Goal: Task Accomplishment & Management: Complete application form

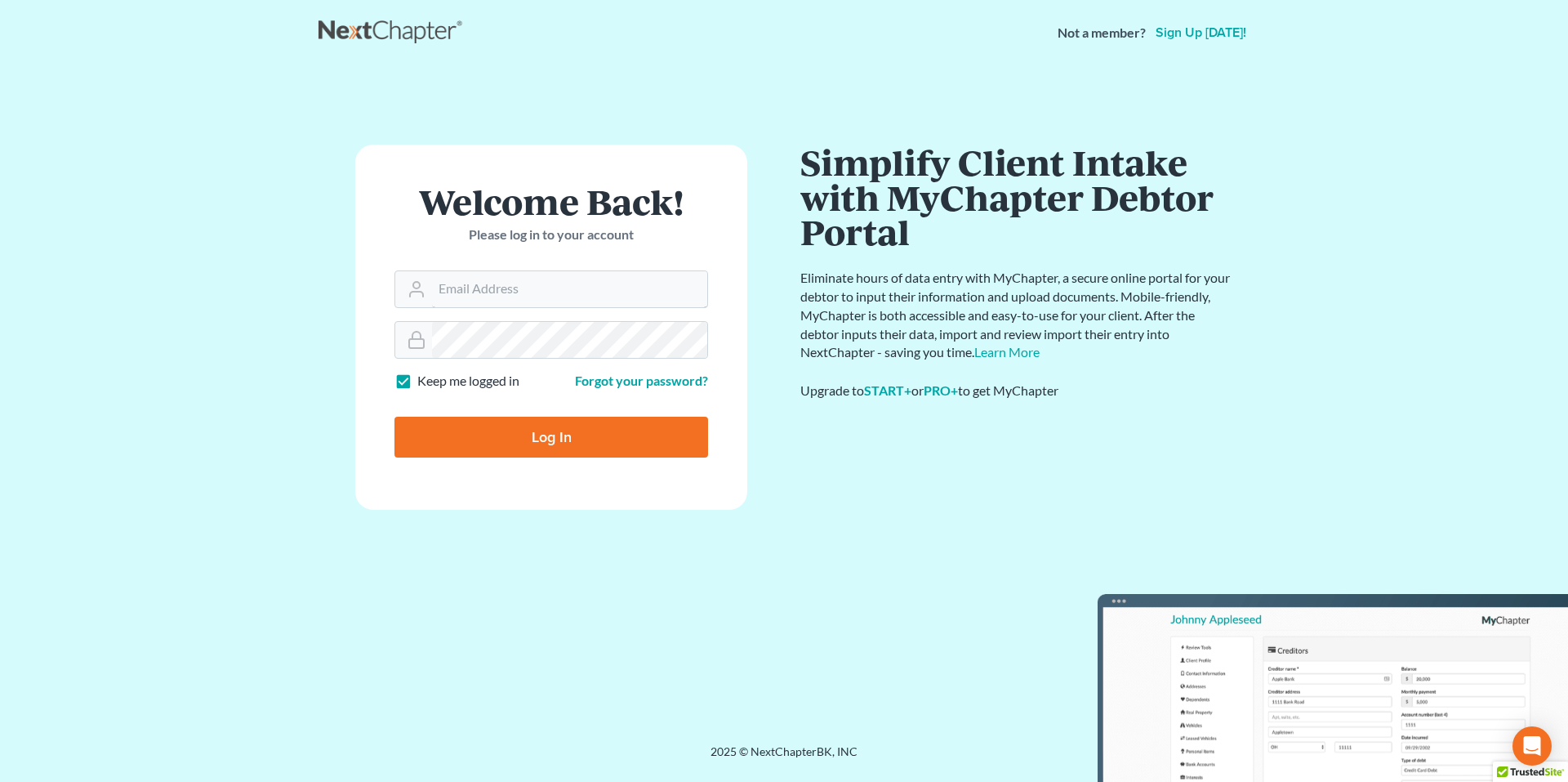
type input "[EMAIL_ADDRESS][DOMAIN_NAME]"
click at [573, 432] on input "Log In" at bounding box center [552, 437] width 314 height 41
type input "Thinking..."
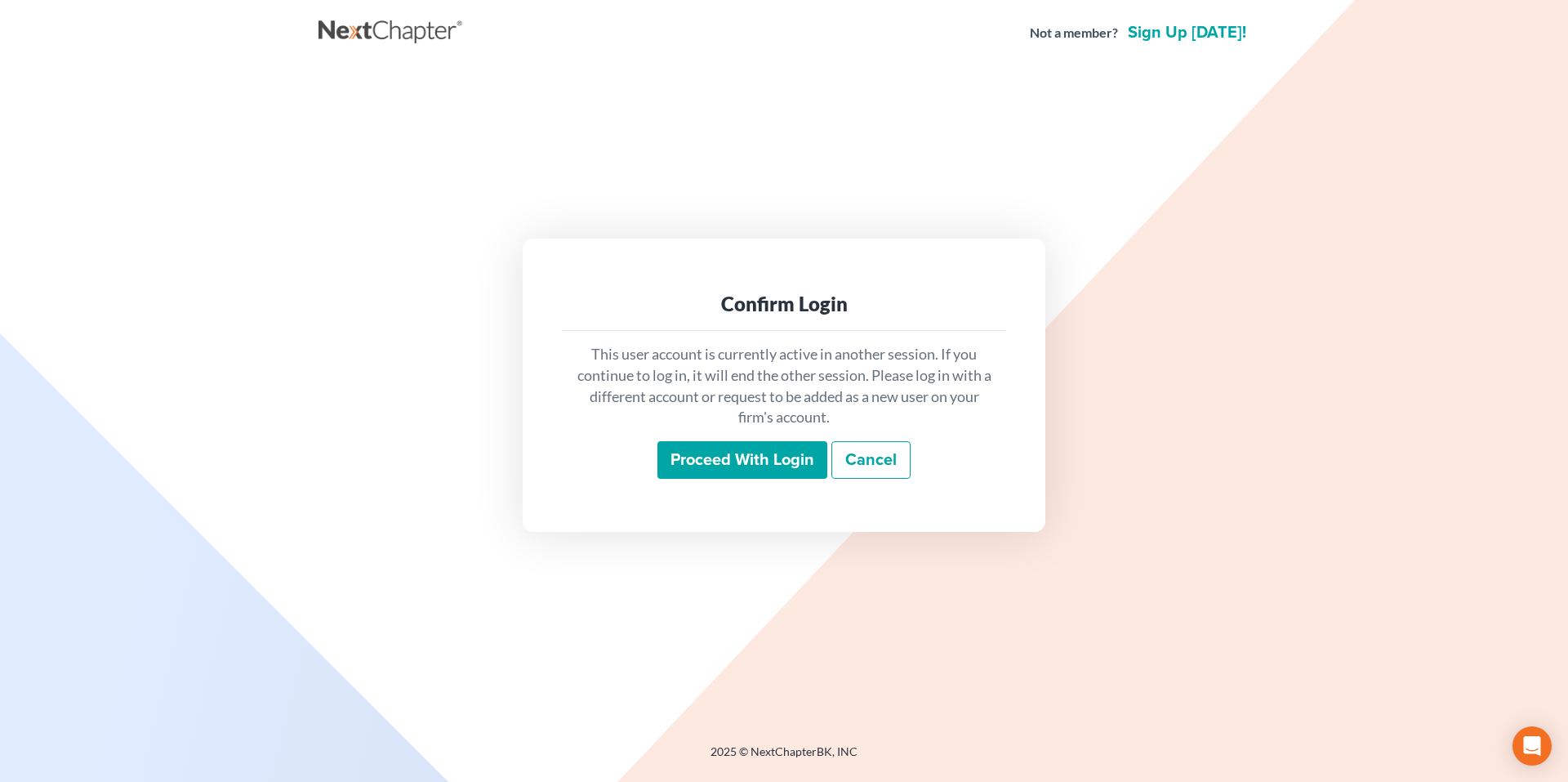
click at [746, 457] on input "Proceed with login" at bounding box center [743, 460] width 170 height 38
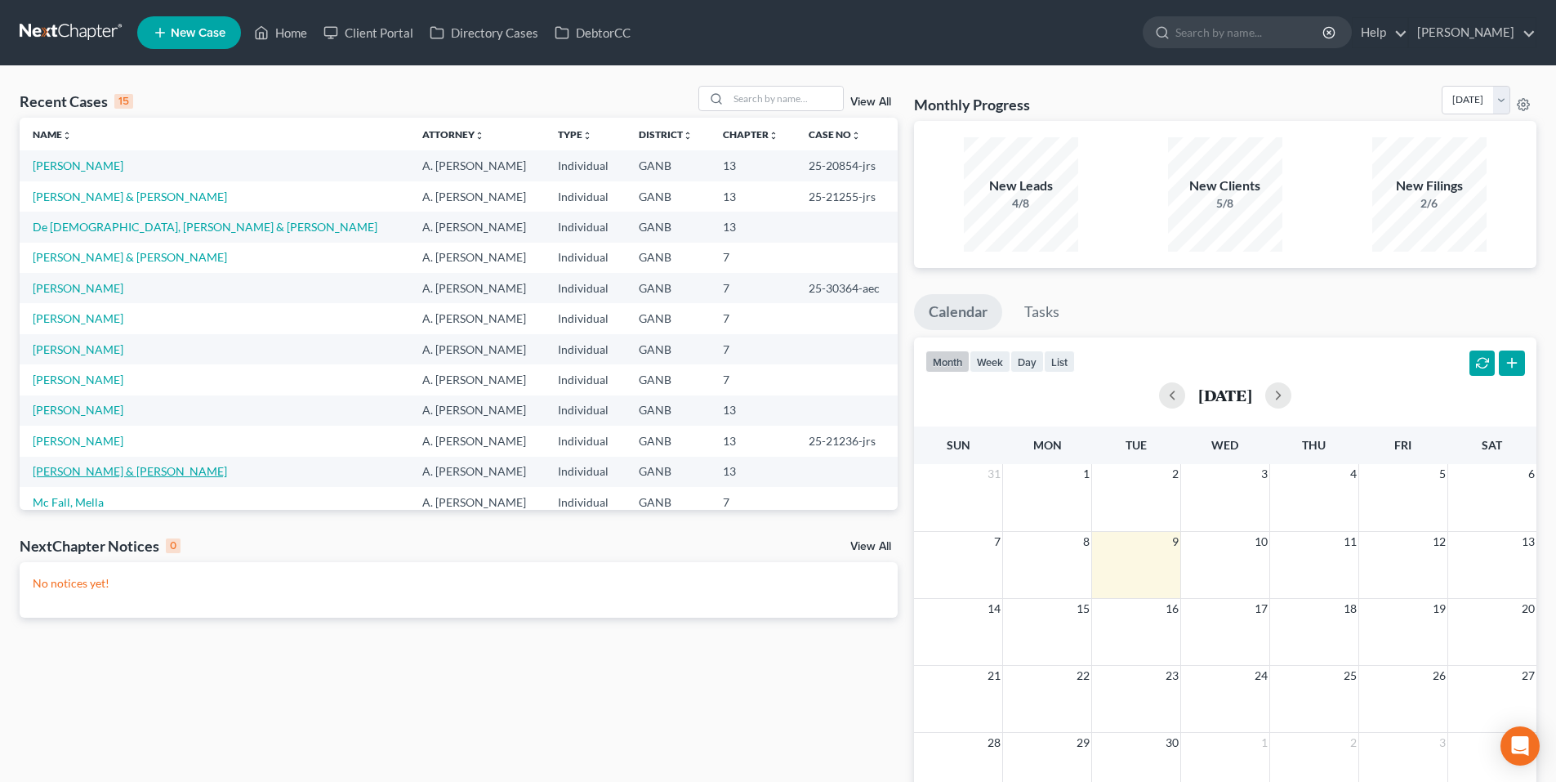
click at [91, 466] on link "[PERSON_NAME] & [PERSON_NAME]" at bounding box center [130, 471] width 194 height 14
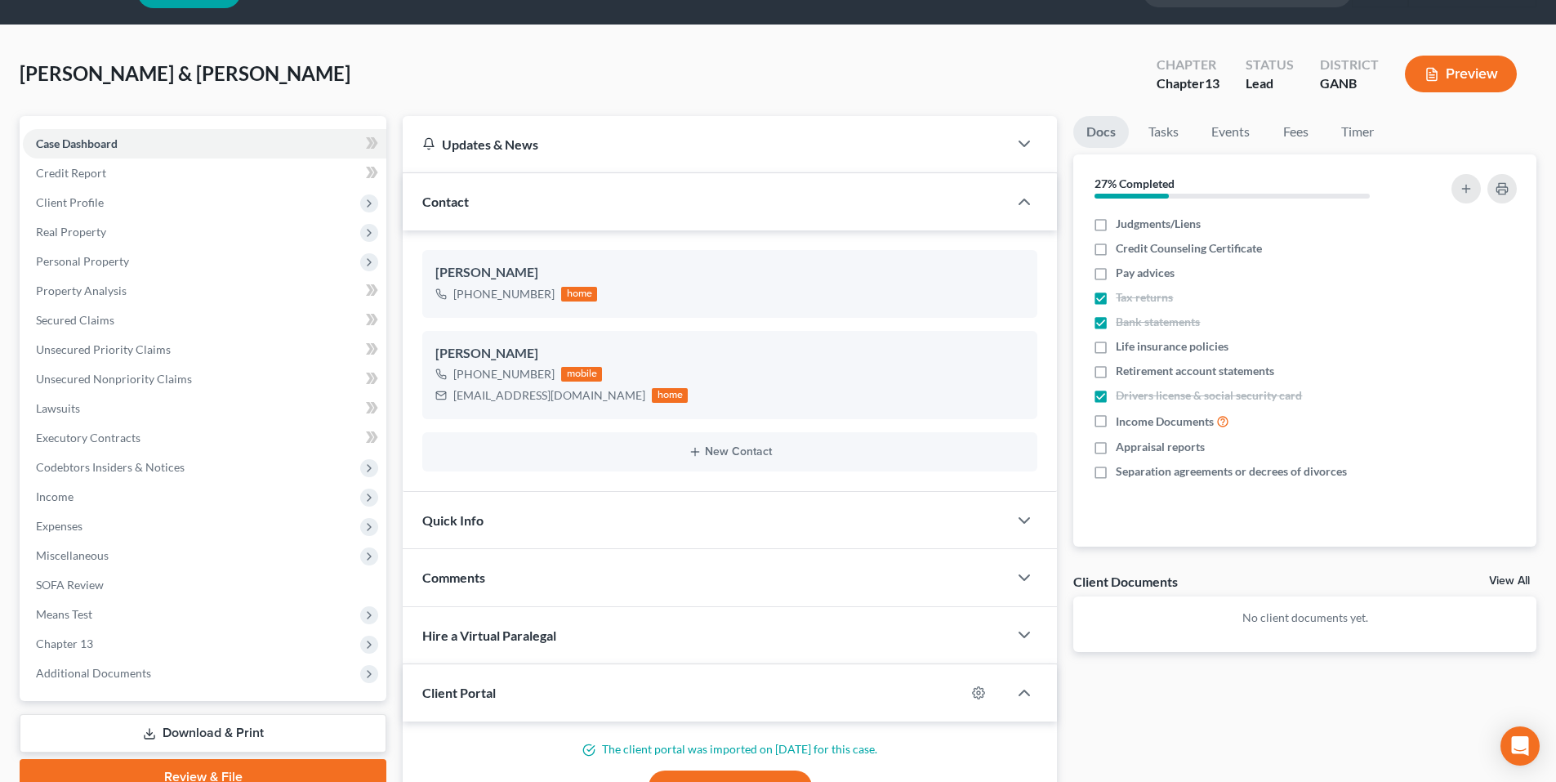
scroll to position [82, 0]
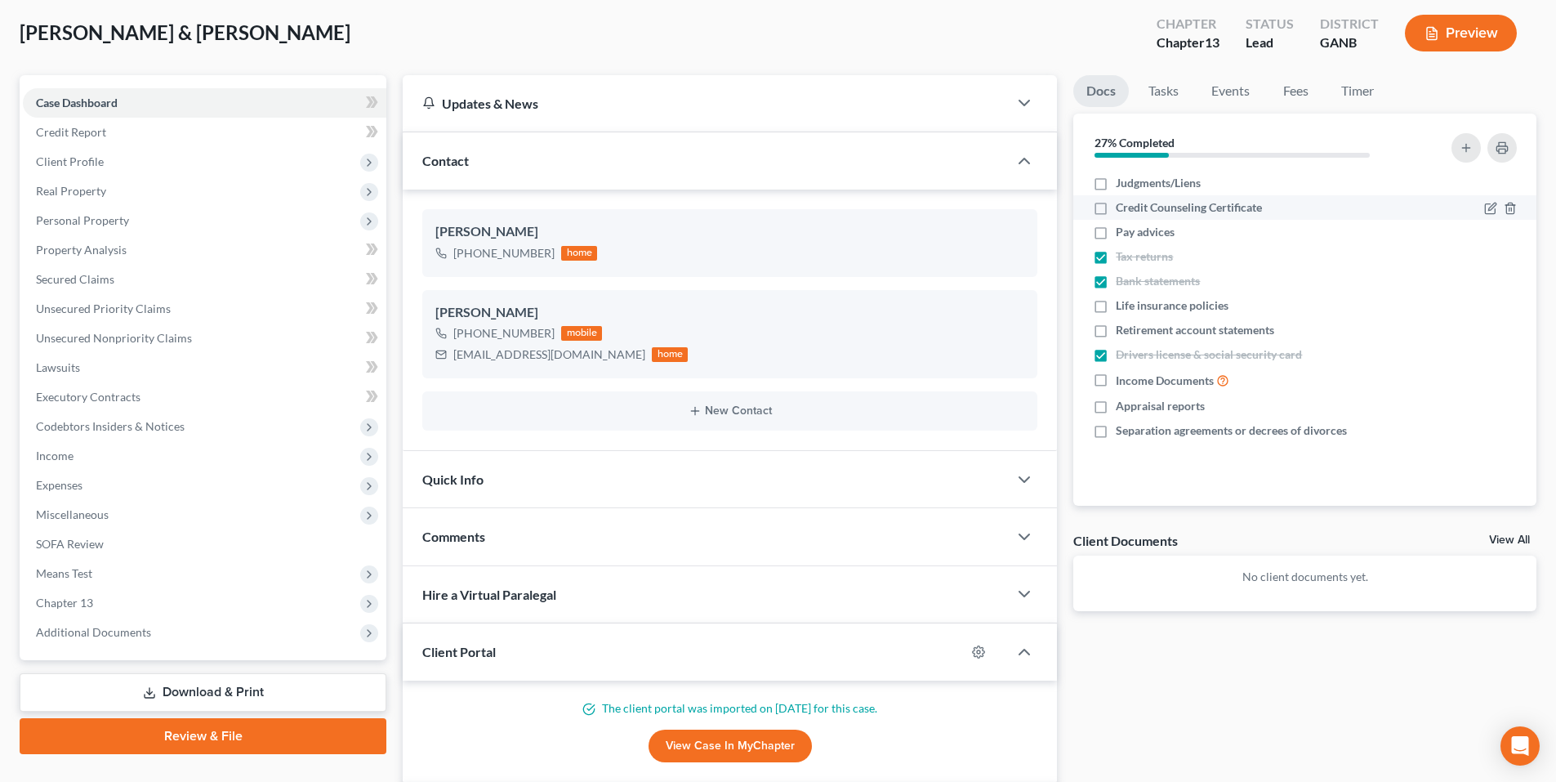
click at [1116, 204] on label "Credit Counseling Certificate" at bounding box center [1189, 207] width 146 height 16
click at [1122, 204] on input "Credit Counseling Certificate" at bounding box center [1127, 204] width 11 height 11
checkbox input "true"
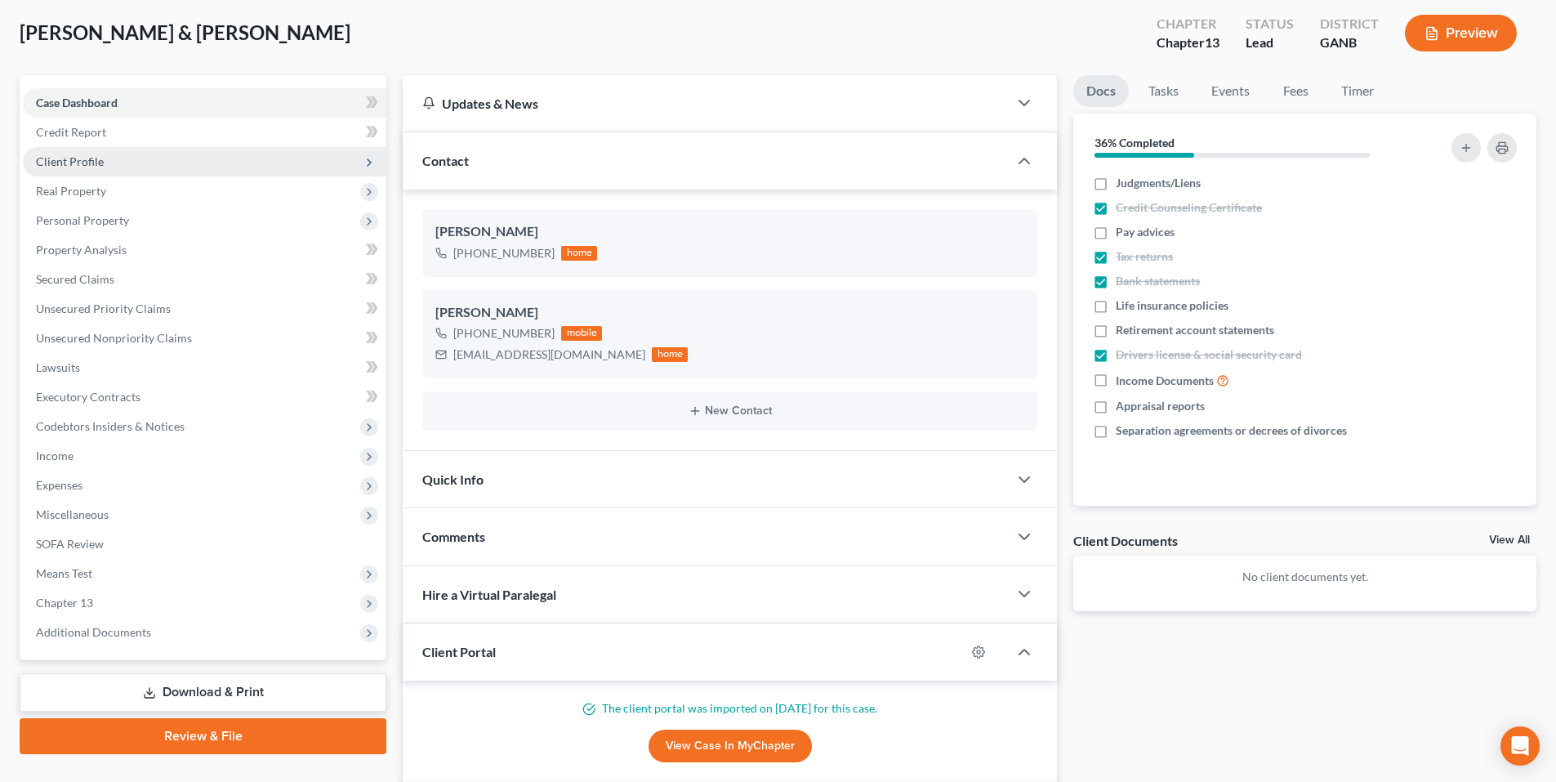
click at [84, 167] on span "Client Profile" at bounding box center [70, 161] width 68 height 14
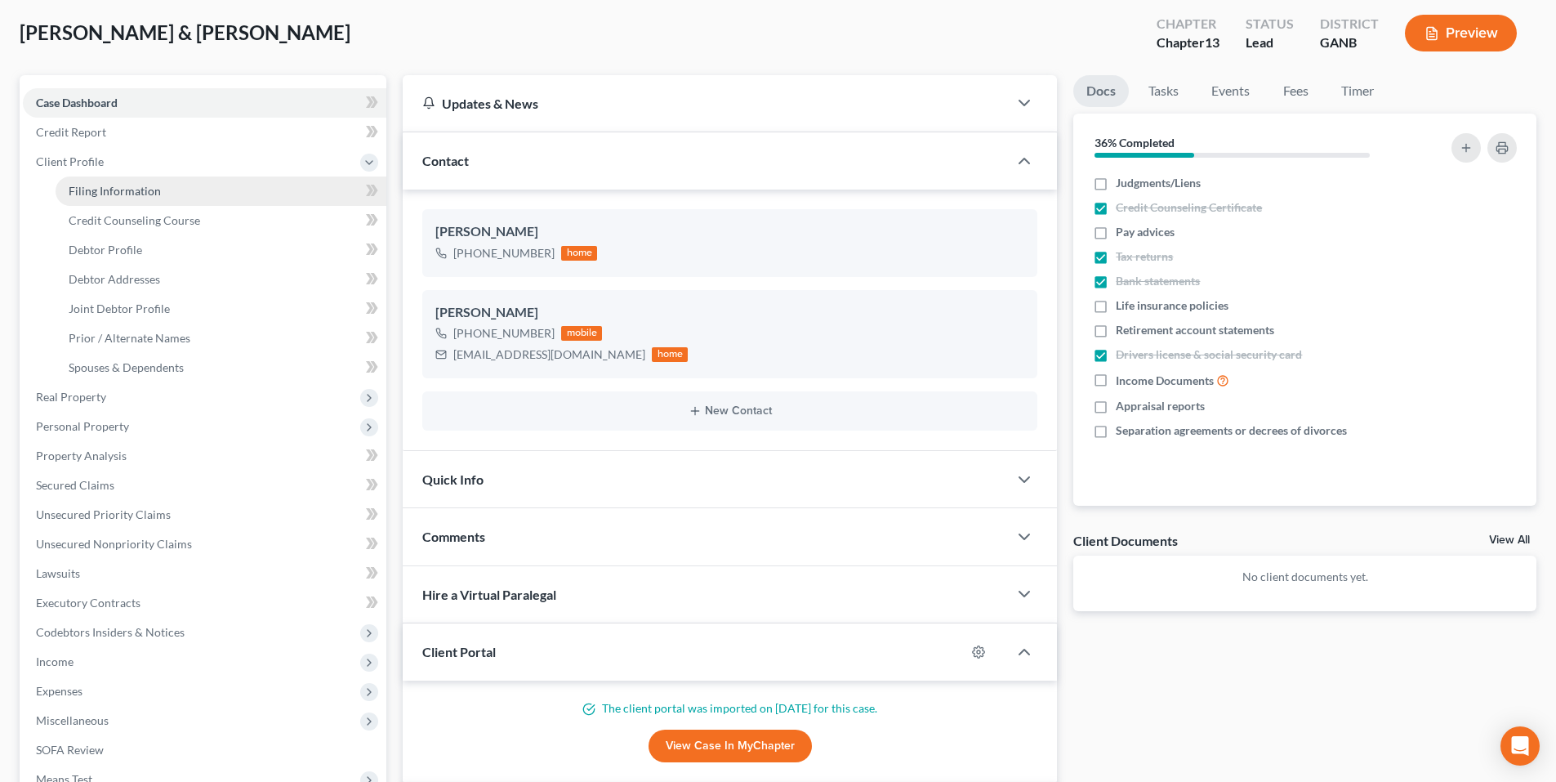
click at [126, 199] on link "Filing Information" at bounding box center [221, 190] width 331 height 29
select select "1"
select select "3"
select select "19"
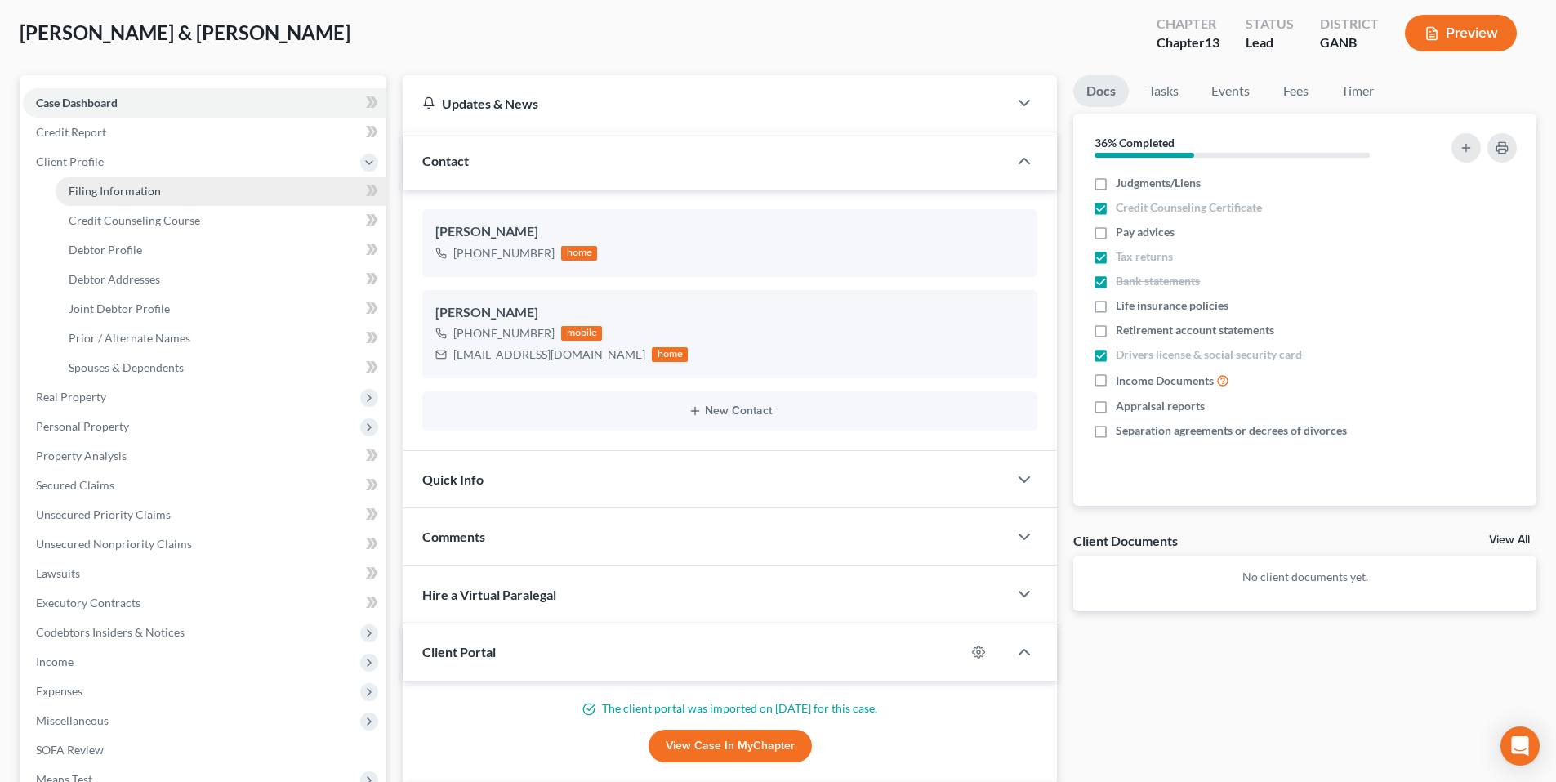
select select "10"
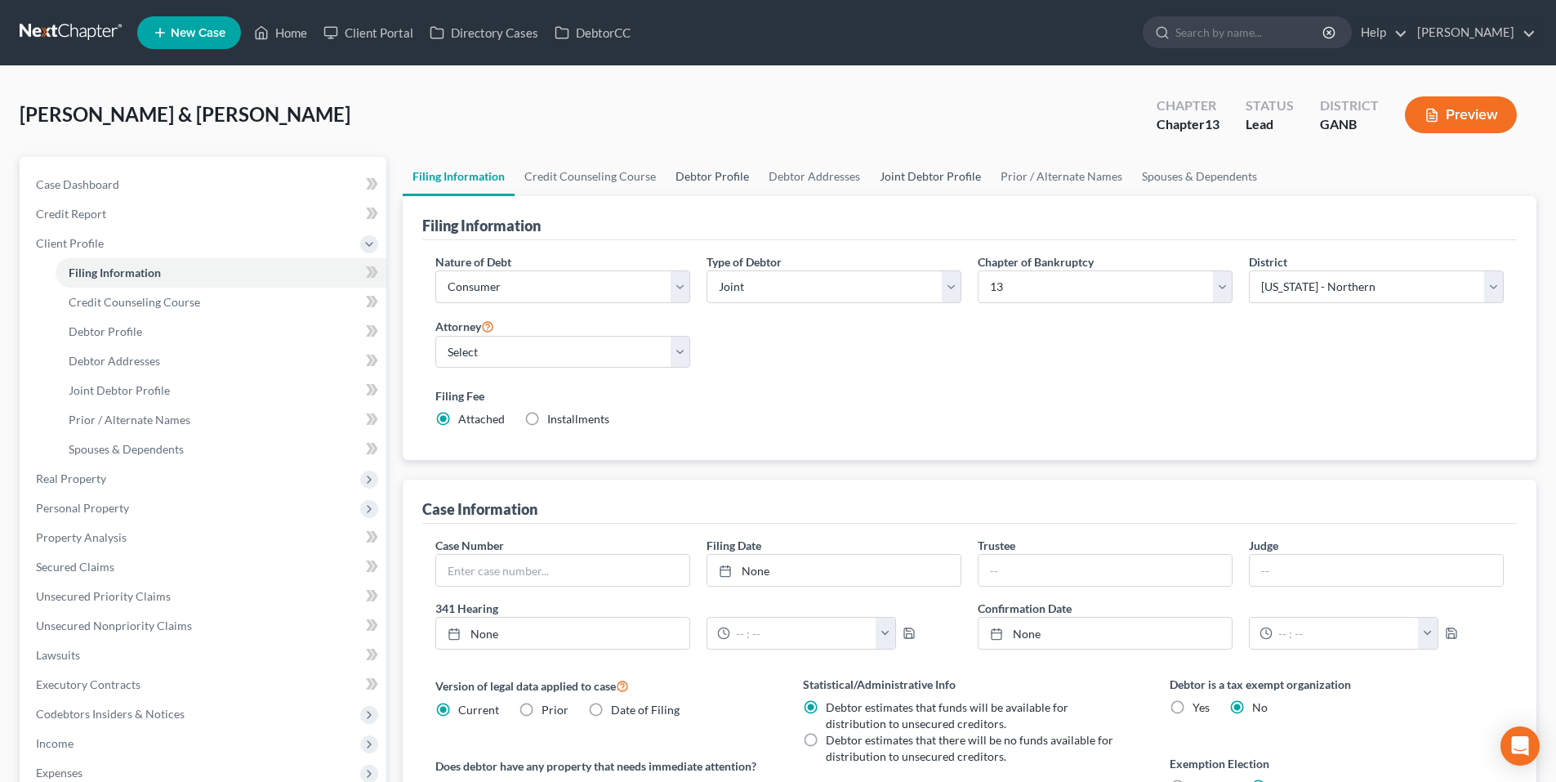
drag, startPoint x: 700, startPoint y: 167, endPoint x: 895, endPoint y: 163, distance: 195.3
click at [700, 167] on link "Debtor Profile" at bounding box center [712, 176] width 93 height 39
select select "1"
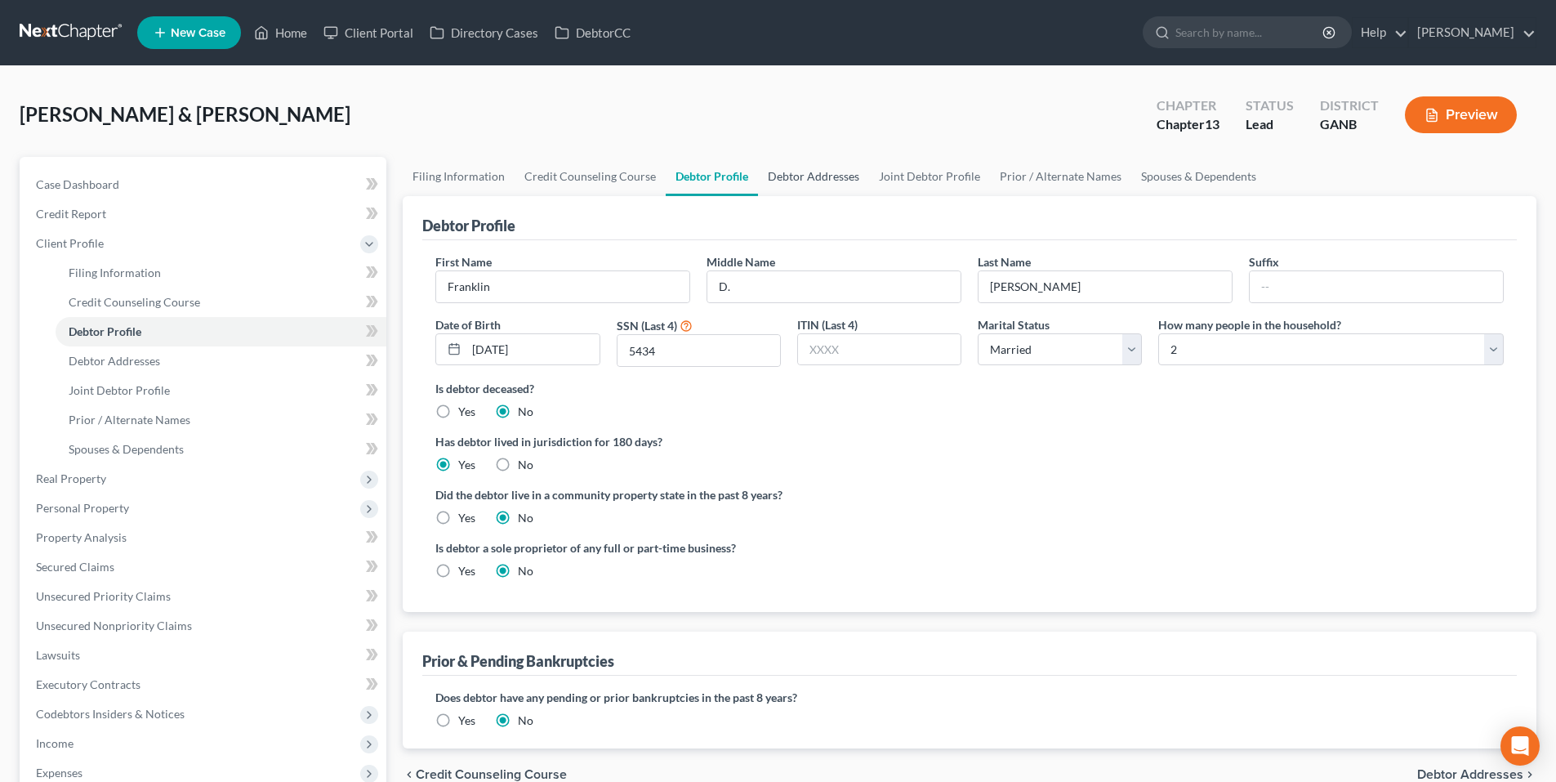
click at [807, 176] on link "Debtor Addresses" at bounding box center [813, 176] width 111 height 39
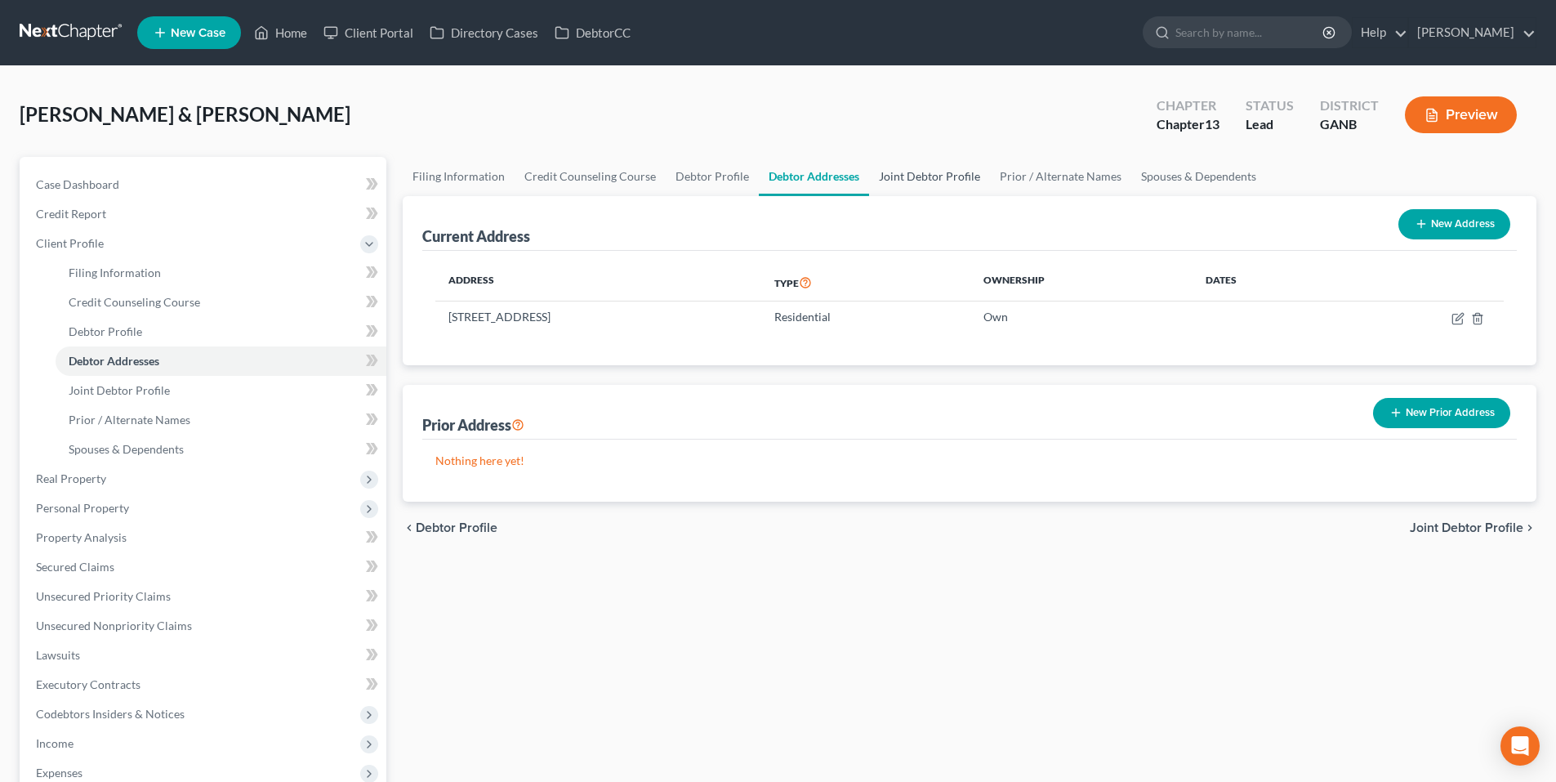
click at [922, 181] on link "Joint Debtor Profile" at bounding box center [929, 176] width 121 height 39
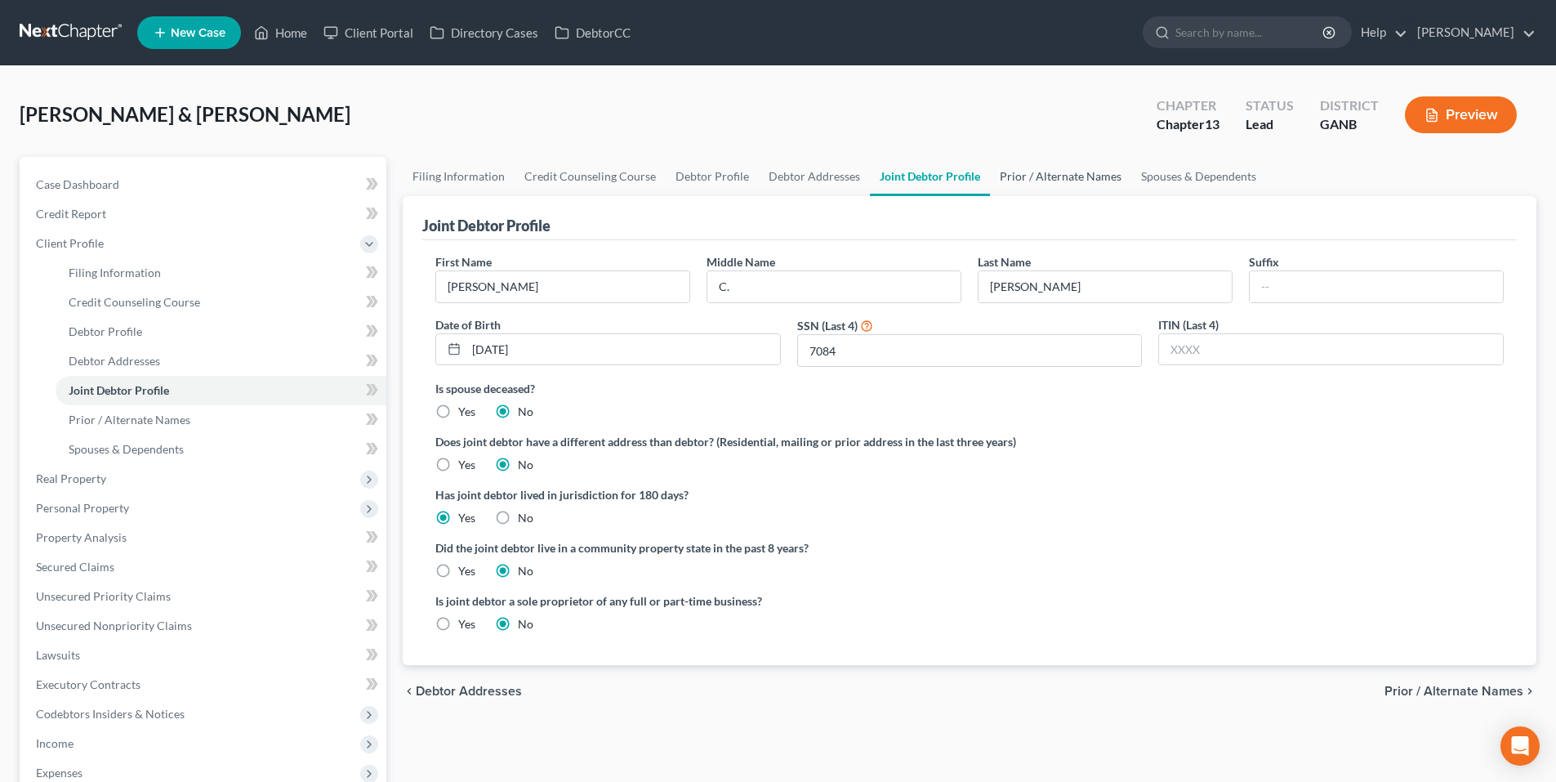
click at [1054, 185] on link "Prior / Alternate Names" at bounding box center [1060, 176] width 141 height 39
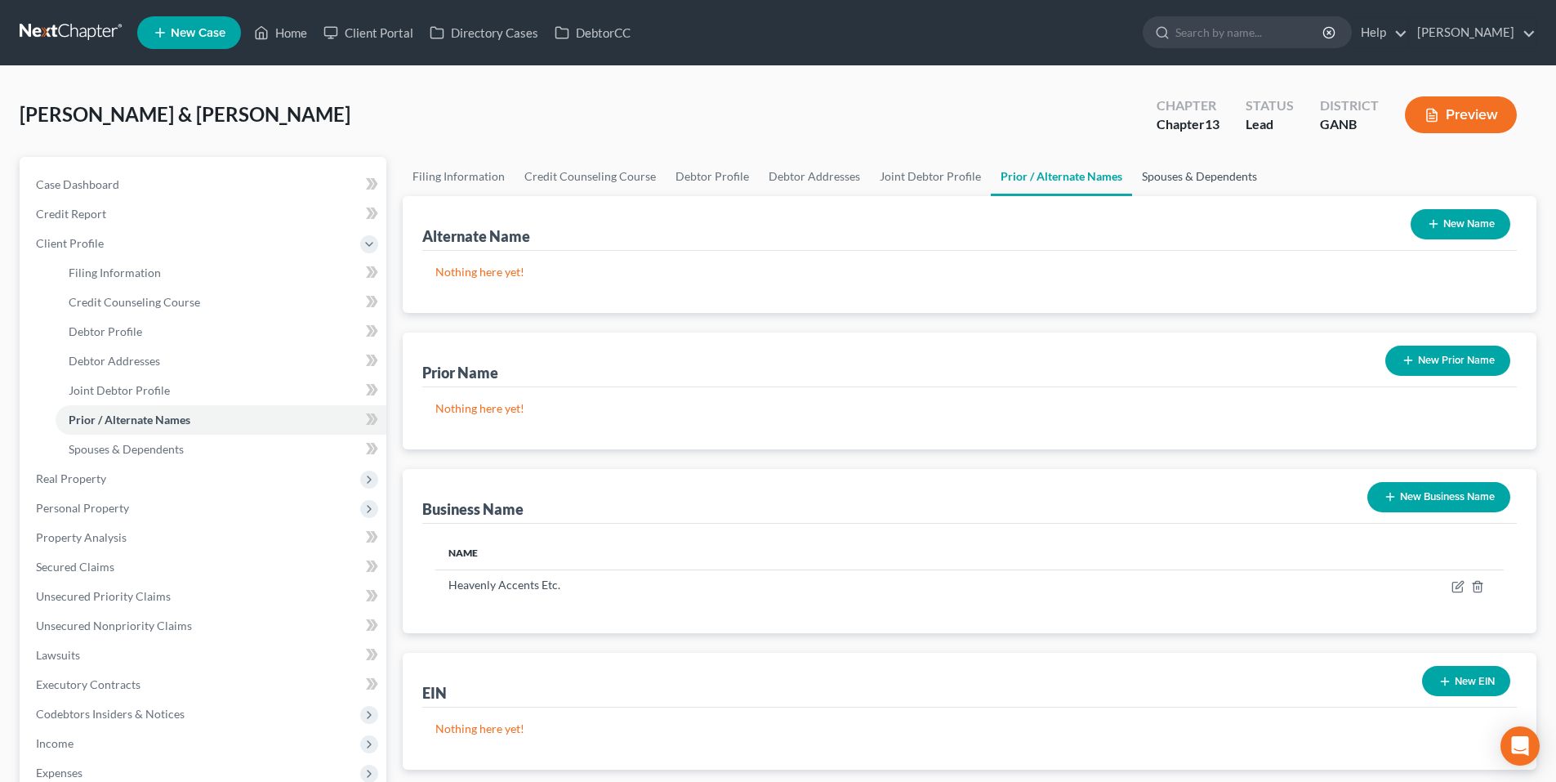
click at [1156, 163] on link "Spouses & Dependents" at bounding box center [1199, 176] width 135 height 39
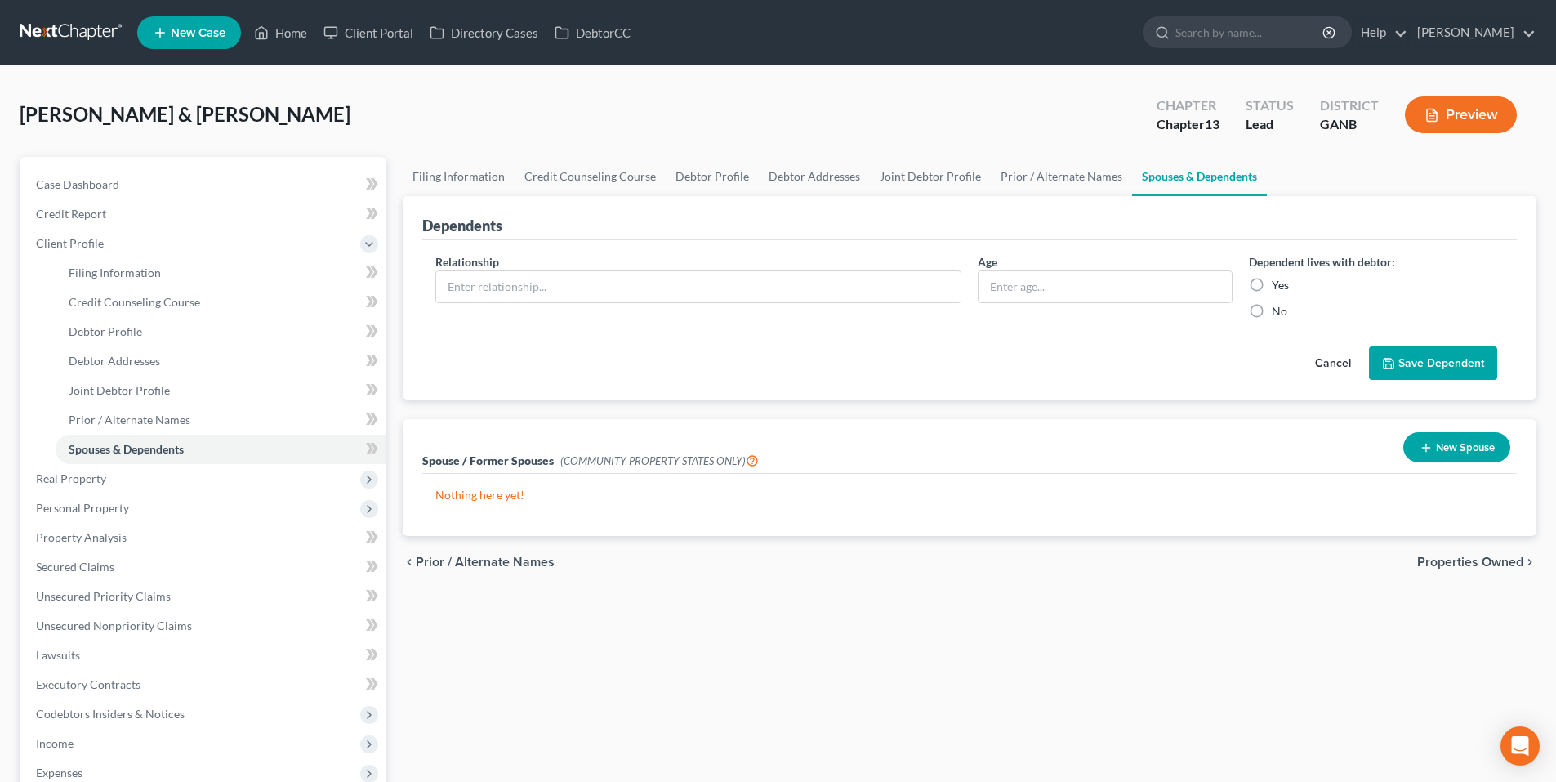
click at [1452, 567] on span "Properties Owned" at bounding box center [1470, 562] width 106 height 13
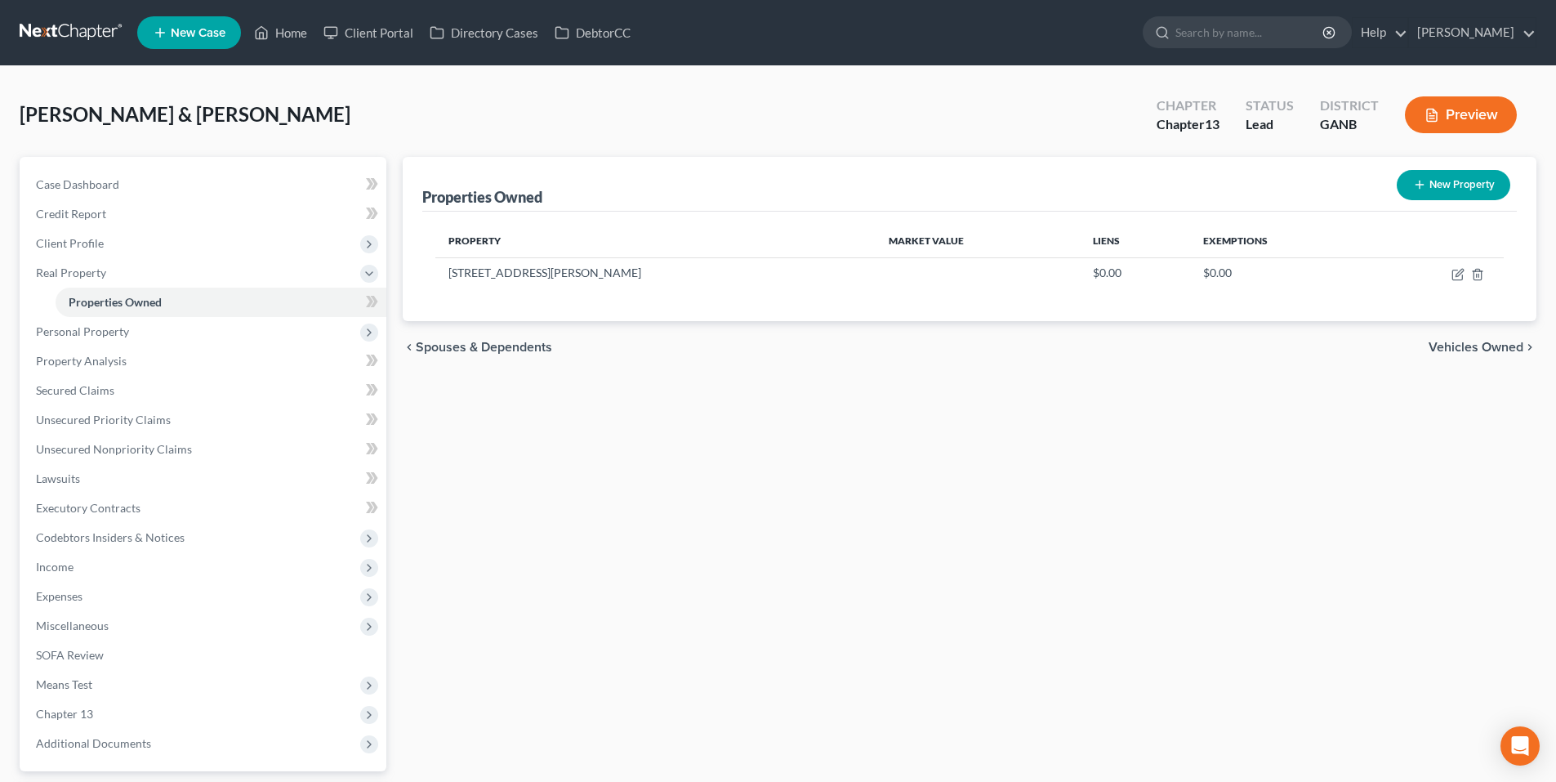
click at [1456, 345] on span "Vehicles Owned" at bounding box center [1476, 347] width 95 height 13
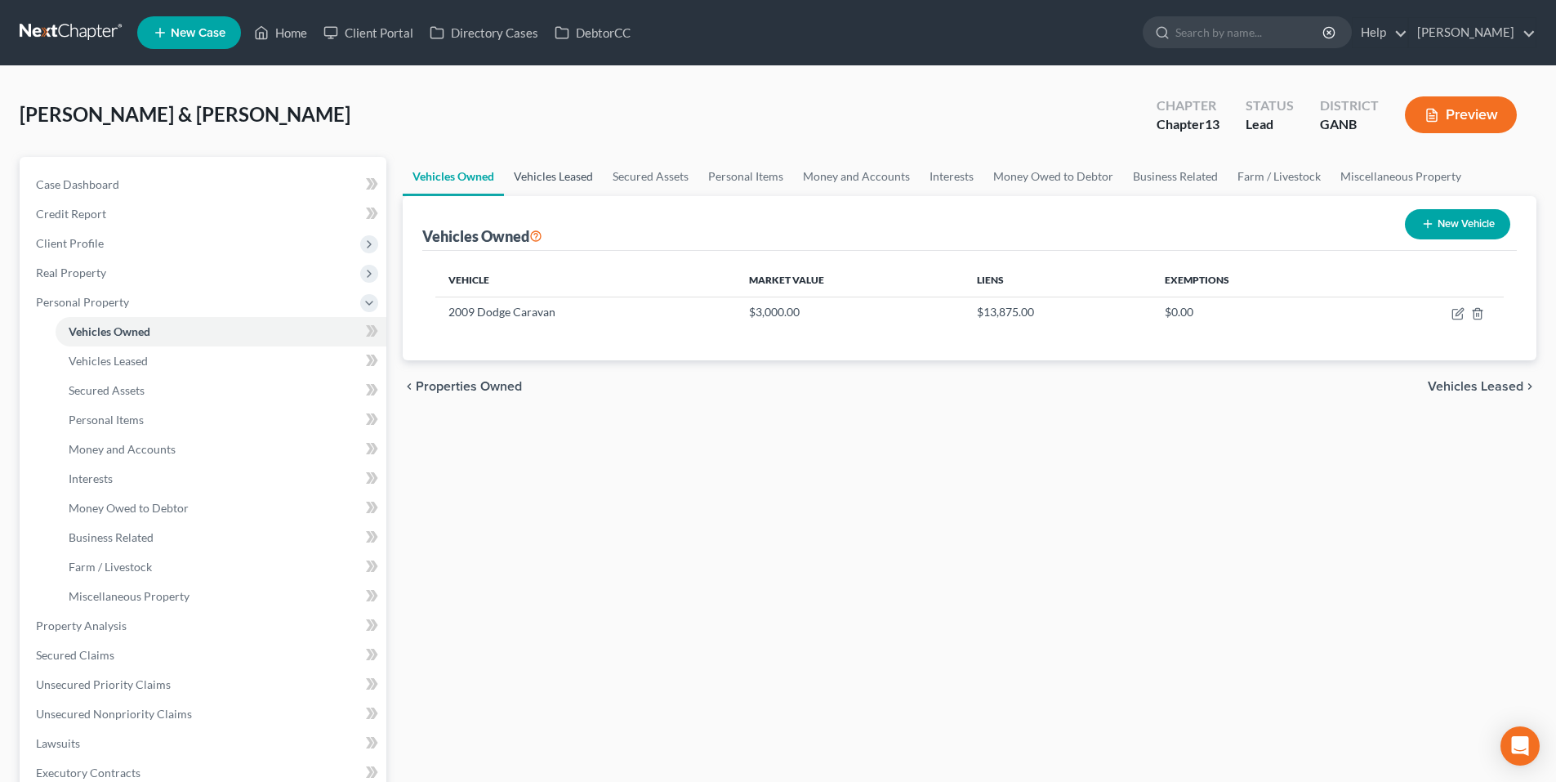
click at [554, 185] on link "Vehicles Leased" at bounding box center [553, 176] width 99 height 39
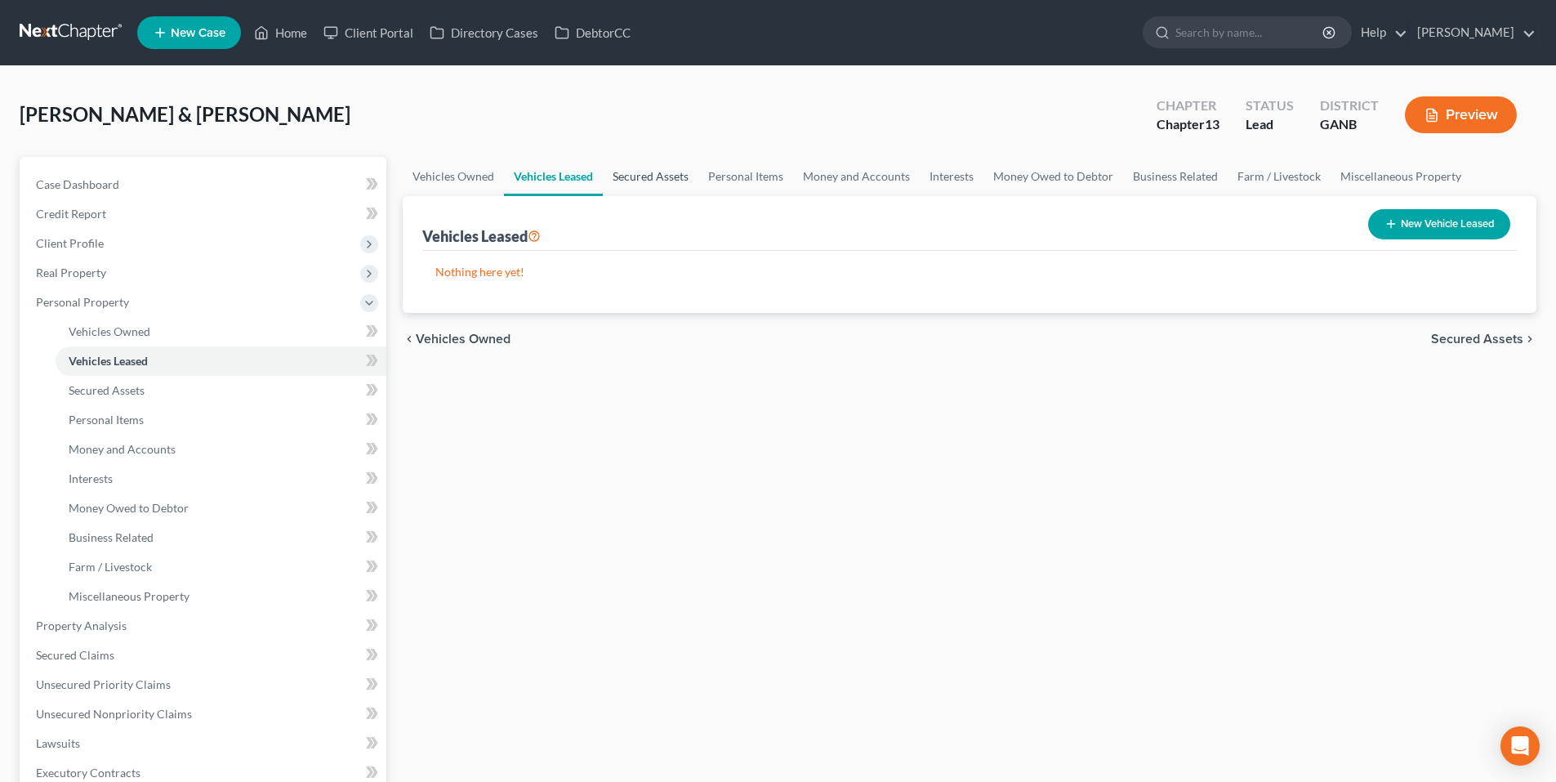
click at [647, 176] on link "Secured Assets" at bounding box center [651, 176] width 96 height 39
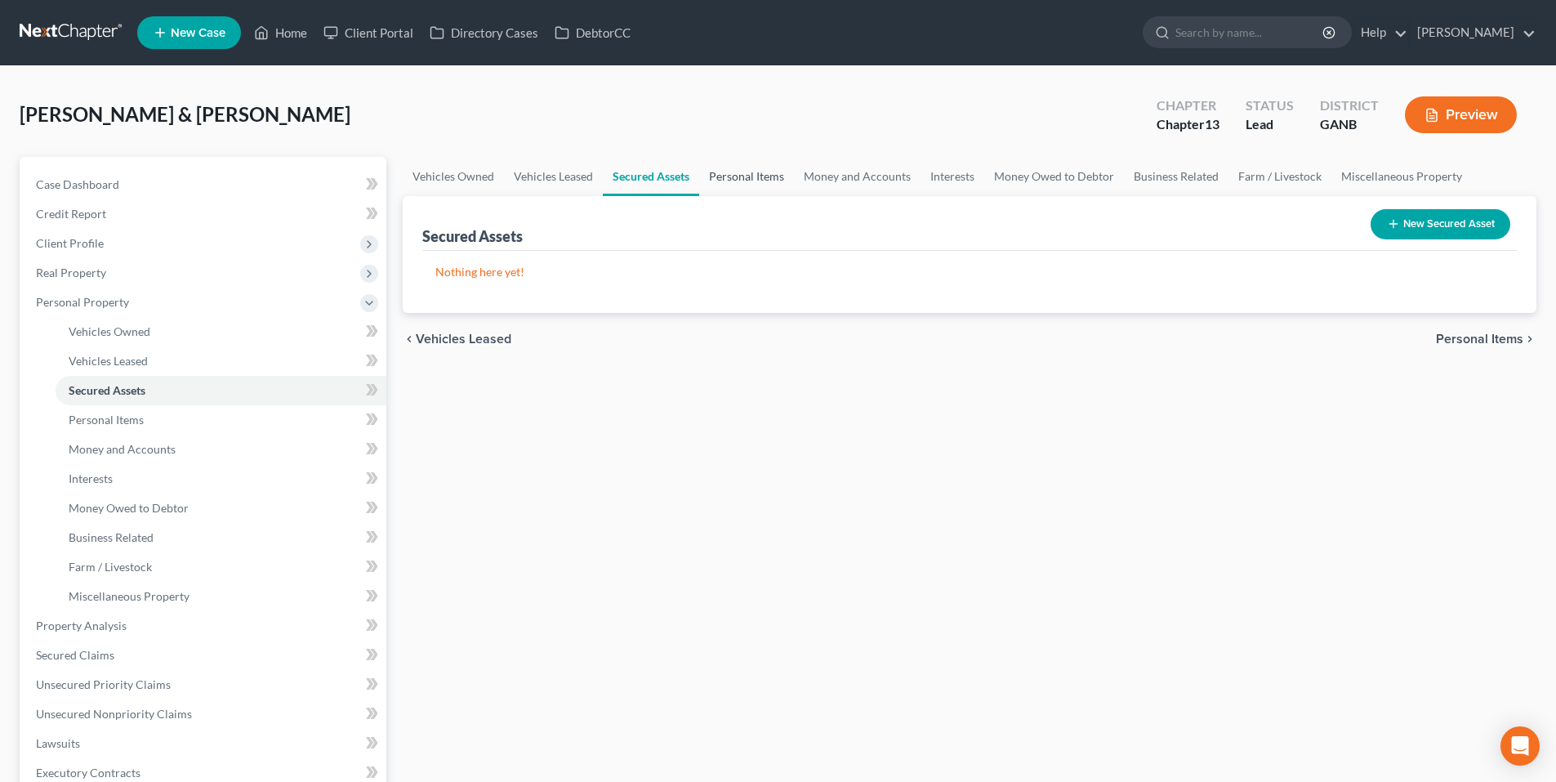
click at [755, 188] on link "Personal Items" at bounding box center [746, 176] width 95 height 39
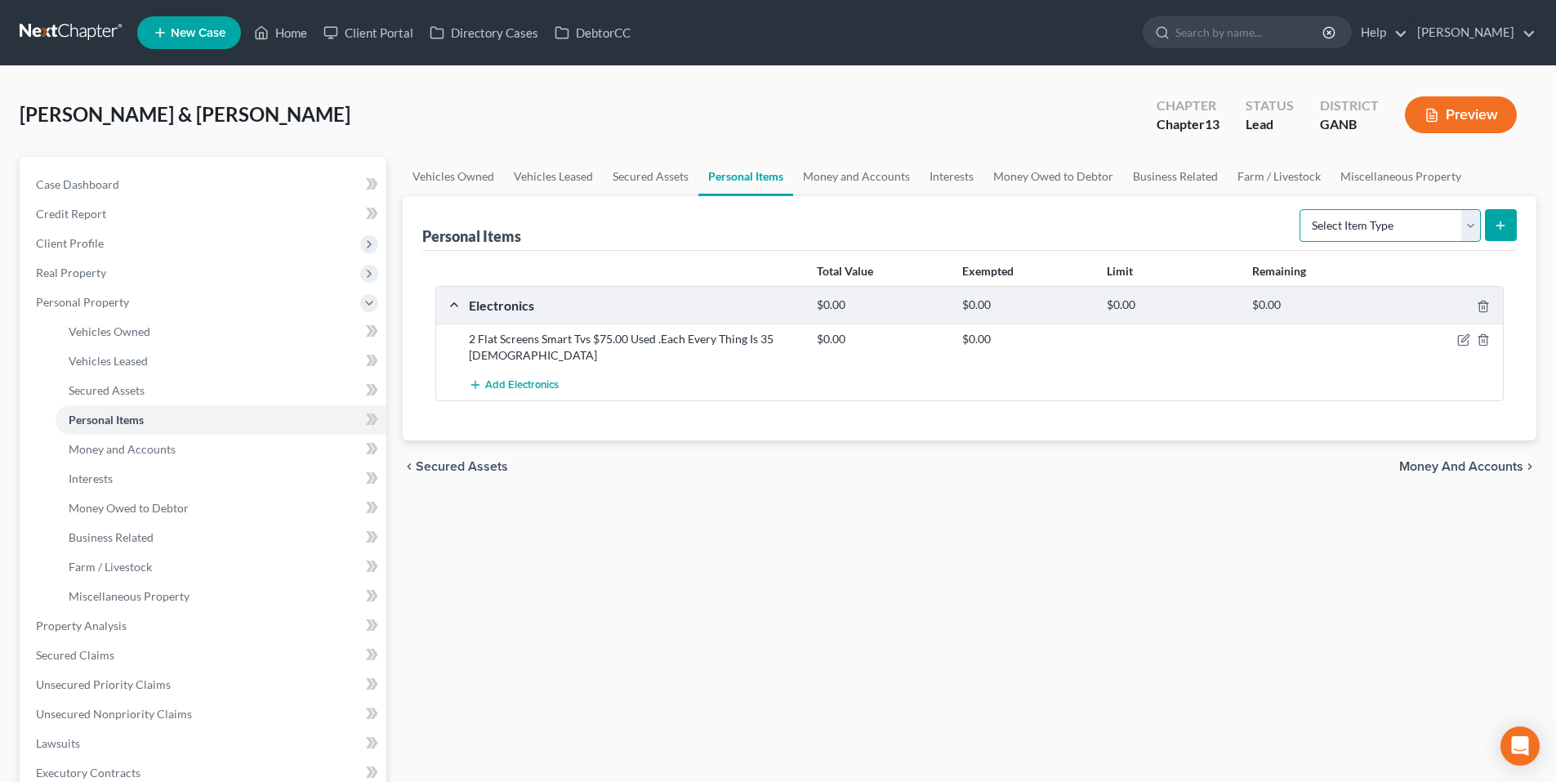
click at [1469, 219] on select "Select Item Type Clothing Collectibles Of Value Electronics Firearms Household …" at bounding box center [1390, 225] width 181 height 33
select select "clothing"
click at [1301, 209] on select "Select Item Type Clothing Collectibles Of Value Electronics Firearms Household …" at bounding box center [1390, 225] width 181 height 33
click at [1509, 225] on button "submit" at bounding box center [1501, 225] width 32 height 32
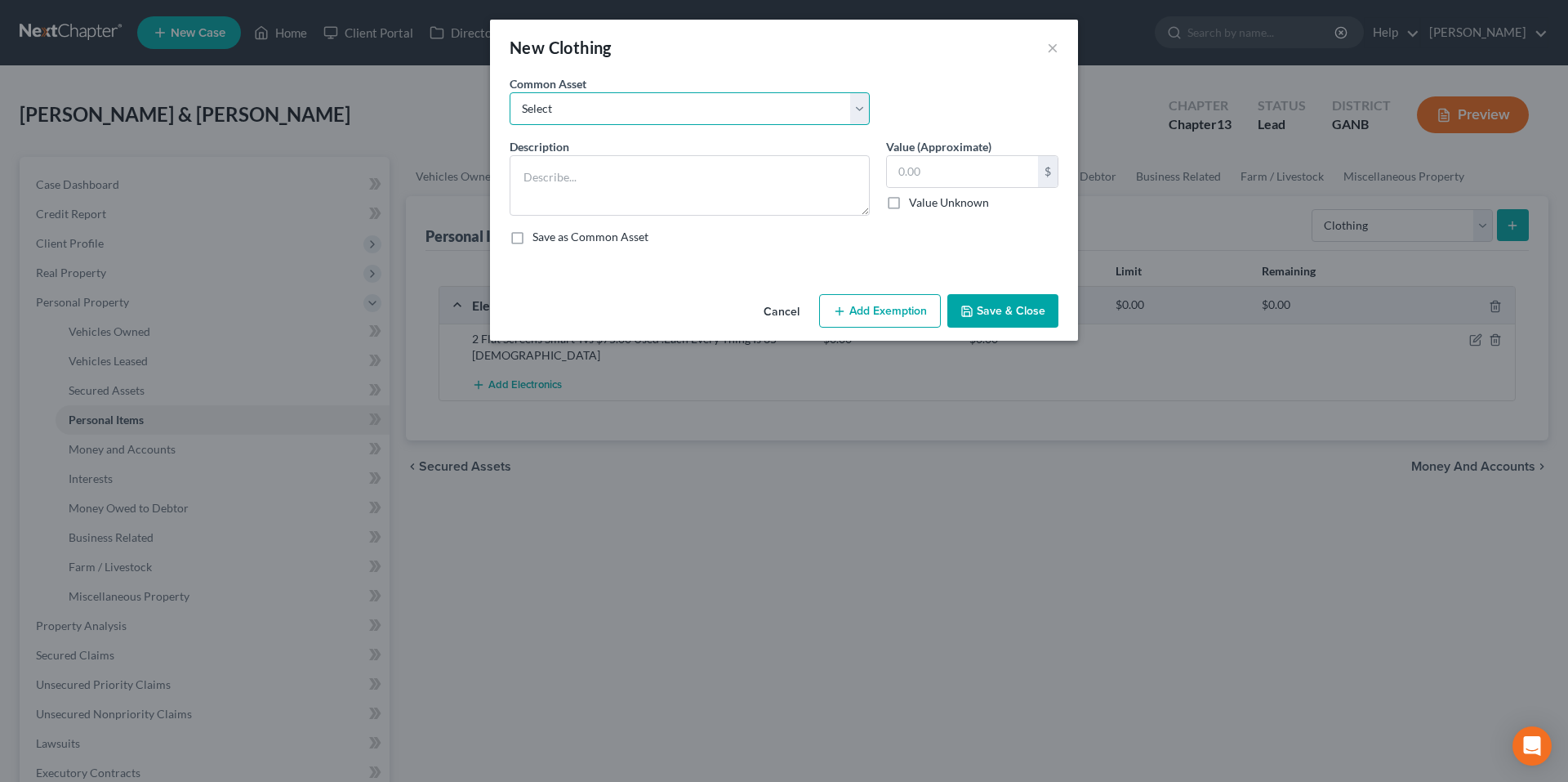
click at [834, 105] on select "Select Clothes" at bounding box center [690, 108] width 360 height 33
select select "0"
click at [510, 92] on select "Select Clothes" at bounding box center [690, 108] width 360 height 33
type textarea "Clothes"
click at [1002, 168] on input "500.00" at bounding box center [962, 171] width 151 height 31
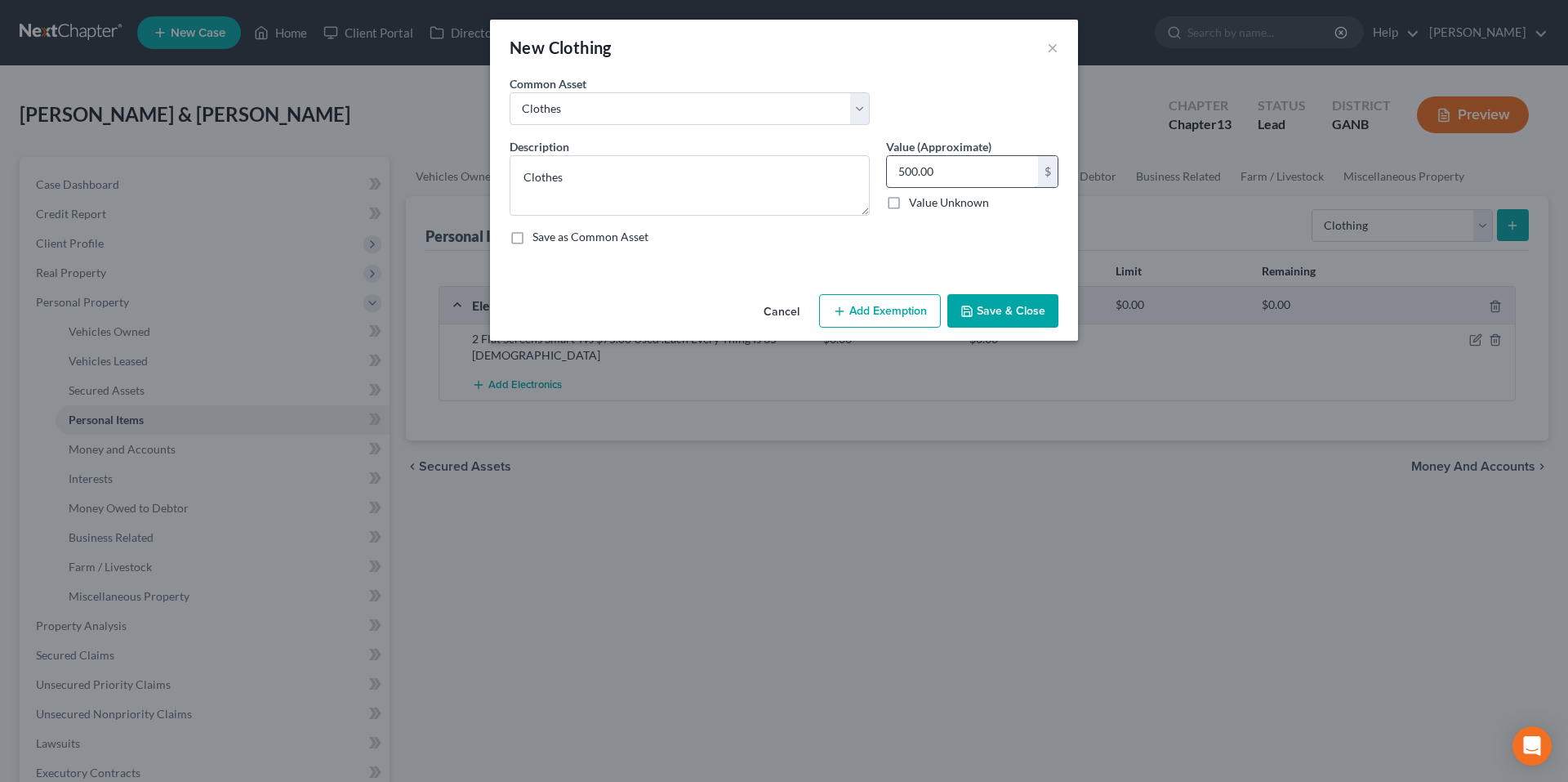
click at [1002, 168] on input "500.00" at bounding box center [962, 171] width 151 height 31
type input "300.00"
click at [1002, 297] on button "Save & Close" at bounding box center [1003, 311] width 111 height 34
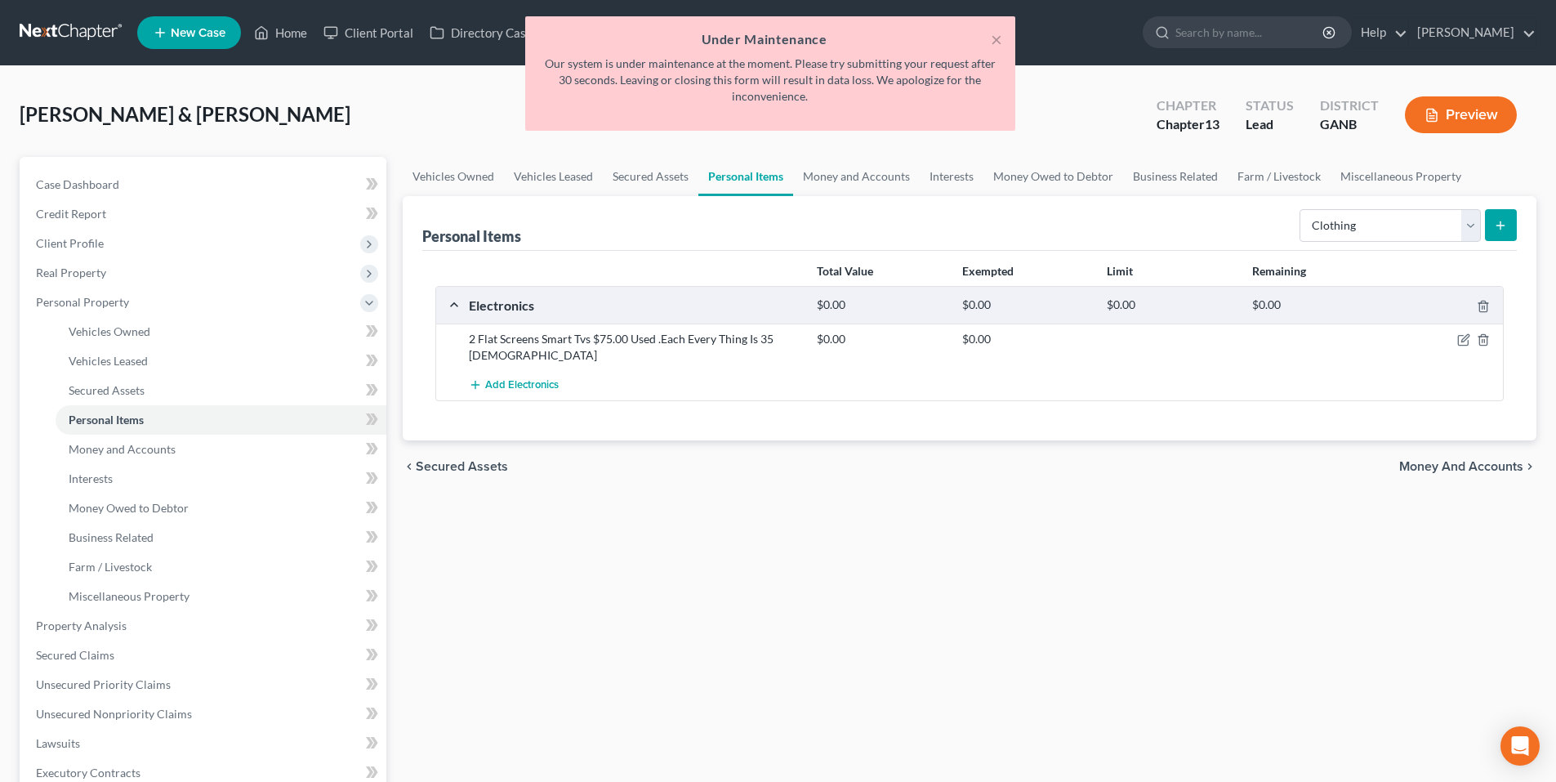
click at [989, 43] on h5 "Under Maintenance" at bounding box center [770, 39] width 464 height 20
click at [996, 40] on button "×" at bounding box center [996, 39] width 11 height 20
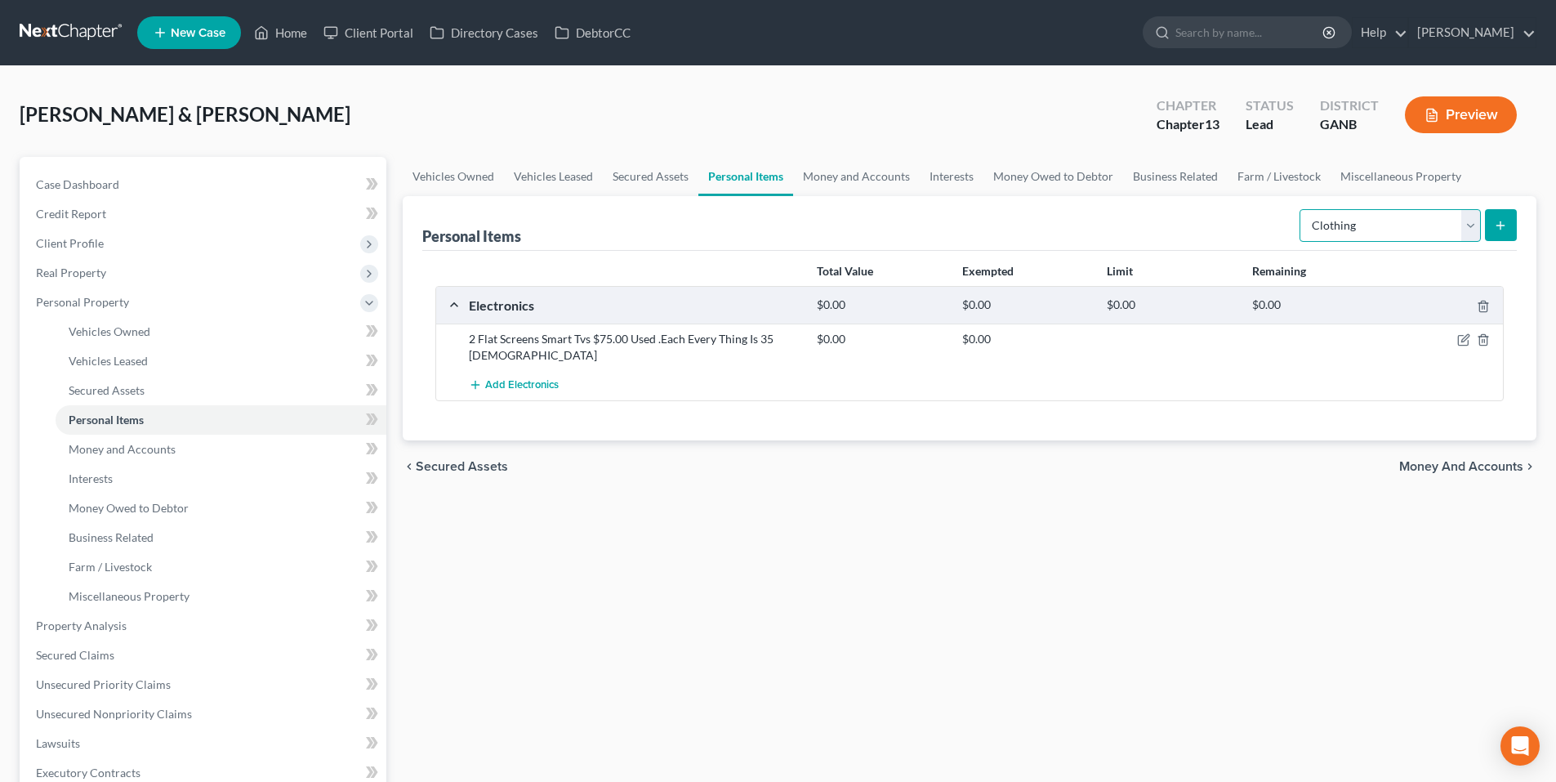
click at [1381, 228] on select "Select Item Type Clothing Collectibles Of Value Electronics Firearms Household …" at bounding box center [1390, 225] width 181 height 33
select select "electronics"
click at [1301, 209] on select "Select Item Type Clothing Collectibles Of Value Electronics Firearms Household …" at bounding box center [1390, 225] width 181 height 33
click at [1461, 341] on icon "button" at bounding box center [1463, 339] width 13 height 13
click at [1421, 236] on select "Select Item Type Clothing Collectibles Of Value Electronics Firearms Household …" at bounding box center [1390, 225] width 181 height 33
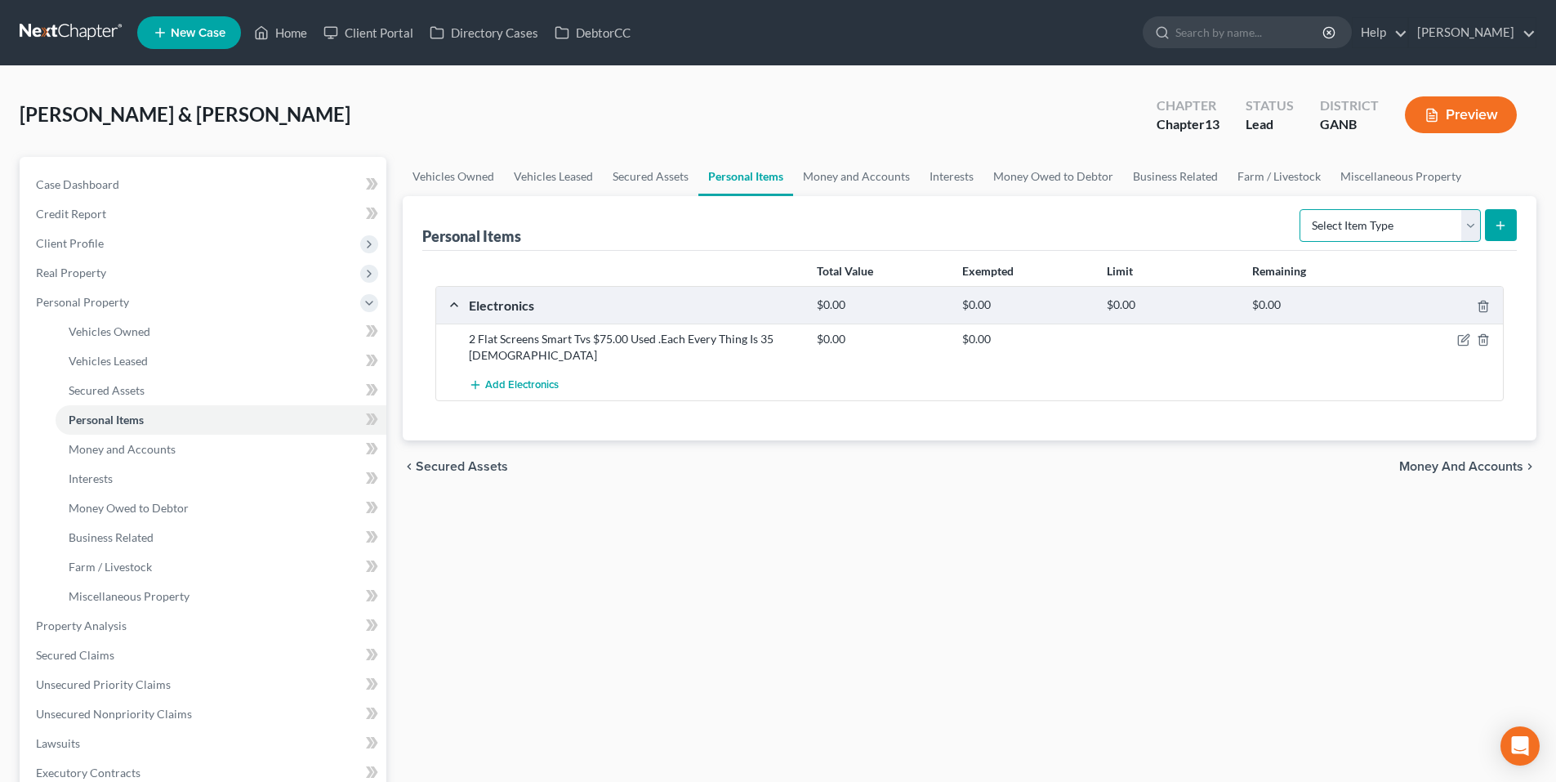
select select "clothing"
click at [1301, 209] on select "Select Item Type Clothing Collectibles Of Value Electronics Firearms Household …" at bounding box center [1390, 225] width 181 height 33
click at [1510, 226] on button "submit" at bounding box center [1501, 225] width 32 height 32
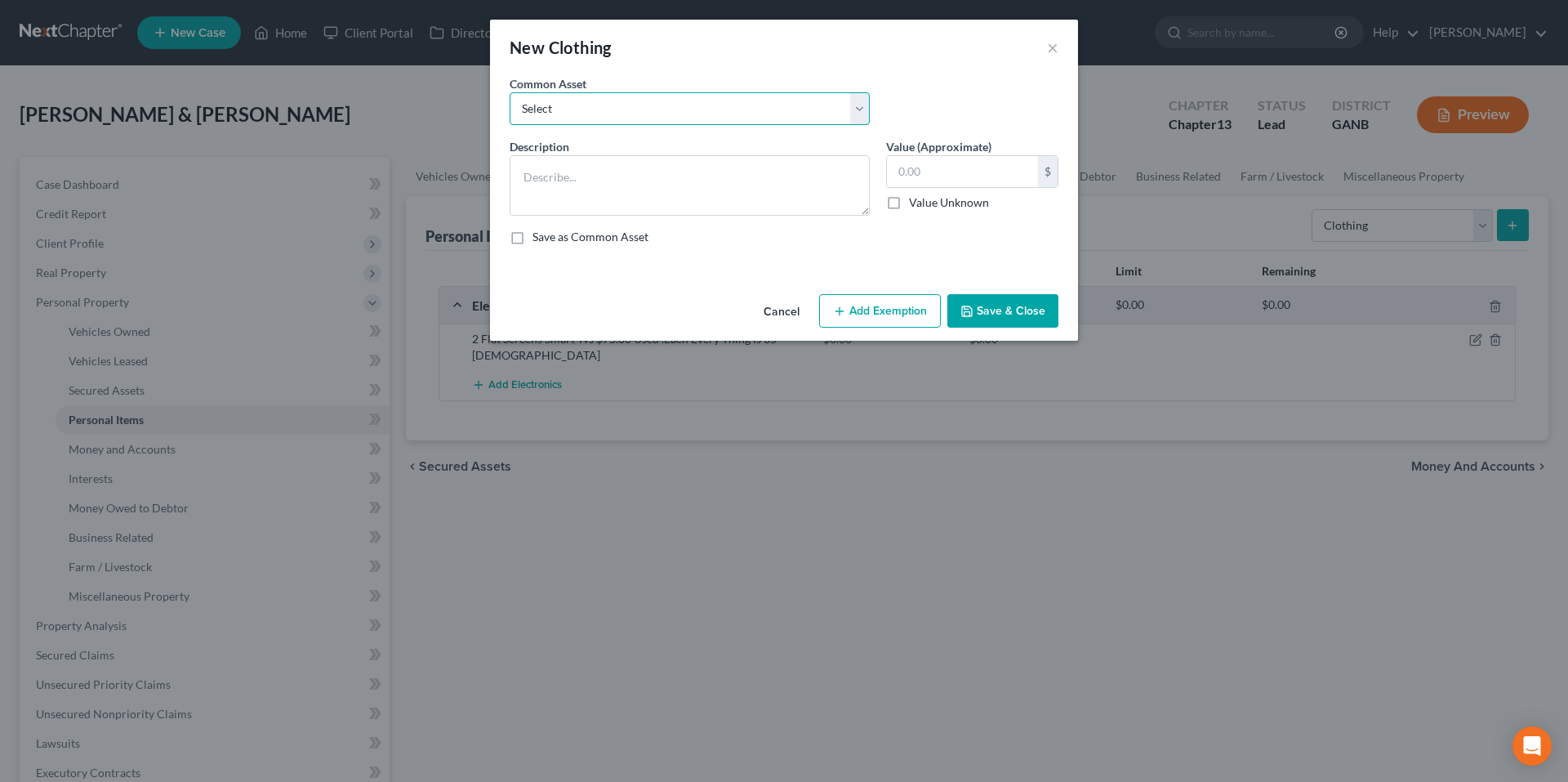
click at [851, 120] on select "Select Clothes" at bounding box center [690, 108] width 360 height 33
select select "0"
click at [510, 92] on select "Select Clothes" at bounding box center [690, 108] width 360 height 33
type textarea "Clothes"
click at [957, 166] on input "500.00" at bounding box center [962, 171] width 151 height 31
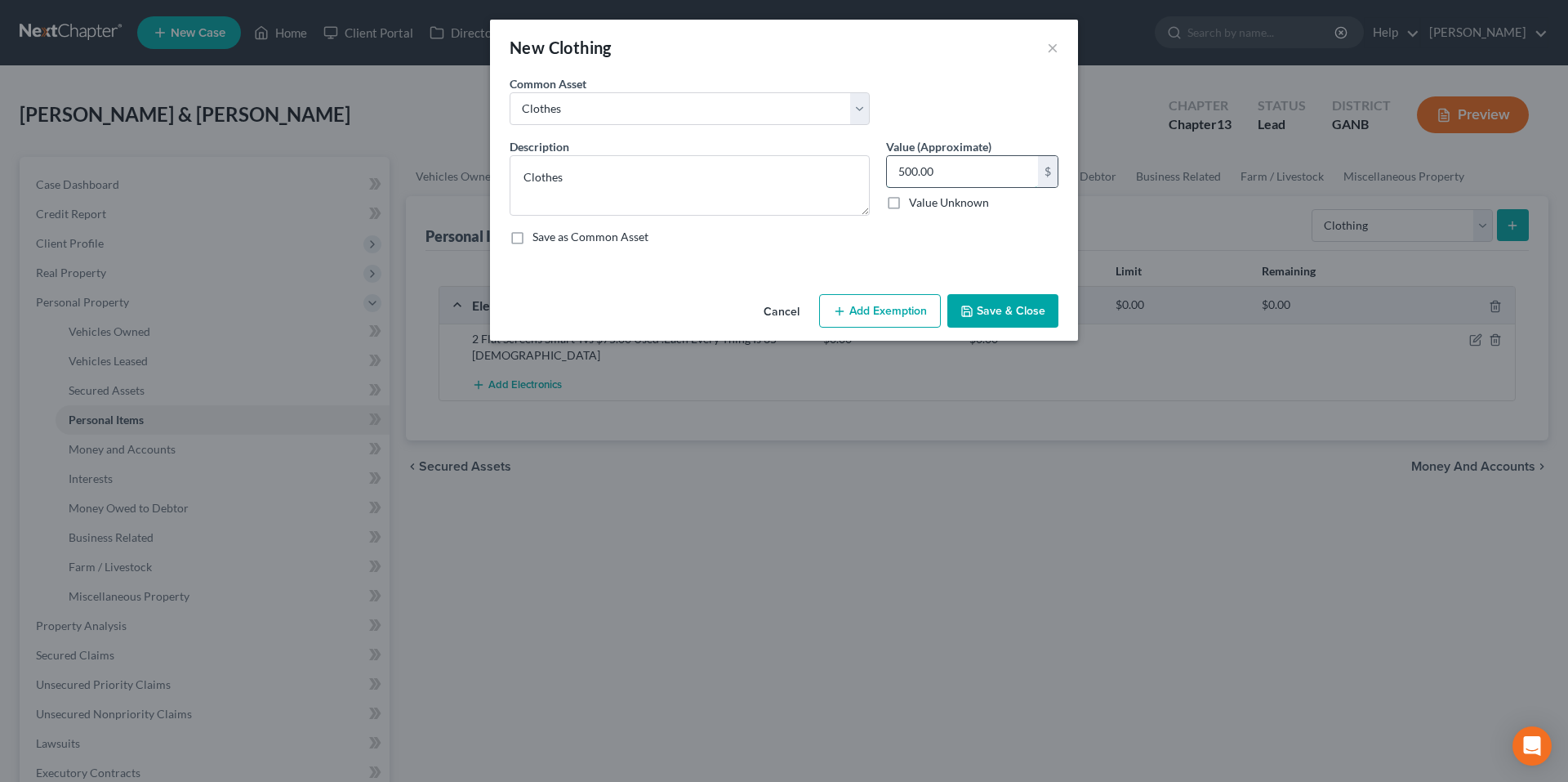
click at [957, 166] on input "500.00" at bounding box center [962, 171] width 151 height 31
type input "300.00"
click at [1025, 306] on button "Save & Close" at bounding box center [1003, 311] width 111 height 34
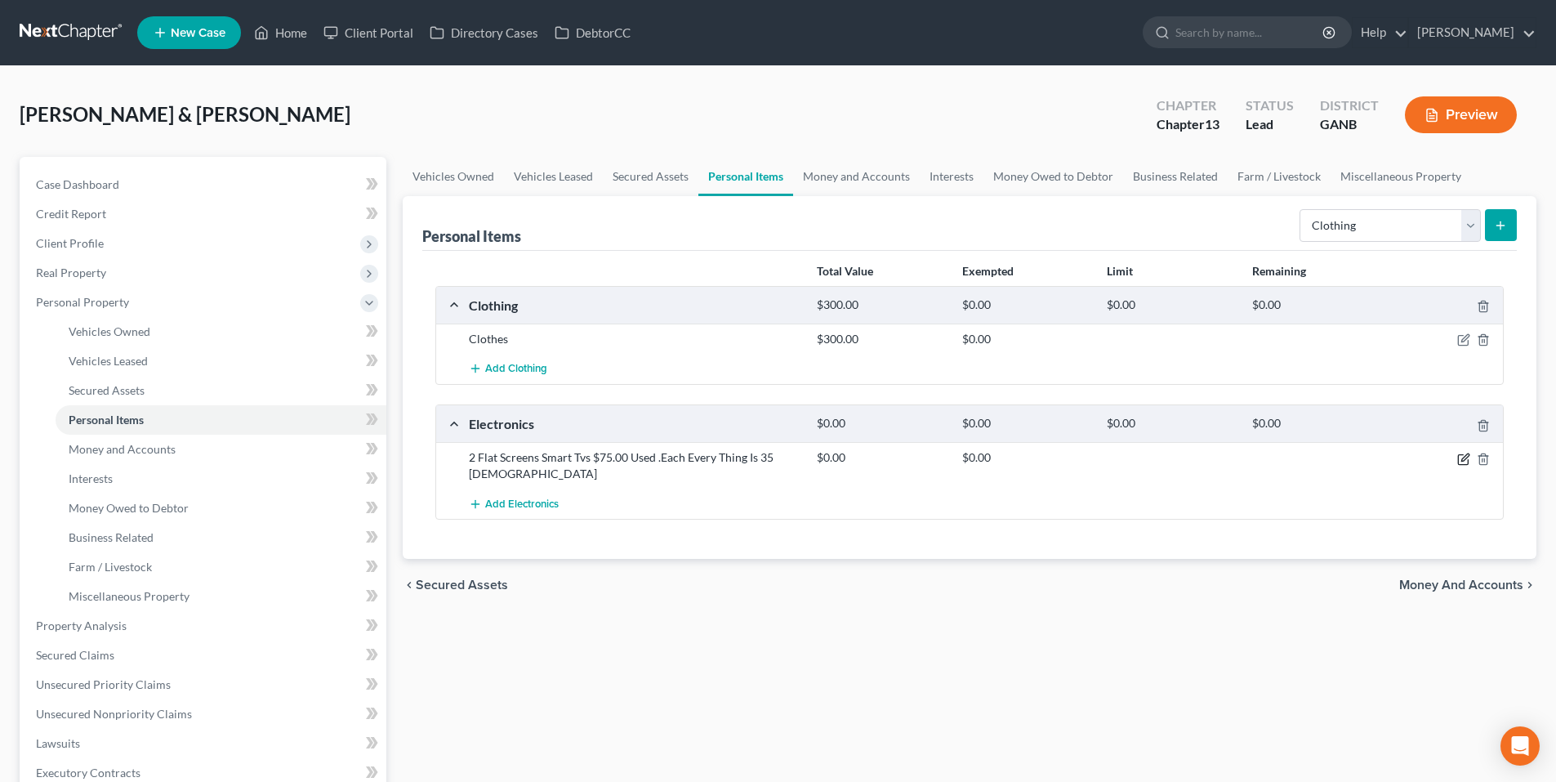
click at [1458, 457] on icon "button" at bounding box center [1463, 459] width 10 height 10
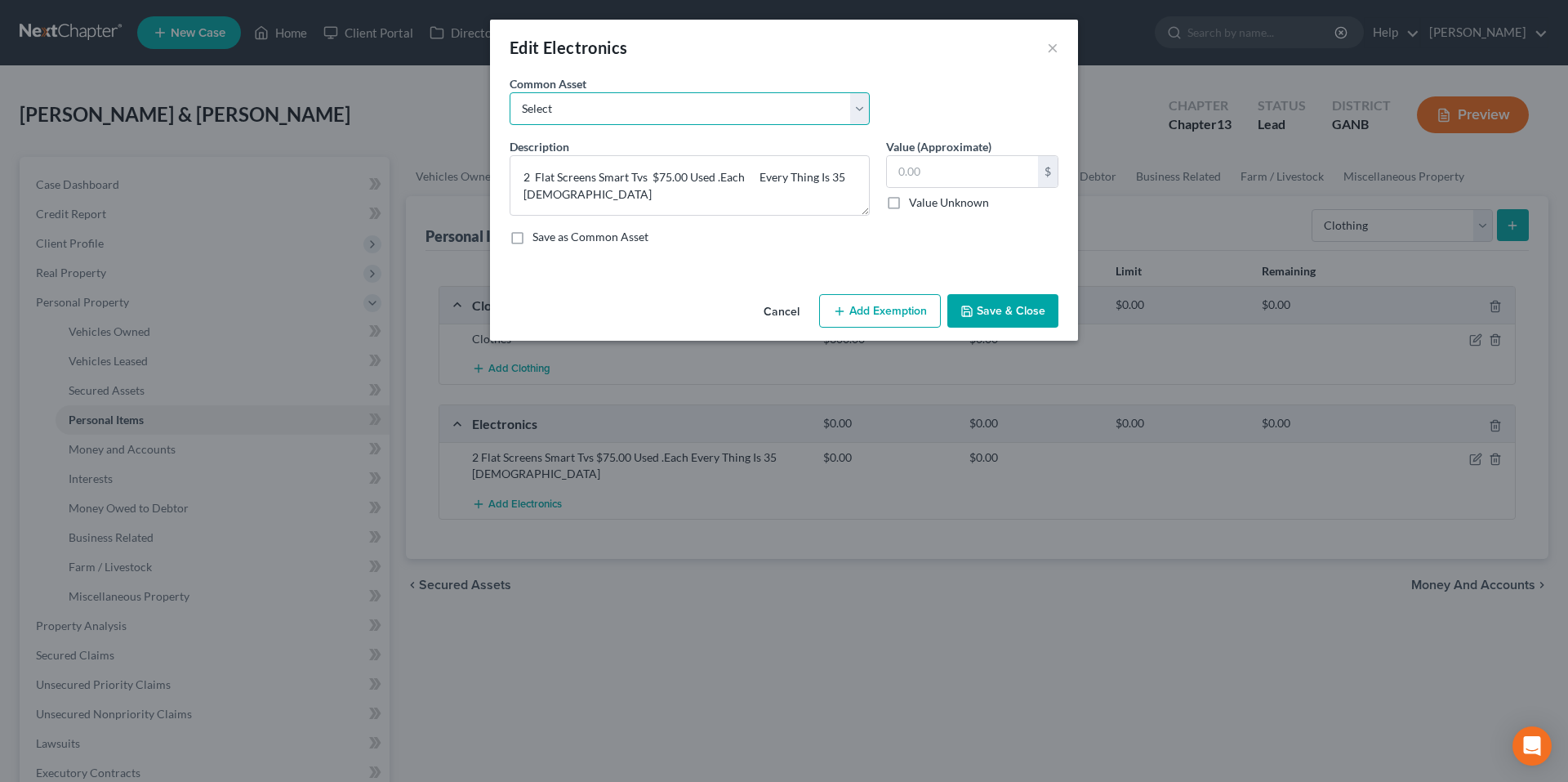
click at [697, 99] on select "Select Computer System TV; Ipad Electronics" at bounding box center [690, 108] width 360 height 33
select select "2"
click at [510, 92] on select "Select Computer System TV; Ipad Electronics" at bounding box center [690, 108] width 360 height 33
type textarea "Electronics"
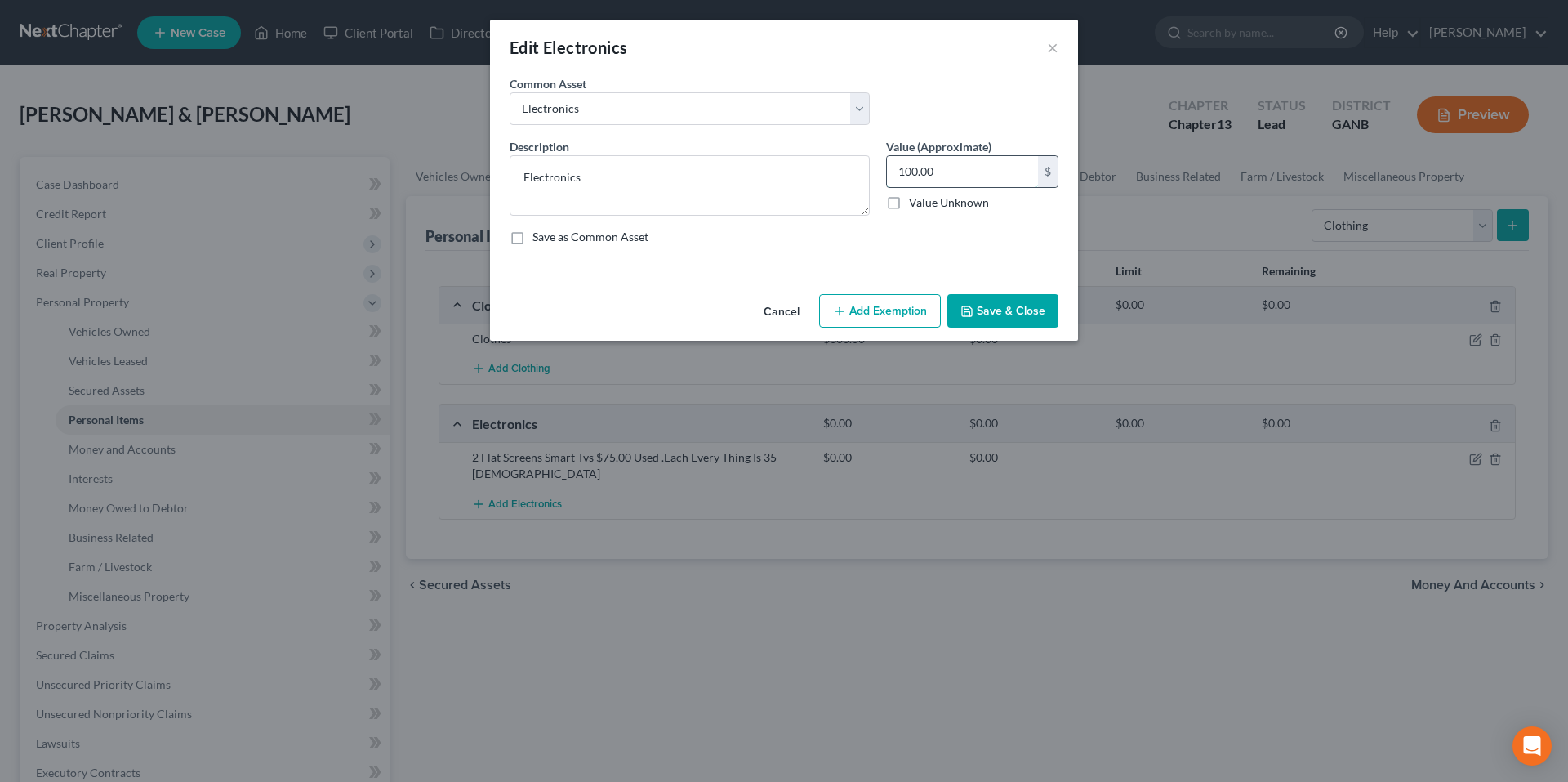
click at [985, 175] on input "100.00" at bounding box center [962, 171] width 151 height 31
type input "0"
type input "100.00"
click at [984, 297] on button "Save & Close" at bounding box center [1003, 311] width 111 height 34
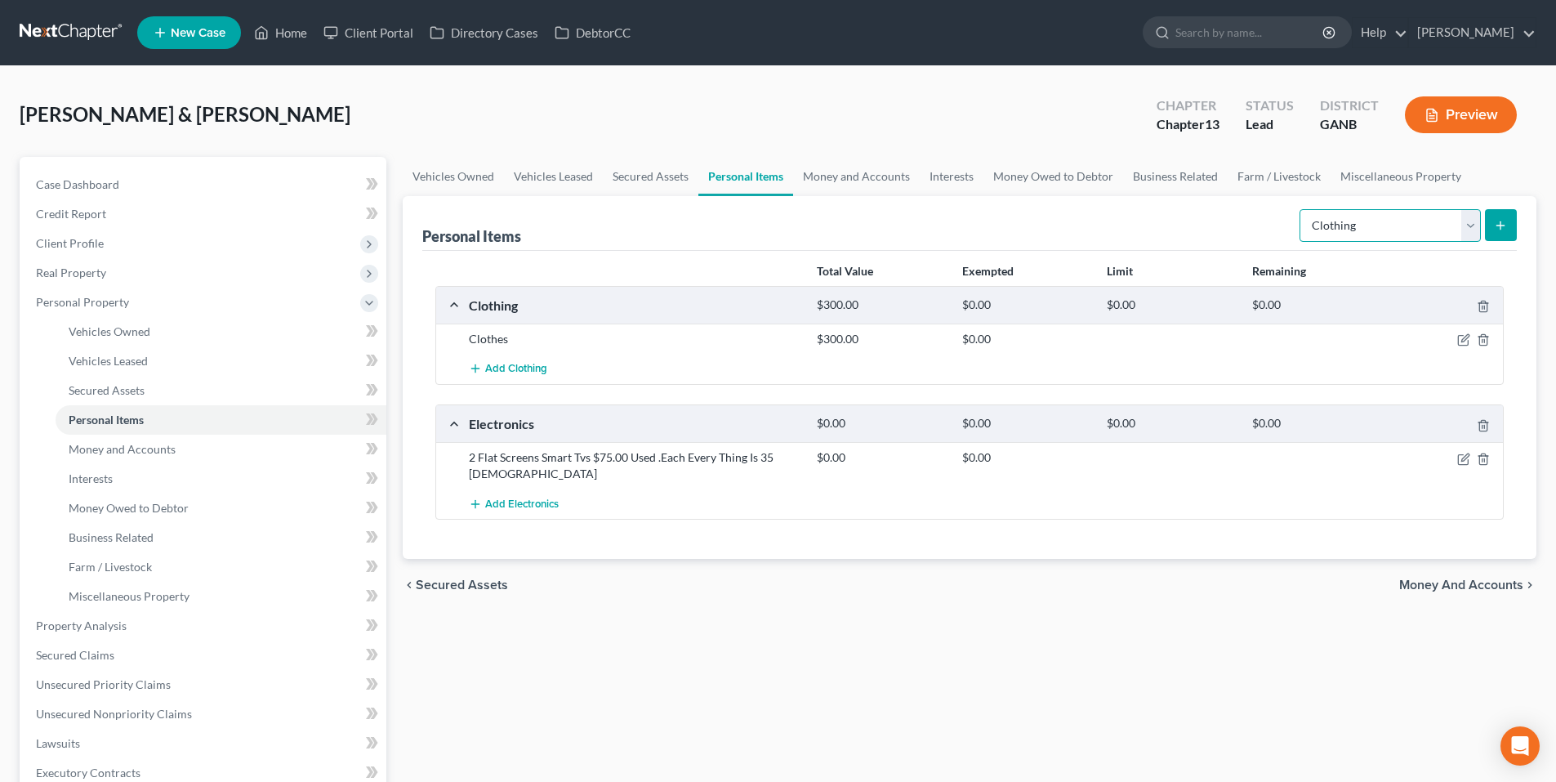
click at [1442, 225] on select "Select Item Type Clothing Collectibles Of Value Electronics Firearms Household …" at bounding box center [1390, 225] width 181 height 33
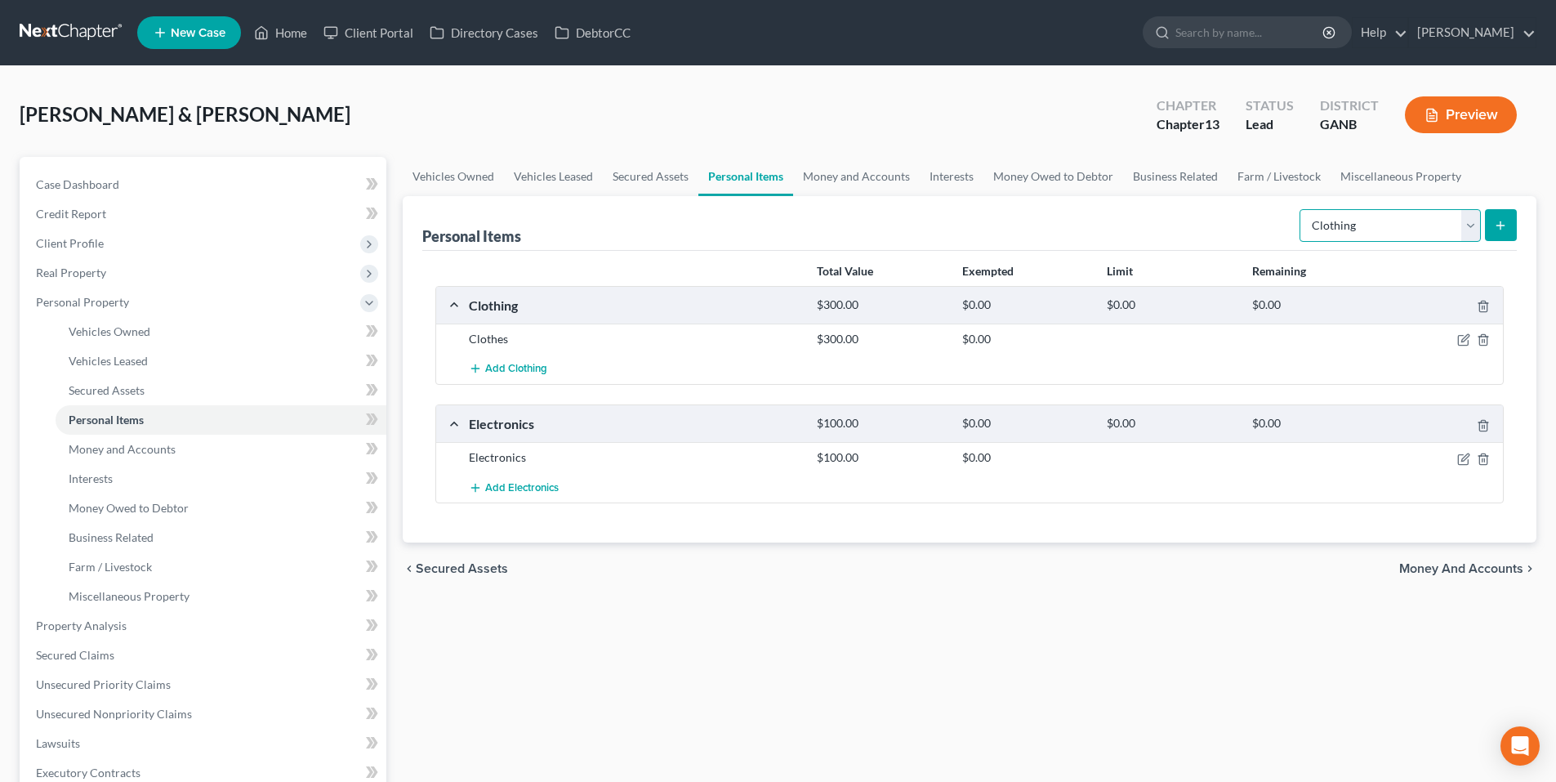
select select "household_goods"
click at [1301, 209] on select "Select Item Type Clothing Collectibles Of Value Electronics Firearms Household …" at bounding box center [1390, 225] width 181 height 33
click at [1500, 232] on button "submit" at bounding box center [1501, 225] width 32 height 32
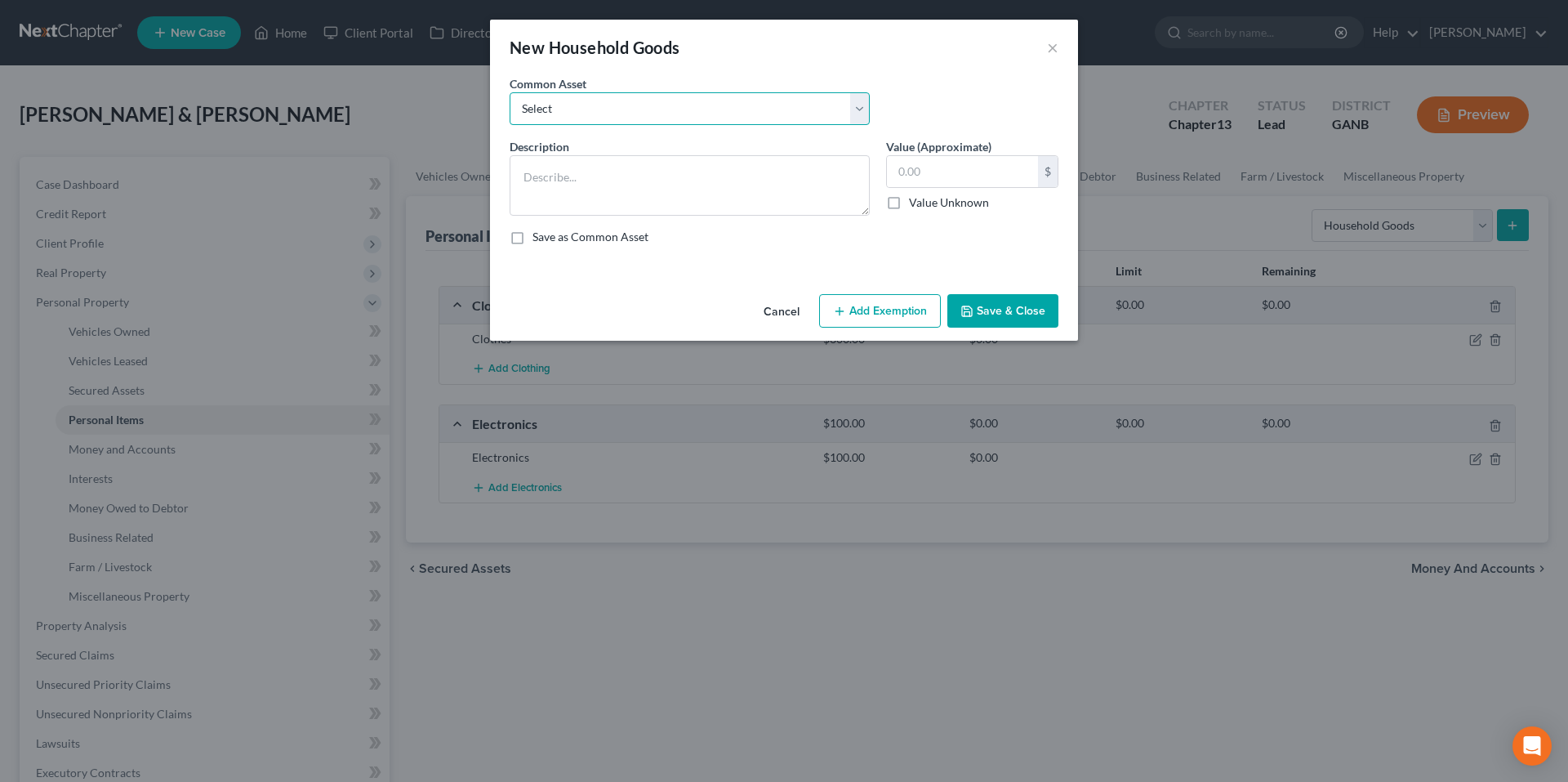
click at [755, 109] on select "Select Household goods and furnishings Furniture, TV Washer & Dryer" at bounding box center [690, 108] width 360 height 33
select select "0"
click at [510, 92] on select "Select Household goods and furnishings Furniture, TV Washer & Dryer" at bounding box center [690, 108] width 360 height 33
type textarea "Household goods and furnishings"
click at [999, 172] on input "4,500.00" at bounding box center [962, 171] width 151 height 31
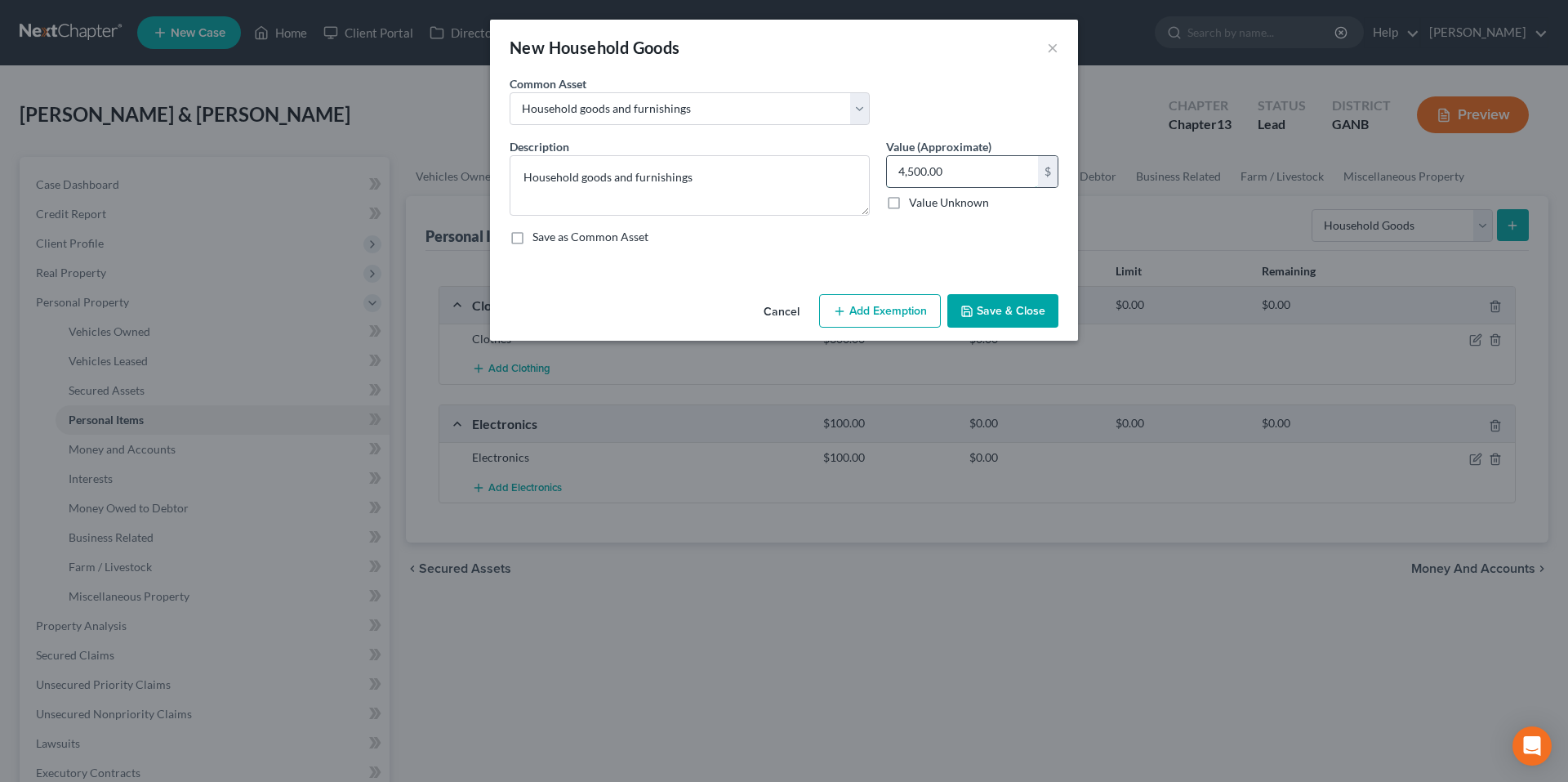
click at [999, 172] on input "4,500.00" at bounding box center [962, 171] width 151 height 31
type input "2,000.00"
click at [1019, 314] on button "Save & Close" at bounding box center [1003, 311] width 111 height 34
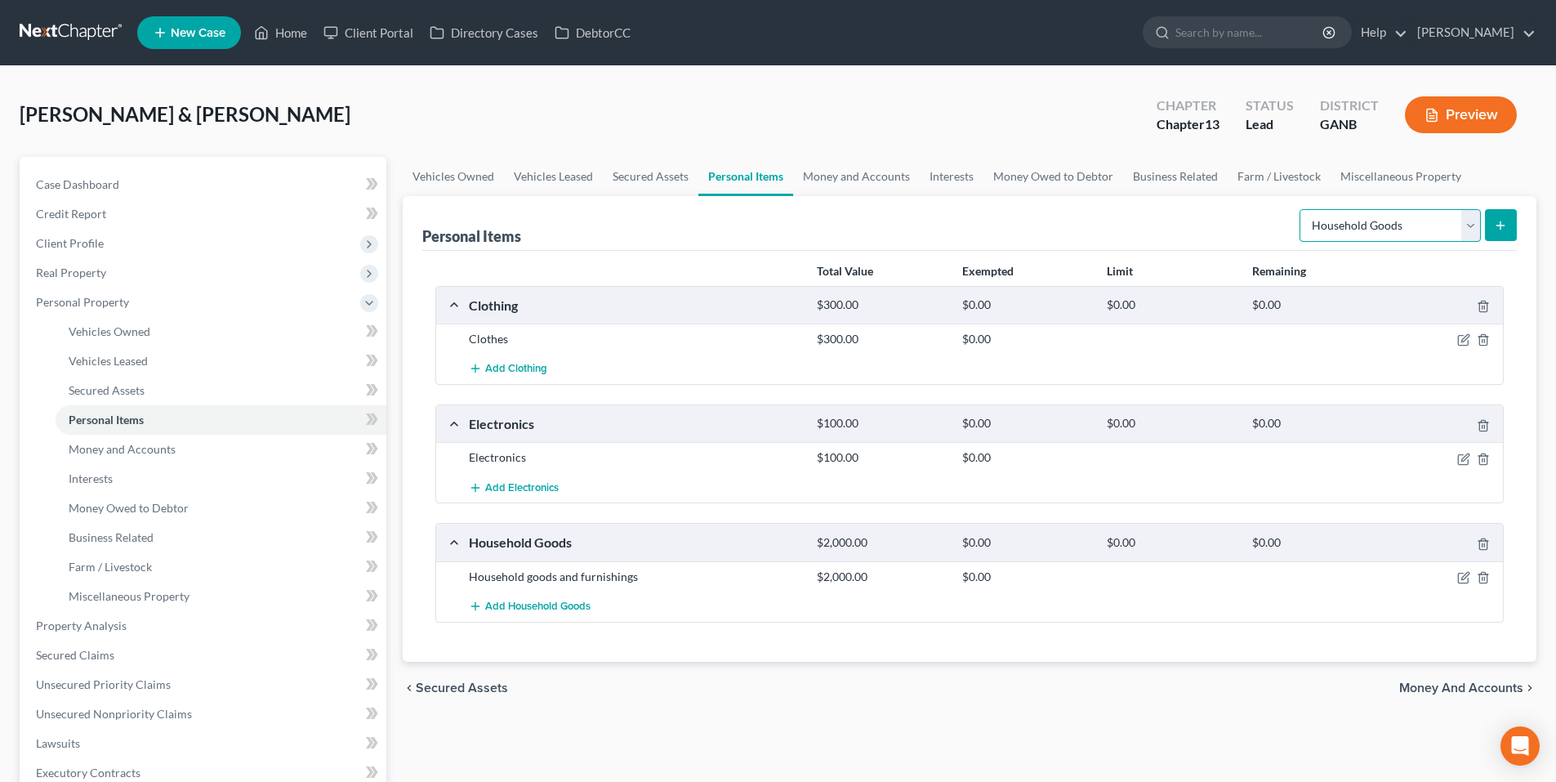
click at [1405, 226] on select "Select Item Type Clothing Collectibles Of Value Electronics Firearms Household …" at bounding box center [1390, 225] width 181 height 33
click at [1188, 227] on div "Personal Items Select Item Type Clothing Collectibles Of Value Electronics Fire…" at bounding box center [969, 223] width 1095 height 55
click at [839, 170] on link "Money and Accounts" at bounding box center [856, 176] width 127 height 39
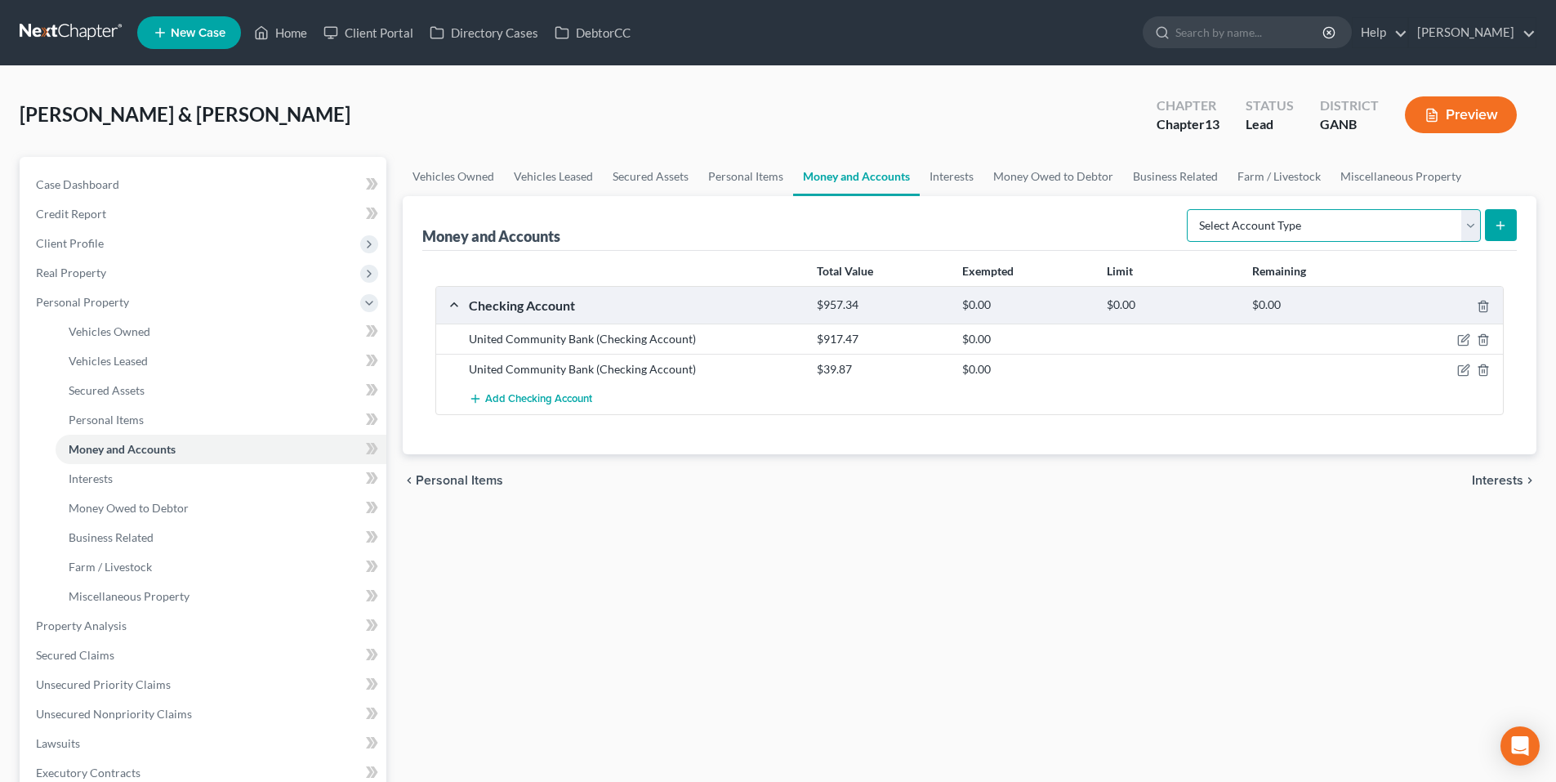
click at [1219, 219] on select "Select Account Type Brokerage Cash on Hand Certificates of Deposit Checking Acc…" at bounding box center [1334, 225] width 294 height 33
click at [948, 182] on link "Interests" at bounding box center [952, 176] width 64 height 39
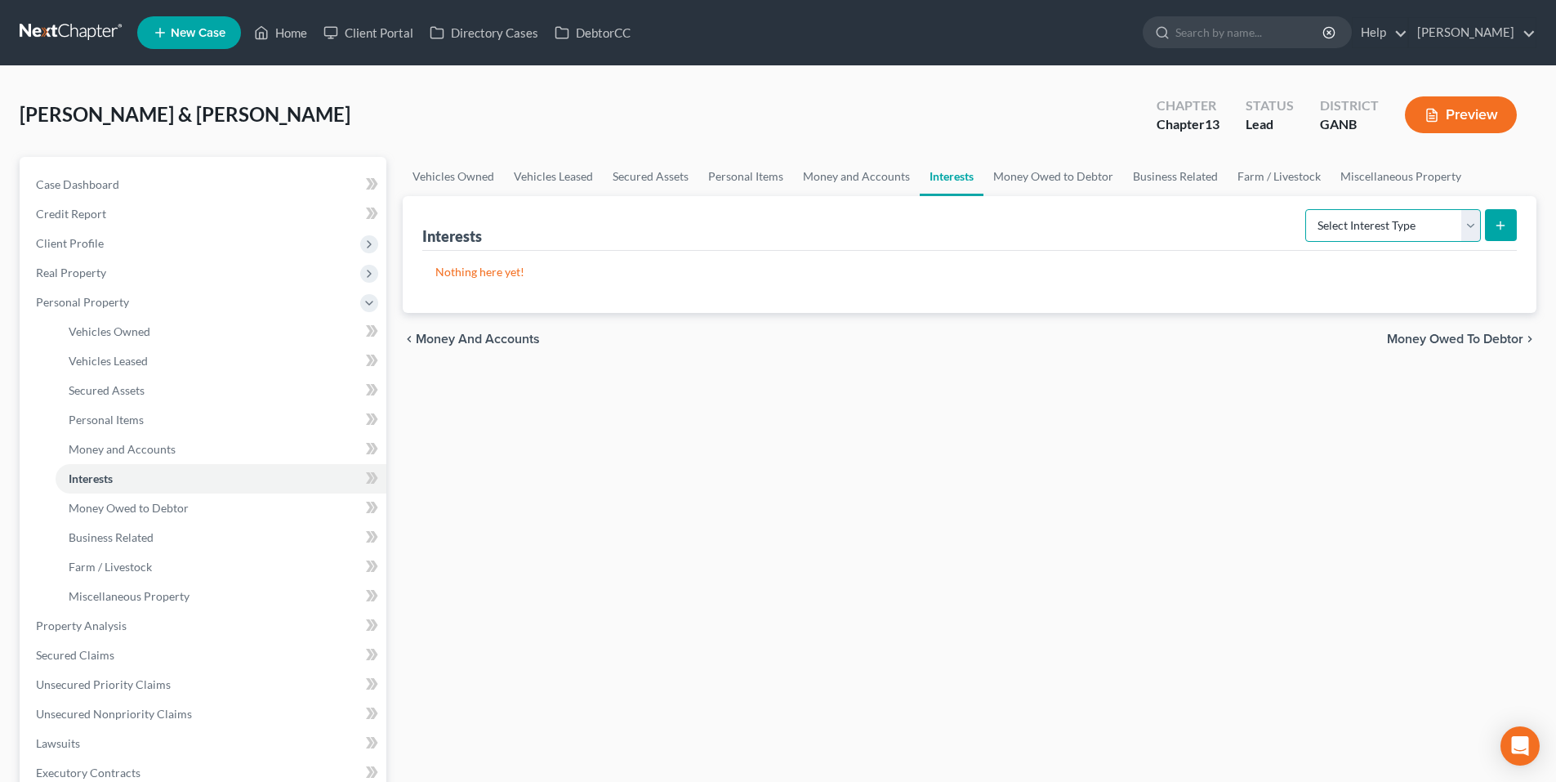
click at [1358, 231] on select "Select Interest Type 401K Annuity Bond Education IRA Government Bond Government…" at bounding box center [1393, 225] width 176 height 33
click at [1019, 167] on link "Money Owed to Debtor" at bounding box center [1054, 176] width 140 height 39
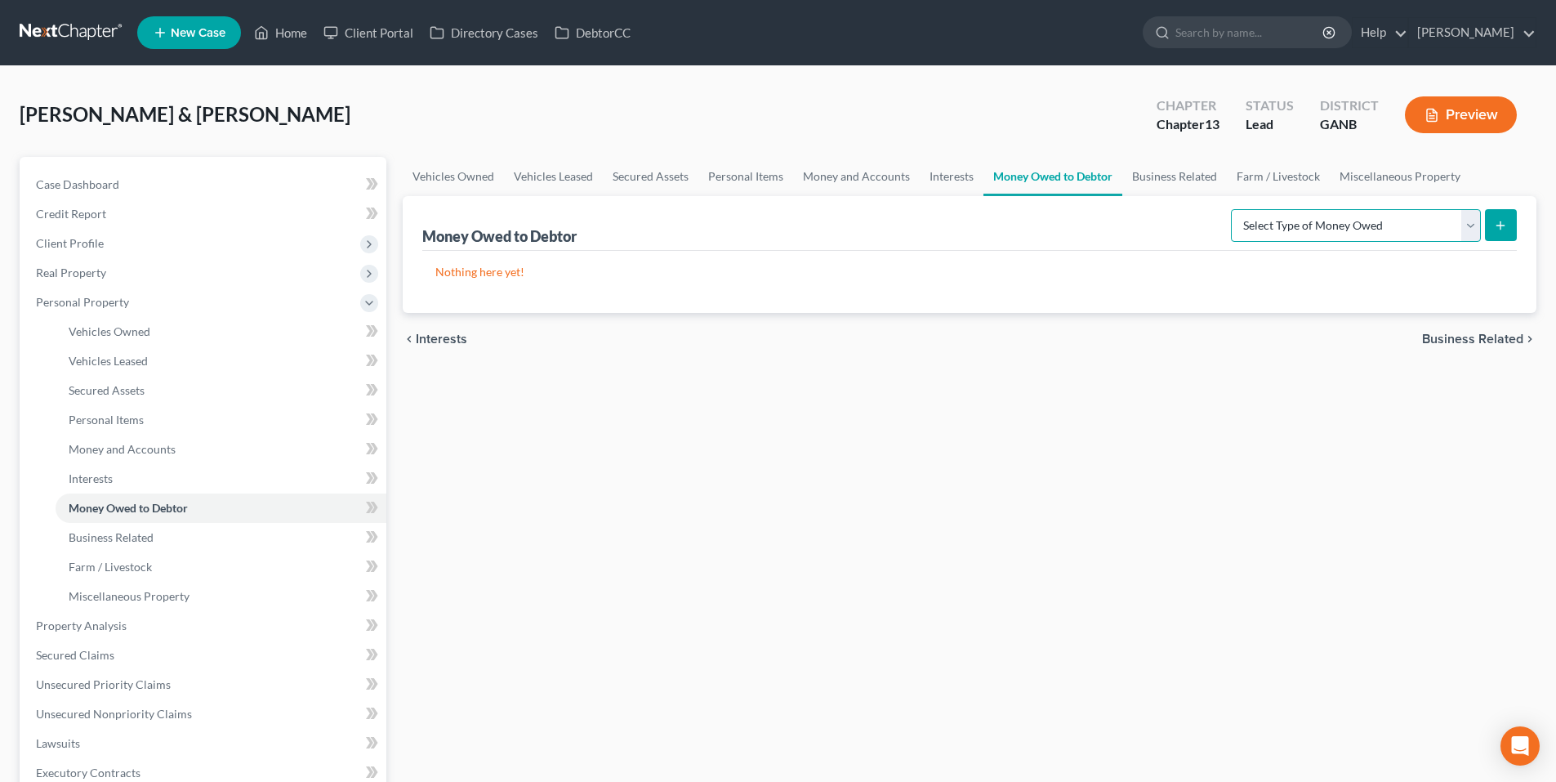
click at [1276, 221] on select "Select Type of Money Owed Accounts Receivable Alimony Child Support Claims Agai…" at bounding box center [1356, 225] width 250 height 33
click at [1168, 180] on link "Business Related" at bounding box center [1174, 176] width 105 height 39
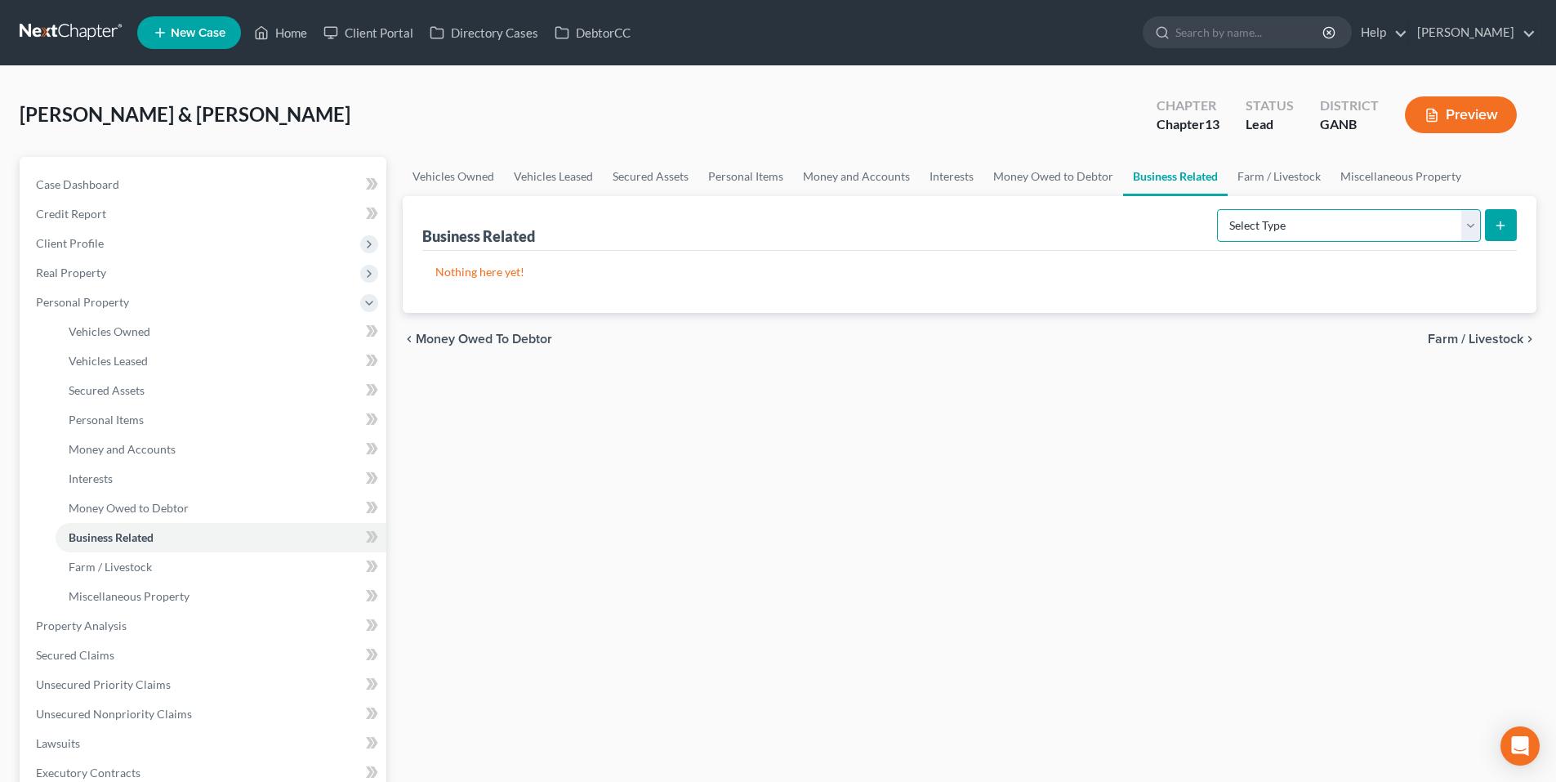
click at [1258, 217] on select "Select Type Customer Lists Franchises Inventory Licenses Machinery Office Equip…" at bounding box center [1349, 225] width 264 height 33
click at [1290, 181] on link "Farm / Livestock" at bounding box center [1279, 176] width 103 height 39
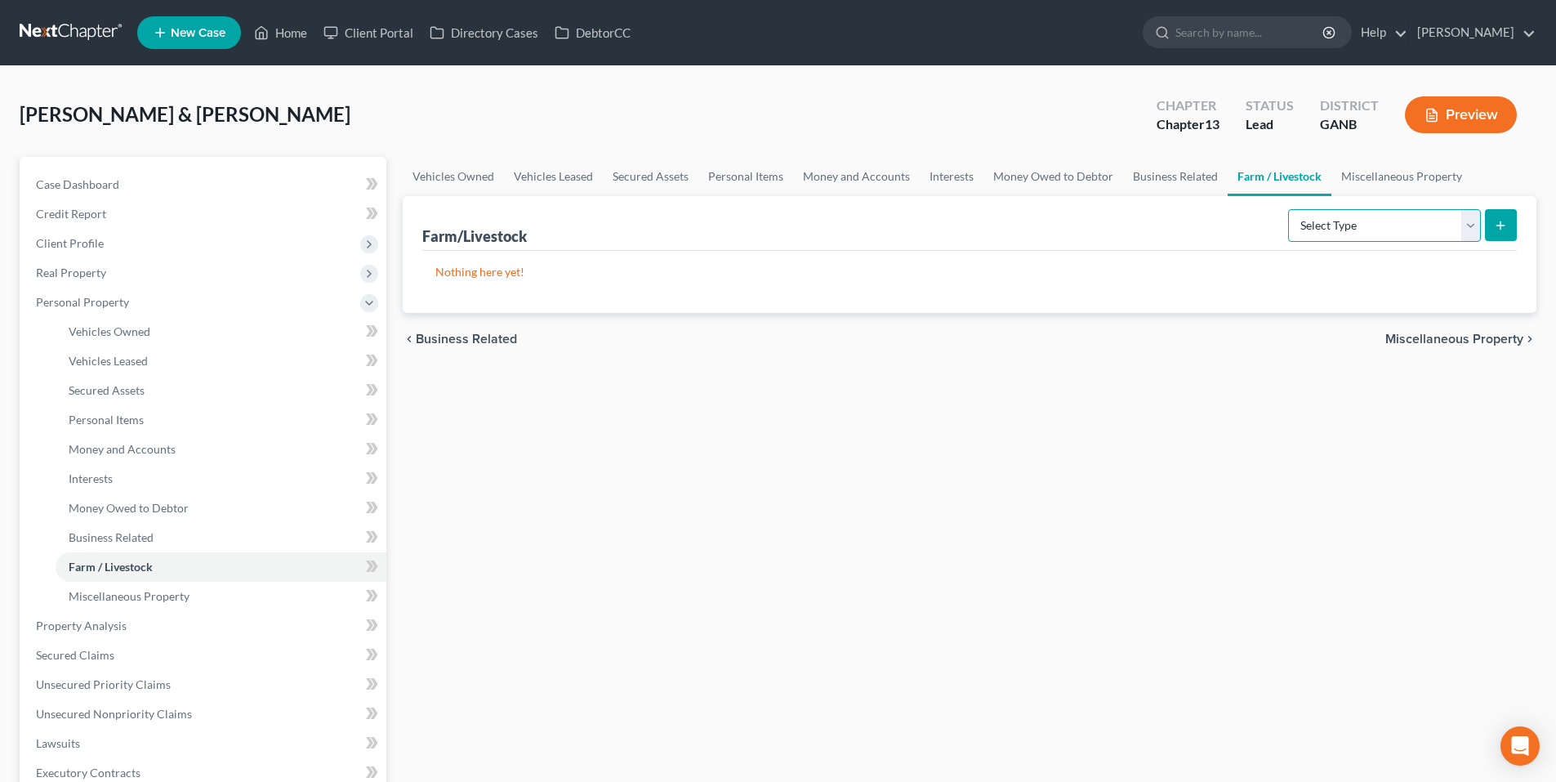
click at [1362, 232] on select "Select Type Animals & Livestock Crops: Growing or Harvested Farming Equipment F…" at bounding box center [1384, 225] width 193 height 33
click at [1384, 225] on select "Select Type Animals & Livestock Crops: Growing or Harvested Farming Equipment F…" at bounding box center [1384, 225] width 193 height 33
click at [1398, 176] on link "Miscellaneous Property" at bounding box center [1402, 176] width 141 height 39
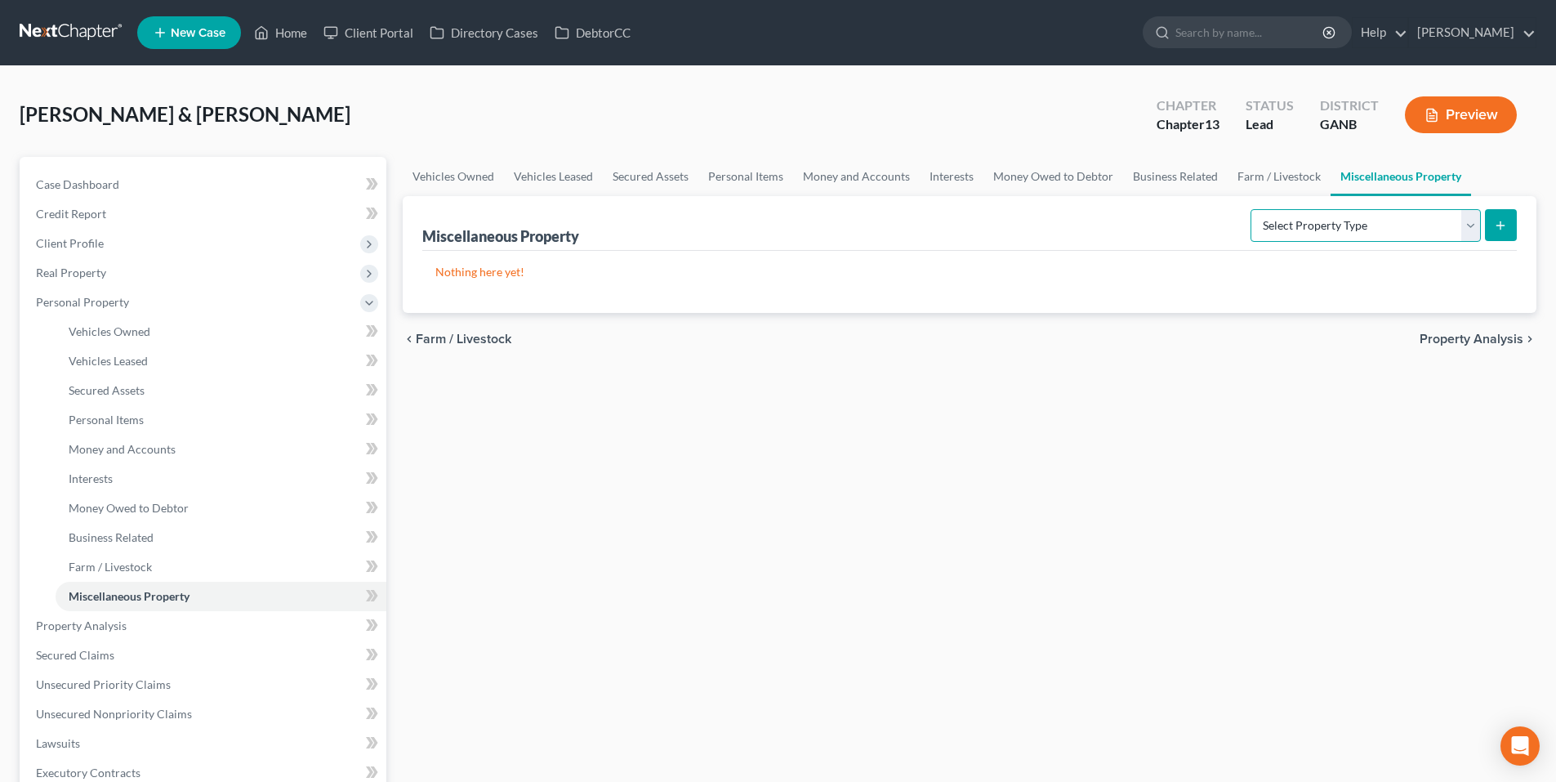
click at [1432, 219] on select "Select Property Type Assigned for Creditor Benefit Within 1 Year Holding for An…" at bounding box center [1366, 225] width 230 height 33
click at [1389, 431] on div "Vehicles Owned Vehicles Leased Secured Assets Personal Items Money and Accounts…" at bounding box center [970, 643] width 1150 height 973
click at [1463, 335] on span "Property Analysis" at bounding box center [1472, 338] width 104 height 13
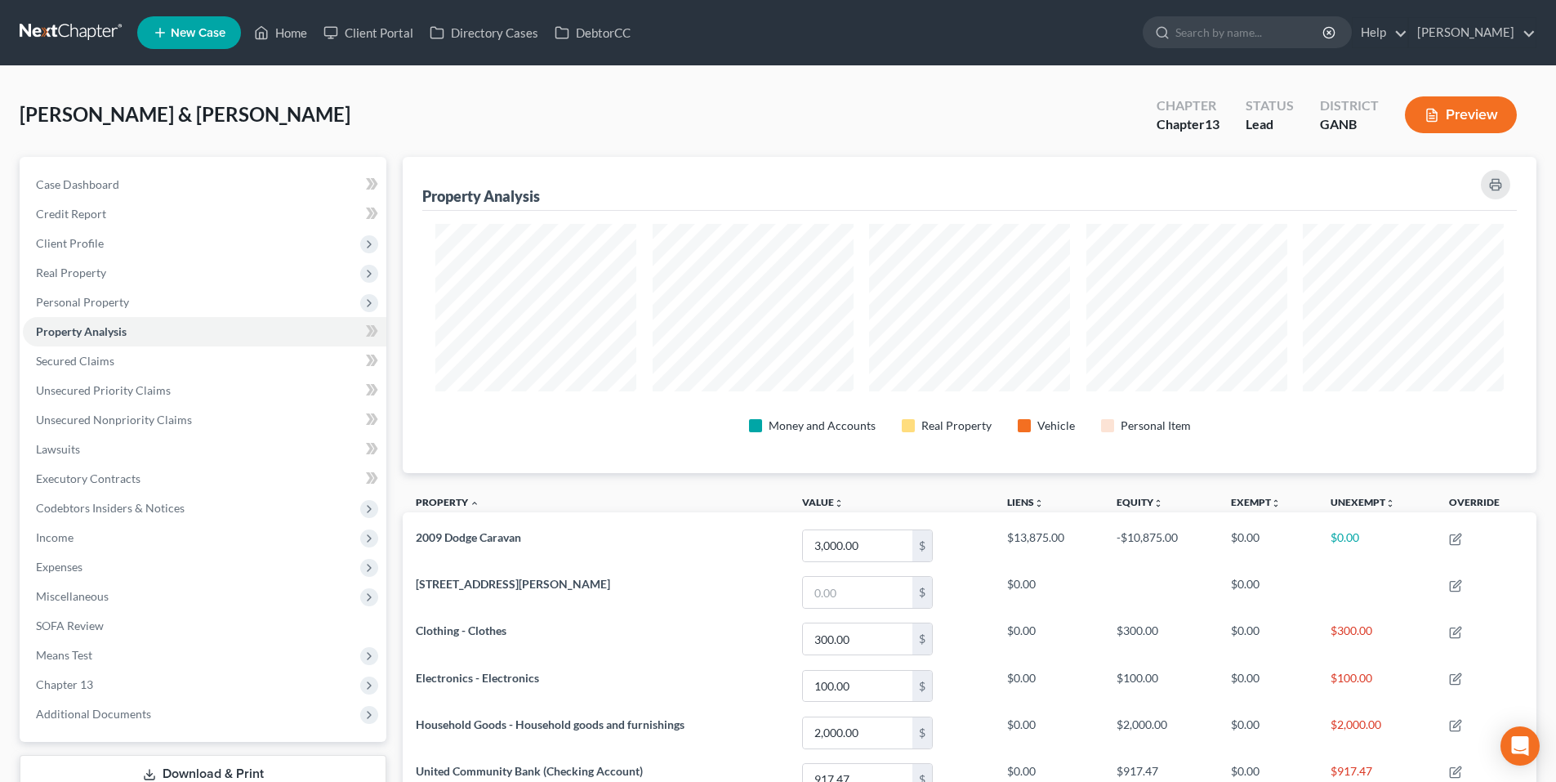
scroll to position [316, 1134]
click at [65, 368] on link "Secured Claims" at bounding box center [205, 360] width 364 height 29
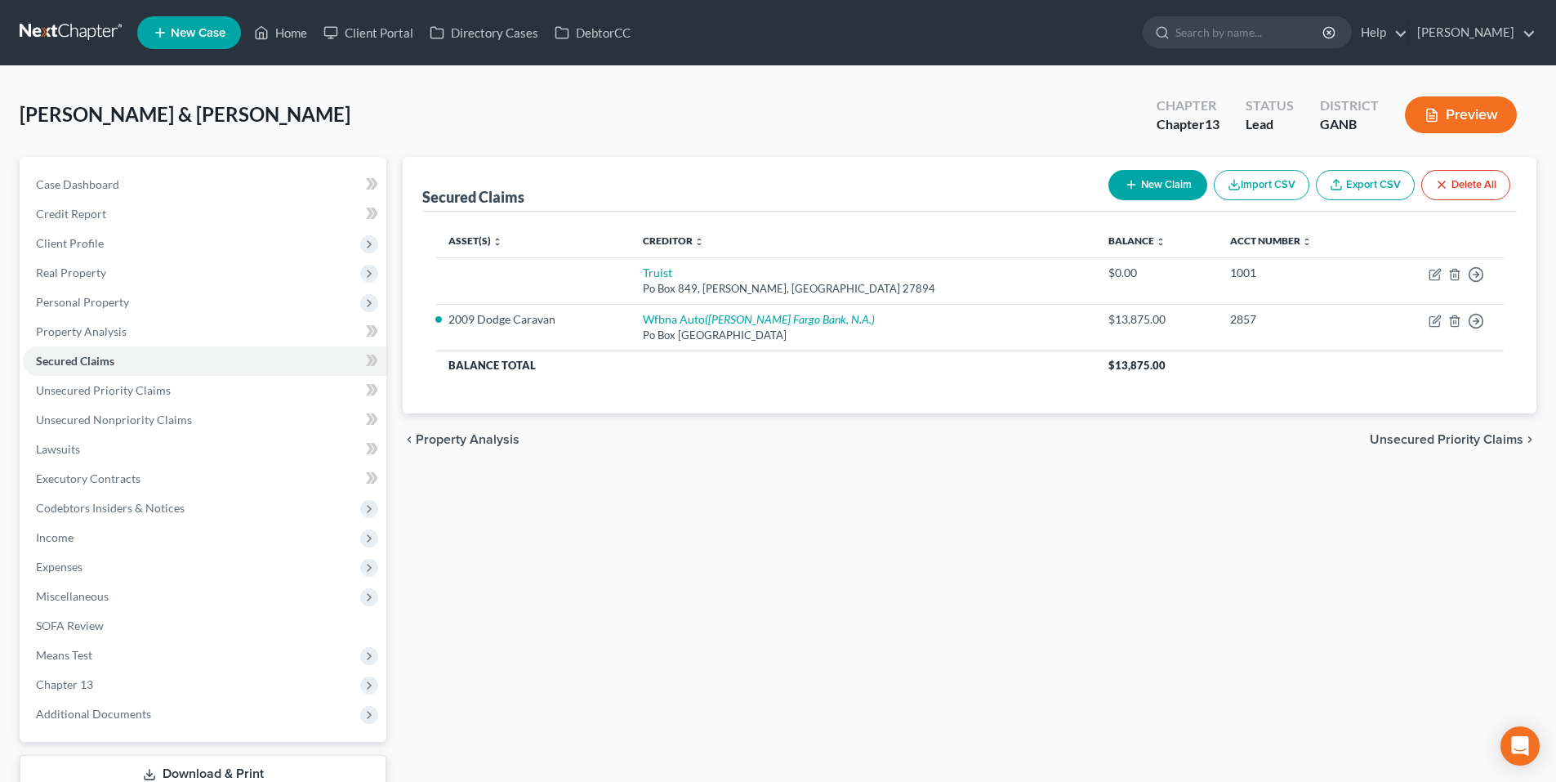
click at [1386, 433] on span "Unsecured Priority Claims" at bounding box center [1447, 439] width 154 height 13
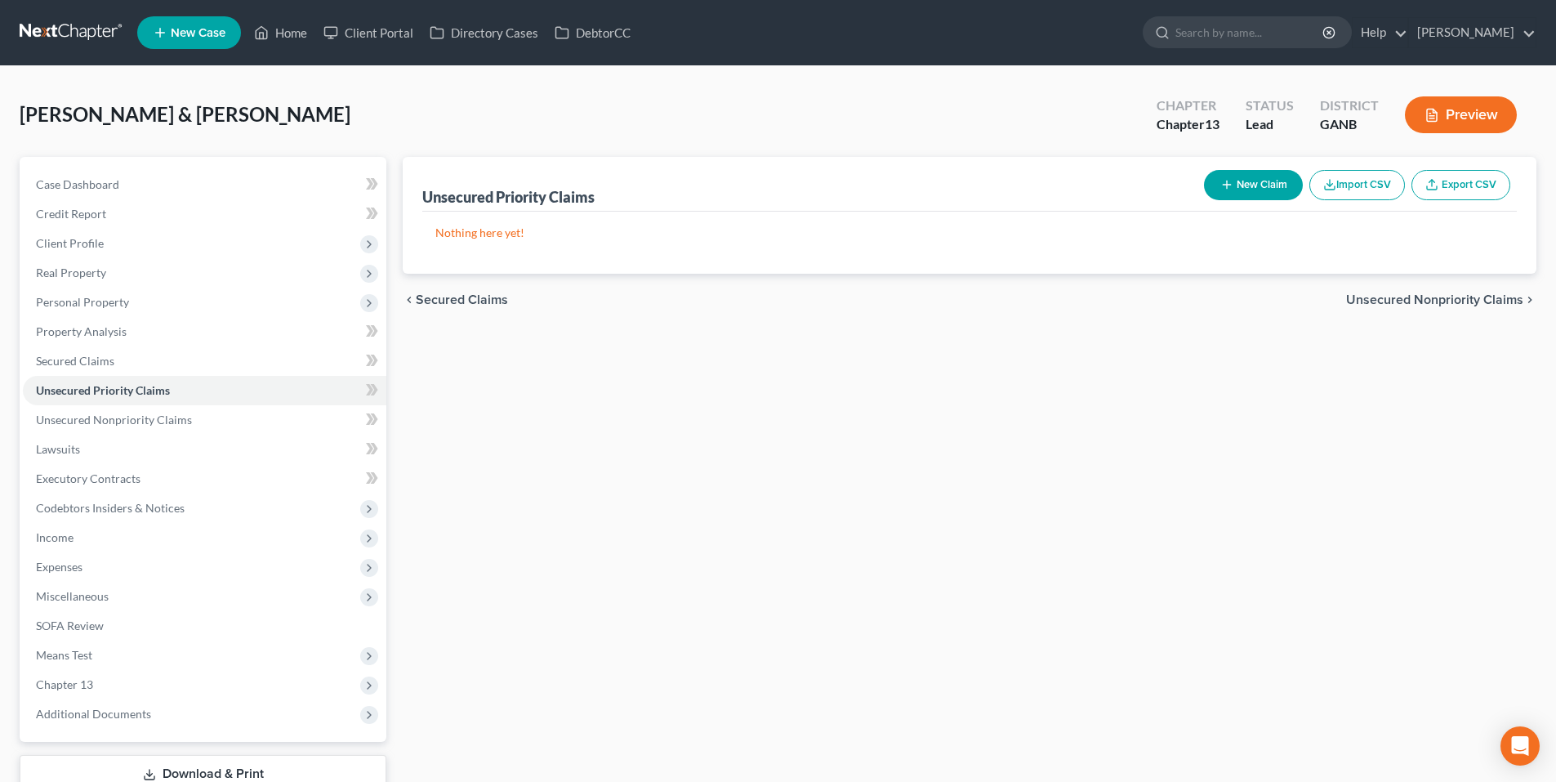
click at [1418, 300] on span "Unsecured Nonpriority Claims" at bounding box center [1434, 299] width 177 height 13
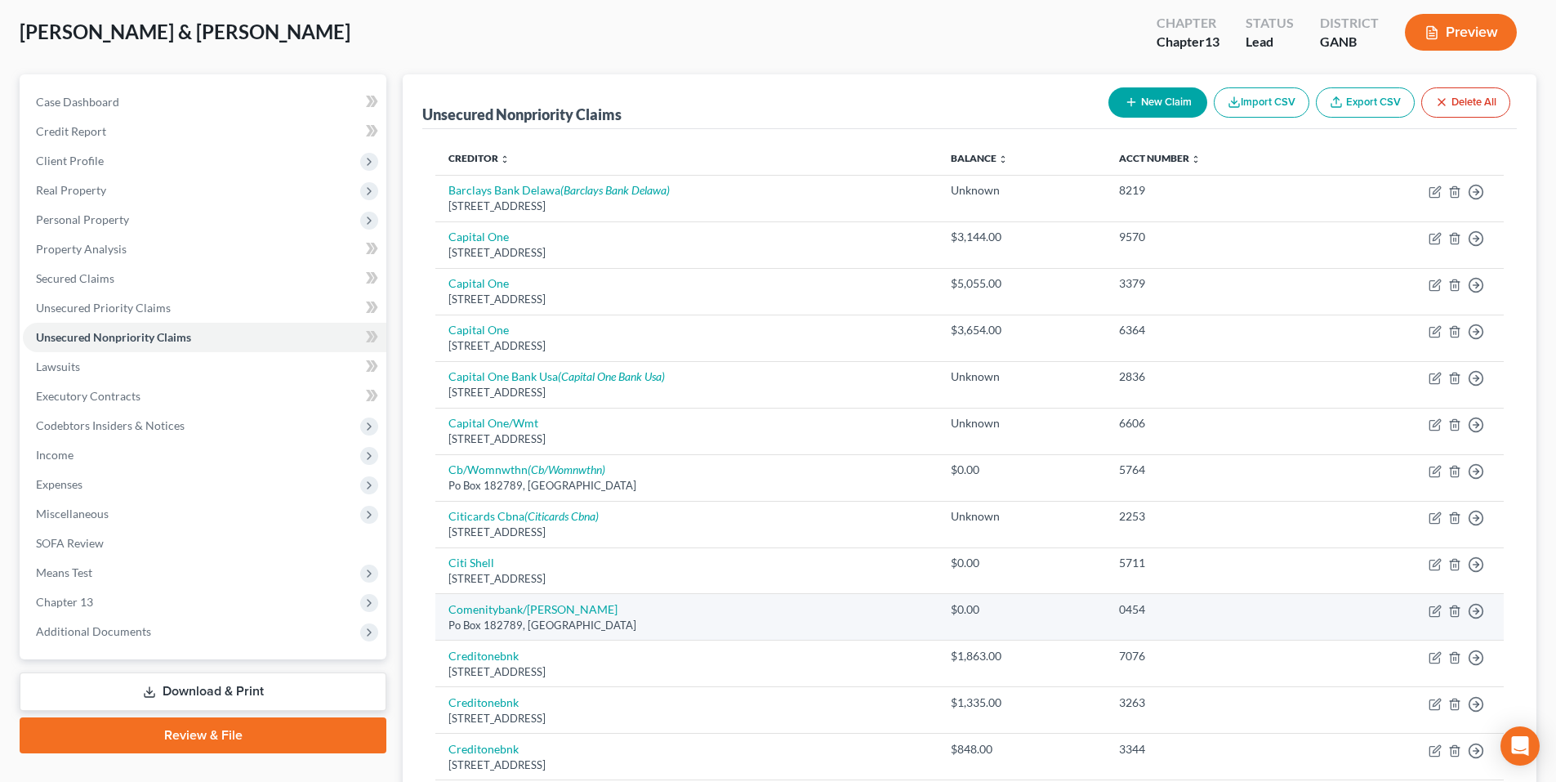
scroll to position [82, 0]
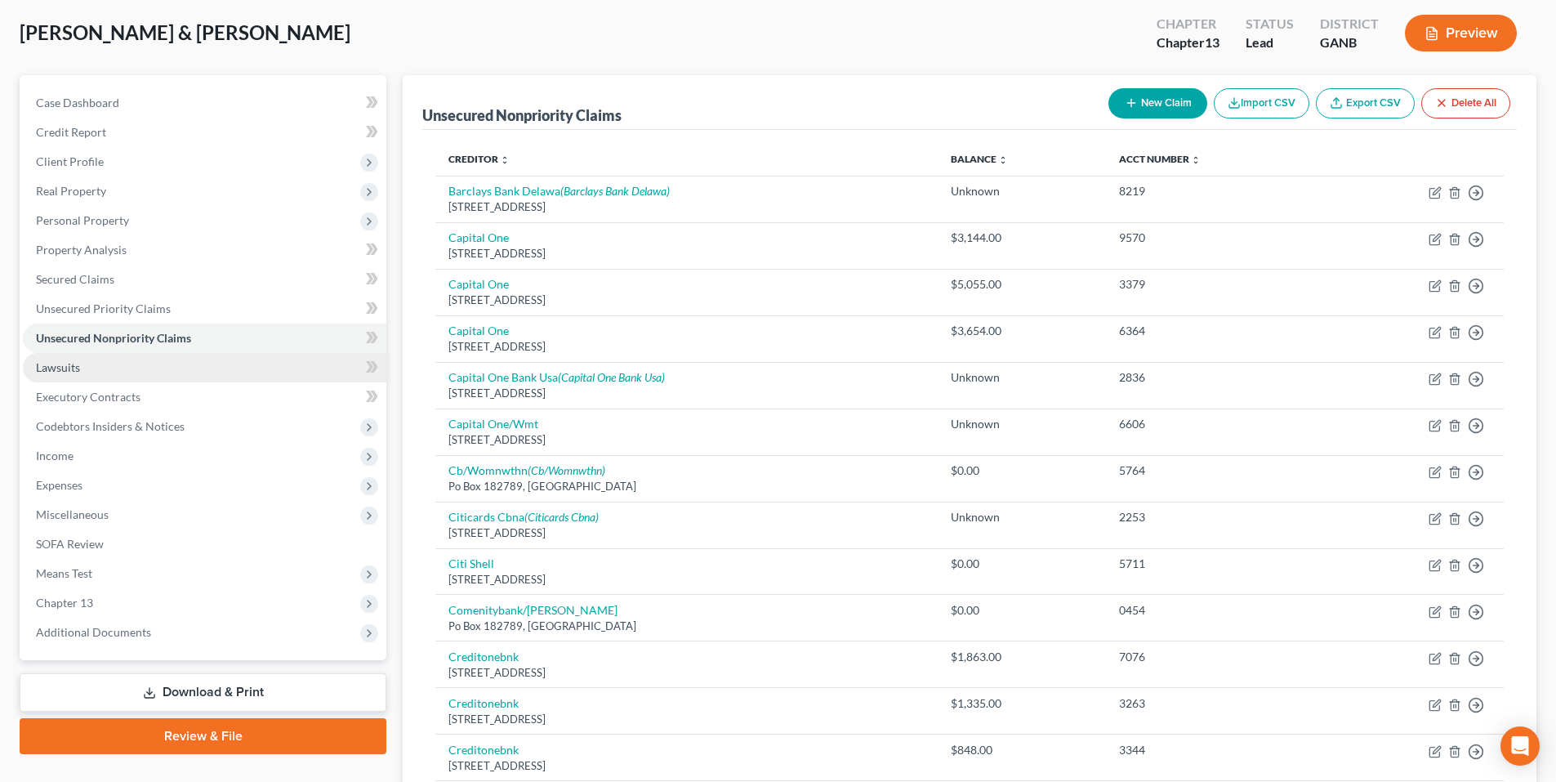
click at [56, 364] on span "Lawsuits" at bounding box center [58, 367] width 44 height 14
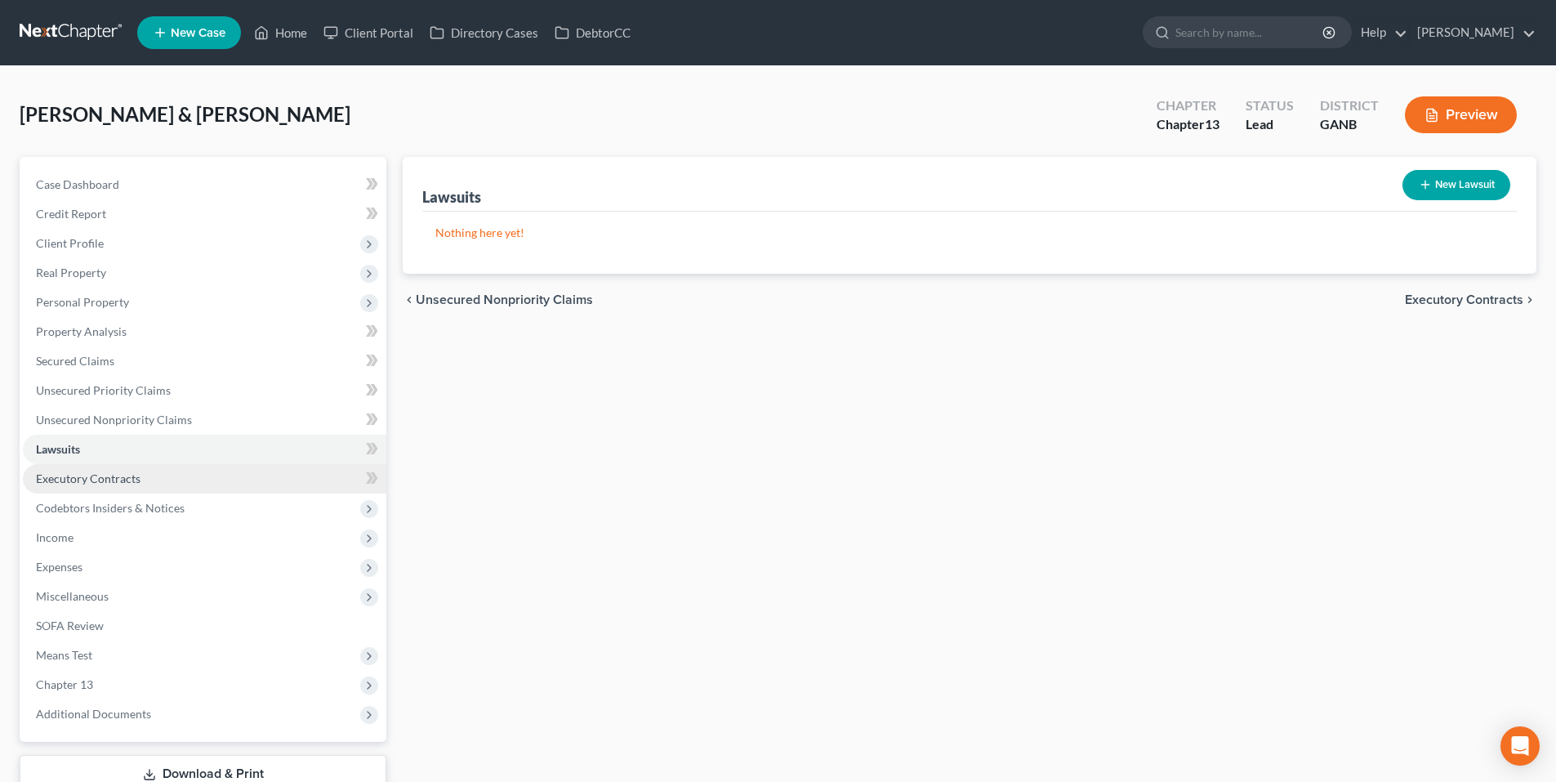
click at [87, 480] on span "Executory Contracts" at bounding box center [88, 478] width 105 height 14
click at [98, 489] on link "Executory Contracts" at bounding box center [205, 478] width 364 height 29
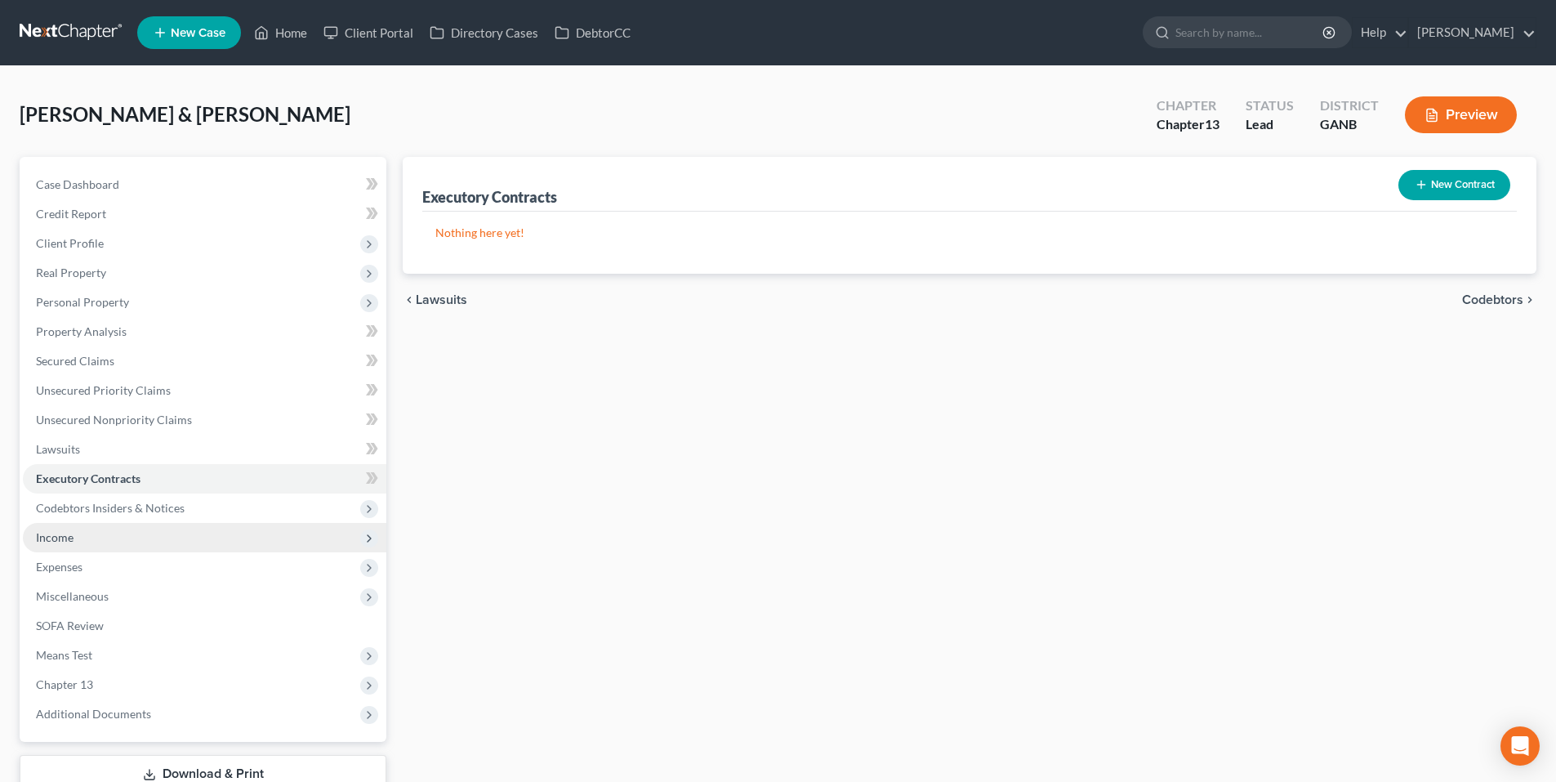
click at [69, 543] on span "Income" at bounding box center [55, 537] width 38 height 14
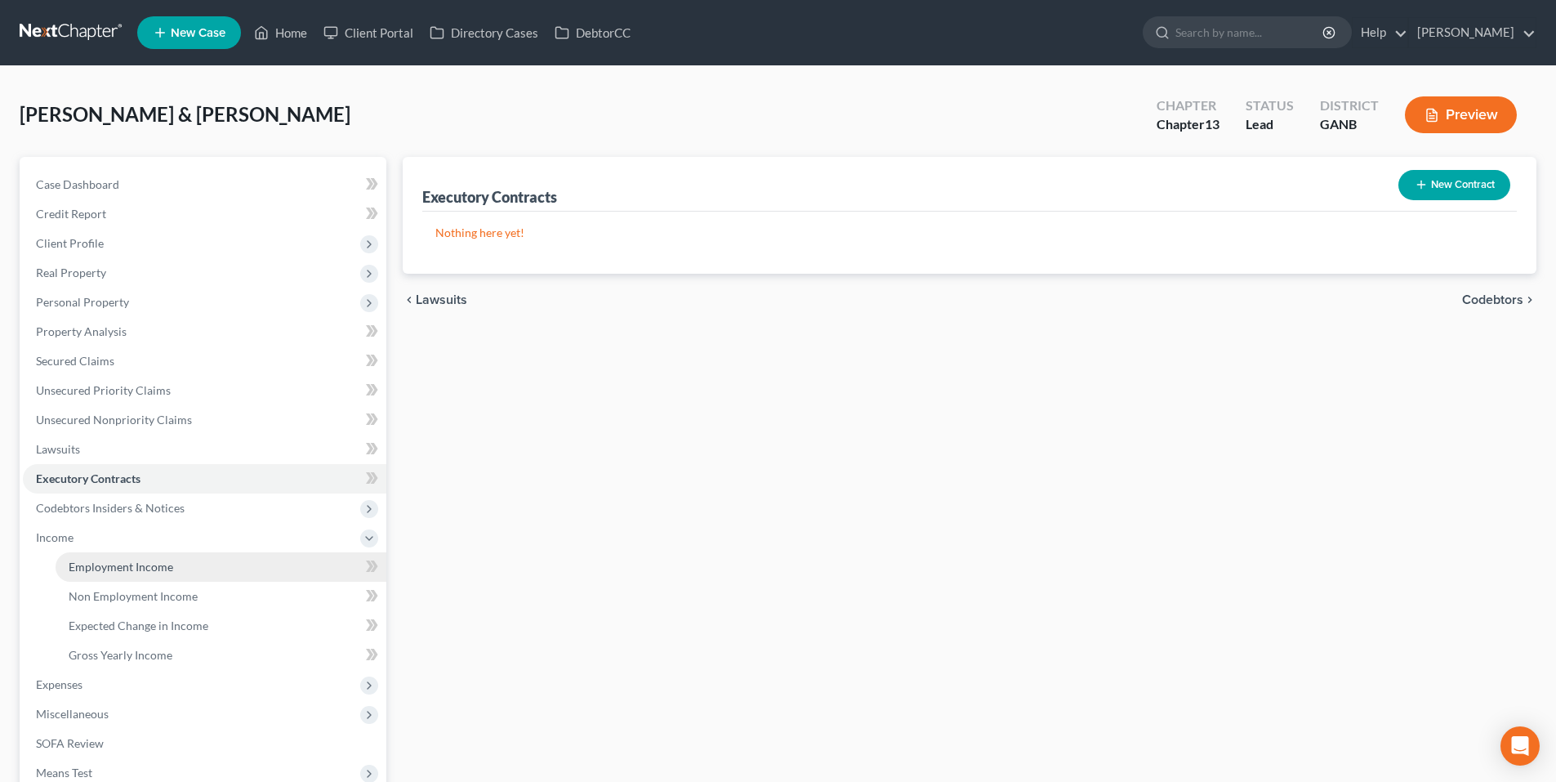
click at [102, 568] on span "Employment Income" at bounding box center [121, 567] width 105 height 14
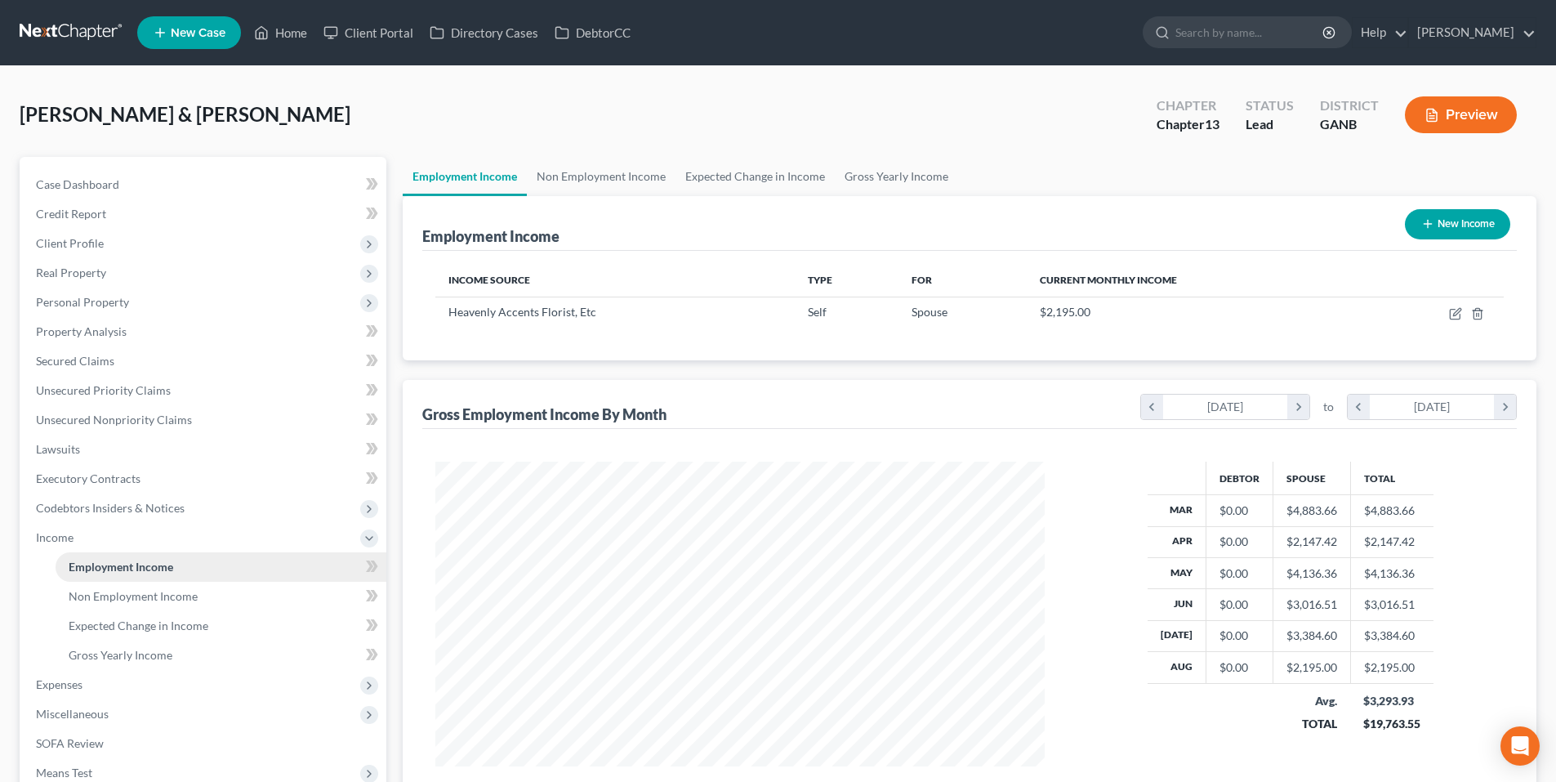
scroll to position [305, 642]
click at [557, 188] on link "Non Employment Income" at bounding box center [601, 176] width 149 height 39
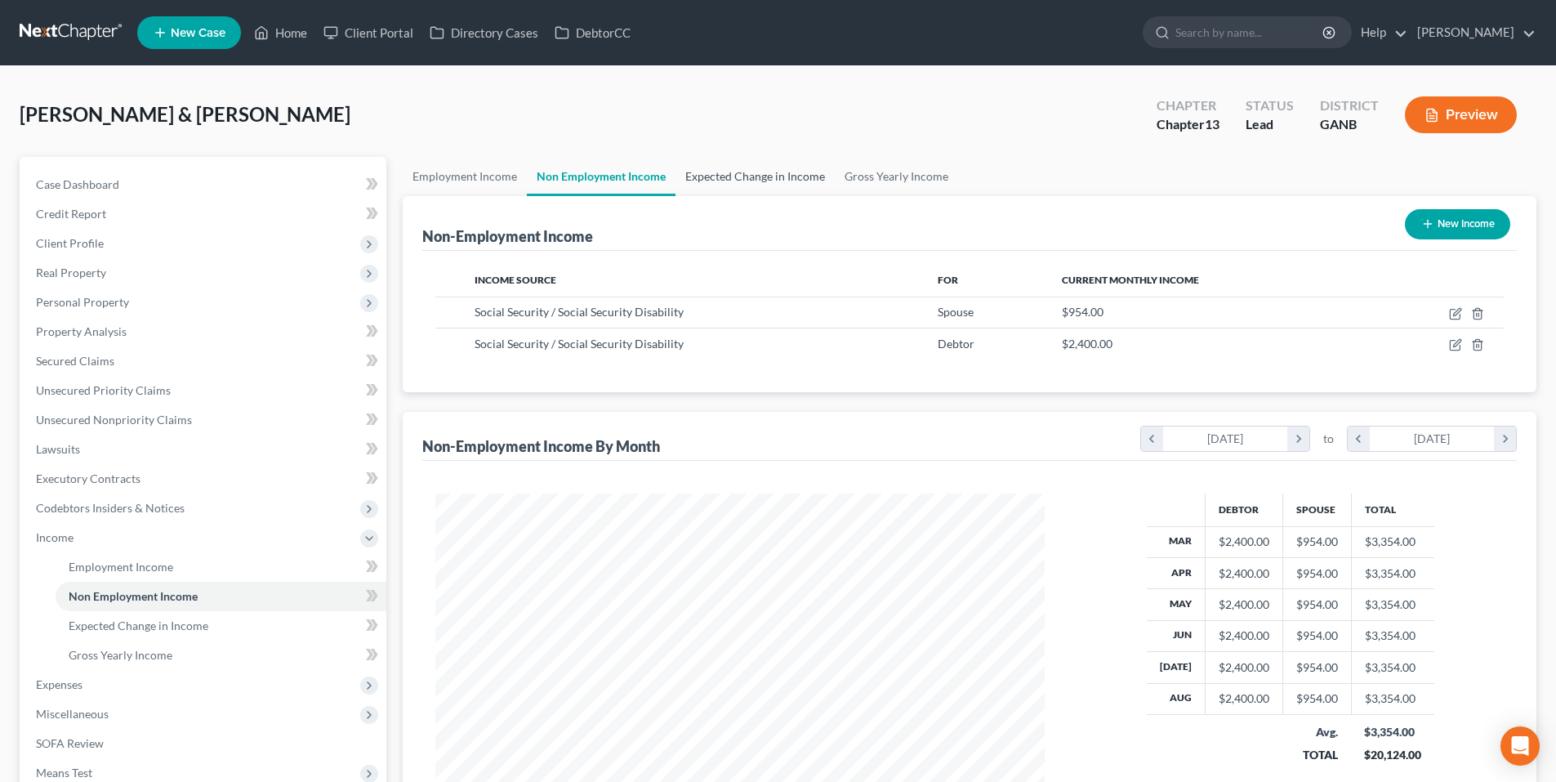
scroll to position [305, 642]
click at [806, 178] on link "Expected Change in Income" at bounding box center [755, 176] width 159 height 39
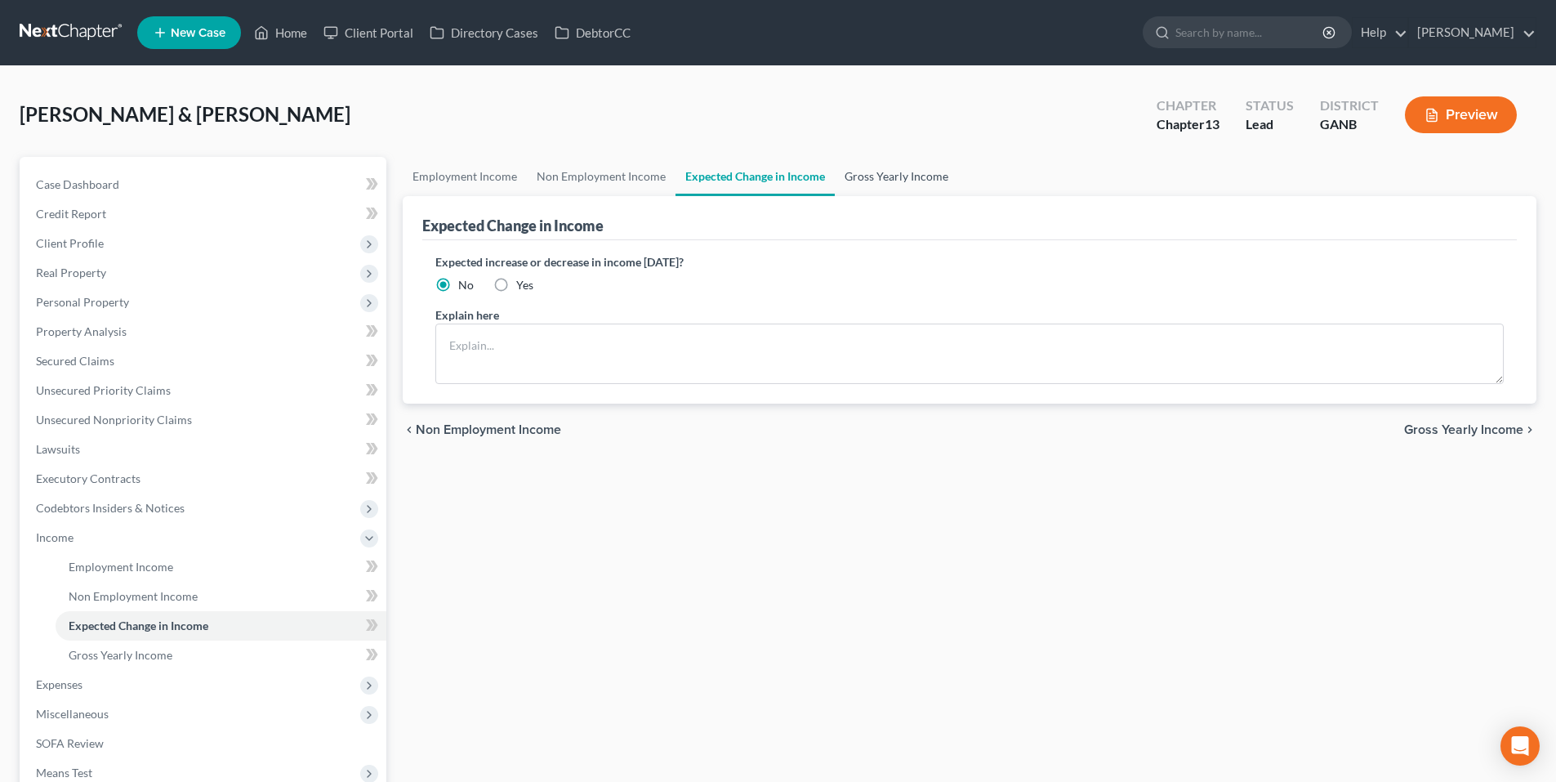
click at [921, 176] on link "Gross Yearly Income" at bounding box center [896, 176] width 123 height 39
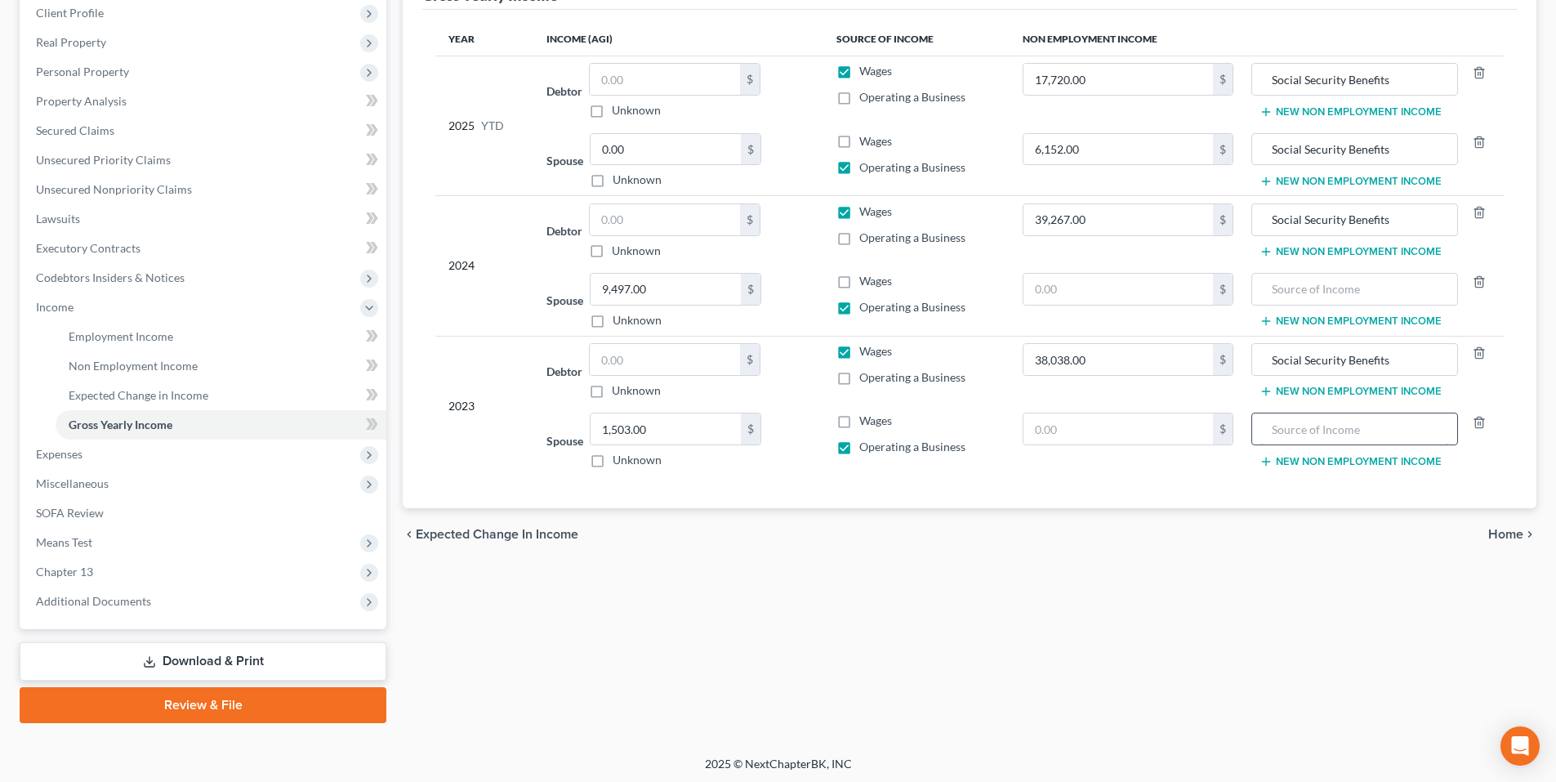
scroll to position [234, 0]
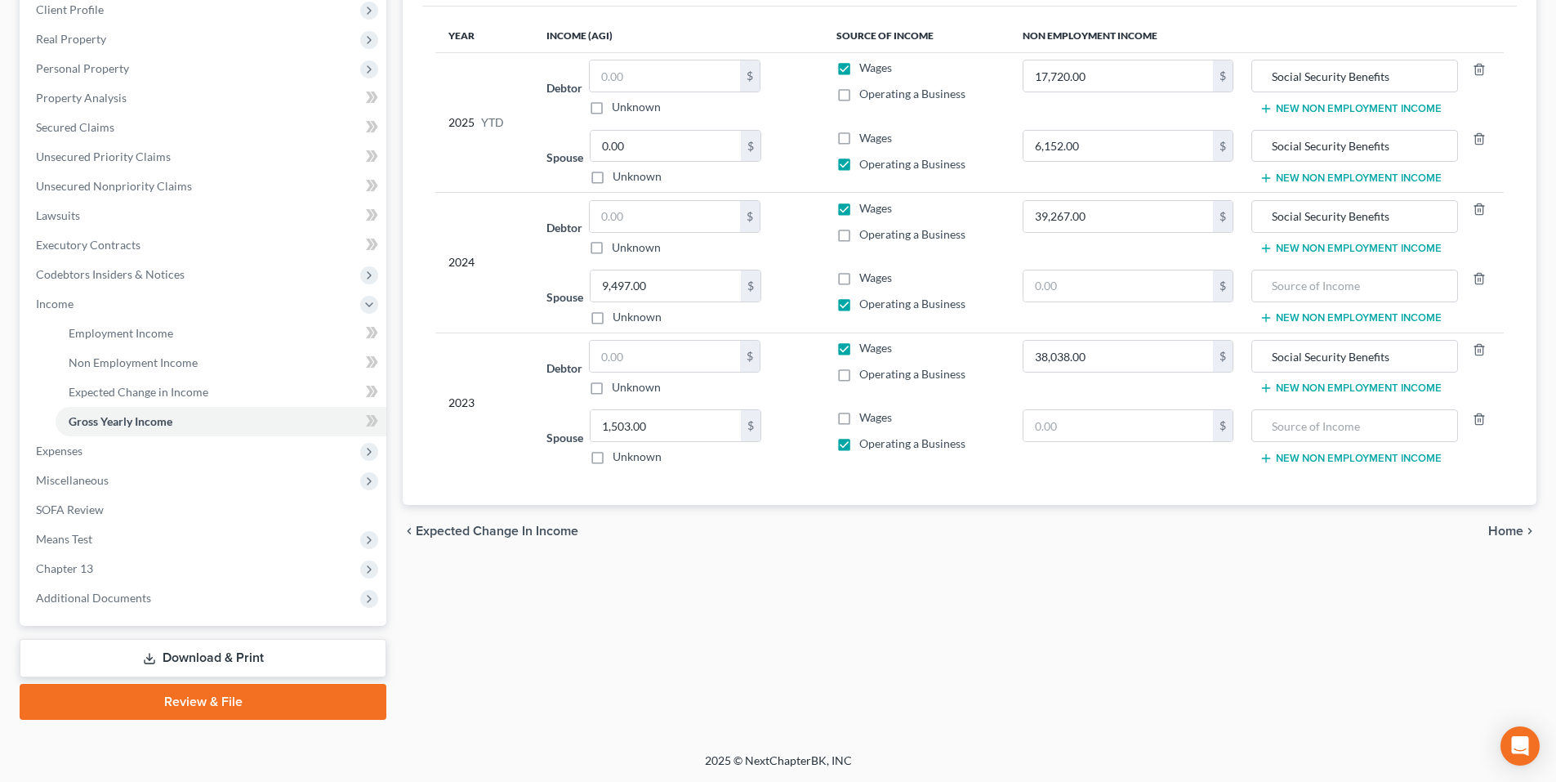
click at [1516, 530] on span "Home" at bounding box center [1505, 530] width 35 height 13
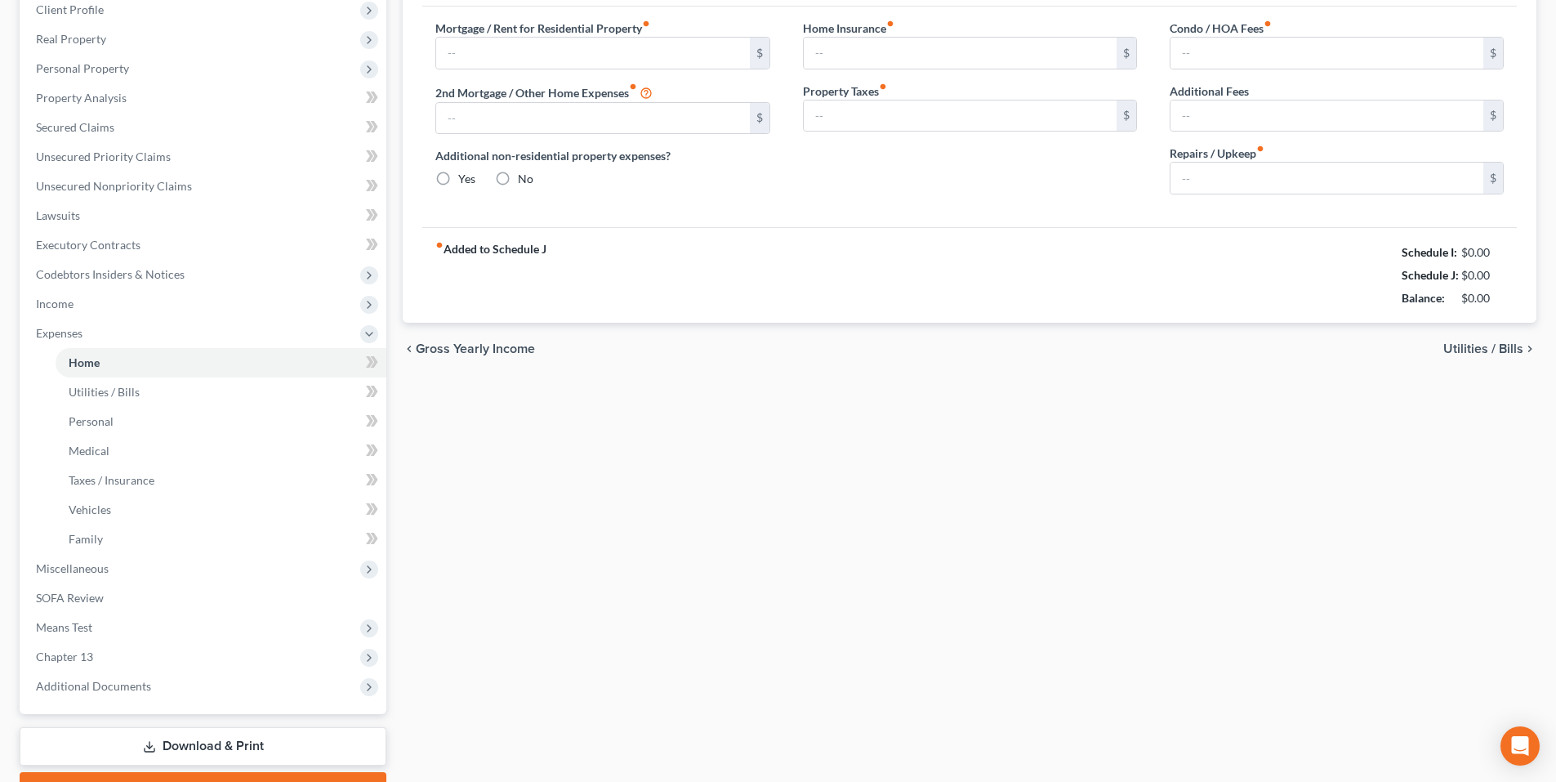
type input "0.00"
radio input "true"
type input "155.64"
type input "178.94"
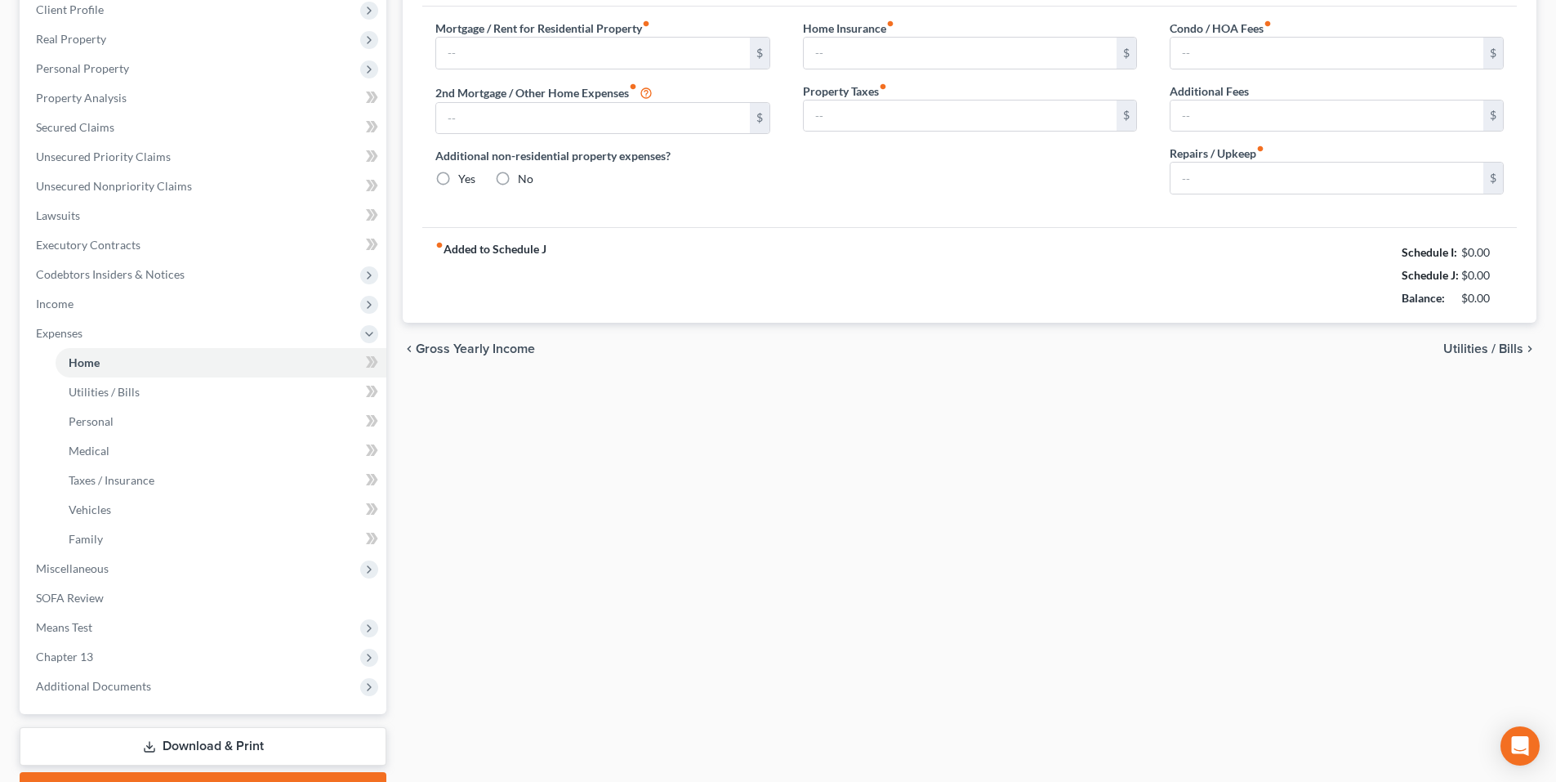
type input "0.00"
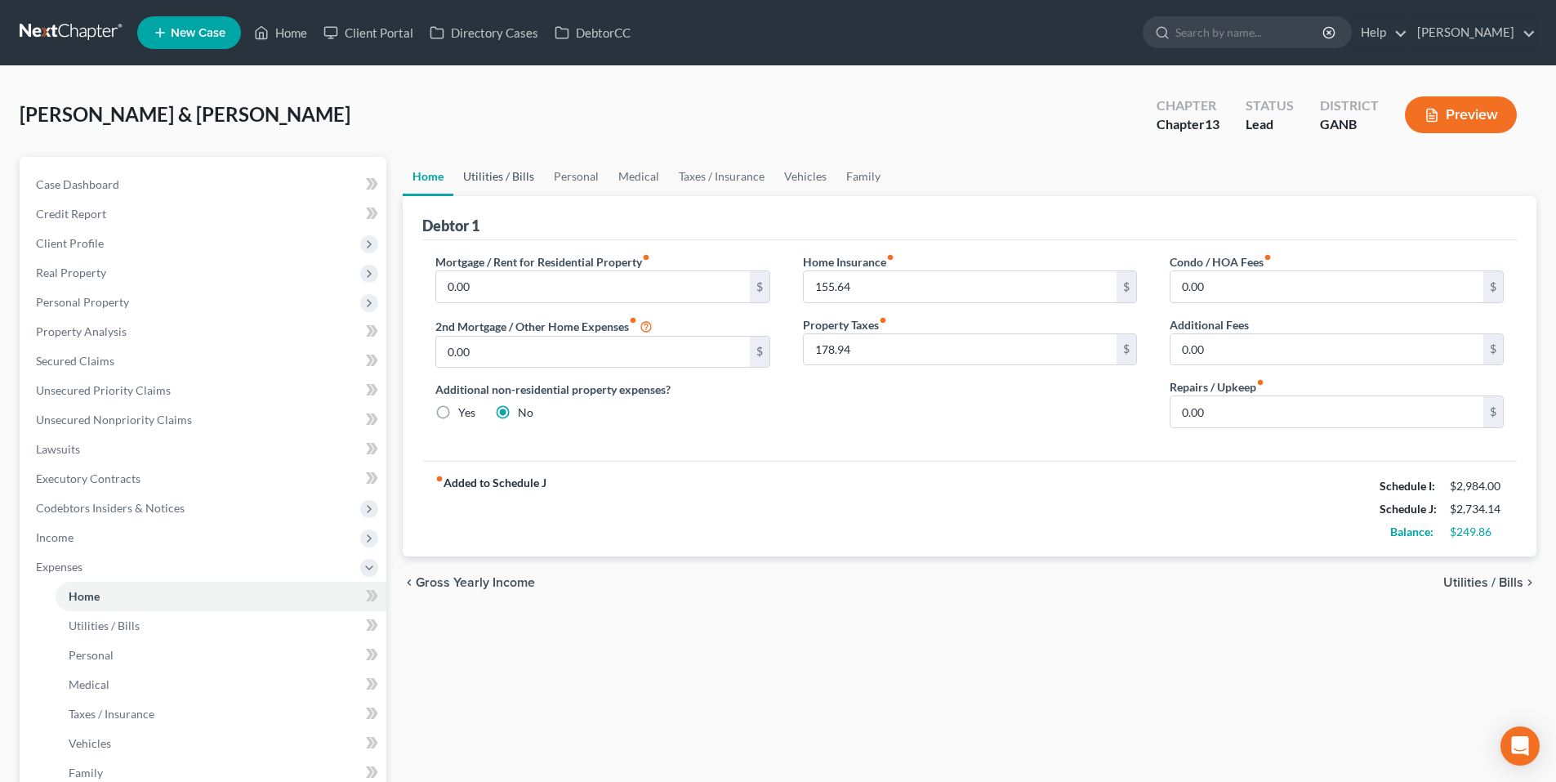
click at [503, 172] on link "Utilities / Bills" at bounding box center [498, 176] width 91 height 39
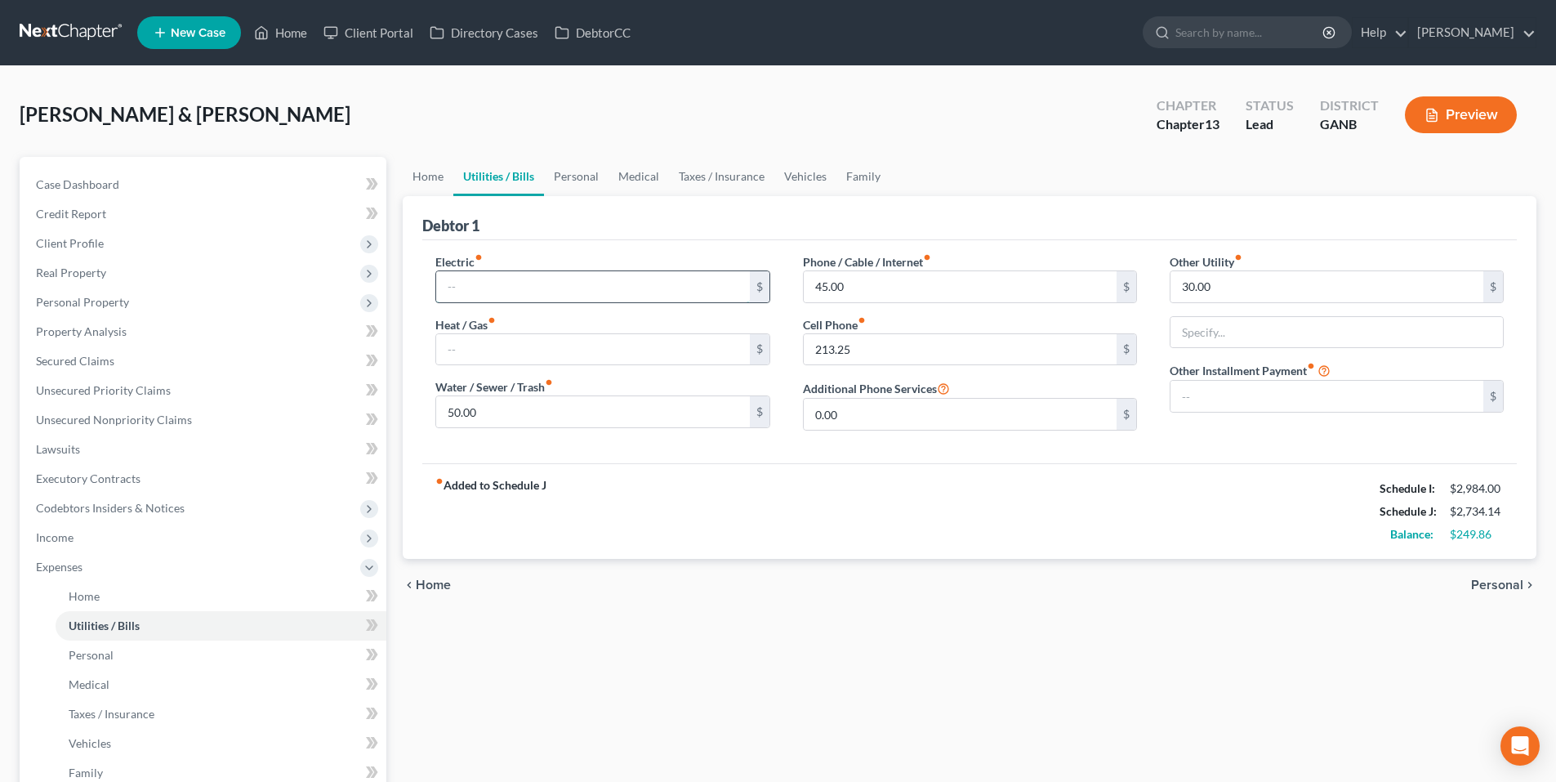
click at [685, 297] on input "text" at bounding box center [592, 286] width 313 height 31
type input "591.75"
click at [1205, 285] on input "30.00" at bounding box center [1327, 286] width 313 height 31
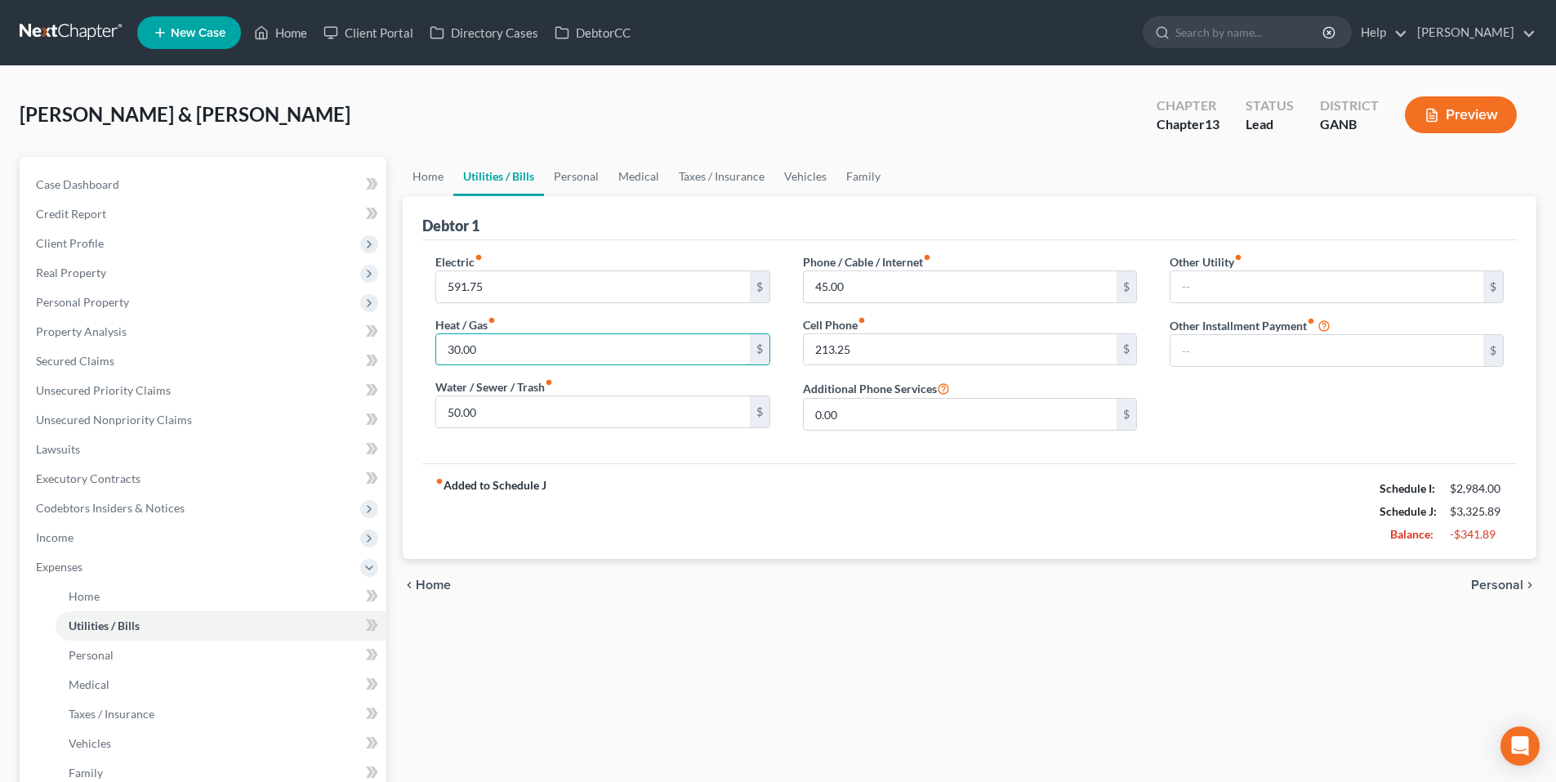
type input "30.00"
click at [1278, 440] on div "Other Utility fiber_manual_record $ Other Installment Payment fiber_manual_reco…" at bounding box center [1336, 348] width 367 height 190
click at [591, 187] on link "Personal" at bounding box center [576, 176] width 65 height 39
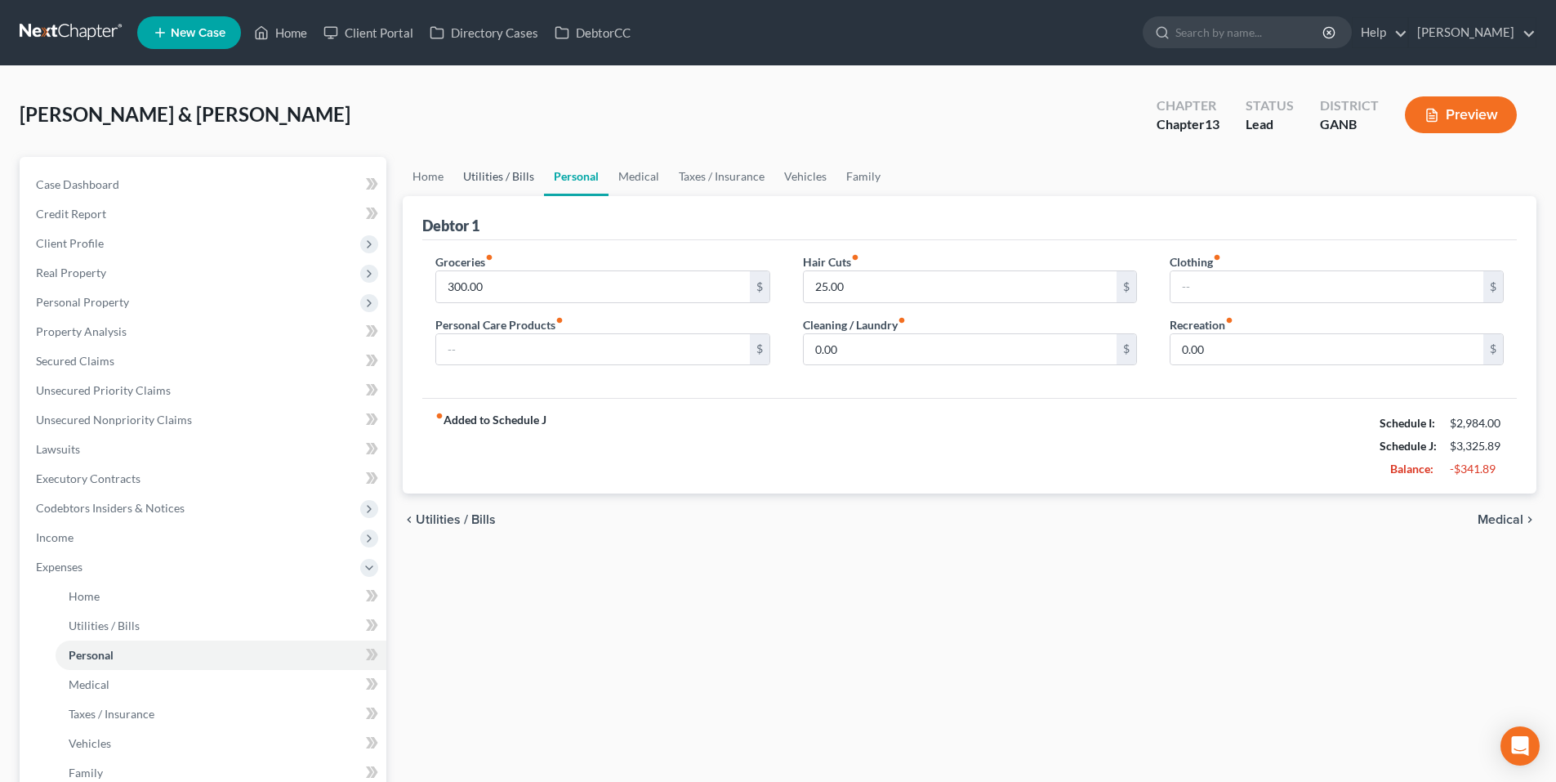
click at [526, 185] on link "Utilities / Bills" at bounding box center [498, 176] width 91 height 39
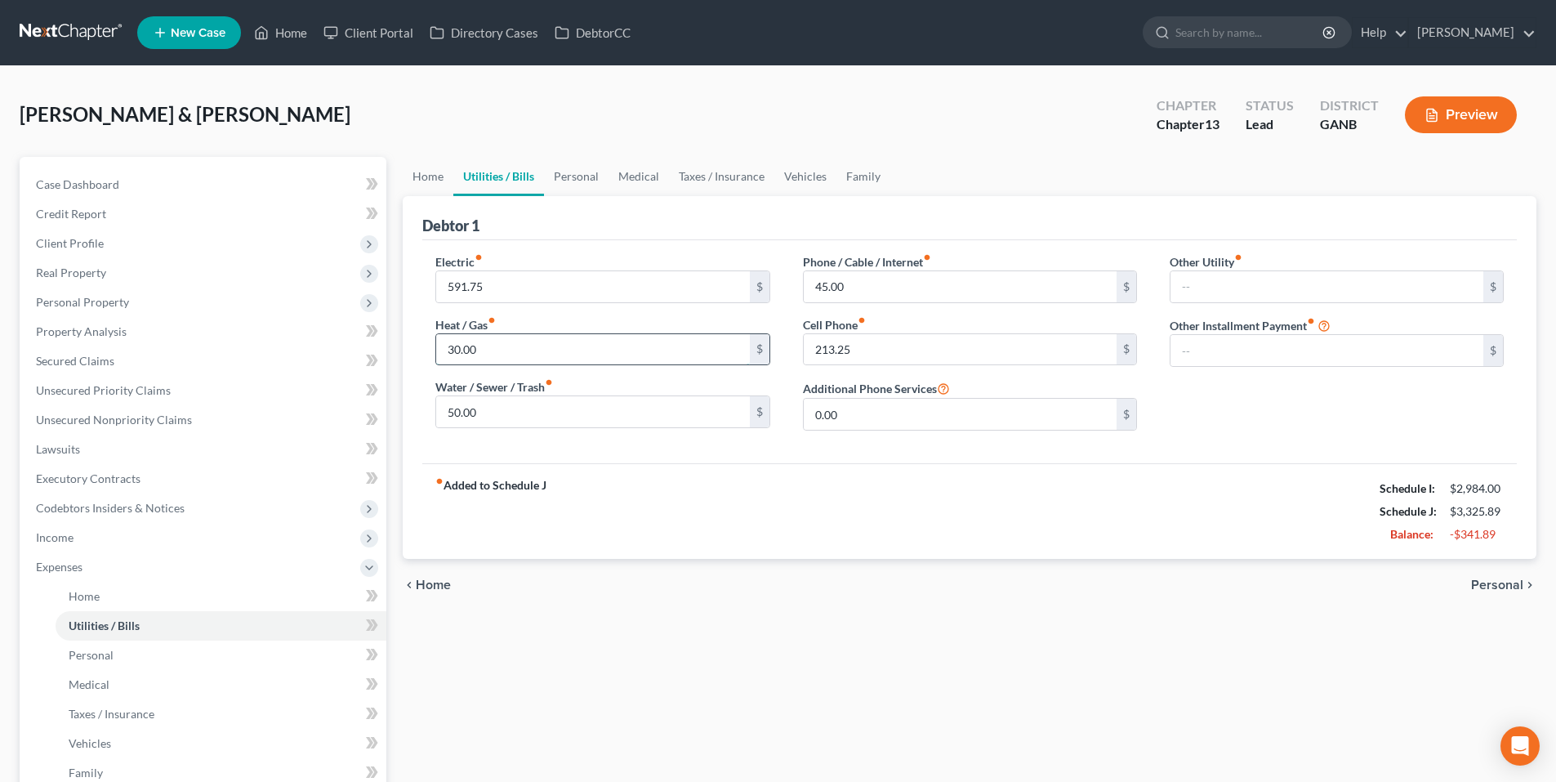
click at [511, 353] on input "30.00" at bounding box center [592, 349] width 313 height 31
type input "132.00"
click at [807, 532] on div "fiber_manual_record Added to Schedule J Schedule I: $2,984.00 Schedule J: $3,42…" at bounding box center [969, 511] width 1095 height 96
click at [586, 189] on link "Personal" at bounding box center [576, 176] width 65 height 39
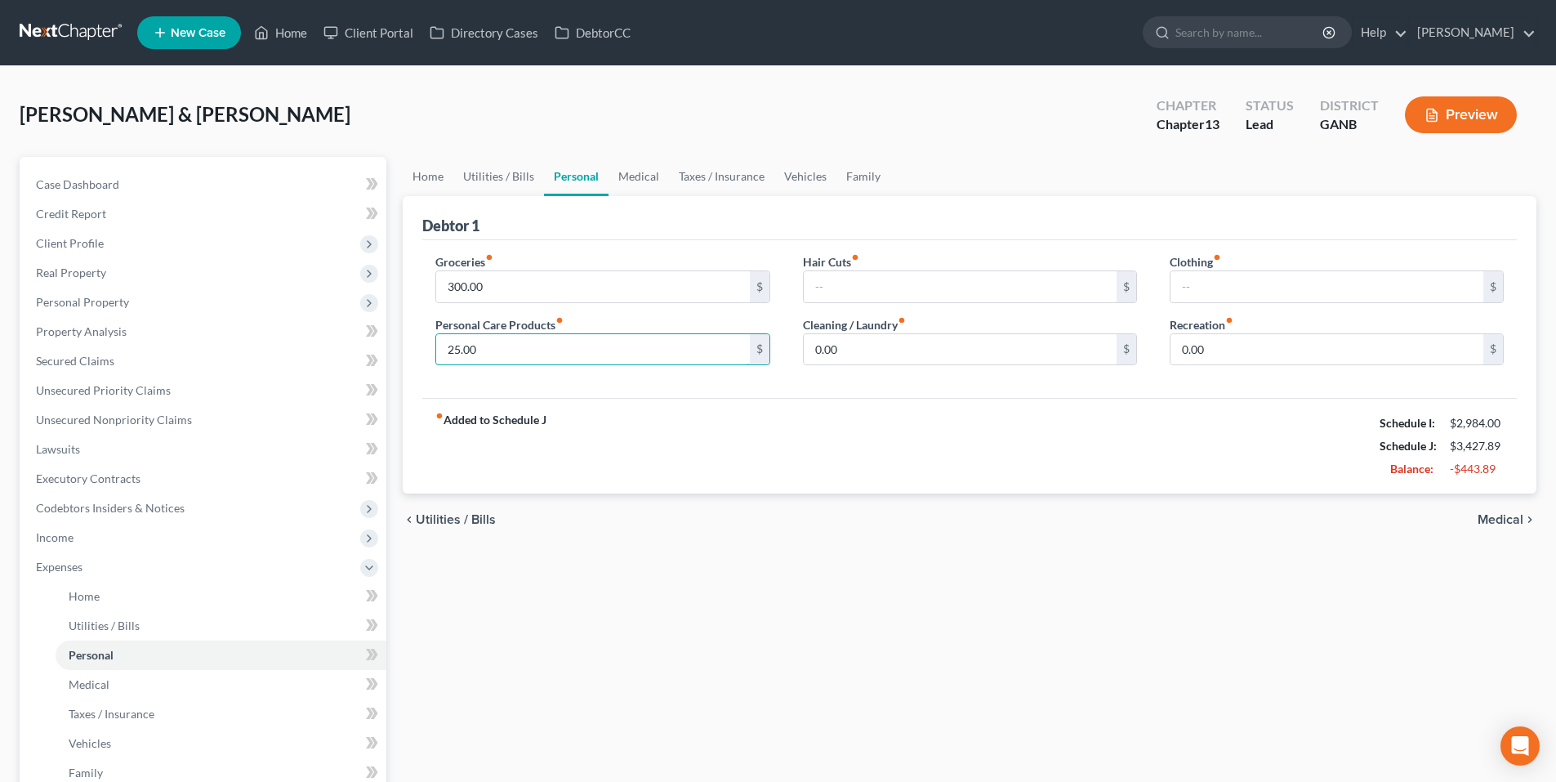
type input "25.00"
click at [723, 410] on div "fiber_manual_record Added to Schedule J Schedule I: $2,984.00 Schedule J: $3,42…" at bounding box center [969, 446] width 1095 height 96
click at [629, 176] on link "Medical" at bounding box center [639, 176] width 60 height 39
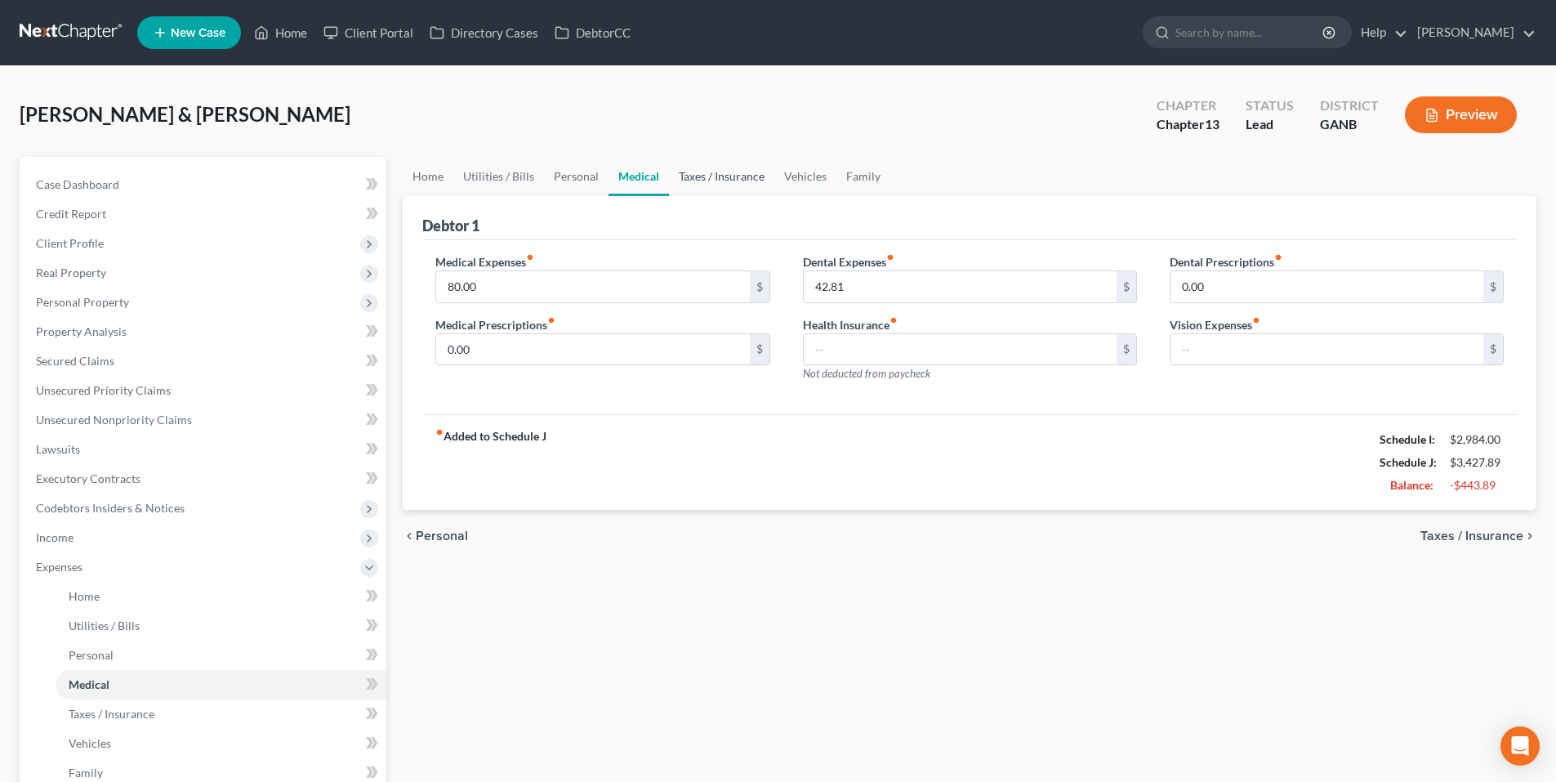
click at [735, 173] on link "Taxes / Insurance" at bounding box center [721, 176] width 105 height 39
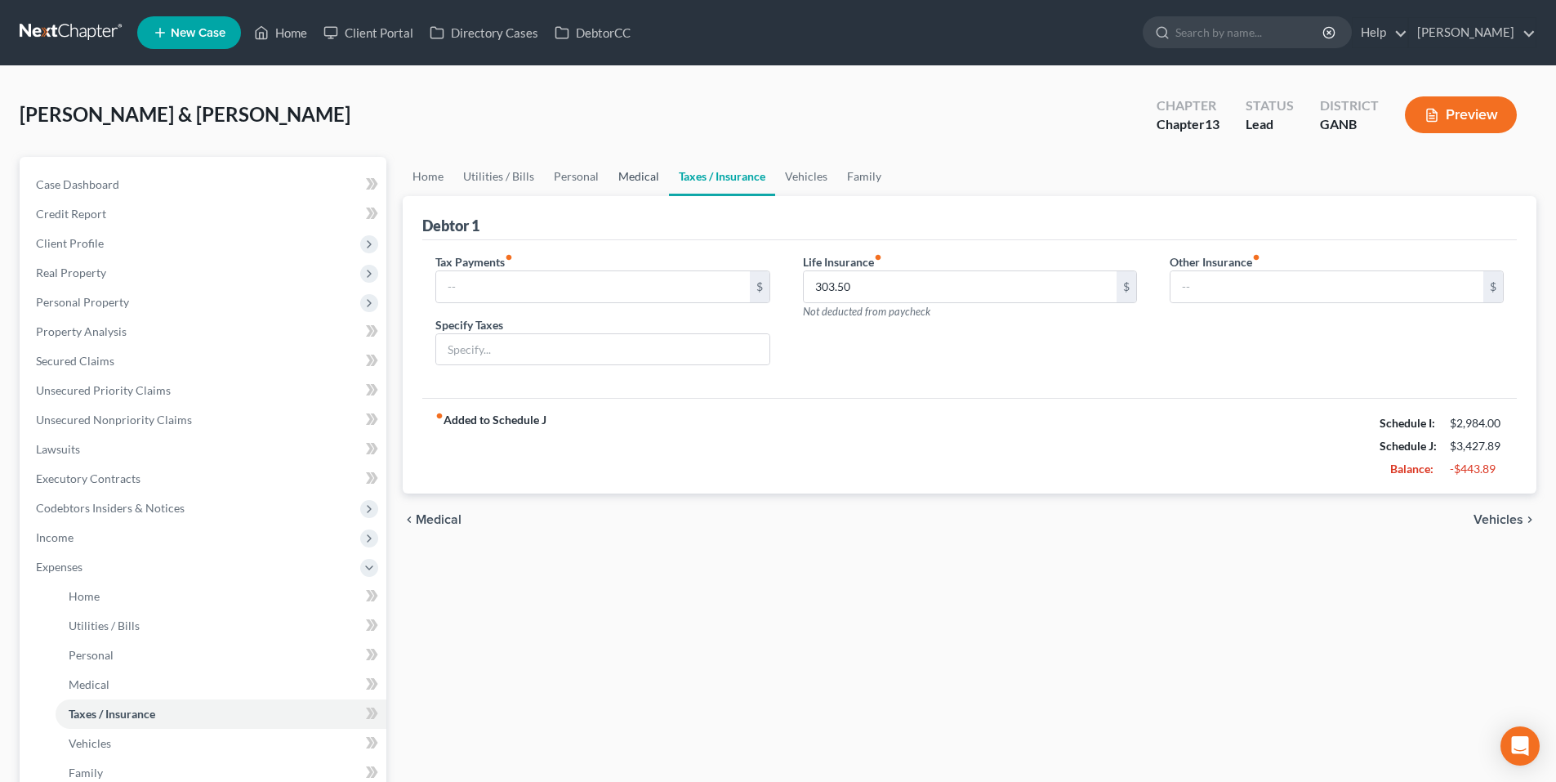
click at [643, 188] on link "Medical" at bounding box center [639, 176] width 60 height 39
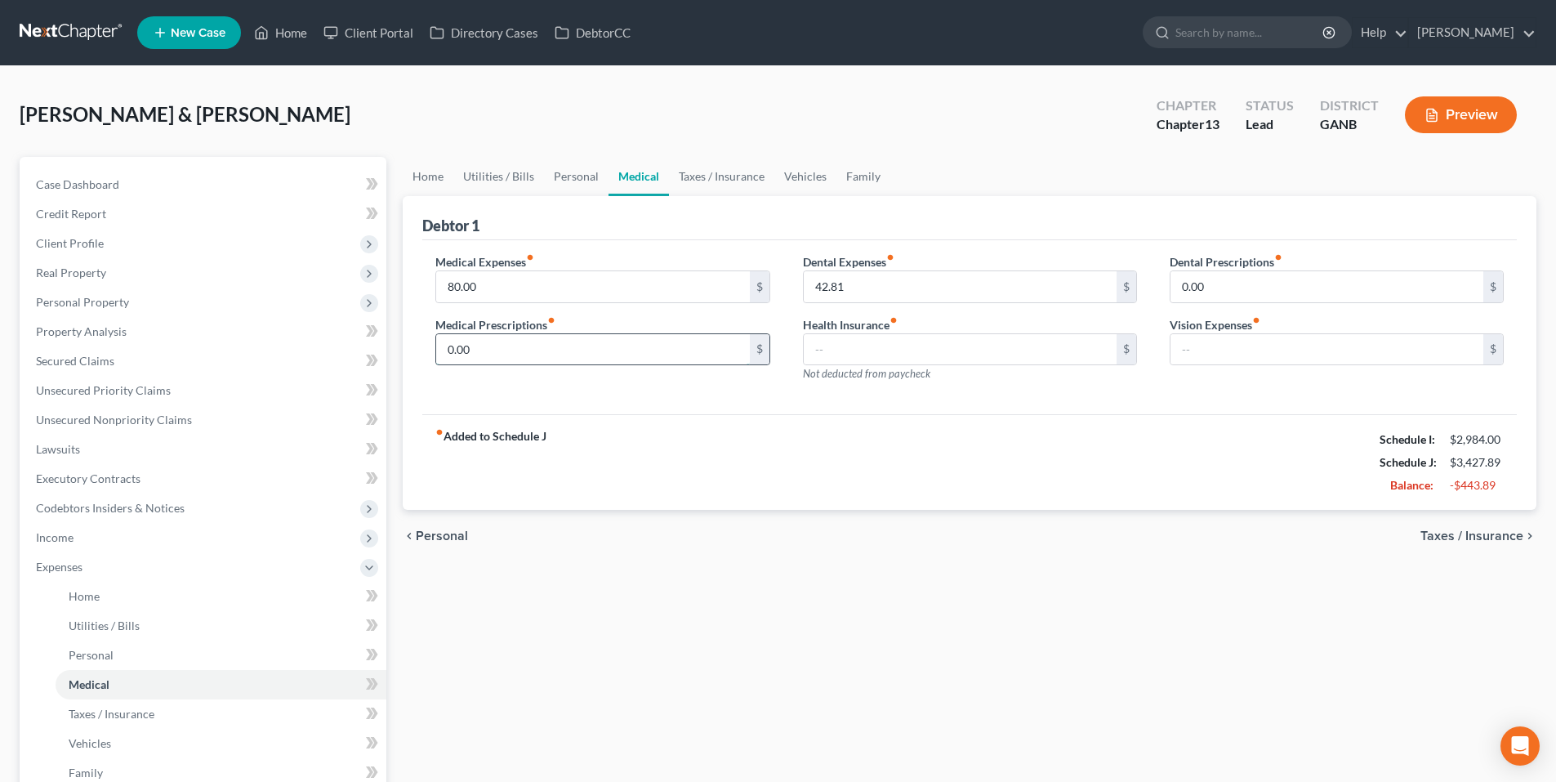
click at [633, 346] on input "0.00" at bounding box center [592, 349] width 313 height 31
type input "10.00"
click at [717, 181] on link "Taxes / Insurance" at bounding box center [721, 176] width 105 height 39
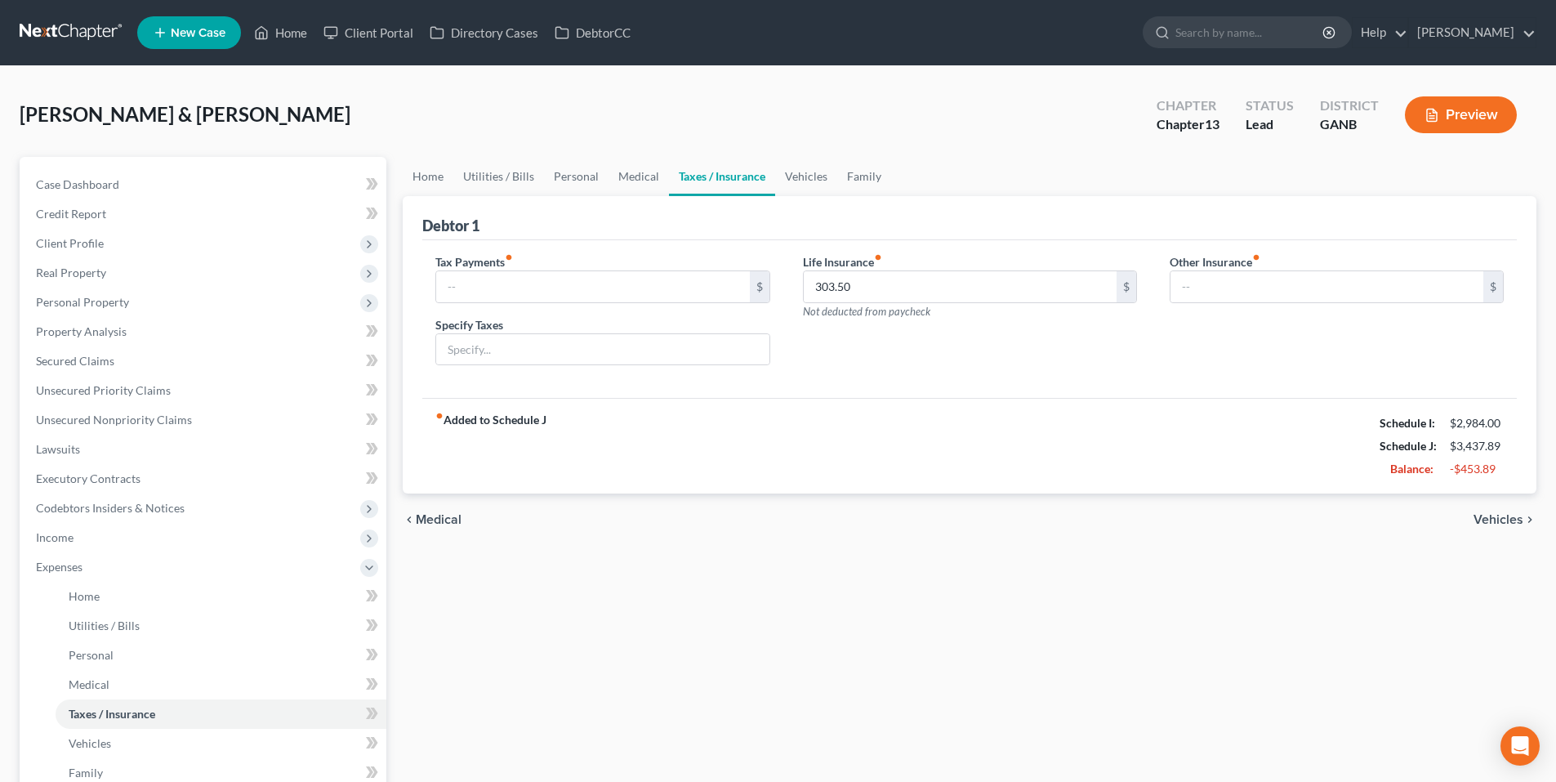
click at [1496, 520] on span "Vehicles" at bounding box center [1499, 519] width 50 height 13
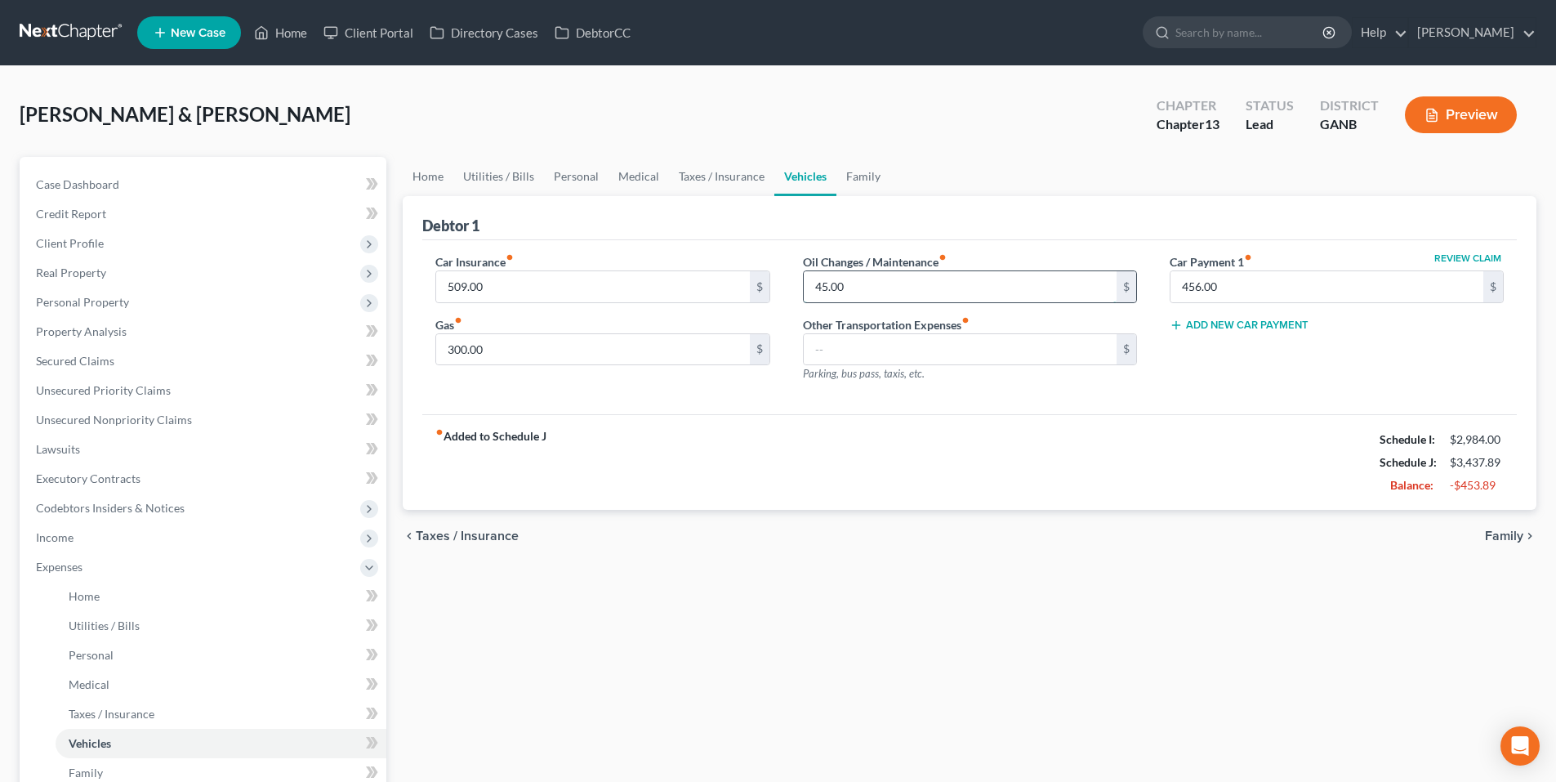
click at [838, 284] on input "45.00" at bounding box center [960, 286] width 313 height 31
type input "15.00"
click at [964, 172] on ul "Home Utilities / Bills Personal Medical Taxes / Insurance Vehicles Family" at bounding box center [970, 176] width 1134 height 39
click at [849, 179] on link "Family" at bounding box center [864, 176] width 54 height 39
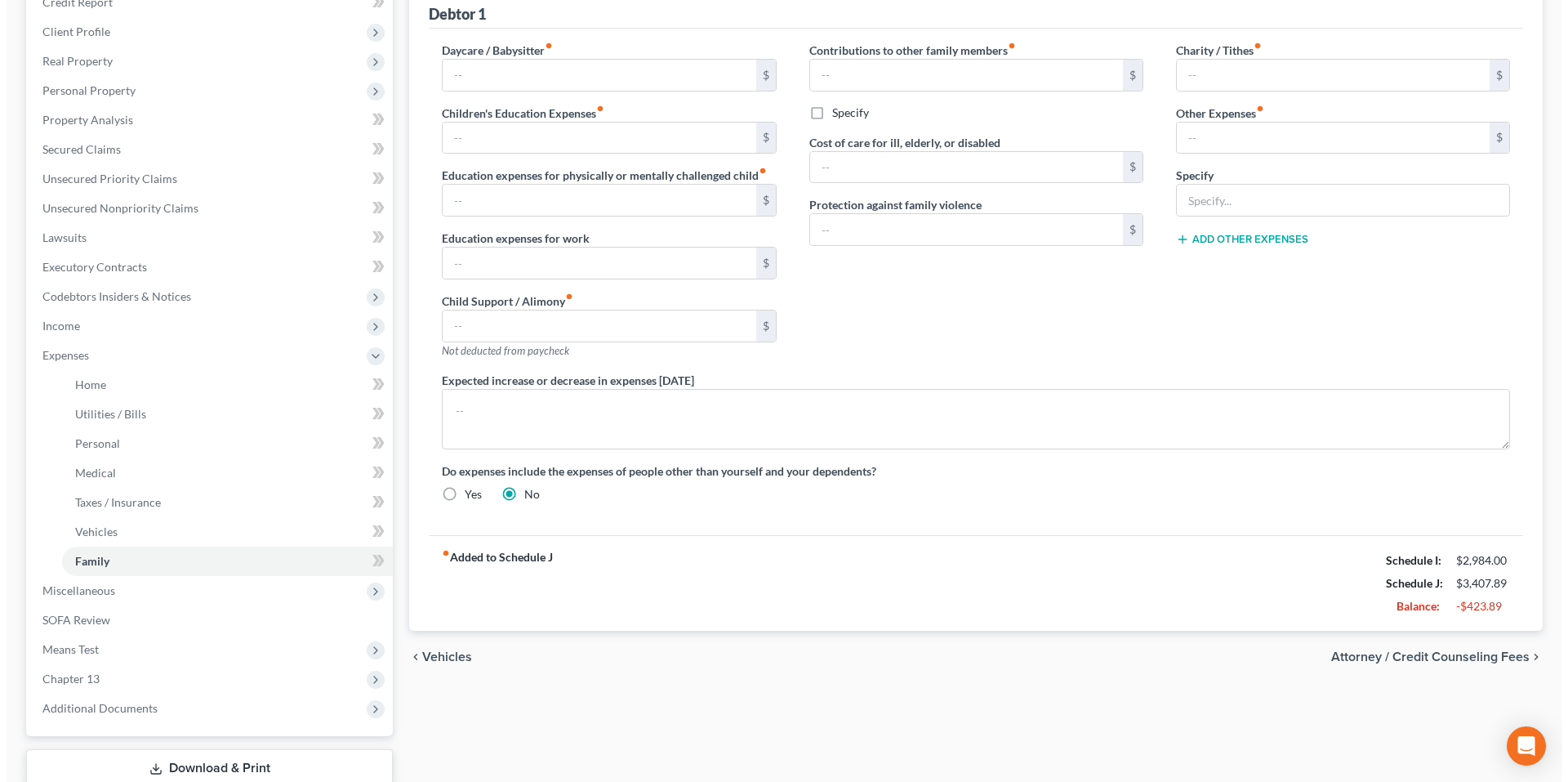
scroll to position [322, 0]
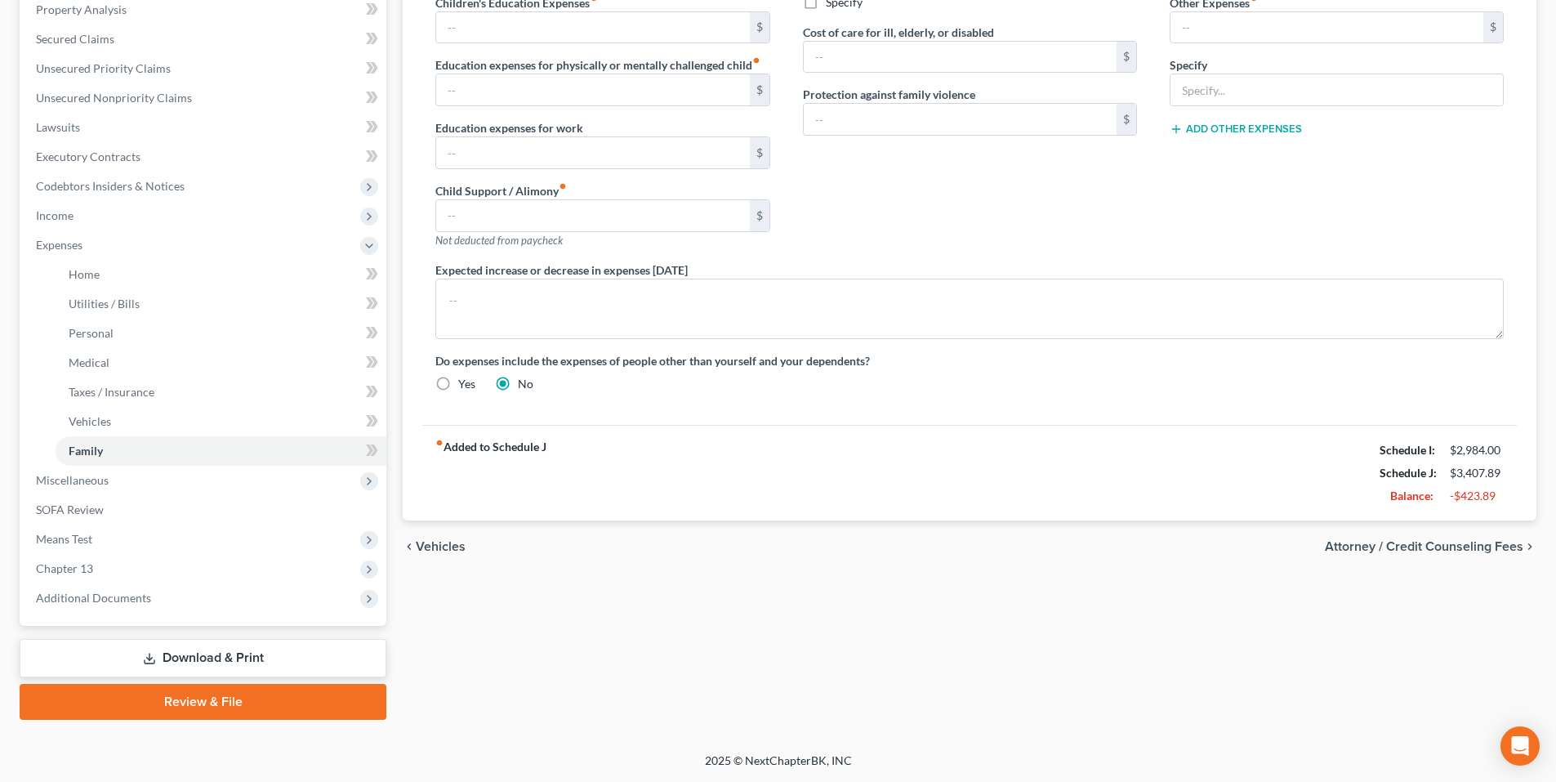
click at [1475, 540] on span "Attorney / Credit Counseling Fees" at bounding box center [1424, 546] width 199 height 13
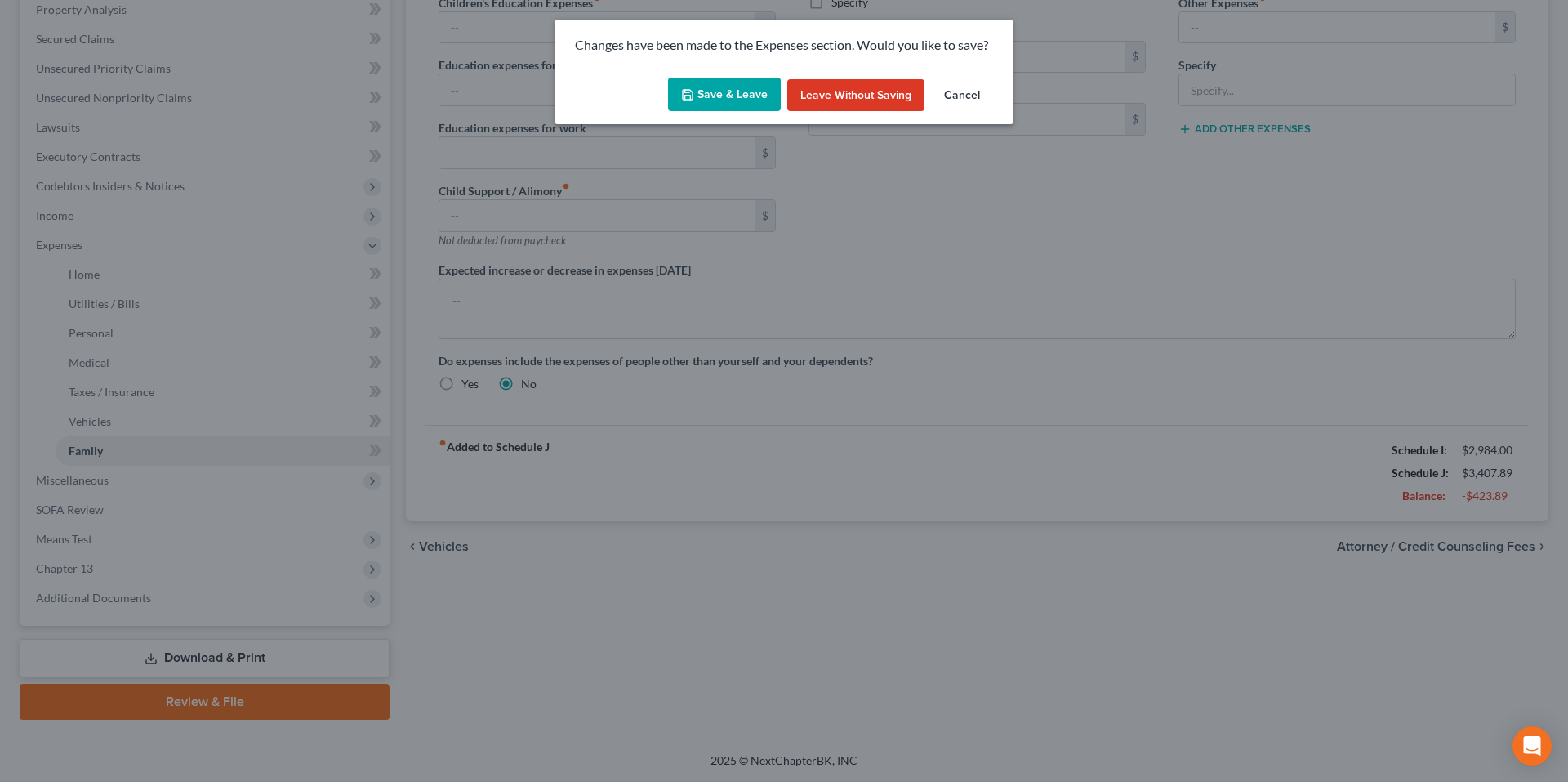
click at [734, 100] on button "Save & Leave" at bounding box center [724, 95] width 113 height 34
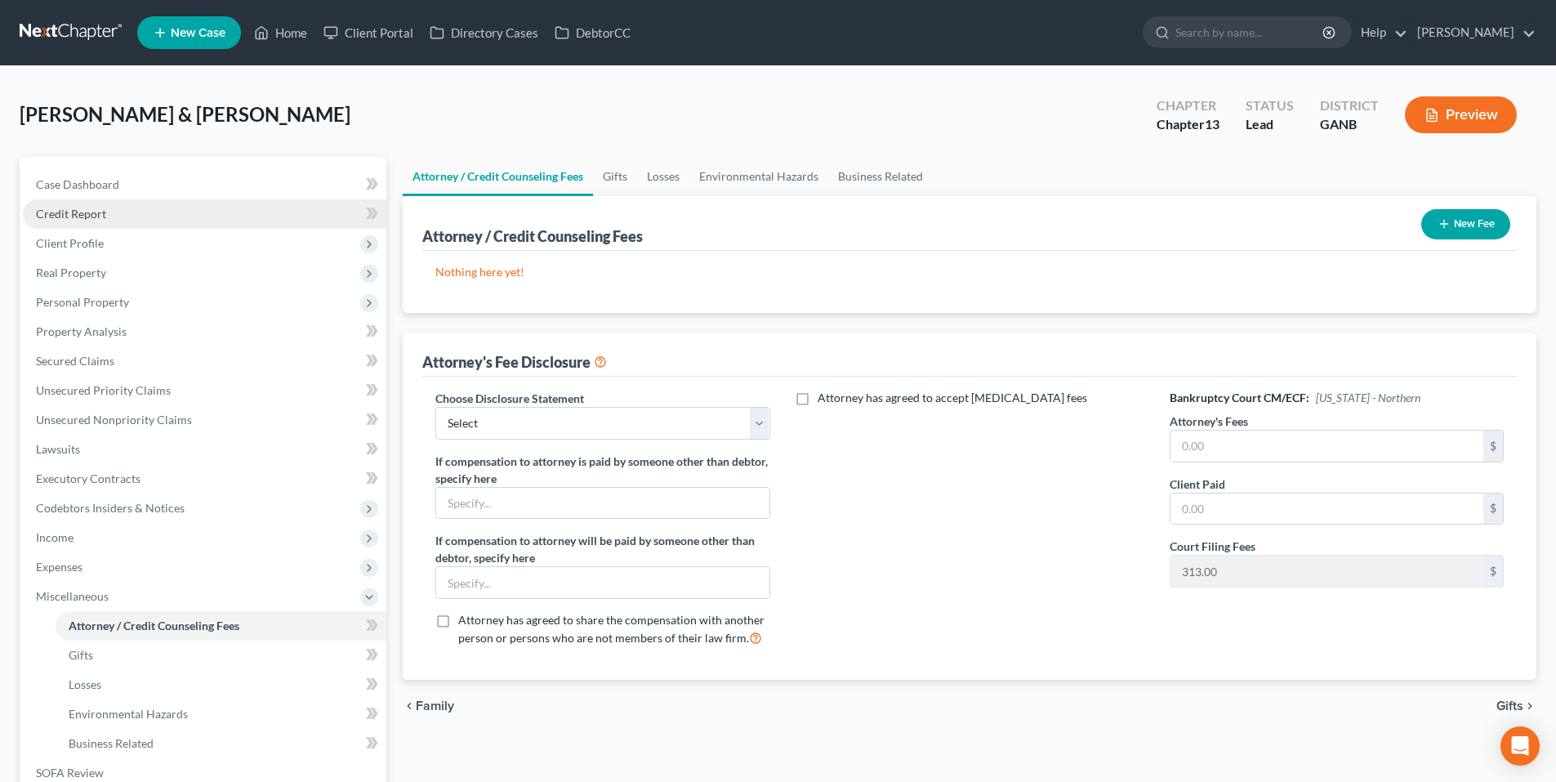
click at [152, 199] on link "Credit Report" at bounding box center [205, 213] width 364 height 29
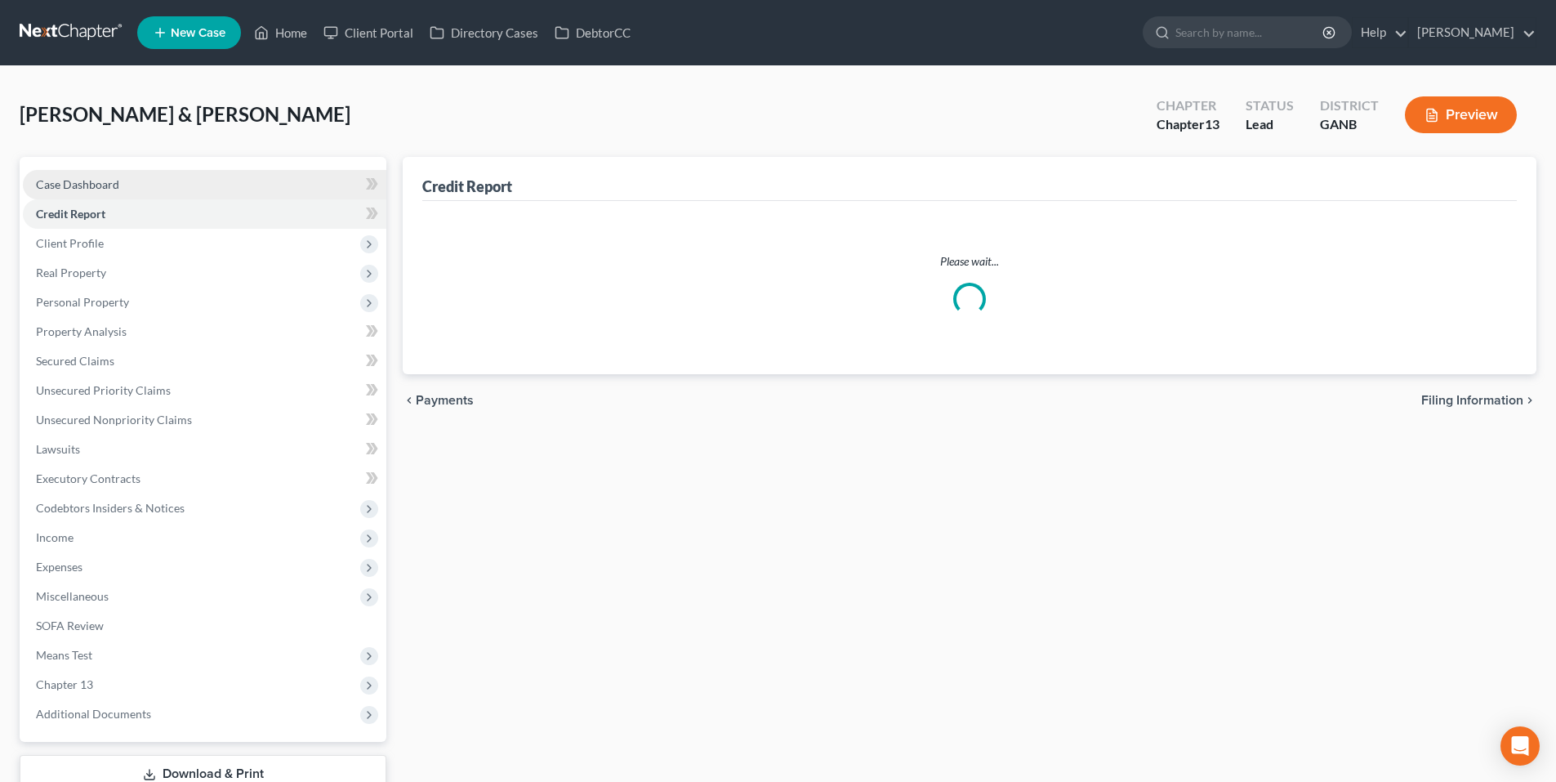
click at [153, 181] on link "Case Dashboard" at bounding box center [205, 184] width 364 height 29
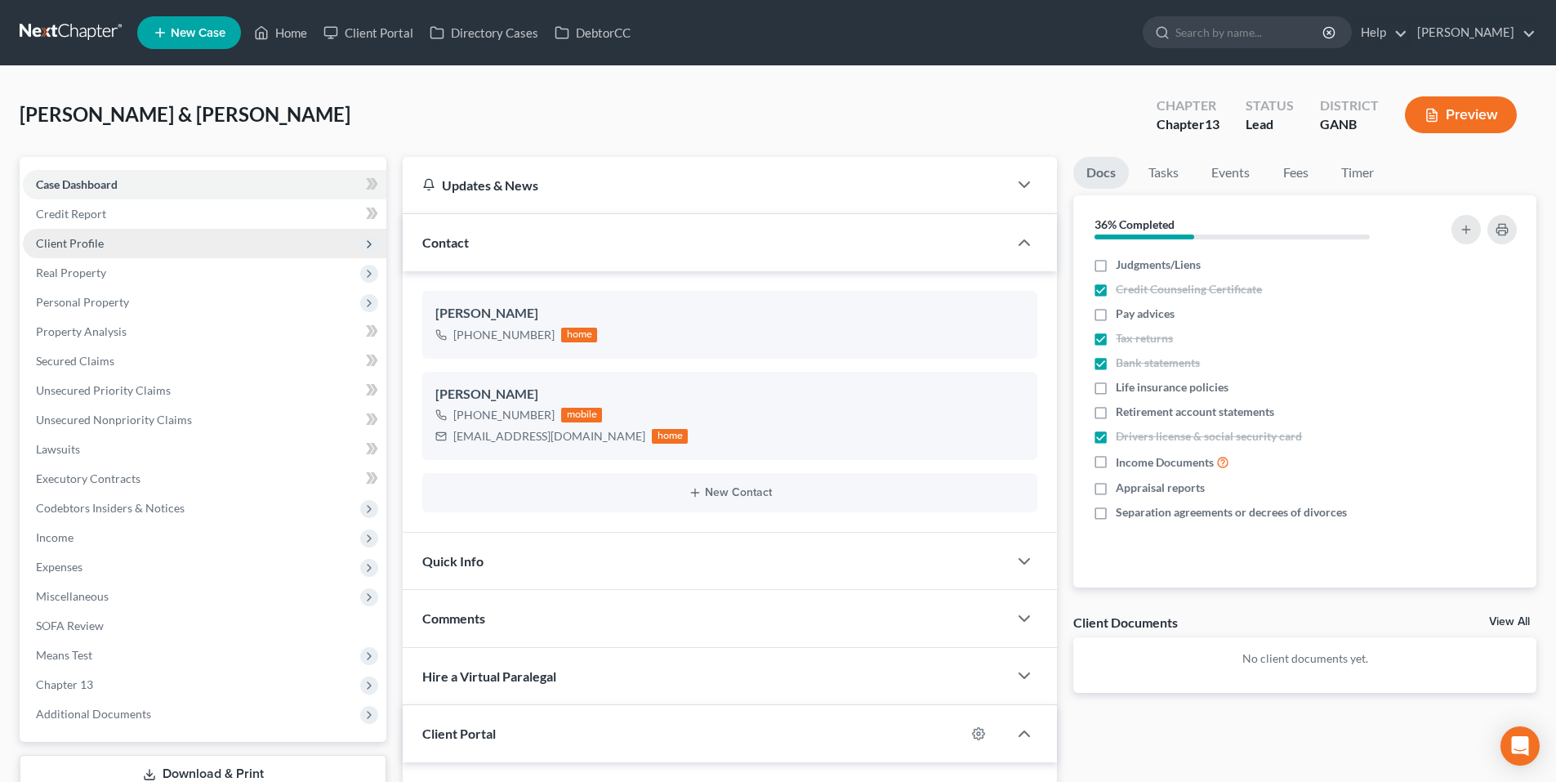
click at [115, 247] on span "Client Profile" at bounding box center [205, 243] width 364 height 29
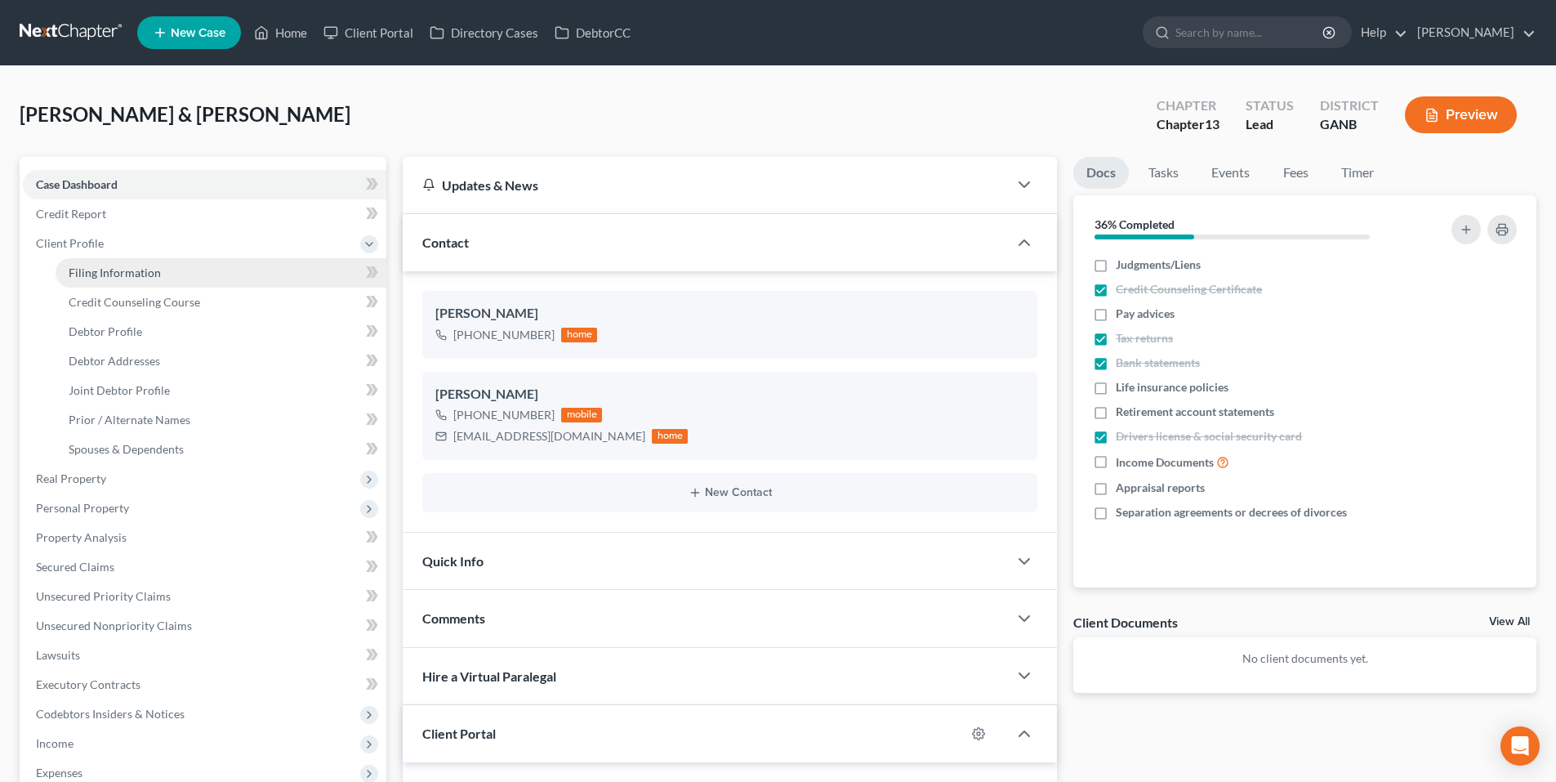
click at [144, 276] on span "Filing Information" at bounding box center [115, 272] width 92 height 14
select select "1"
select select "3"
select select "10"
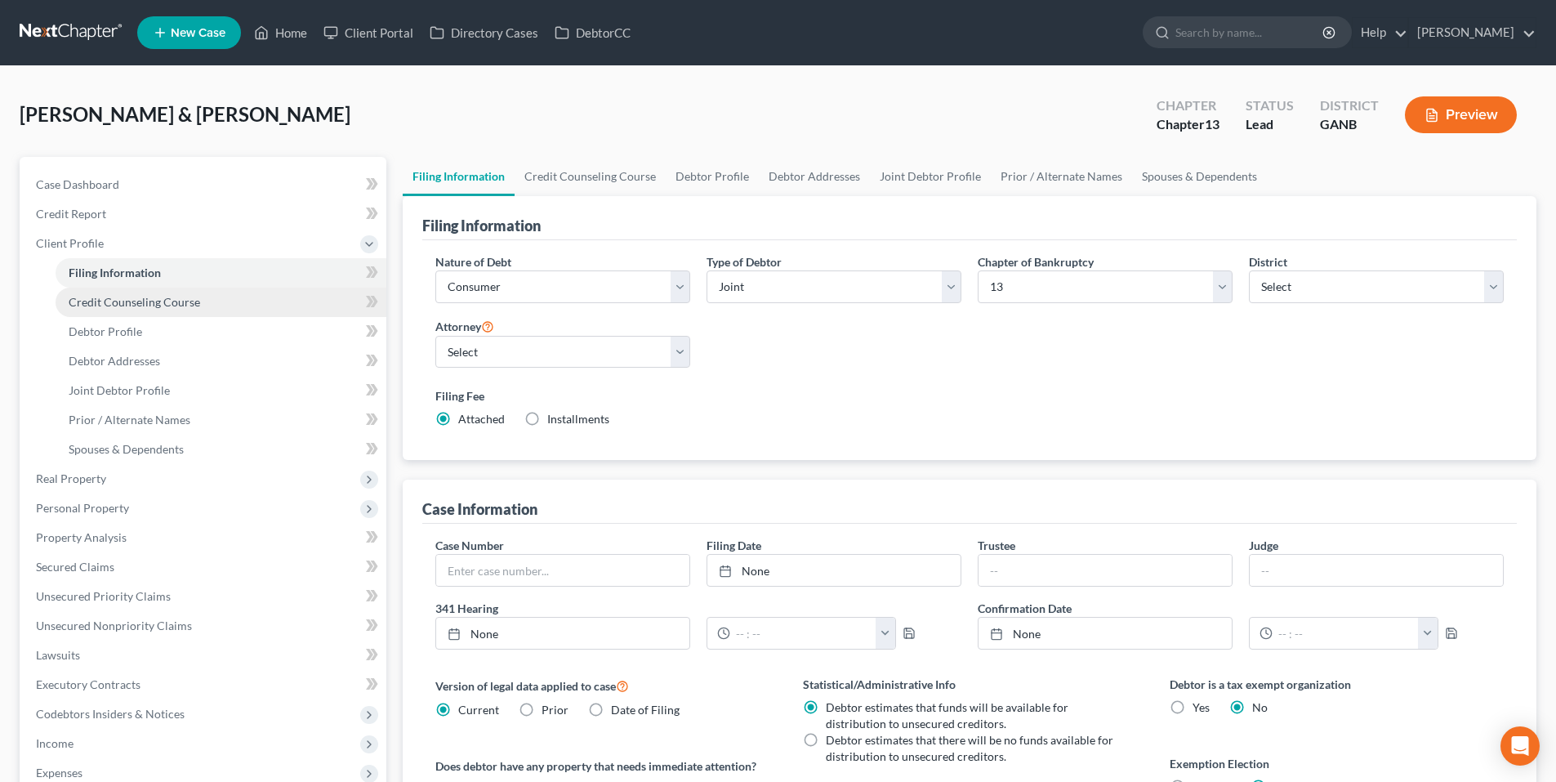
click at [153, 312] on link "Credit Counseling Course" at bounding box center [221, 302] width 331 height 29
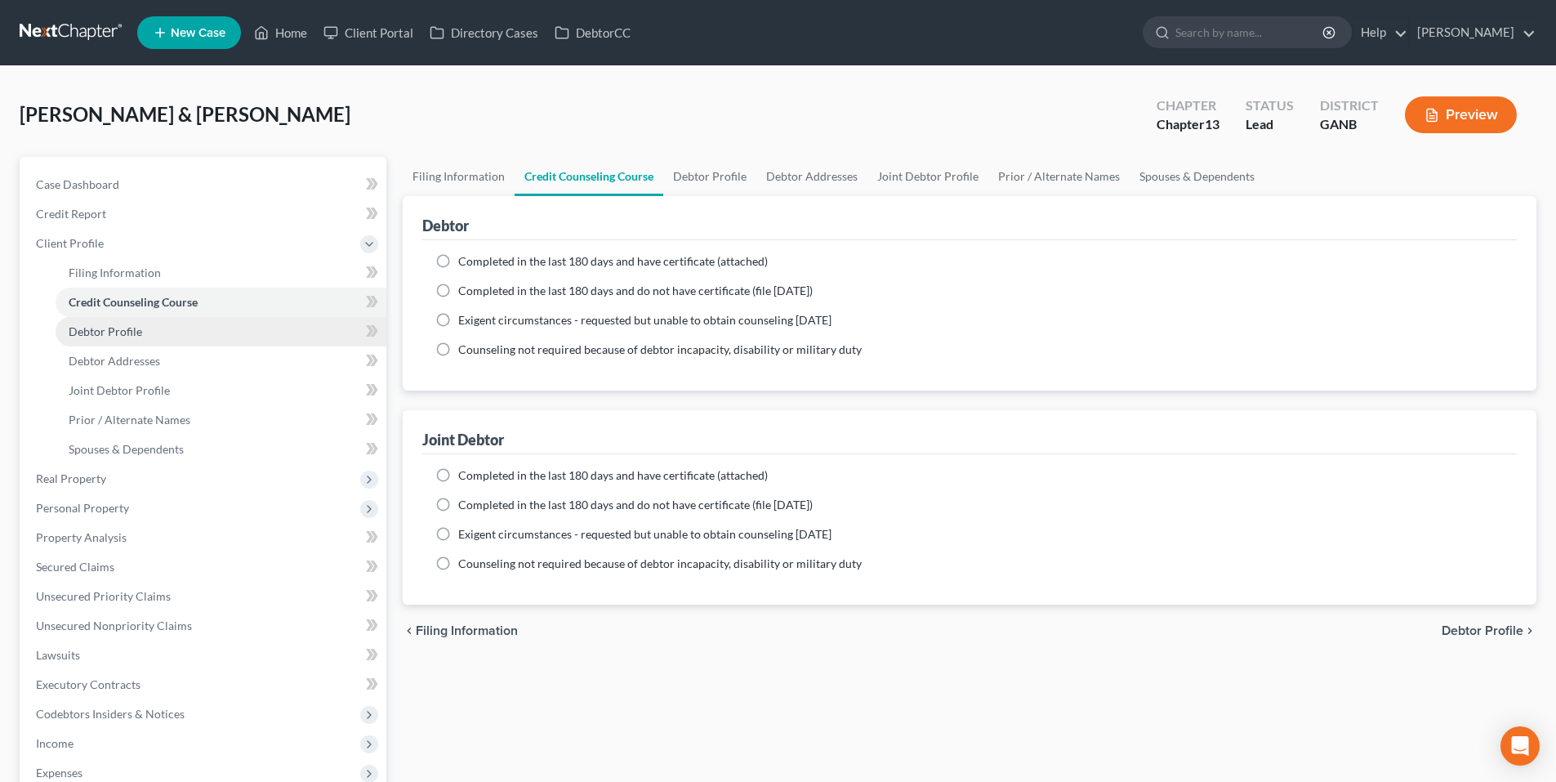
click at [153, 332] on link "Debtor Profile" at bounding box center [221, 331] width 331 height 29
select select "1"
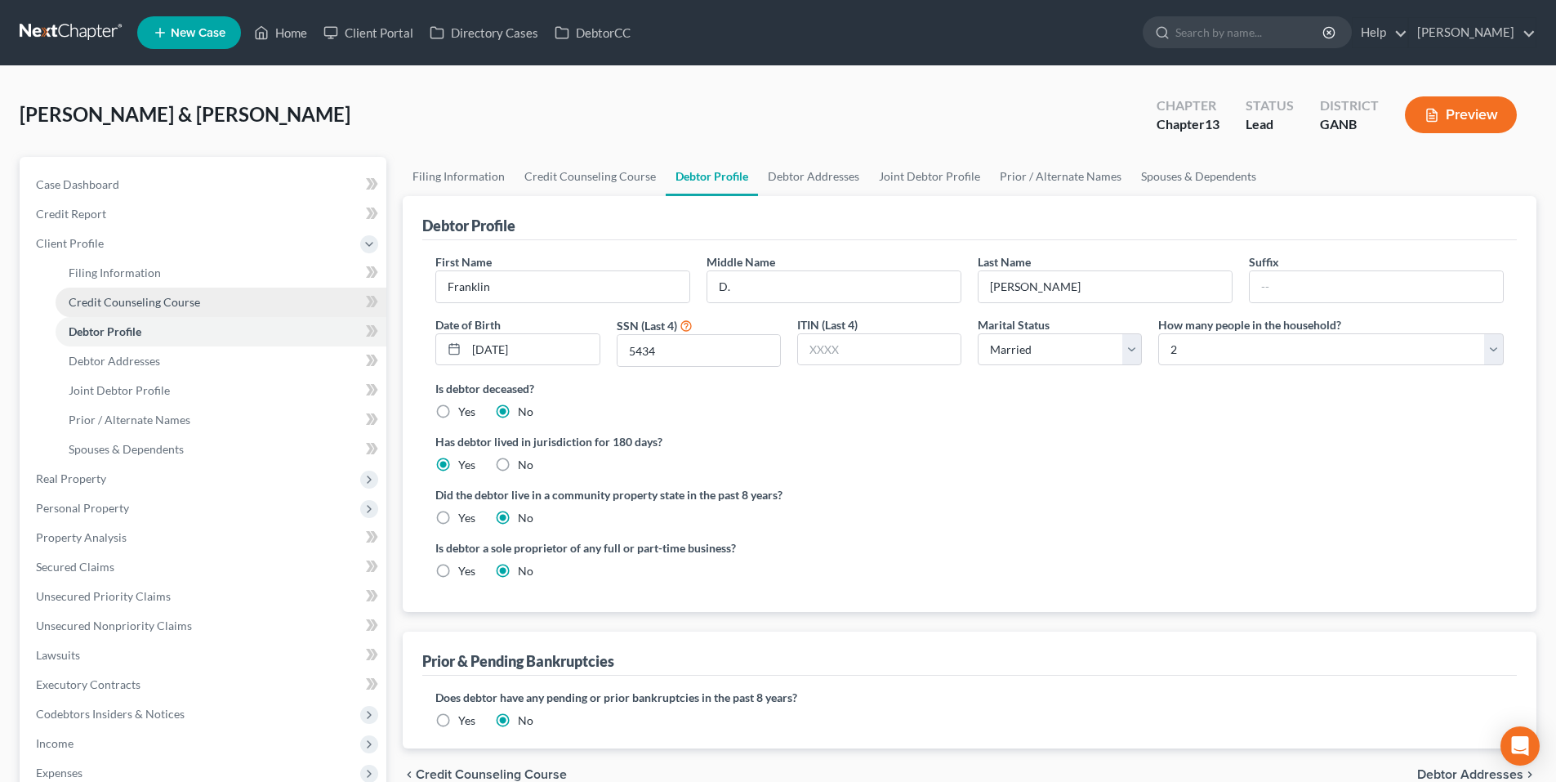
click at [152, 310] on link "Credit Counseling Course" at bounding box center [221, 302] width 331 height 29
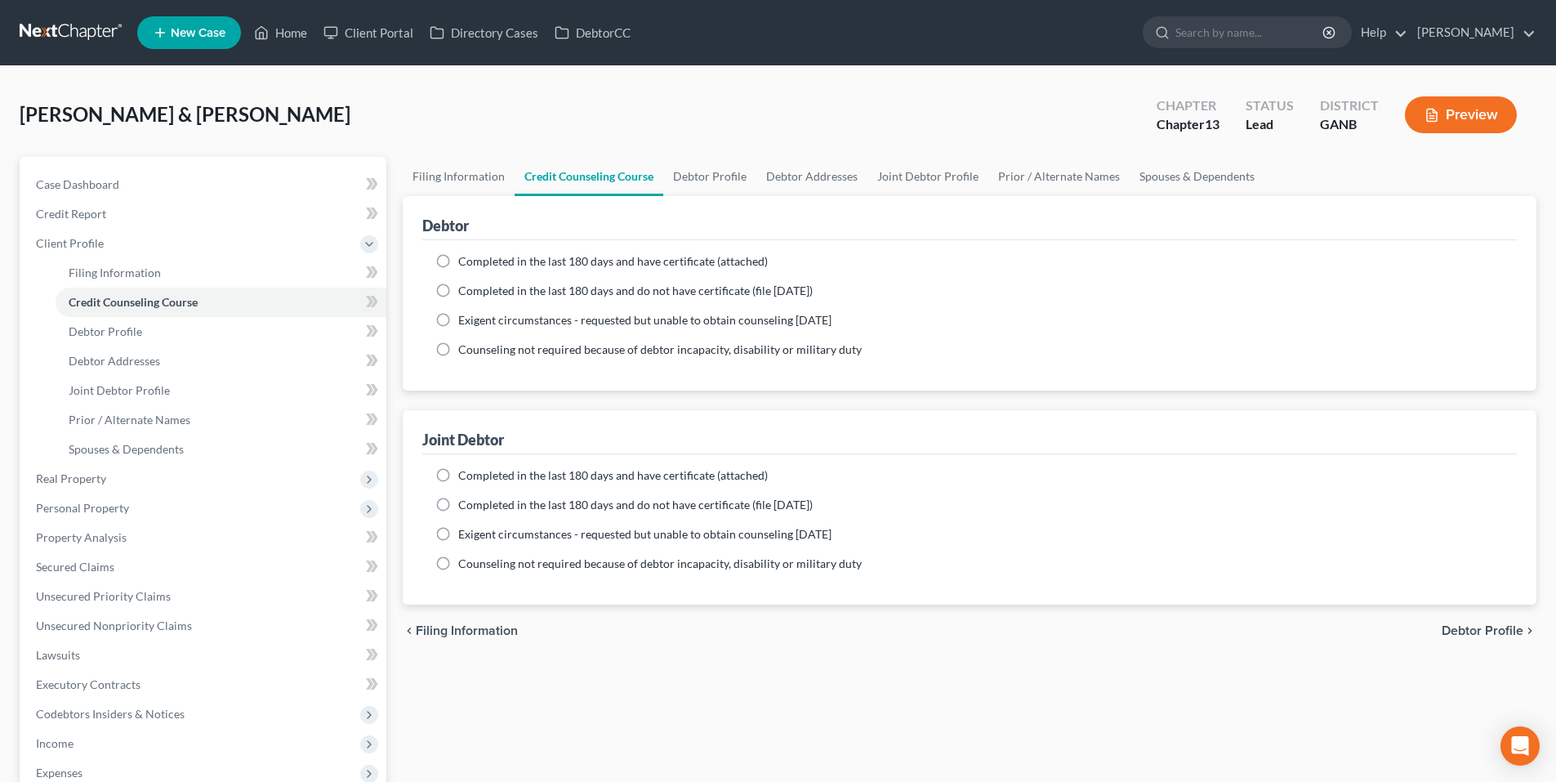
click at [458, 261] on label "Completed in the last 180 days and have certificate (attached)" at bounding box center [613, 261] width 310 height 16
click at [465, 261] on input "Completed in the last 180 days and have certificate (attached)" at bounding box center [470, 258] width 11 height 11
radio input "true"
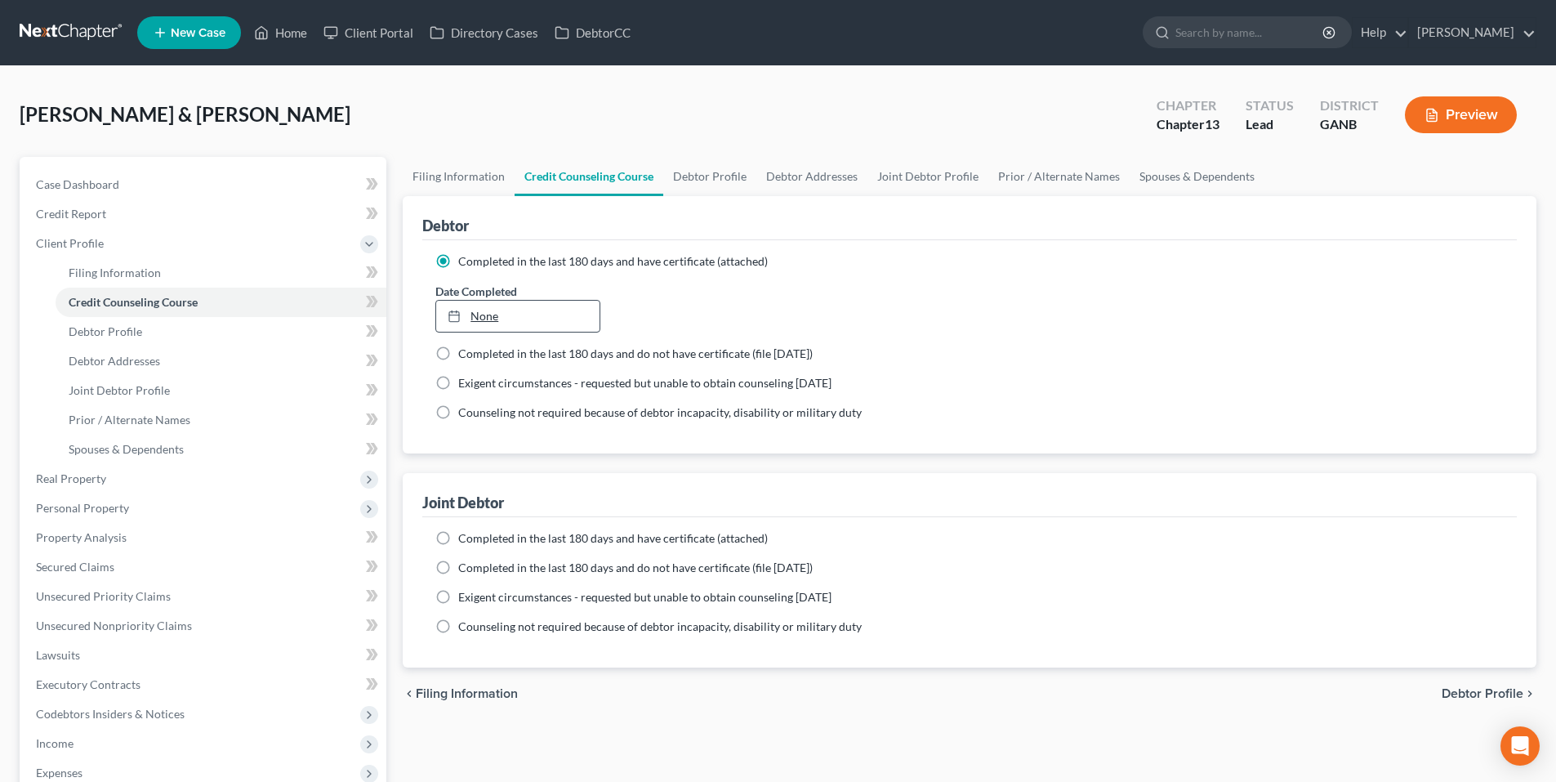
click at [575, 315] on link "None" at bounding box center [517, 316] width 163 height 31
click at [458, 538] on label "Completed in the last 180 days and have certificate (attached)" at bounding box center [613, 538] width 310 height 16
click at [465, 538] on input "Completed in the last 180 days and have certificate (attached)" at bounding box center [470, 535] width 11 height 11
radio input "true"
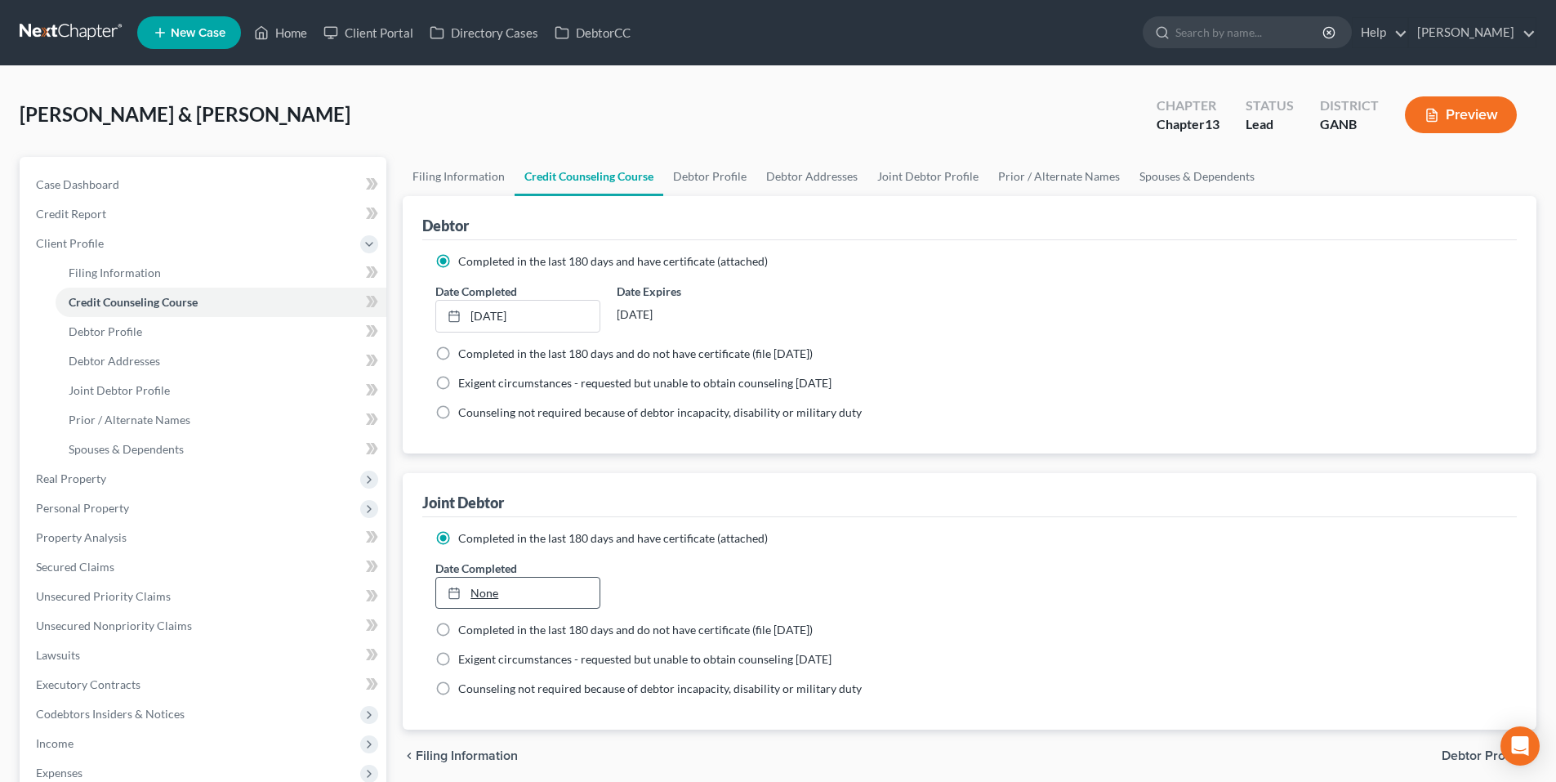
click at [489, 584] on link "None" at bounding box center [517, 593] width 163 height 31
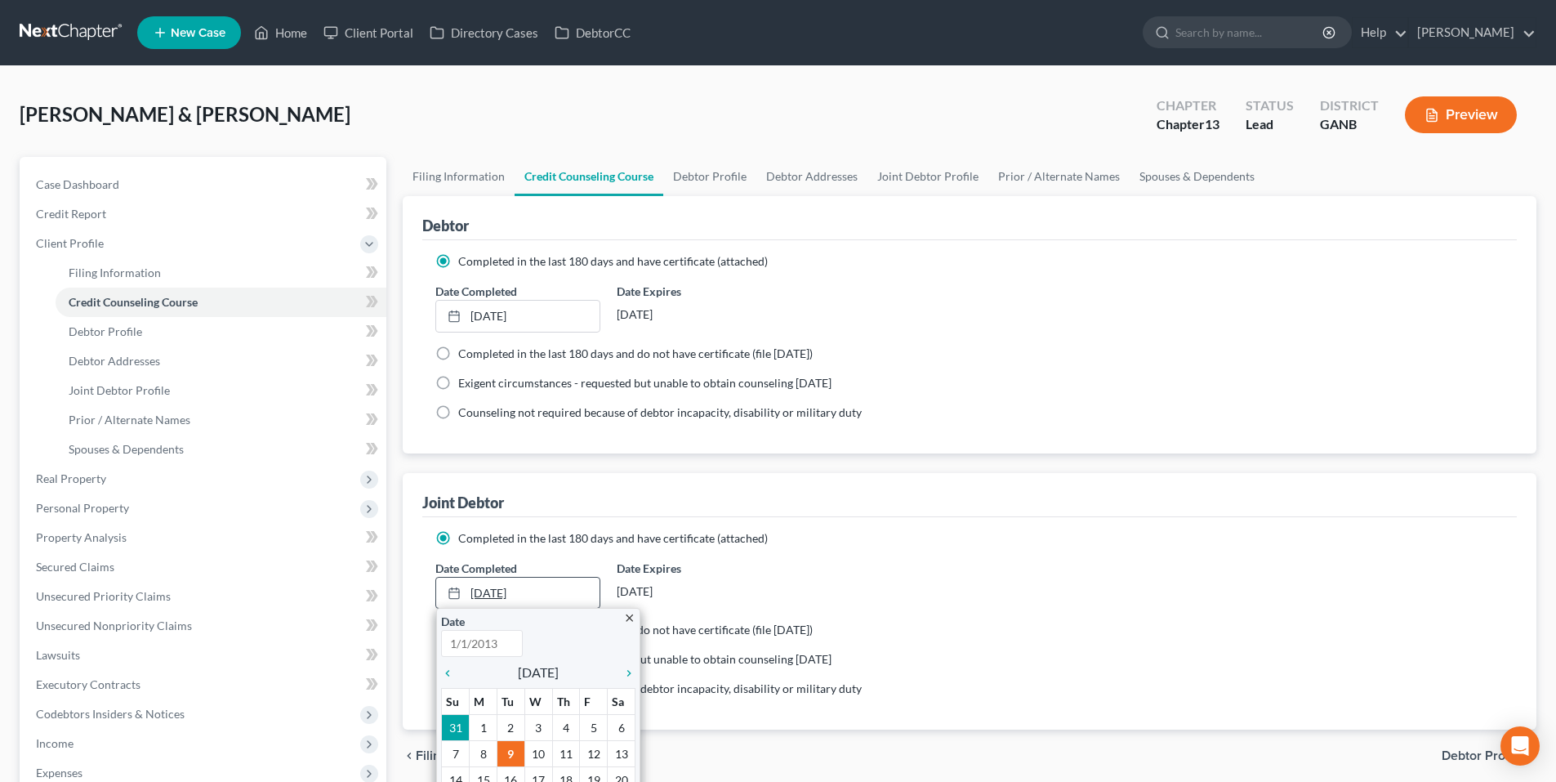
type input "9/9/2025"
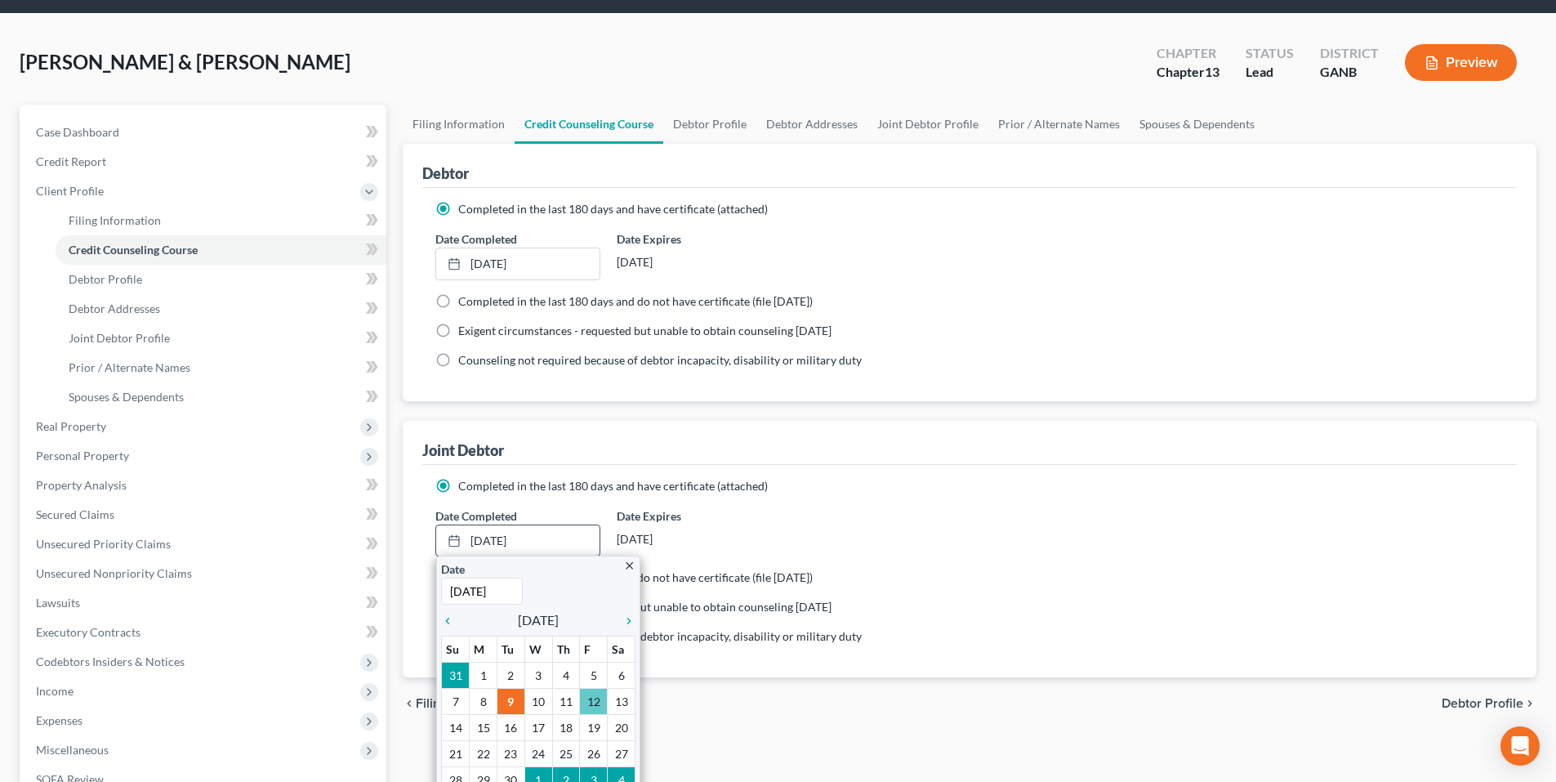
scroll to position [82, 0]
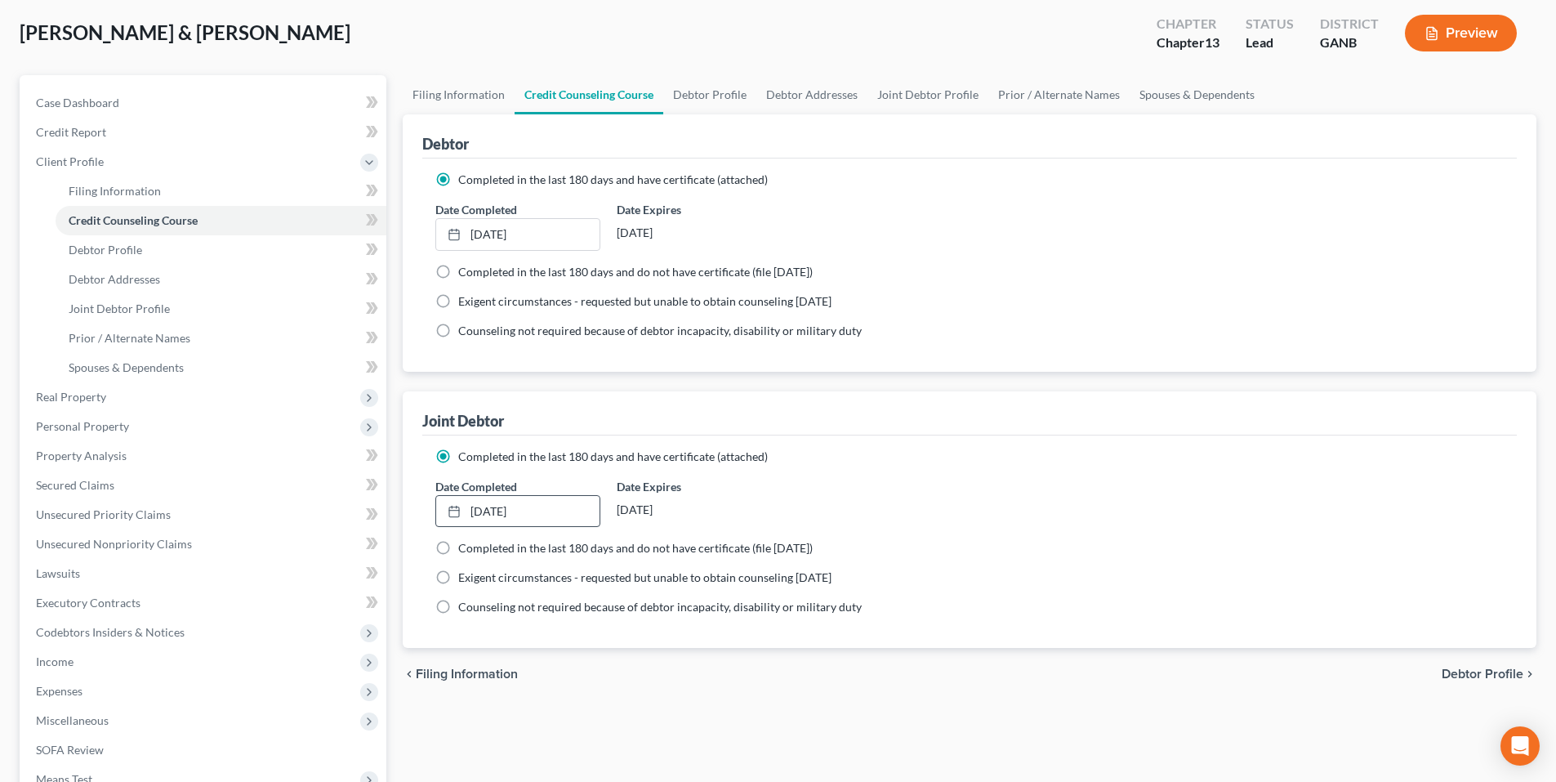
click at [1053, 359] on div "Completed in the last 180 days and have certificate (attached) Date Completed 9…" at bounding box center [969, 264] width 1095 height 213
click at [704, 90] on link "Debtor Profile" at bounding box center [709, 94] width 93 height 39
select select "1"
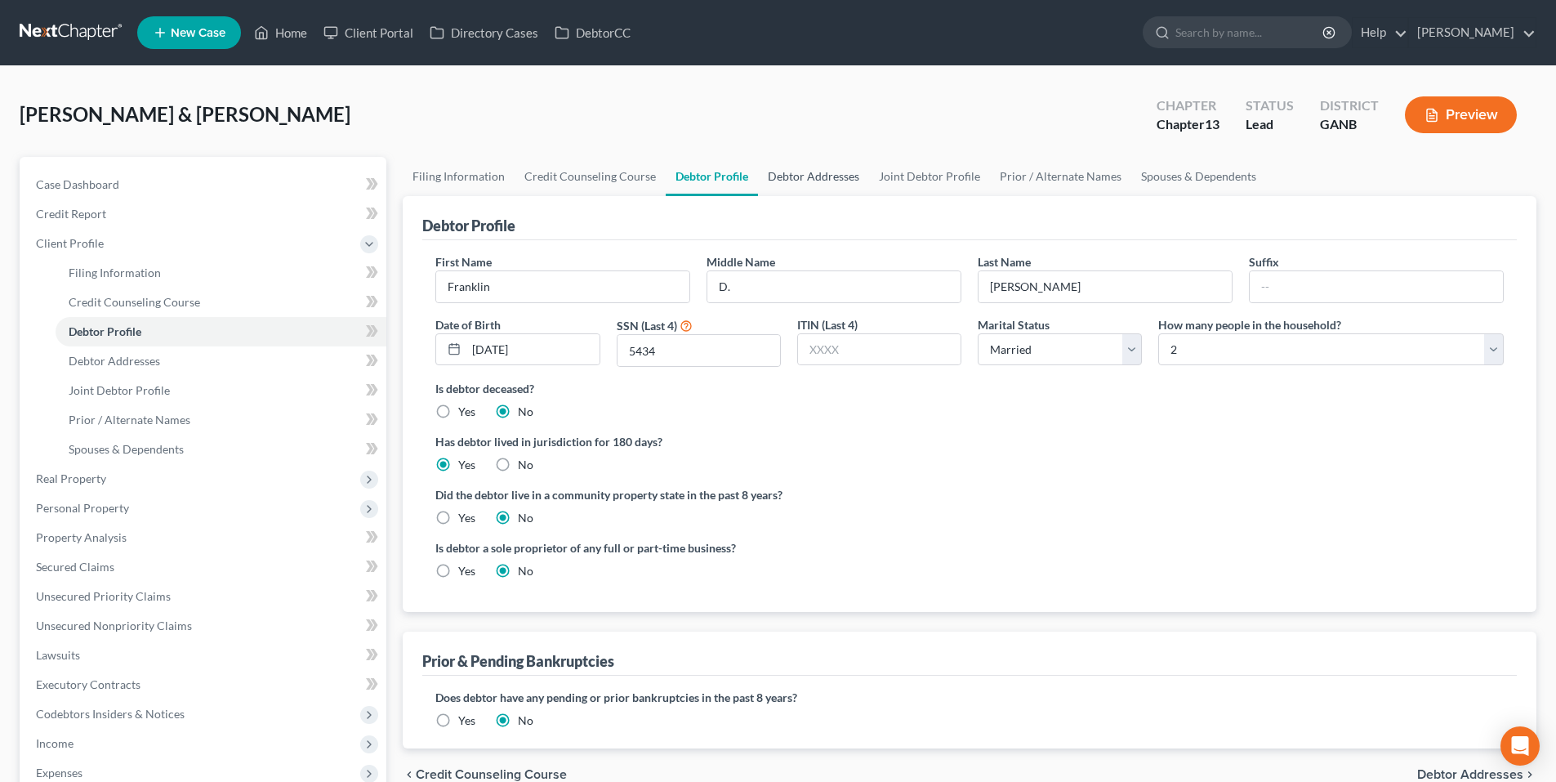
click at [807, 184] on link "Debtor Addresses" at bounding box center [813, 176] width 111 height 39
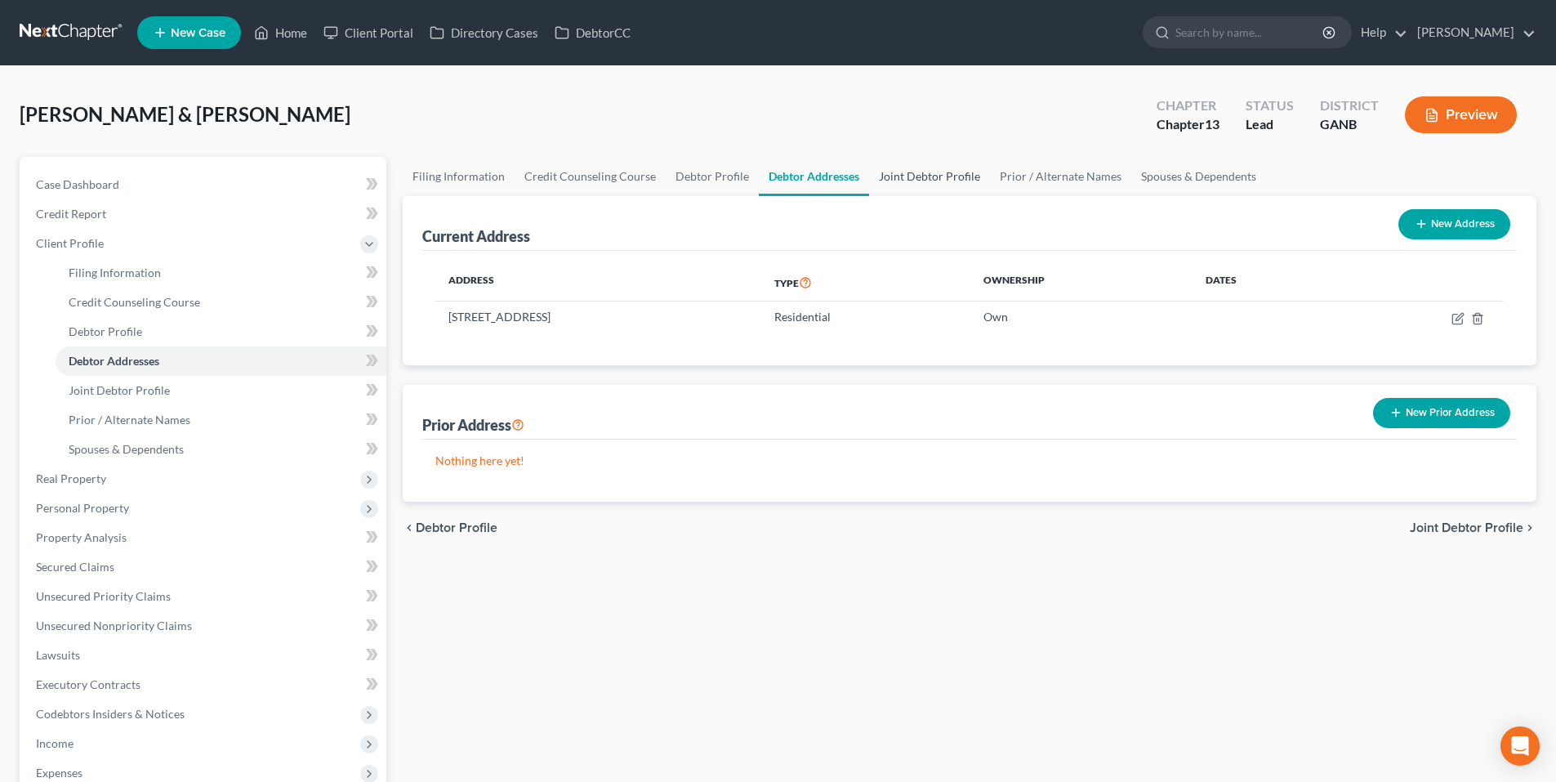
click at [926, 172] on link "Joint Debtor Profile" at bounding box center [929, 176] width 121 height 39
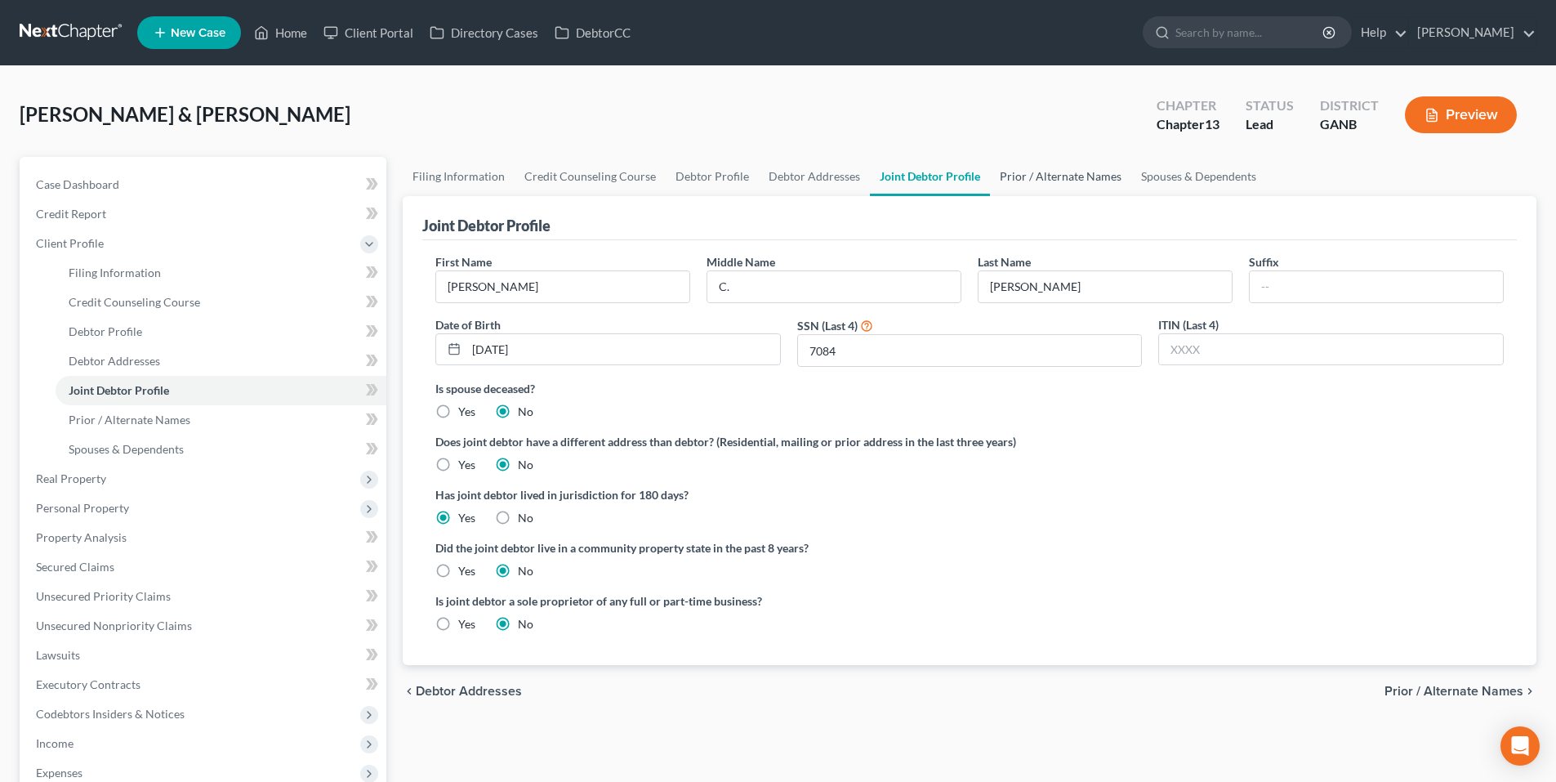
click at [1030, 185] on link "Prior / Alternate Names" at bounding box center [1060, 176] width 141 height 39
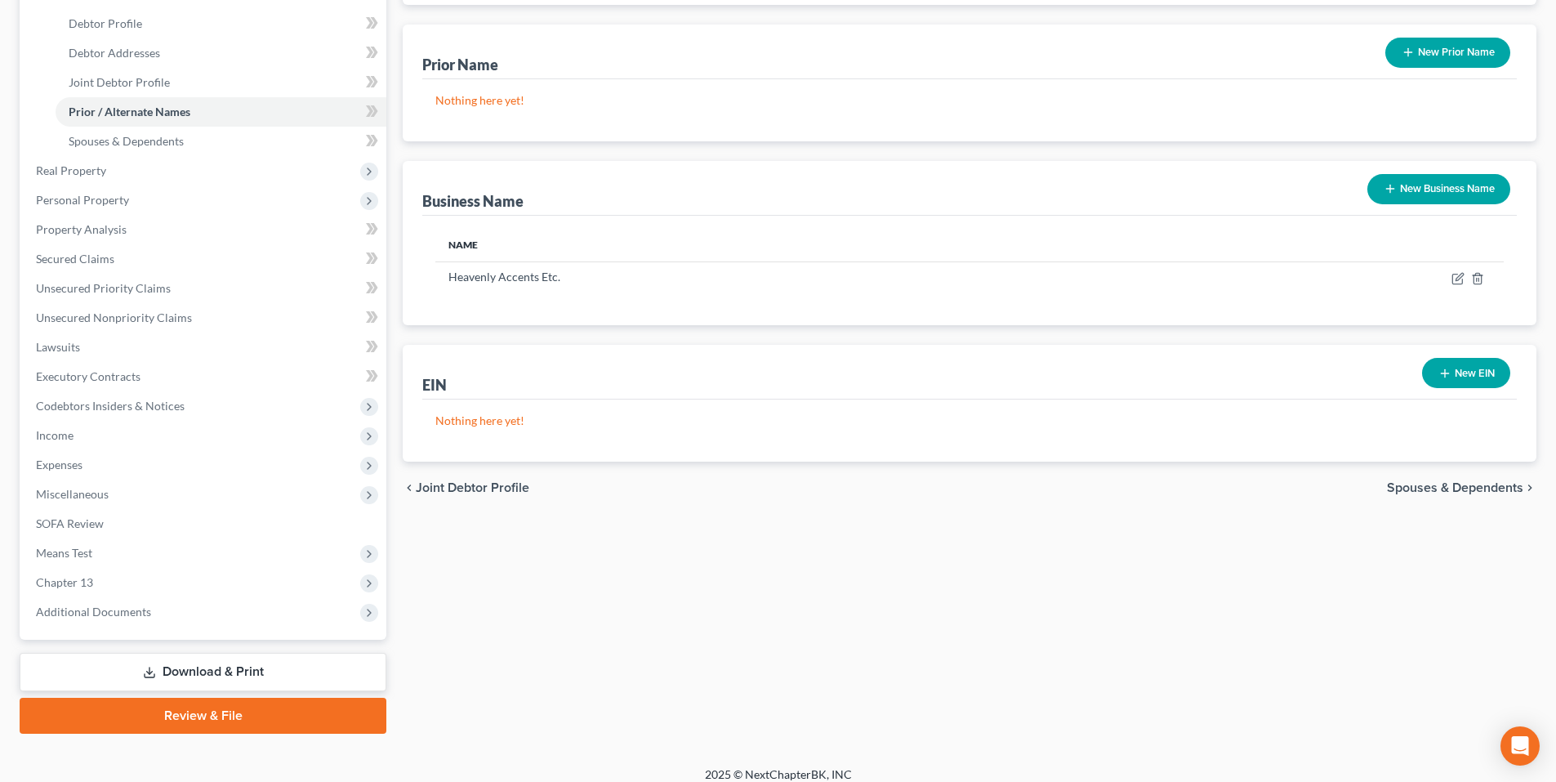
scroll to position [322, 0]
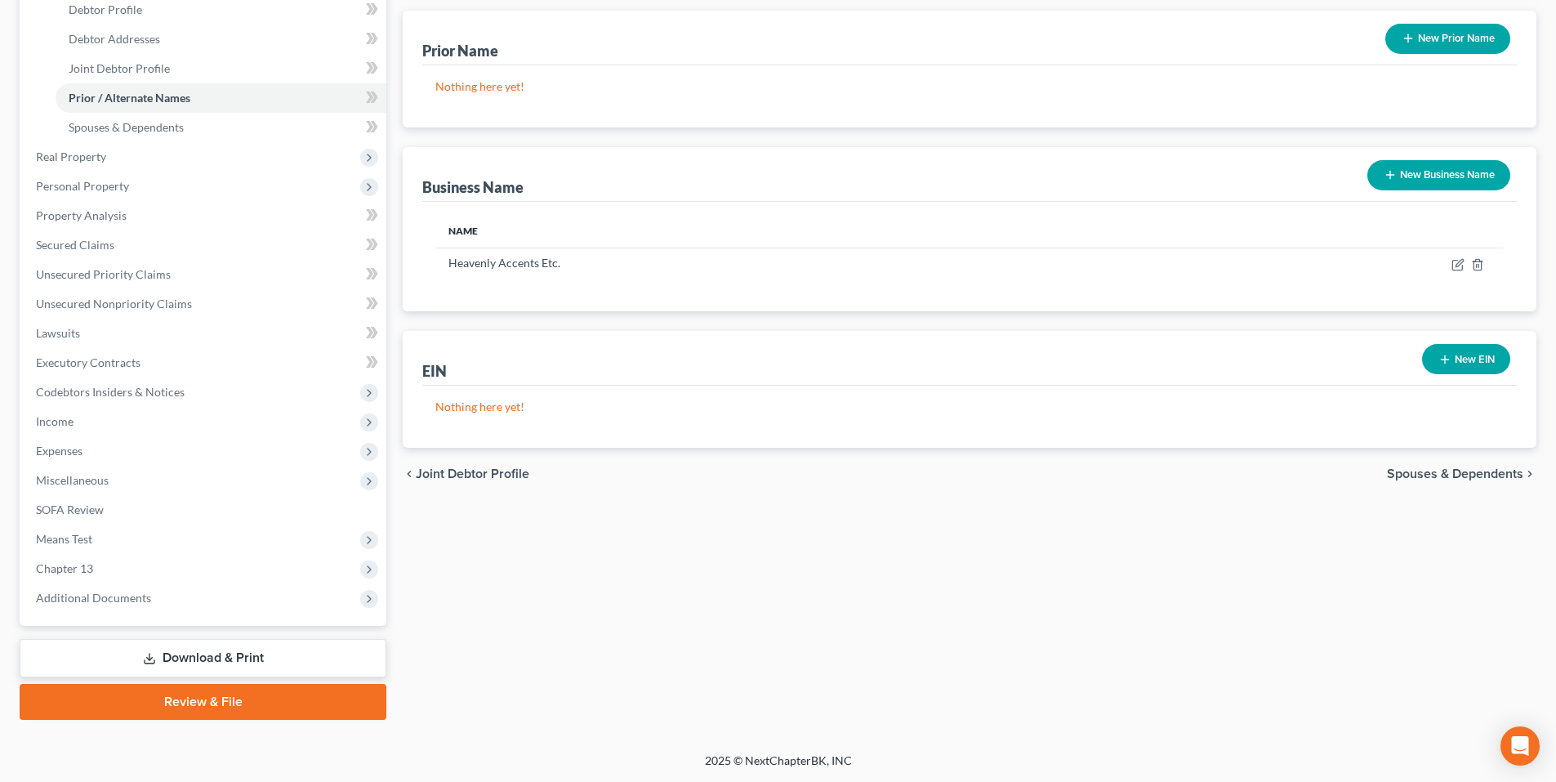
click at [1439, 365] on icon "button" at bounding box center [1445, 359] width 13 height 13
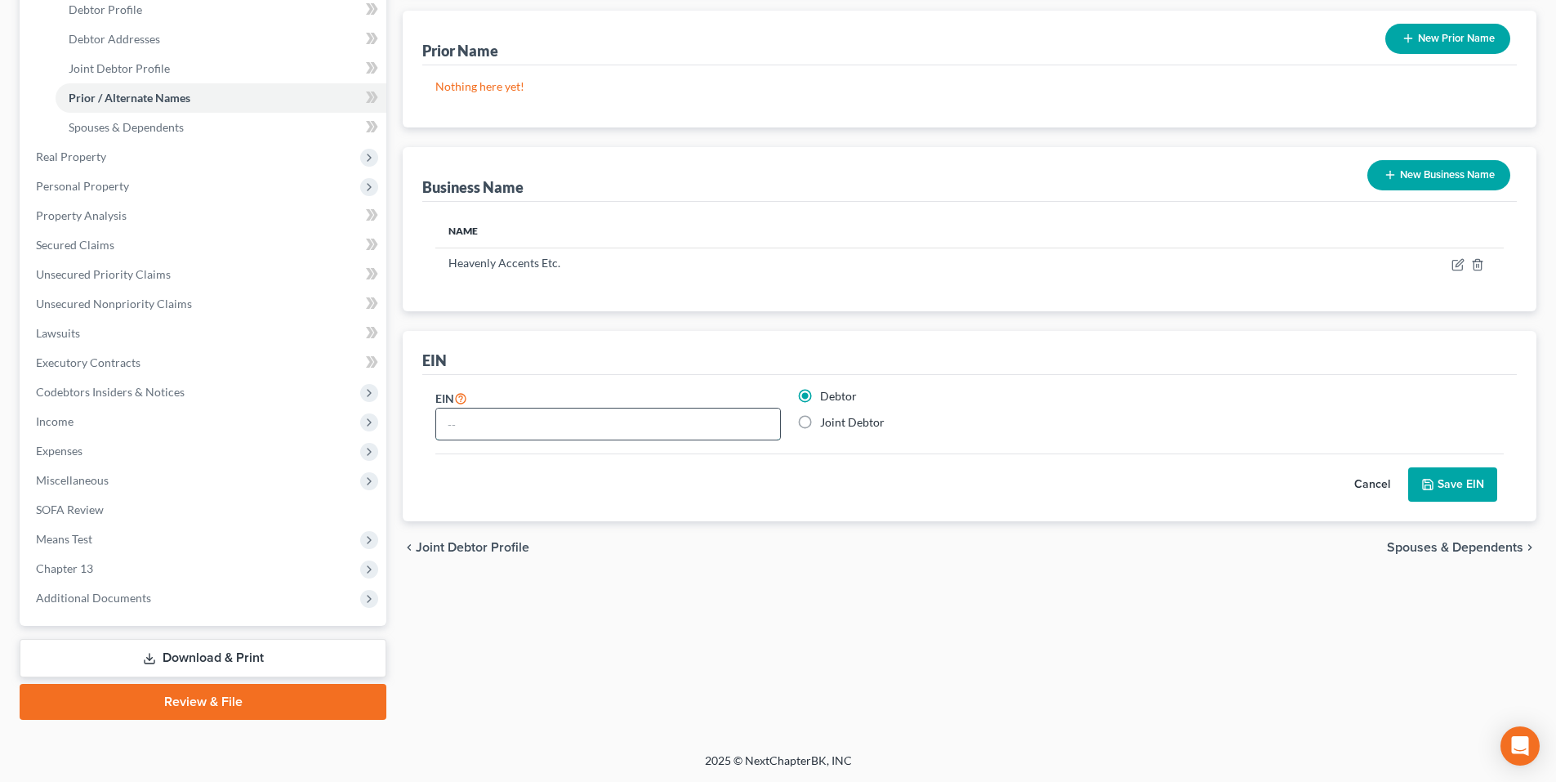
click at [693, 439] on input "text" at bounding box center [608, 423] width 344 height 31
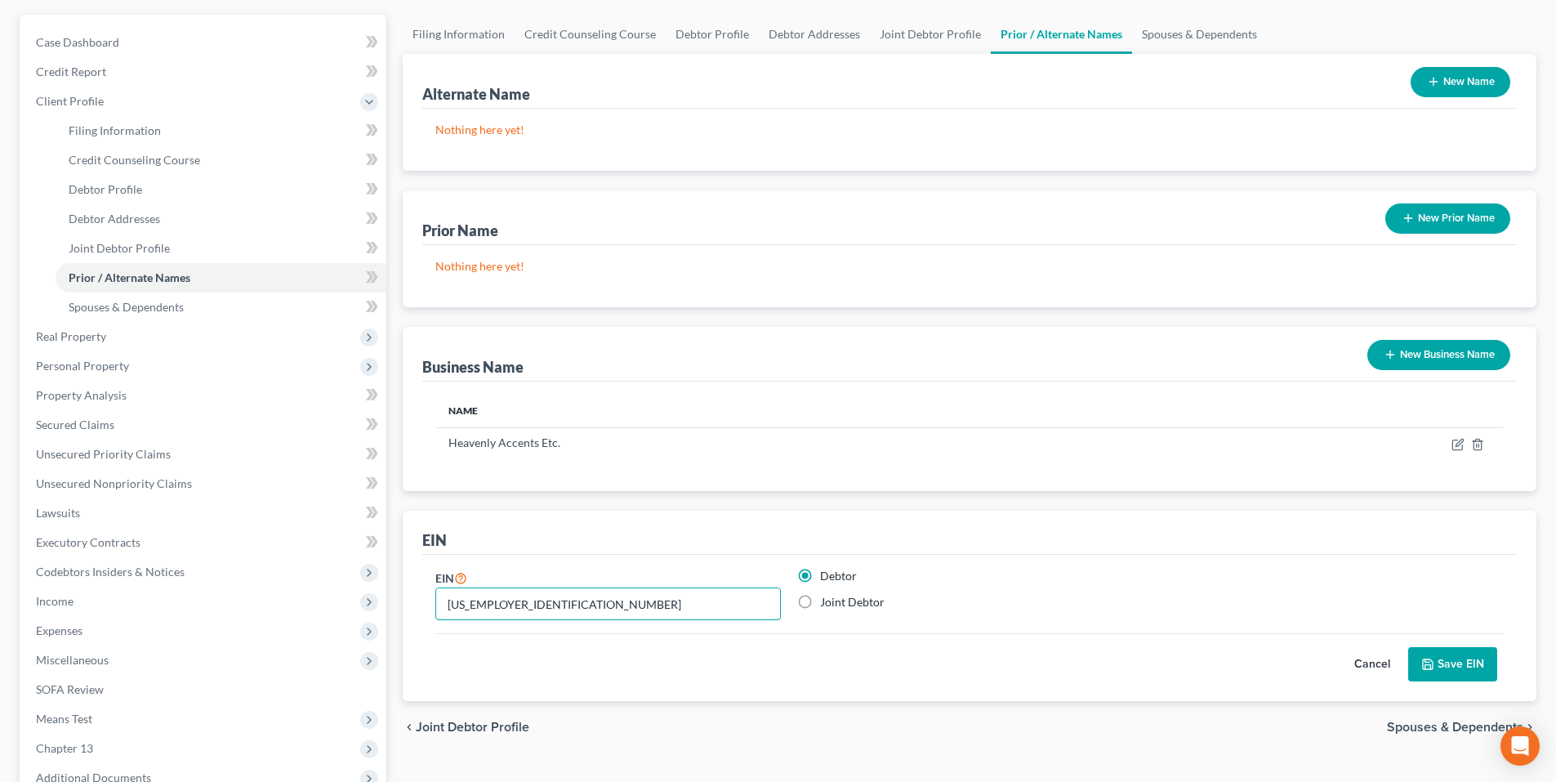
scroll to position [245, 0]
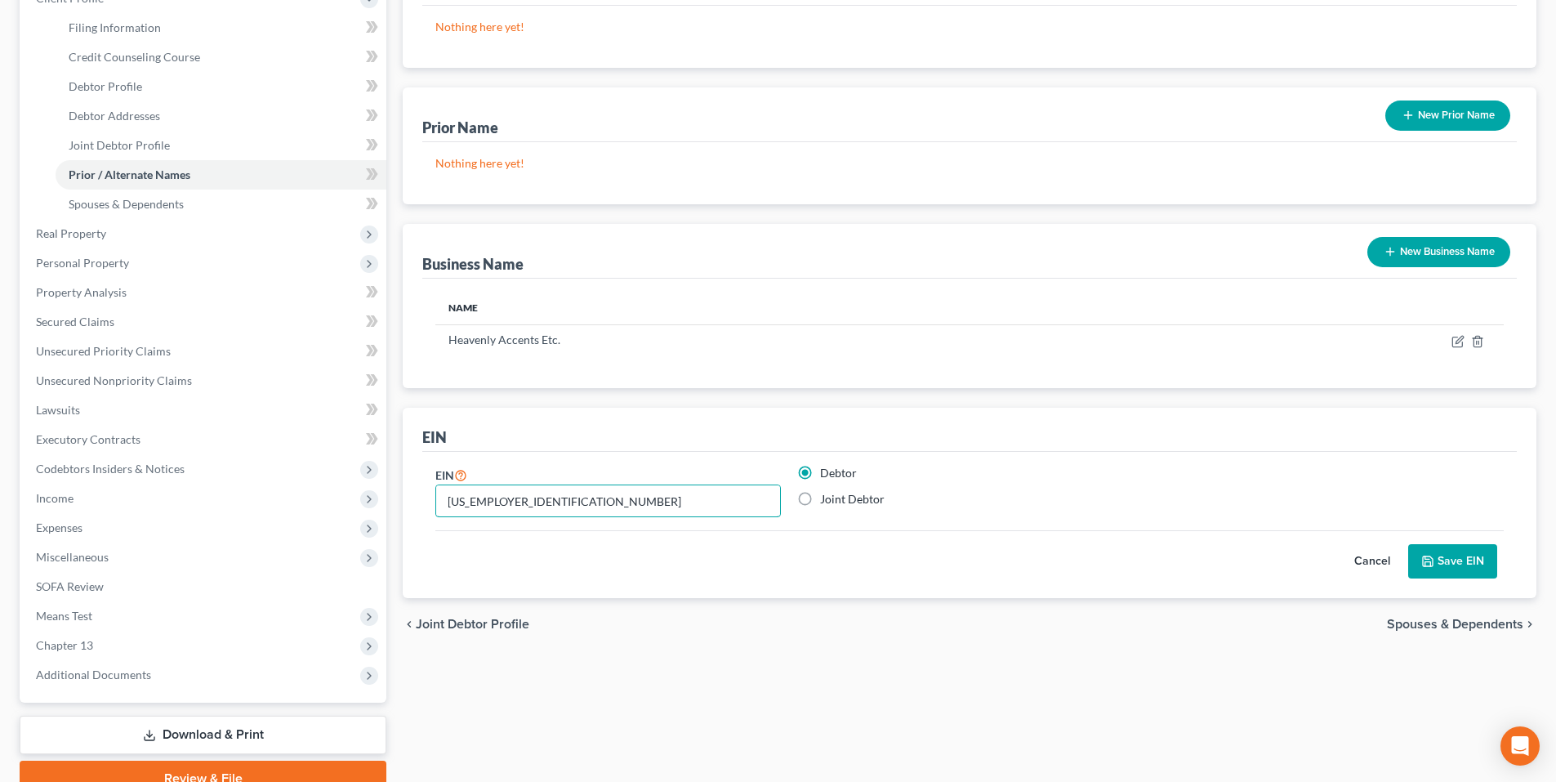
type input "27-4061779"
click at [820, 501] on label "Joint Debtor" at bounding box center [852, 499] width 65 height 16
click at [827, 501] on input "Joint Debtor" at bounding box center [832, 496] width 11 height 11
radio input "true"
radio input "false"
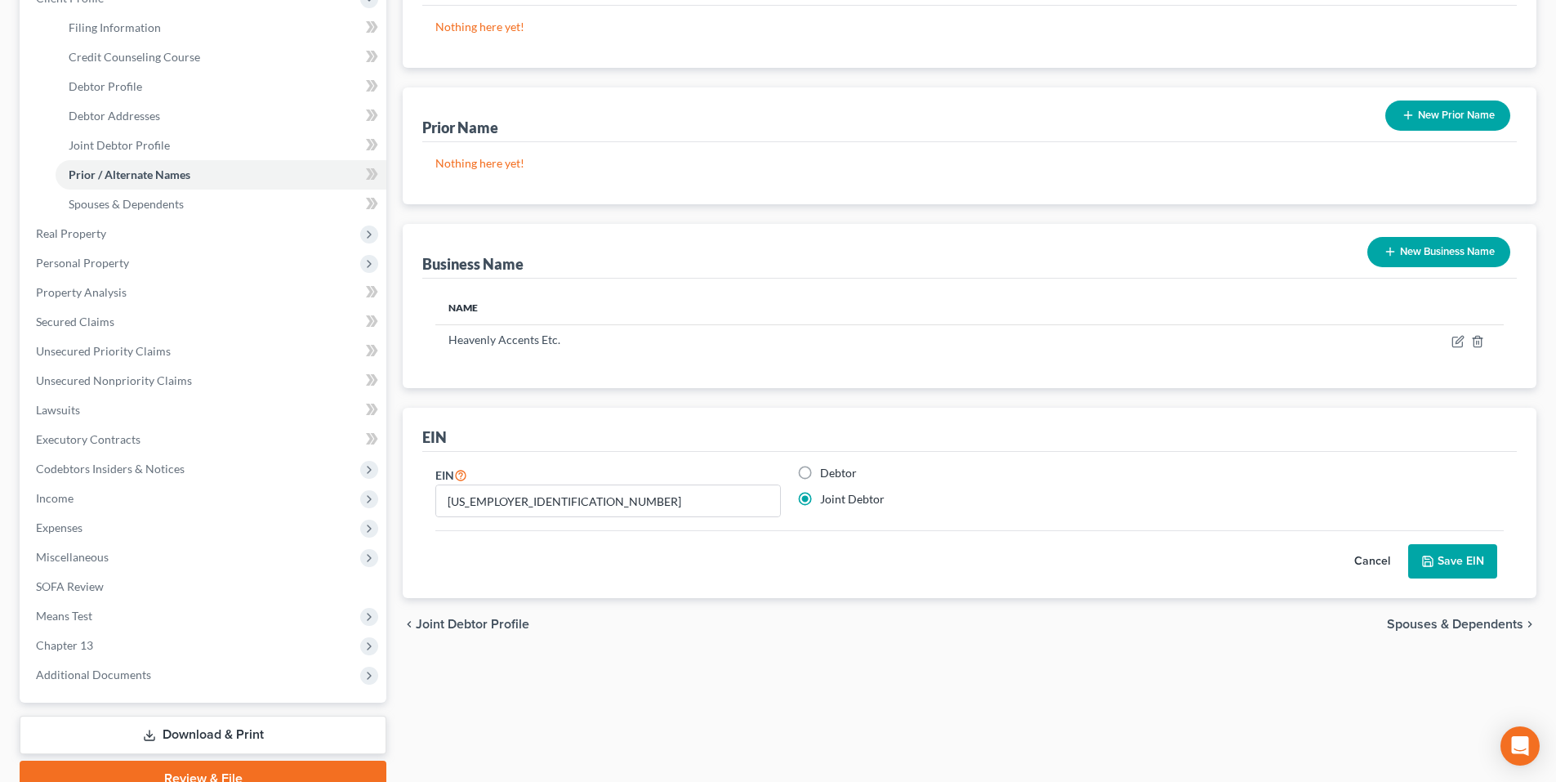
click at [1466, 568] on button "Save EIN" at bounding box center [1452, 561] width 89 height 34
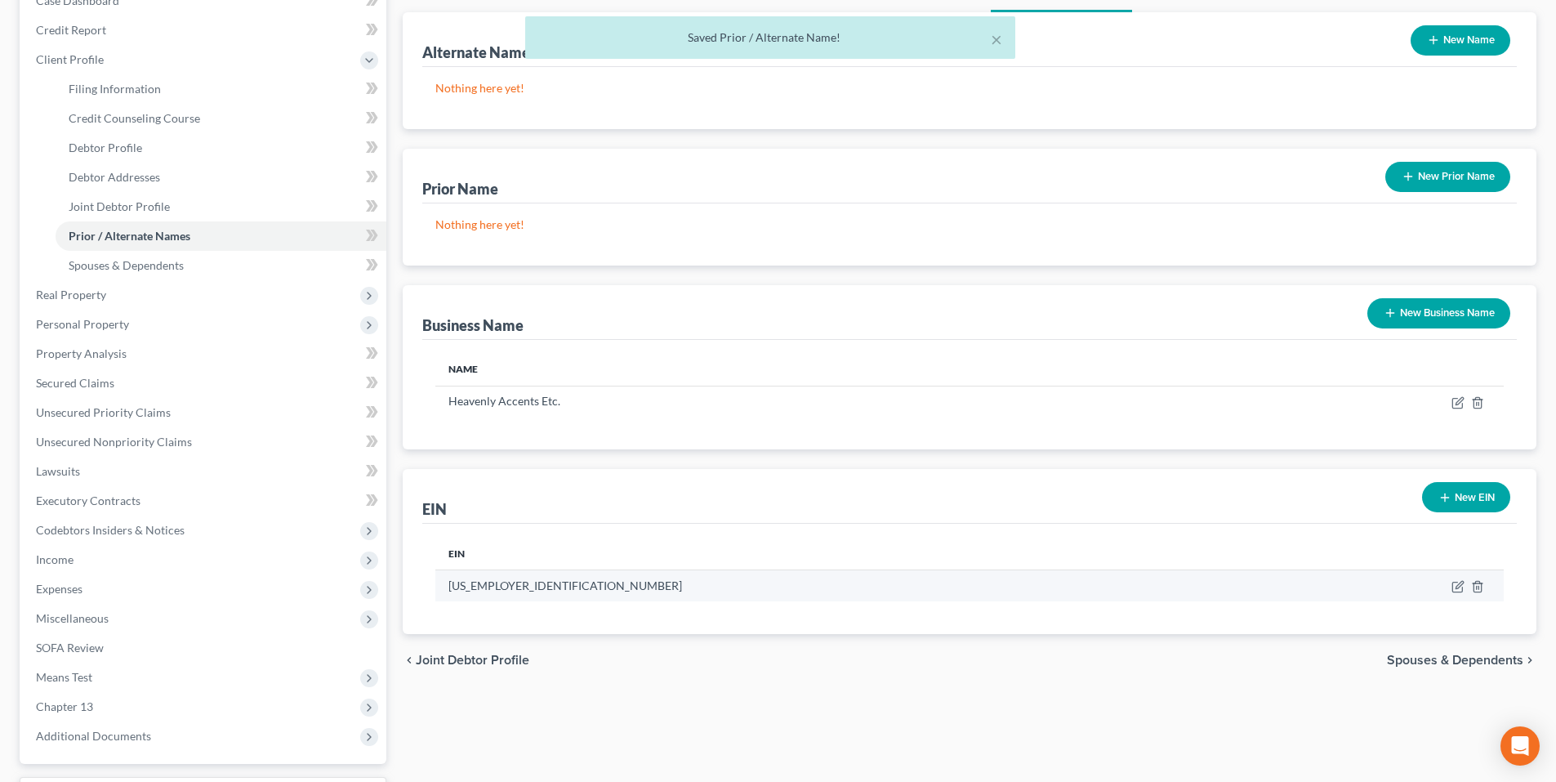
scroll to position [0, 0]
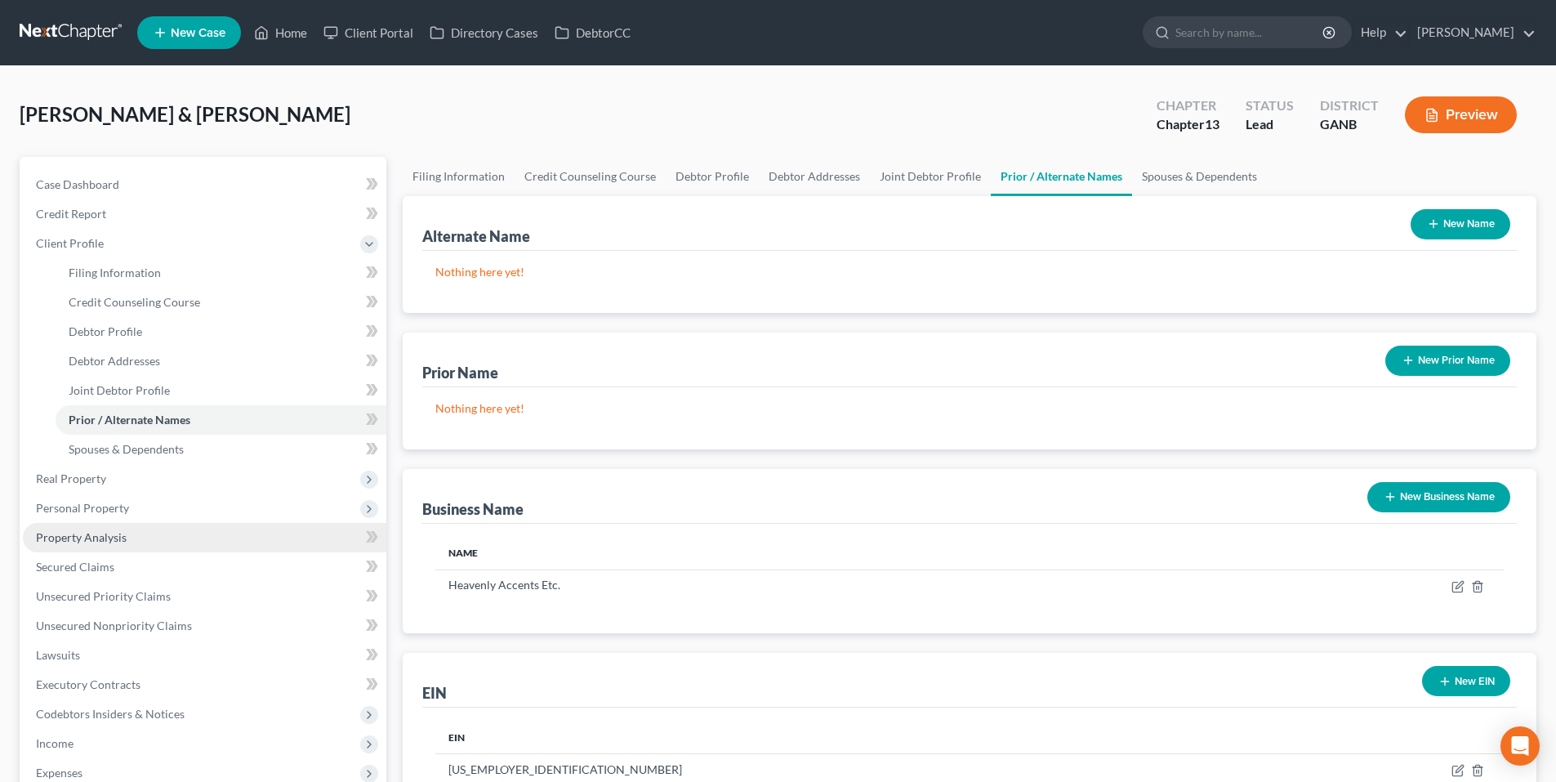
click at [147, 542] on link "Property Analysis" at bounding box center [205, 537] width 364 height 29
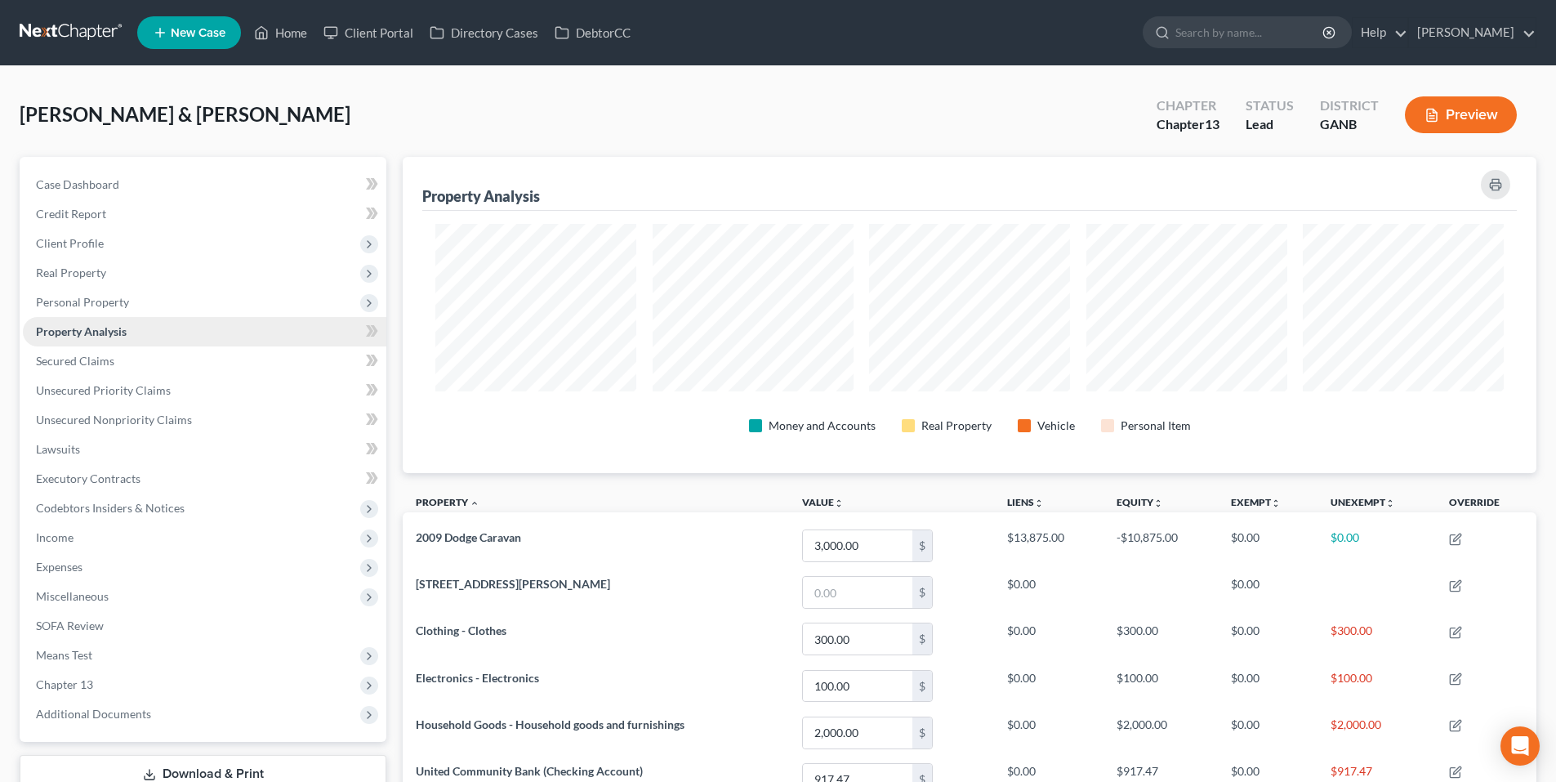
scroll to position [316, 1134]
click at [105, 308] on span "Personal Property" at bounding box center [82, 302] width 93 height 14
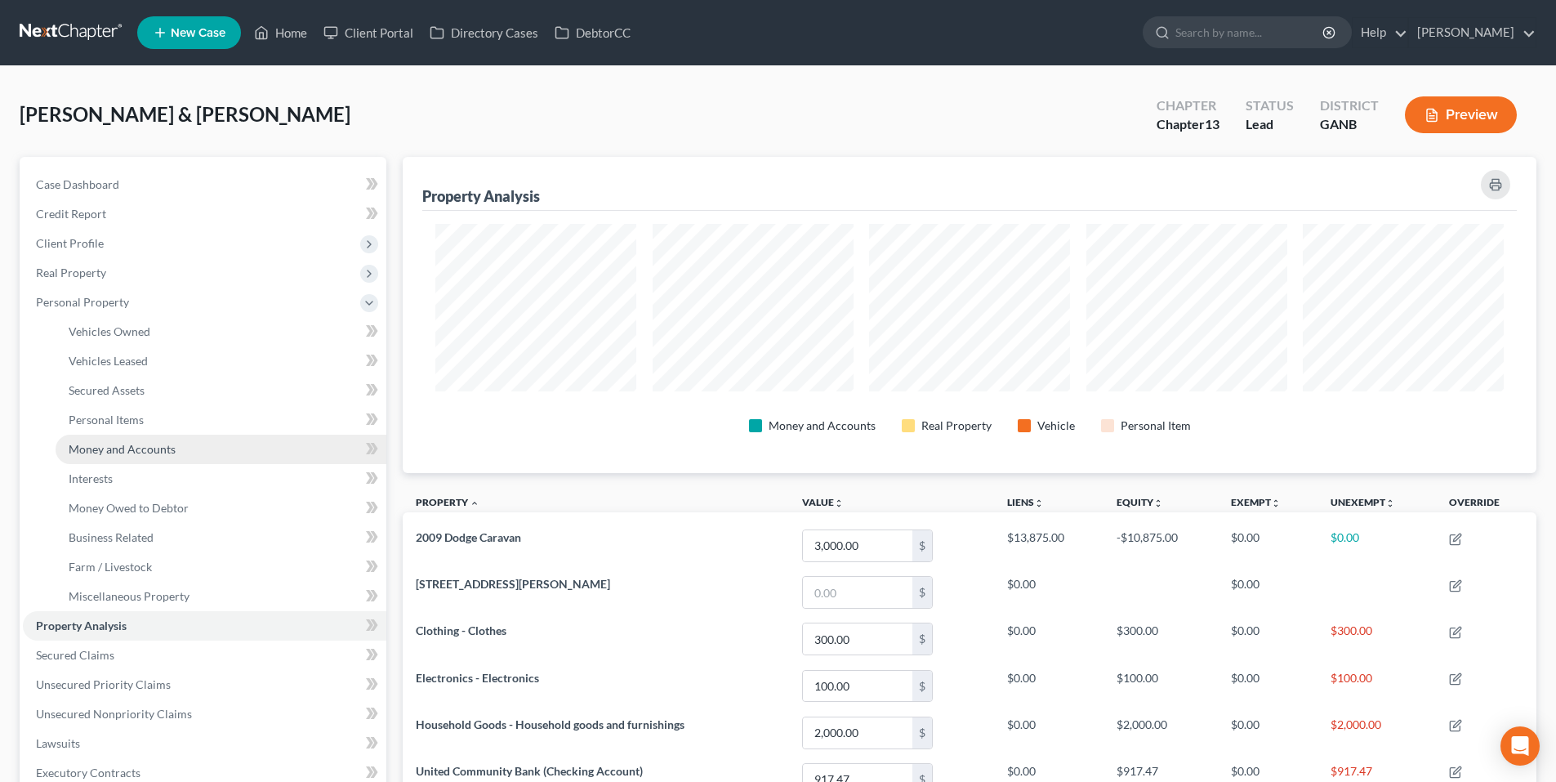
click at [132, 447] on span "Money and Accounts" at bounding box center [122, 449] width 107 height 14
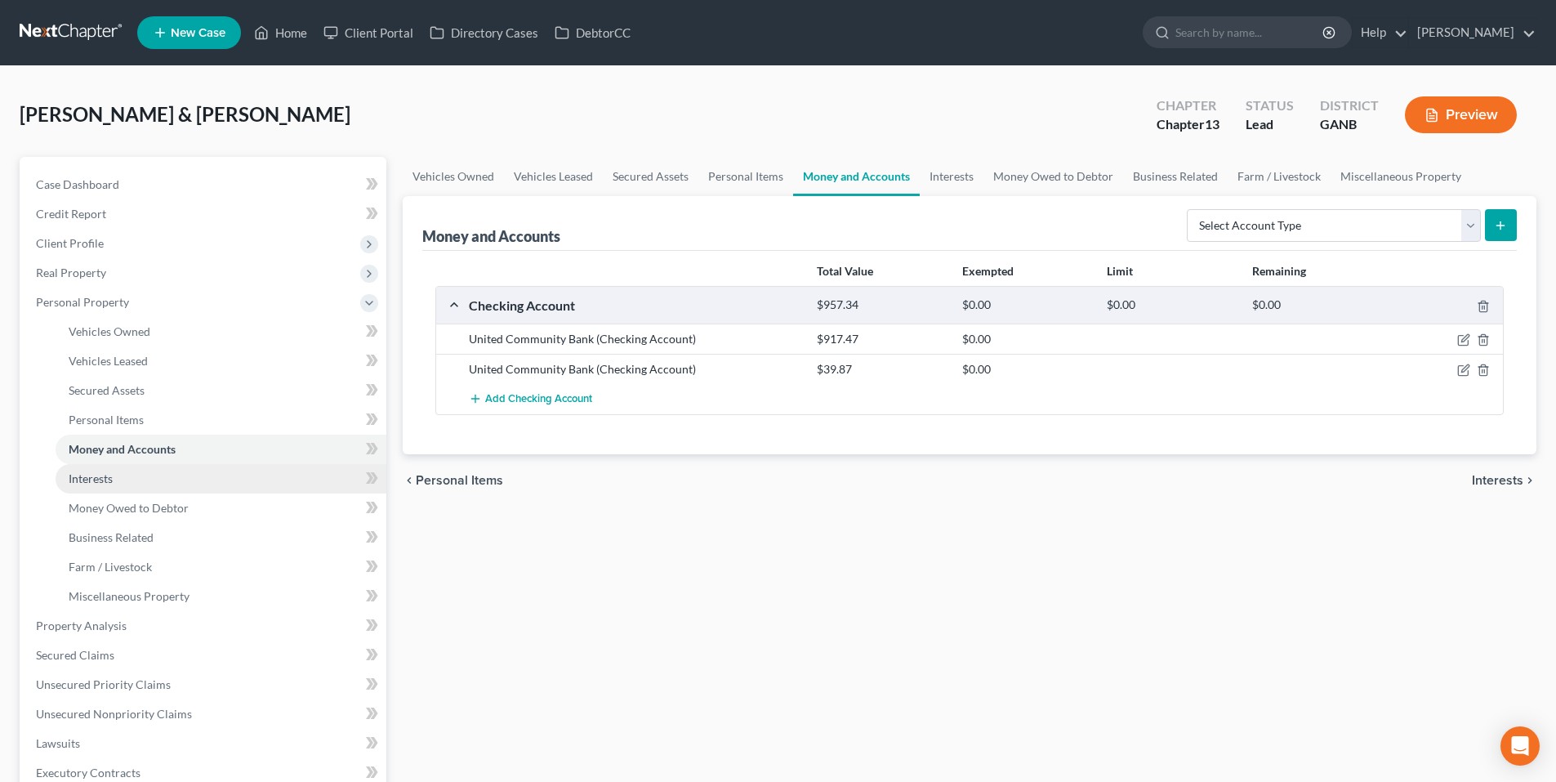
click at [90, 488] on link "Interests" at bounding box center [221, 478] width 331 height 29
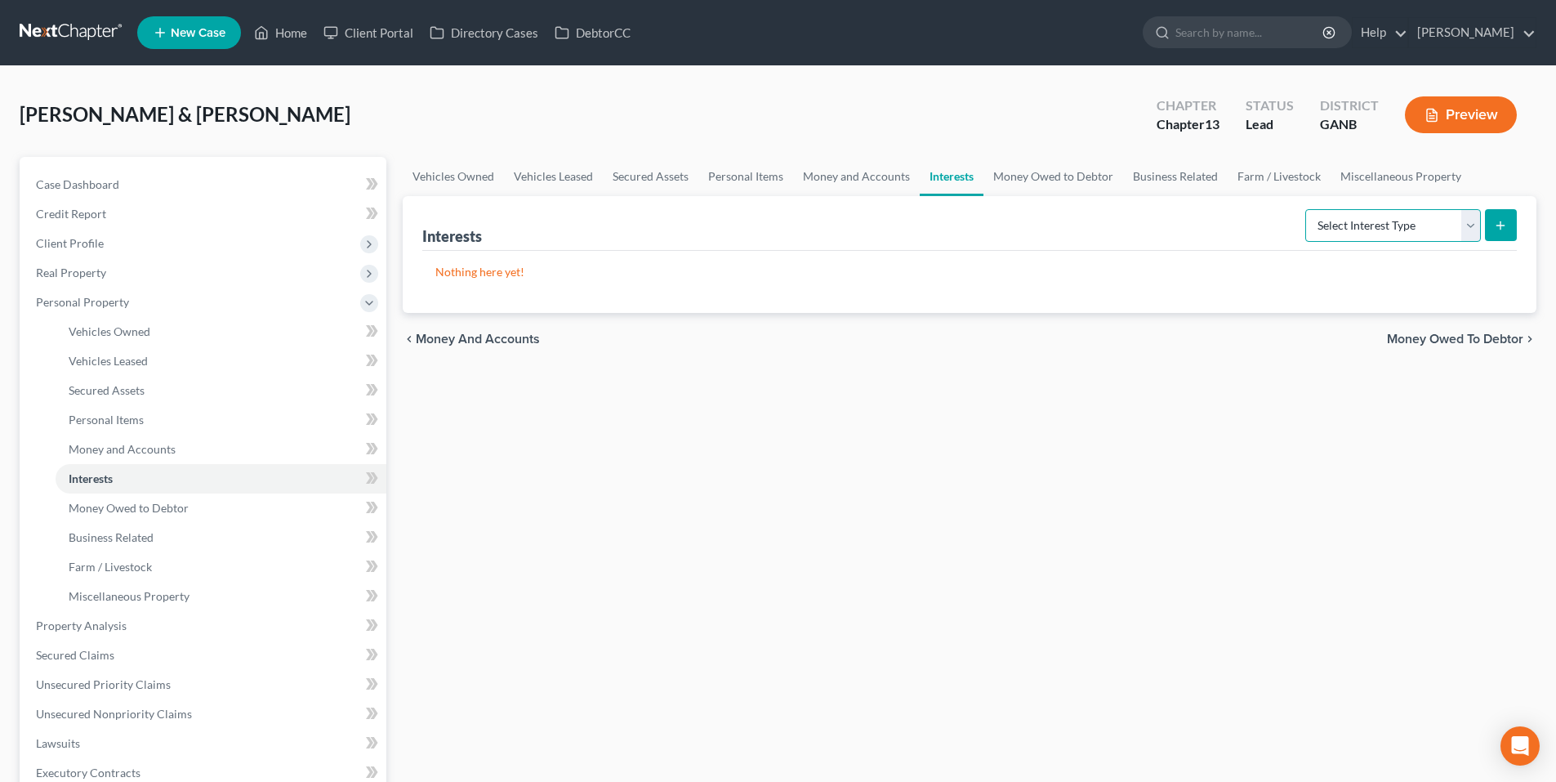
click at [1358, 235] on select "Select Interest Type 401K Annuity Bond Education IRA Government Bond Government…" at bounding box center [1393, 225] width 176 height 33
select select "whole_life_insurance"
click at [1307, 209] on select "Select Interest Type 401K Annuity Bond Education IRA Government Bond Government…" at bounding box center [1393, 225] width 176 height 33
click at [1499, 221] on icon "submit" at bounding box center [1500, 225] width 13 height 13
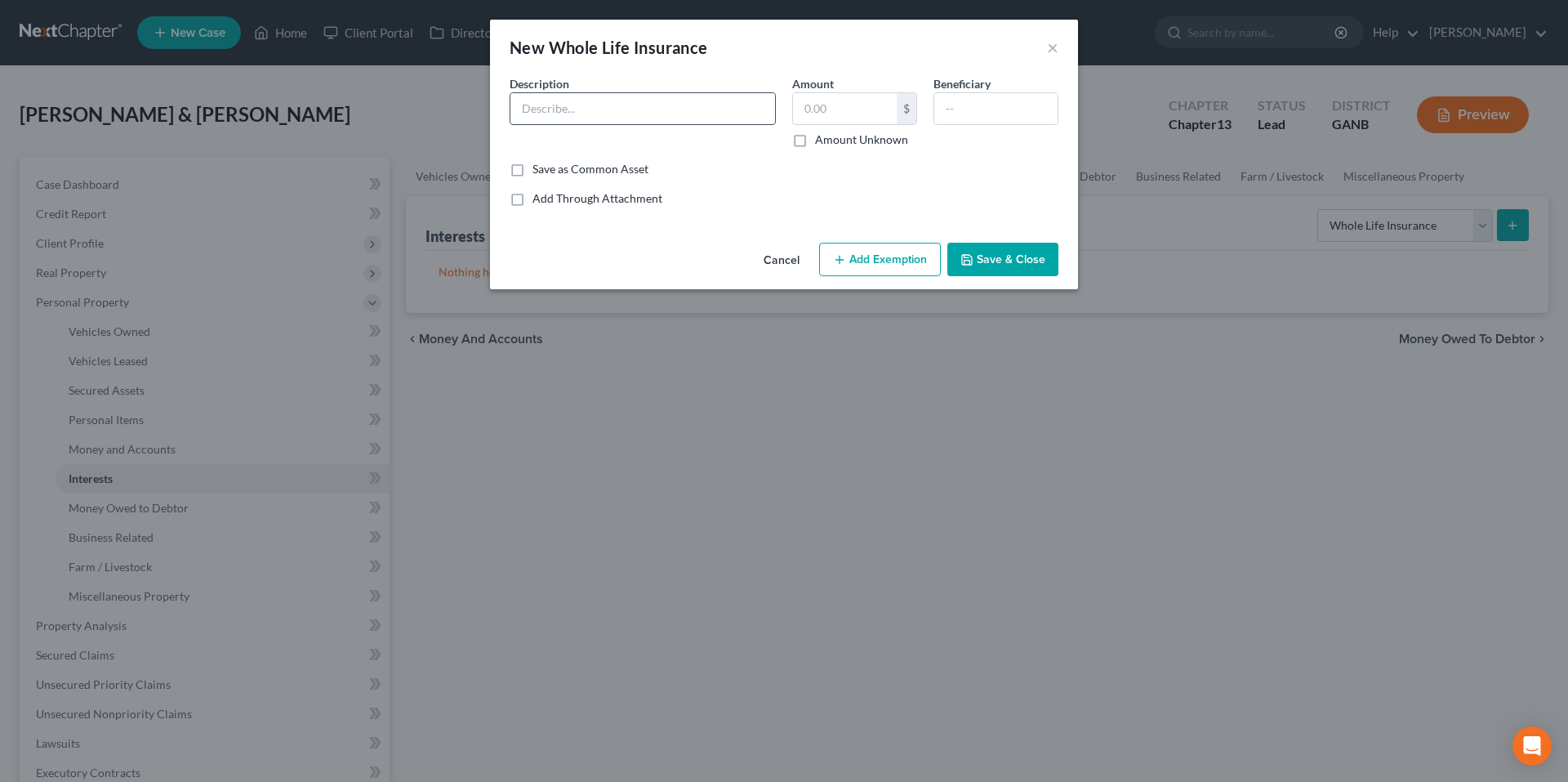
click at [640, 105] on input "text" at bounding box center [643, 108] width 265 height 31
type input "Whole Life Insurance"
click at [803, 113] on input "text" at bounding box center [845, 108] width 104 height 31
type input "42,000.00"
click at [1023, 263] on button "Save & Close" at bounding box center [1003, 260] width 111 height 34
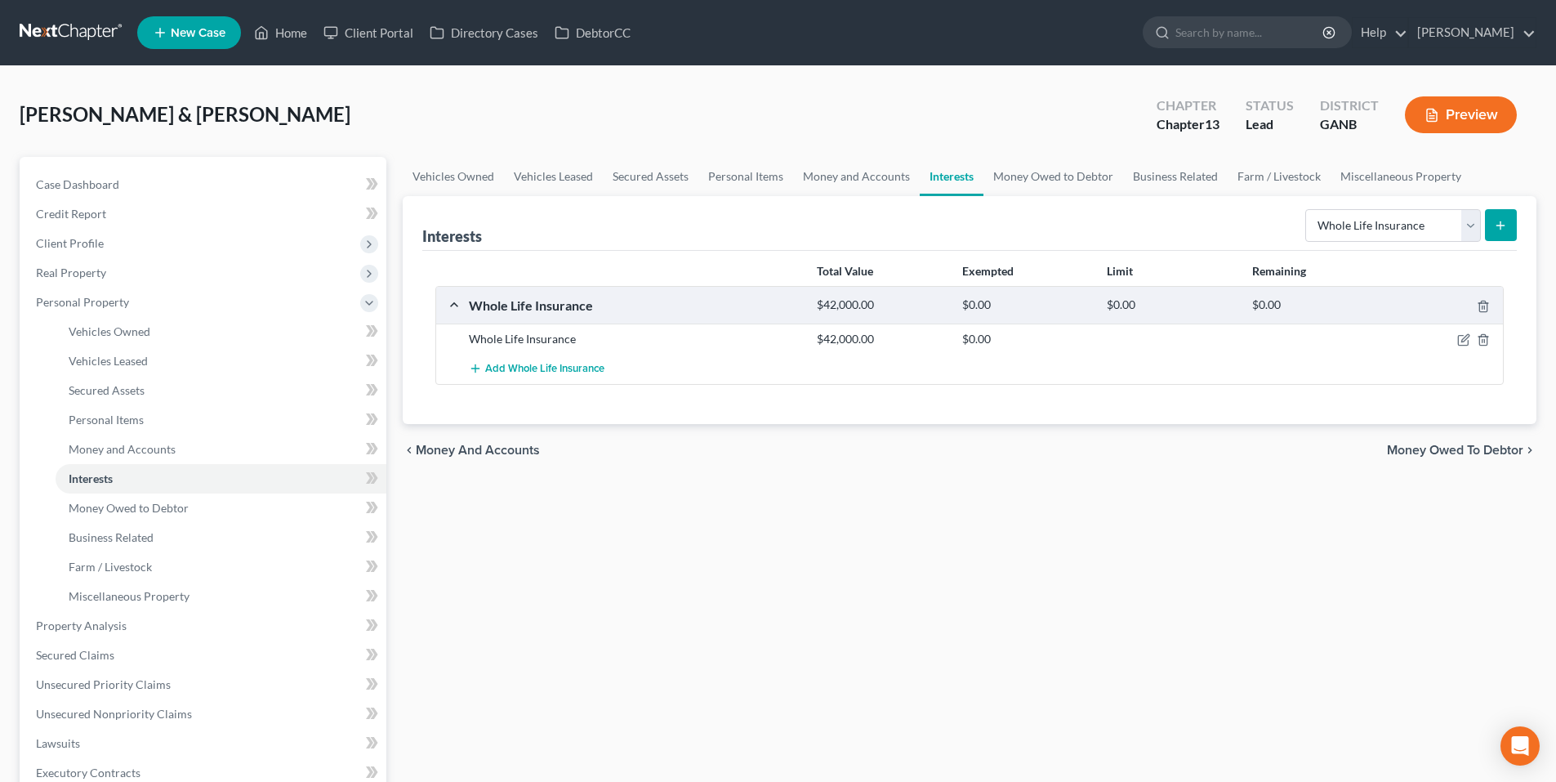
click at [1506, 221] on icon "submit" at bounding box center [1500, 225] width 13 height 13
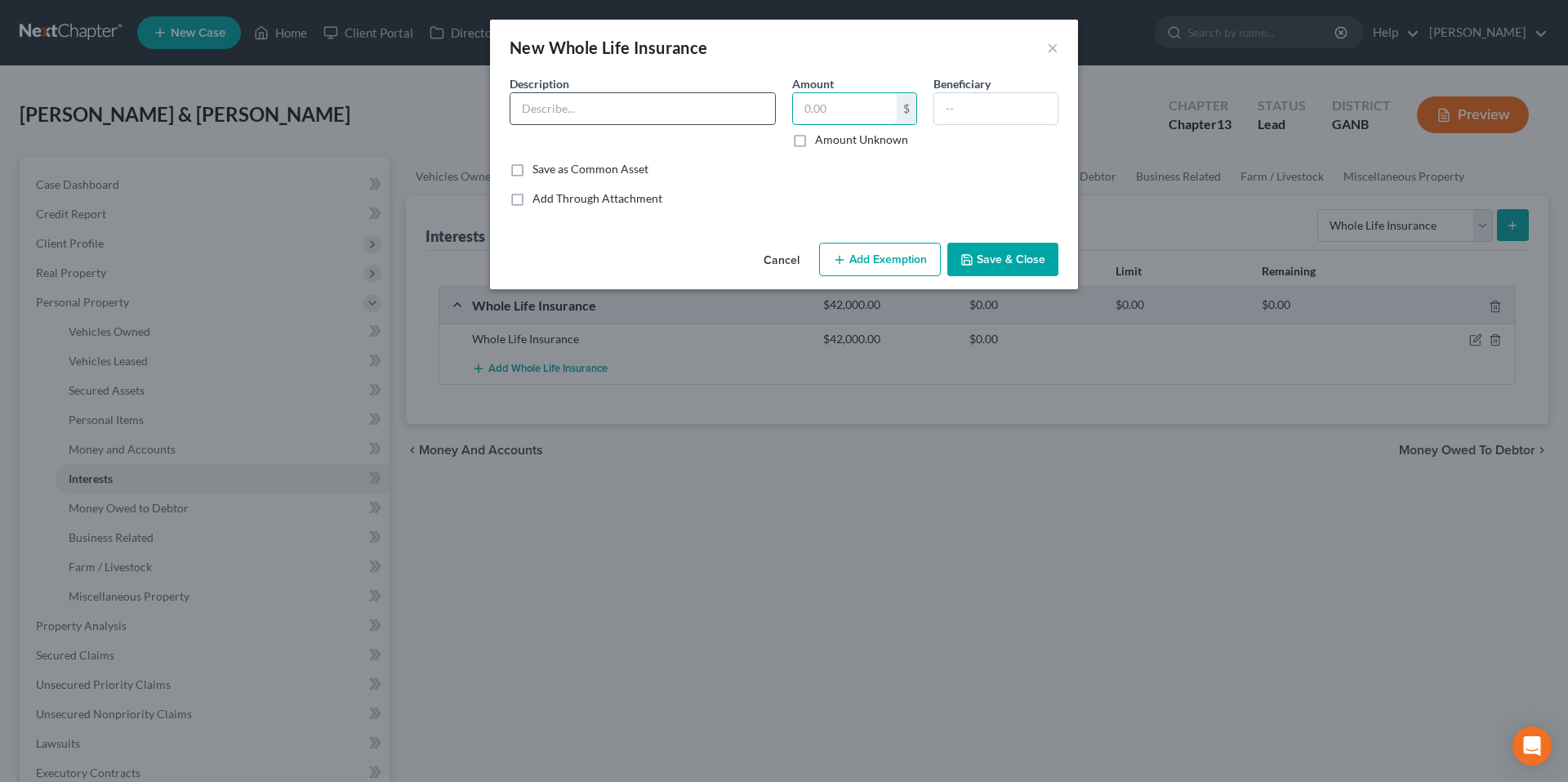
drag, startPoint x: 793, startPoint y: 107, endPoint x: 760, endPoint y: 118, distance: 35.4
click at [793, 107] on input "text" at bounding box center [845, 108] width 104 height 31
click at [755, 119] on input "text" at bounding box center [643, 108] width 265 height 31
type input "Whole Life Insurance"
click at [838, 109] on input "text" at bounding box center [845, 108] width 104 height 31
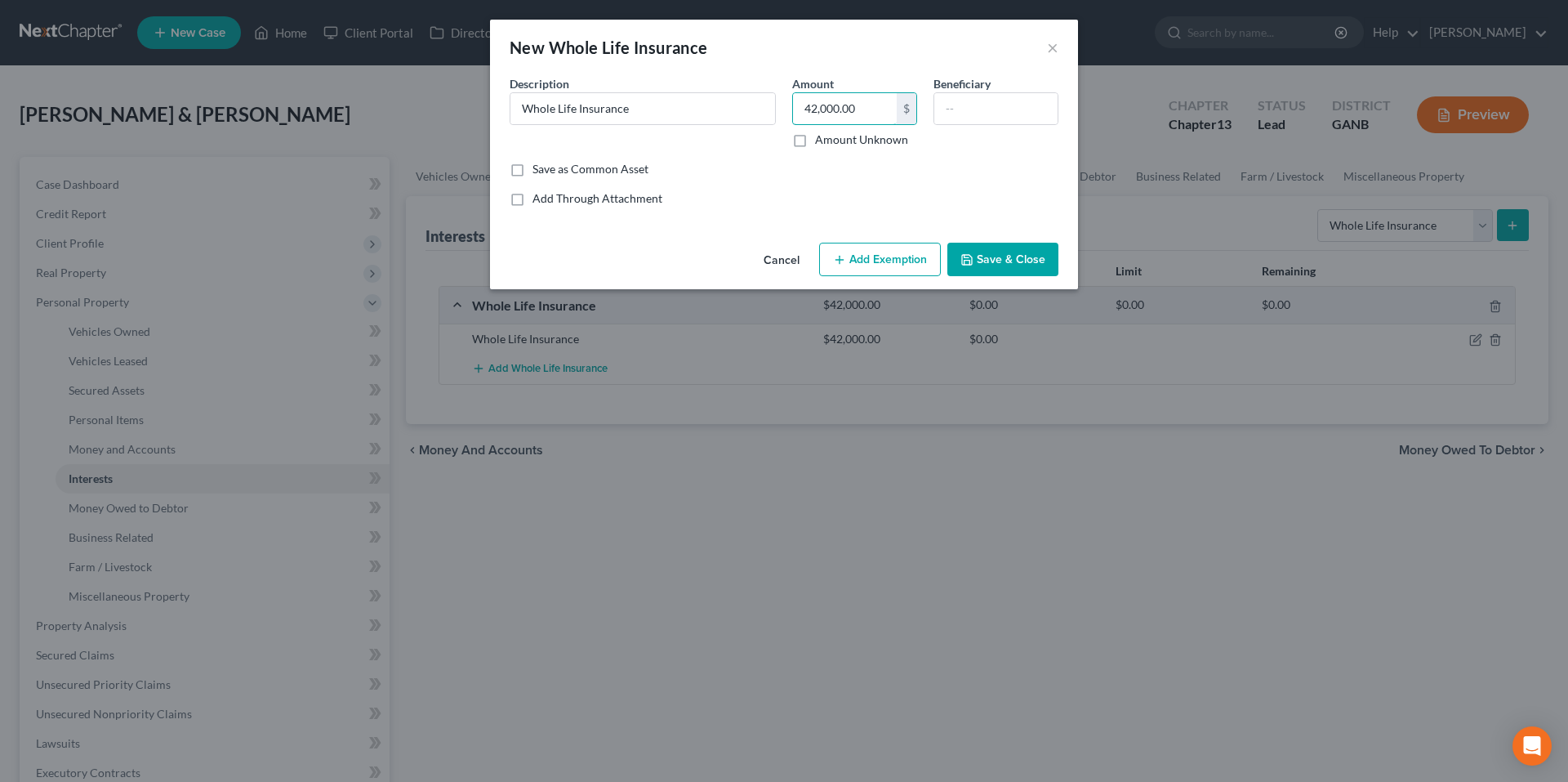
type input "42,000.00"
click at [1020, 260] on button "Save & Close" at bounding box center [1003, 260] width 111 height 34
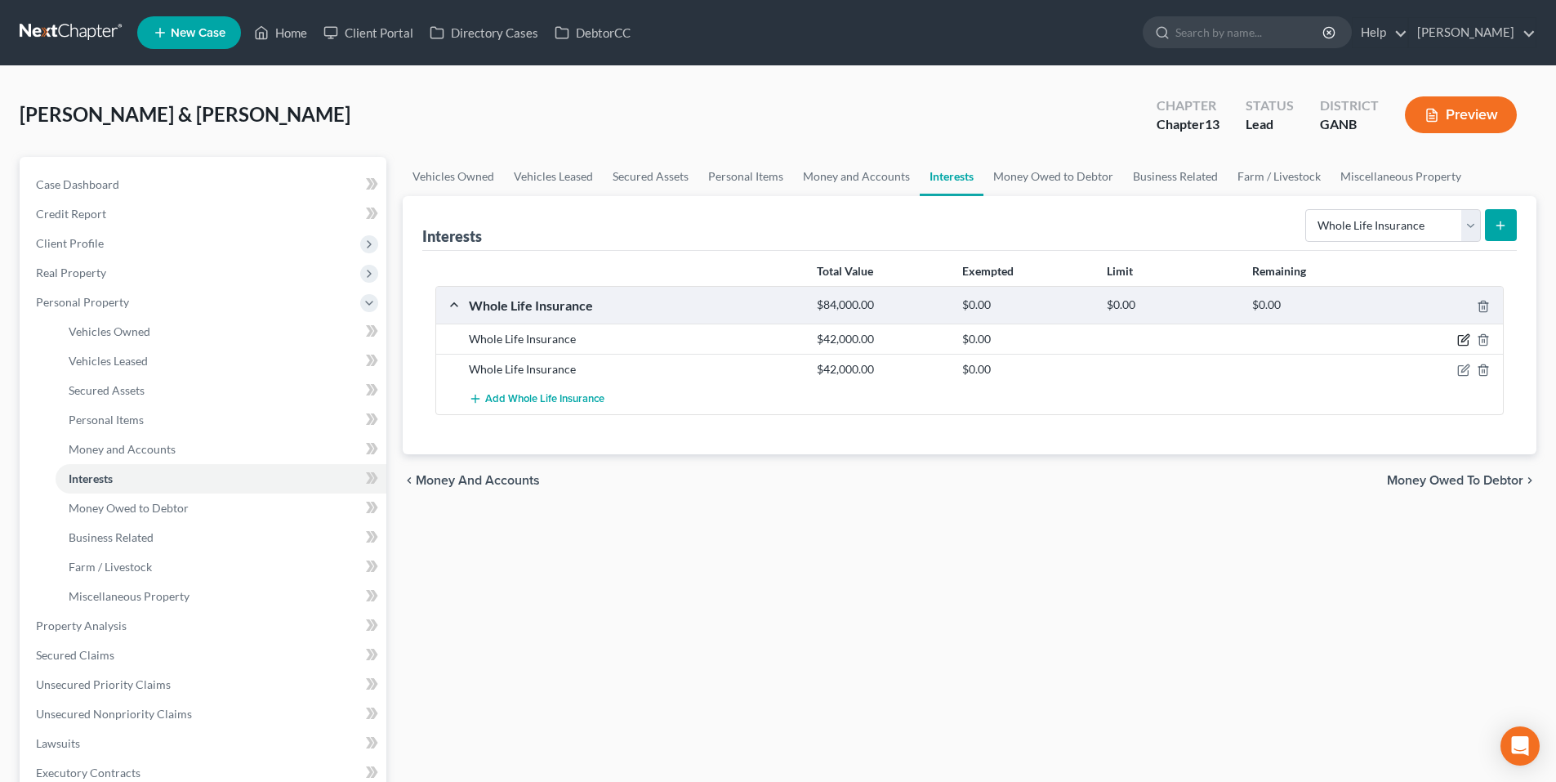
click at [1469, 344] on icon "button" at bounding box center [1463, 339] width 13 height 13
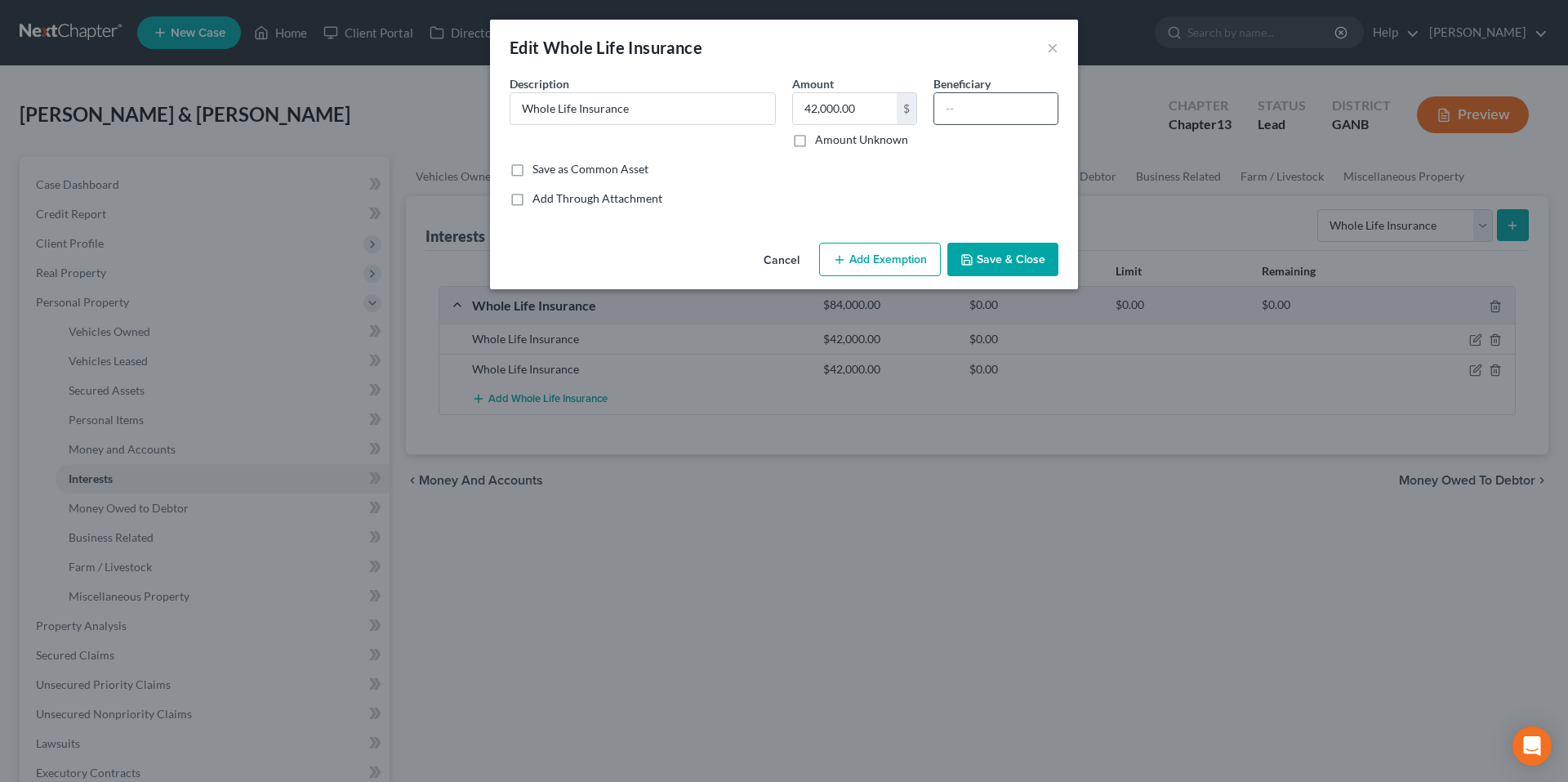
click at [979, 113] on input "text" at bounding box center [996, 108] width 123 height 31
type input "Husband"
click at [992, 269] on button "Save & Close" at bounding box center [1003, 260] width 111 height 34
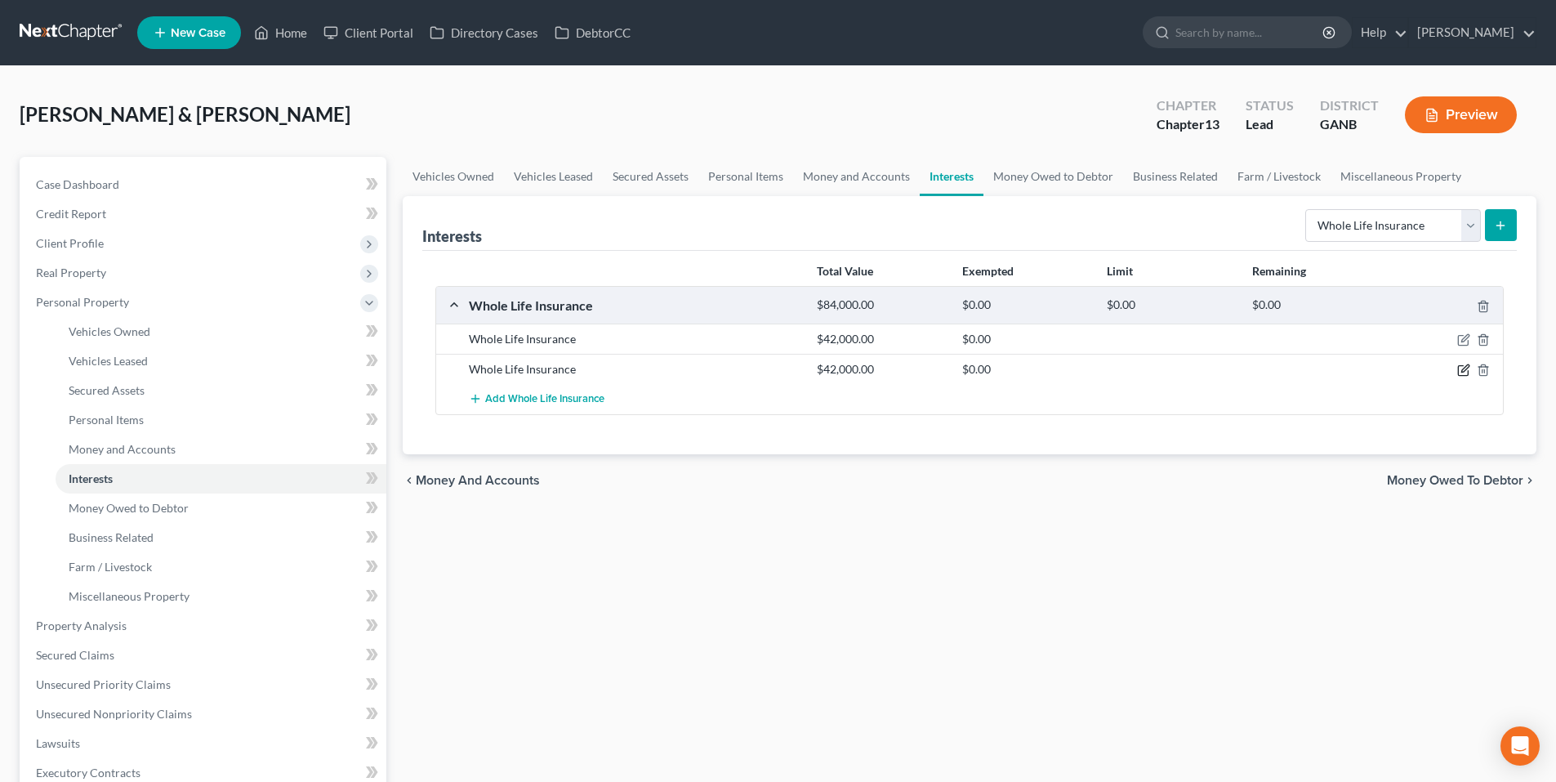
click at [1464, 371] on icon "button" at bounding box center [1463, 370] width 13 height 13
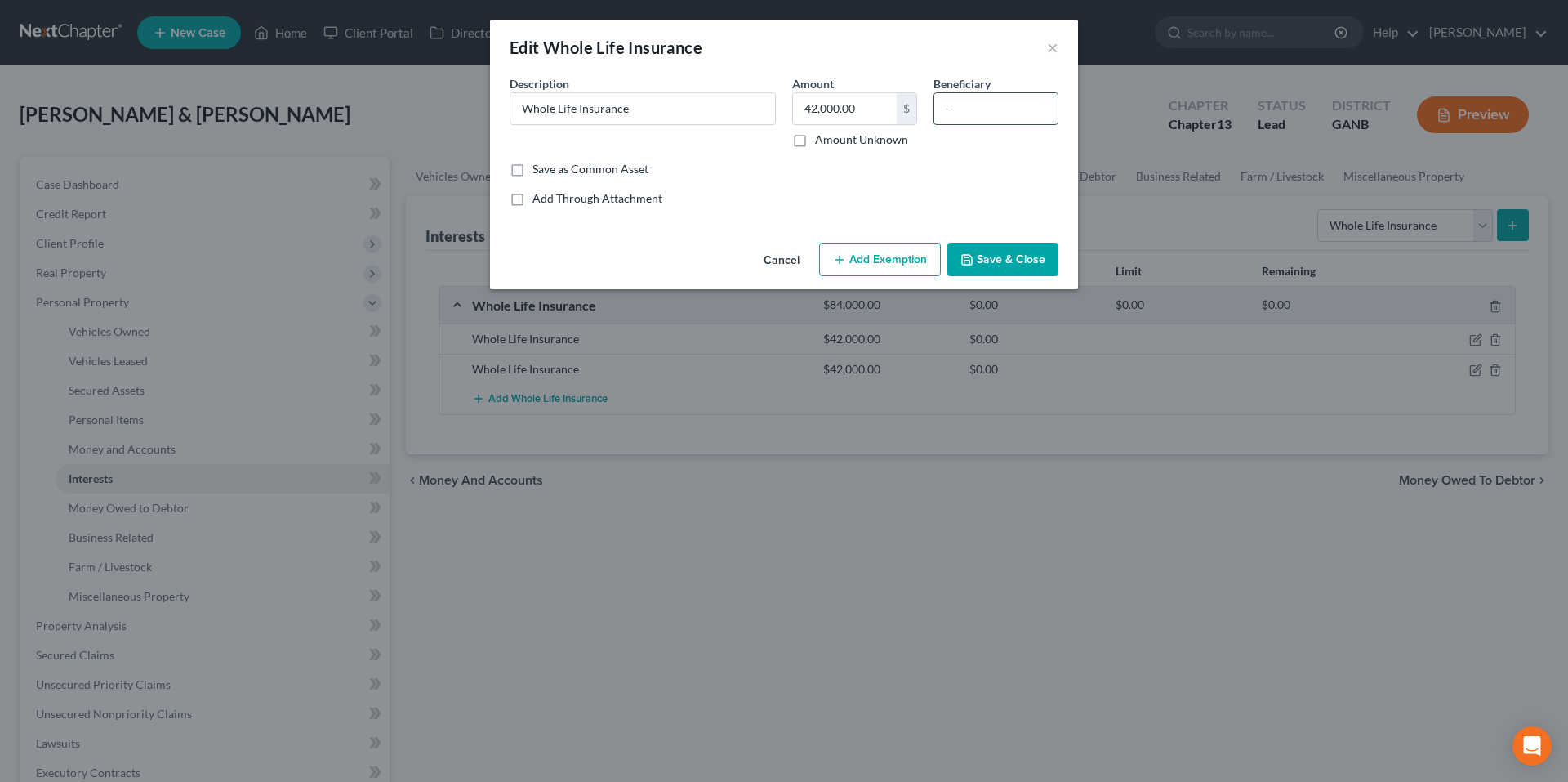
click at [969, 116] on input "text" at bounding box center [996, 108] width 123 height 31
type input "Wife"
click at [986, 257] on button "Save & Close" at bounding box center [1003, 260] width 111 height 34
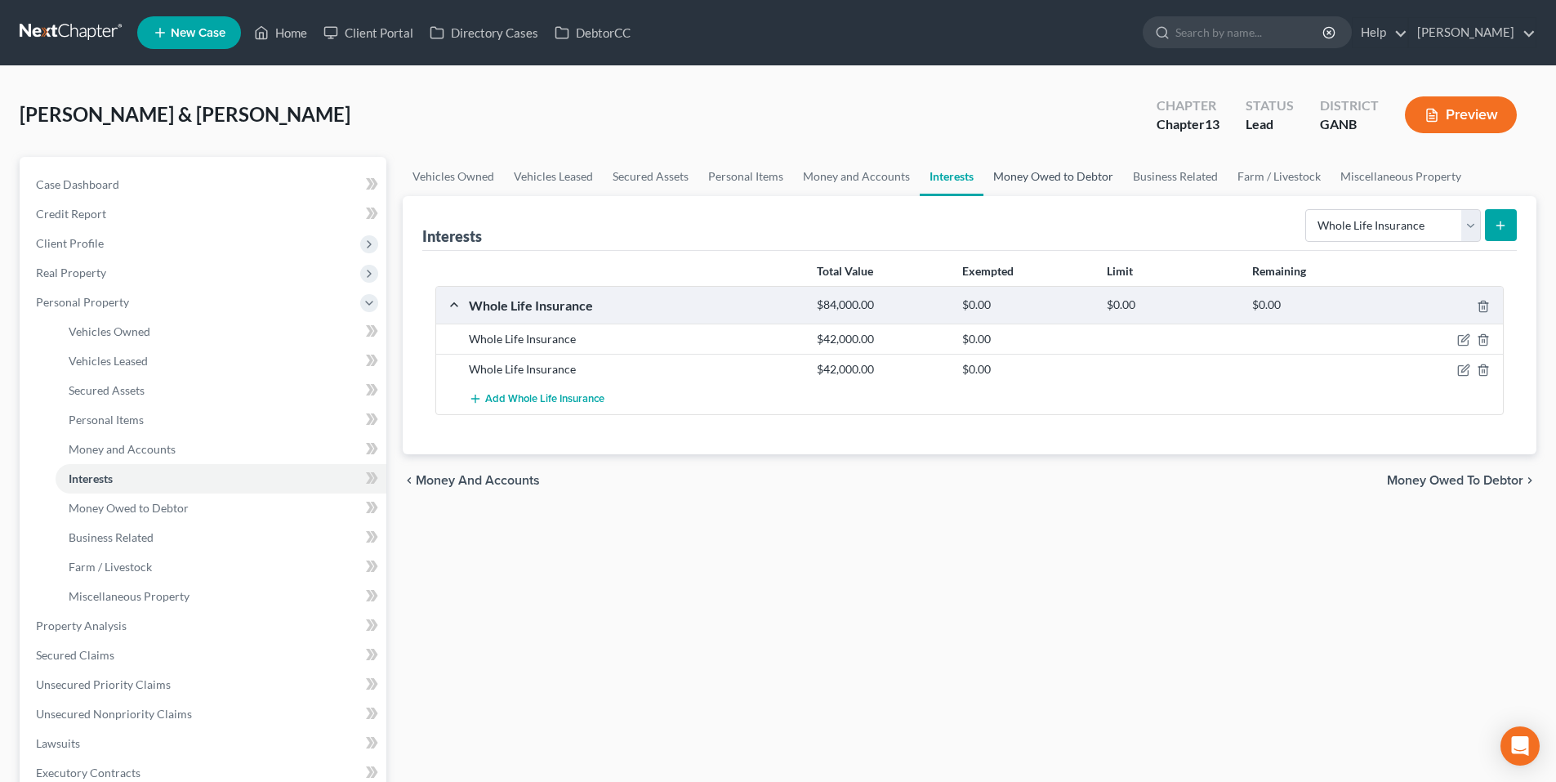
click at [1039, 181] on link "Money Owed to Debtor" at bounding box center [1054, 176] width 140 height 39
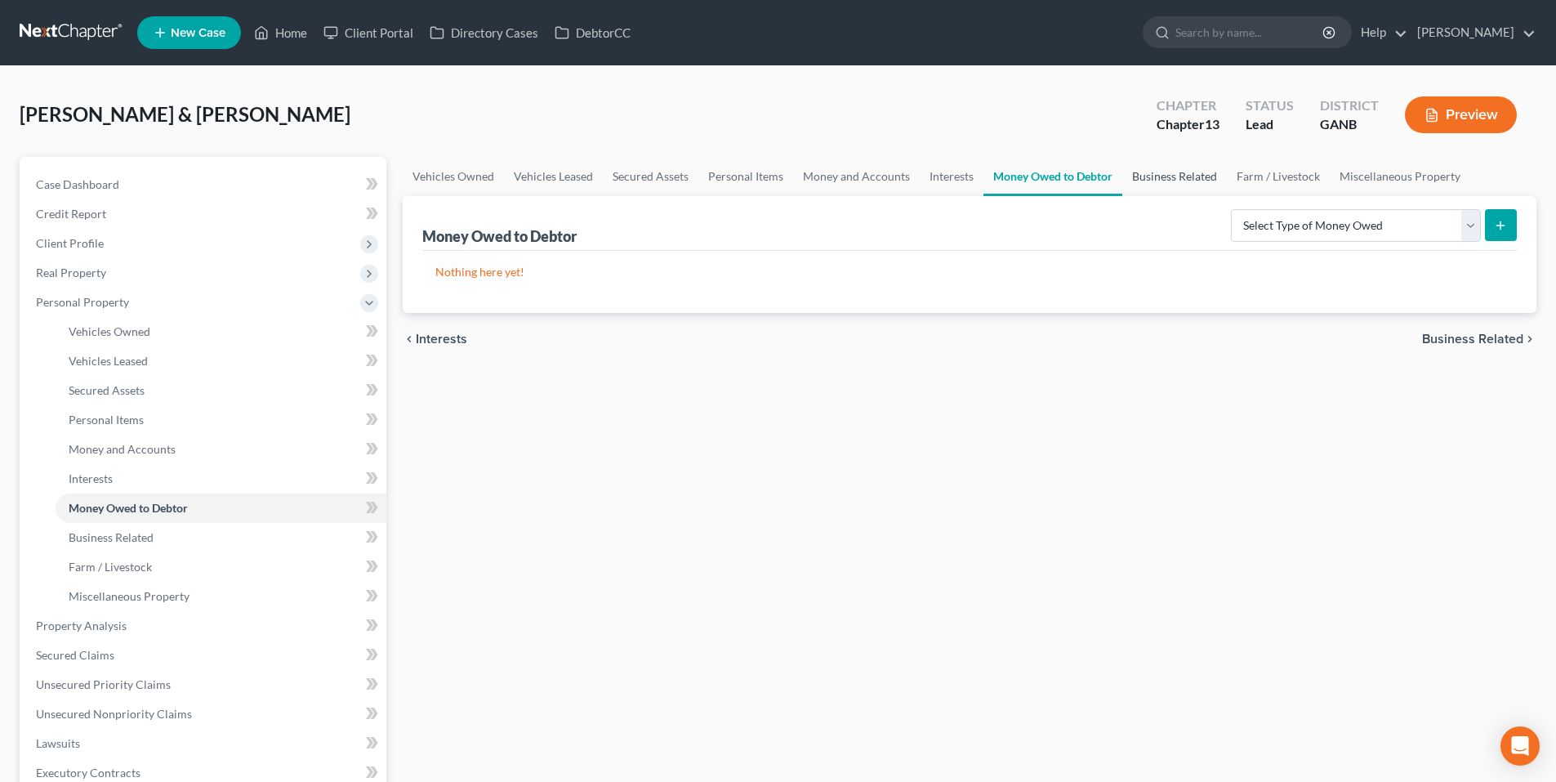
click at [1192, 178] on link "Business Related" at bounding box center [1174, 176] width 105 height 39
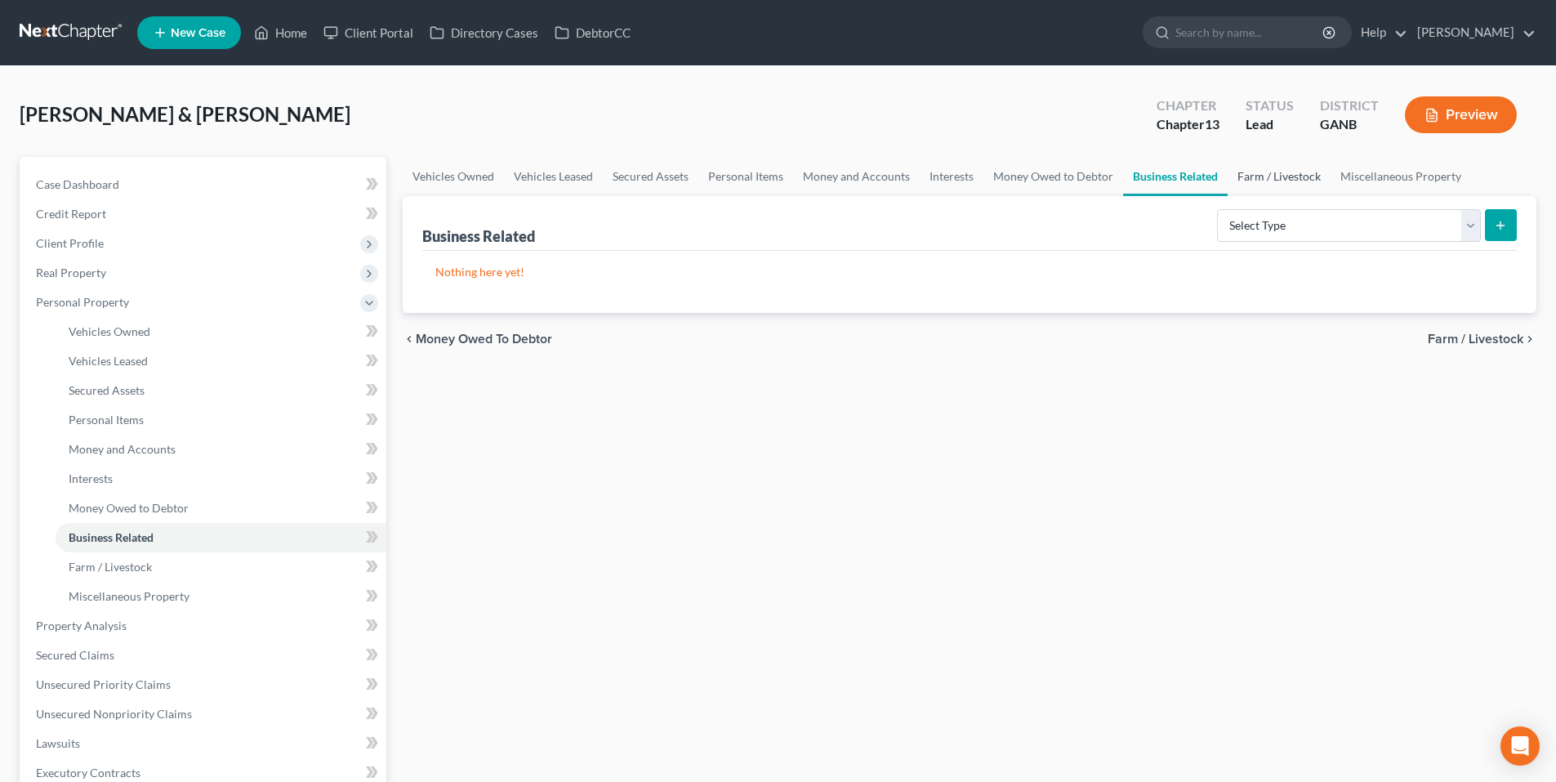
click at [1286, 175] on link "Farm / Livestock" at bounding box center [1279, 176] width 103 height 39
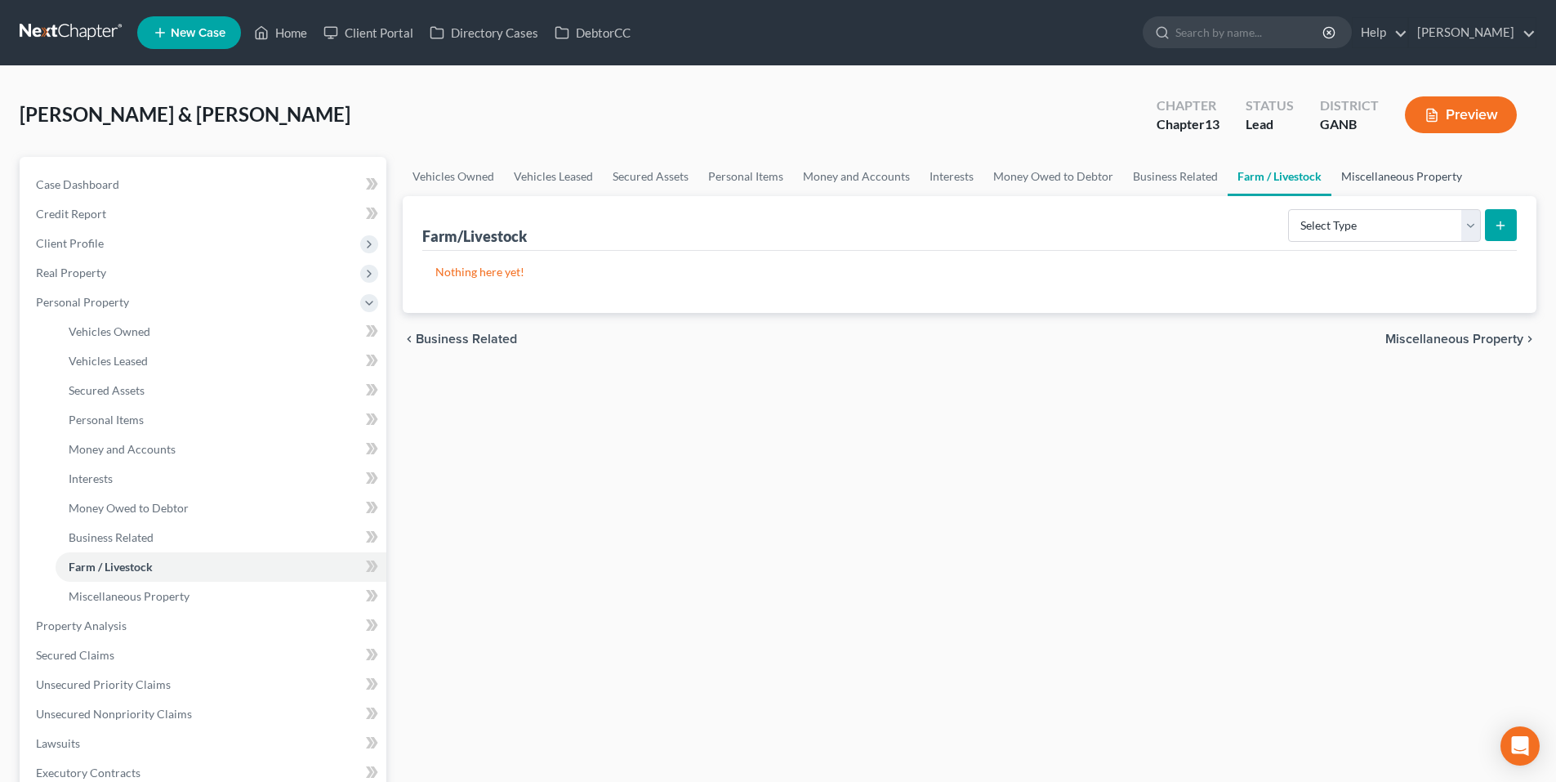
click at [1417, 179] on link "Miscellaneous Property" at bounding box center [1402, 176] width 141 height 39
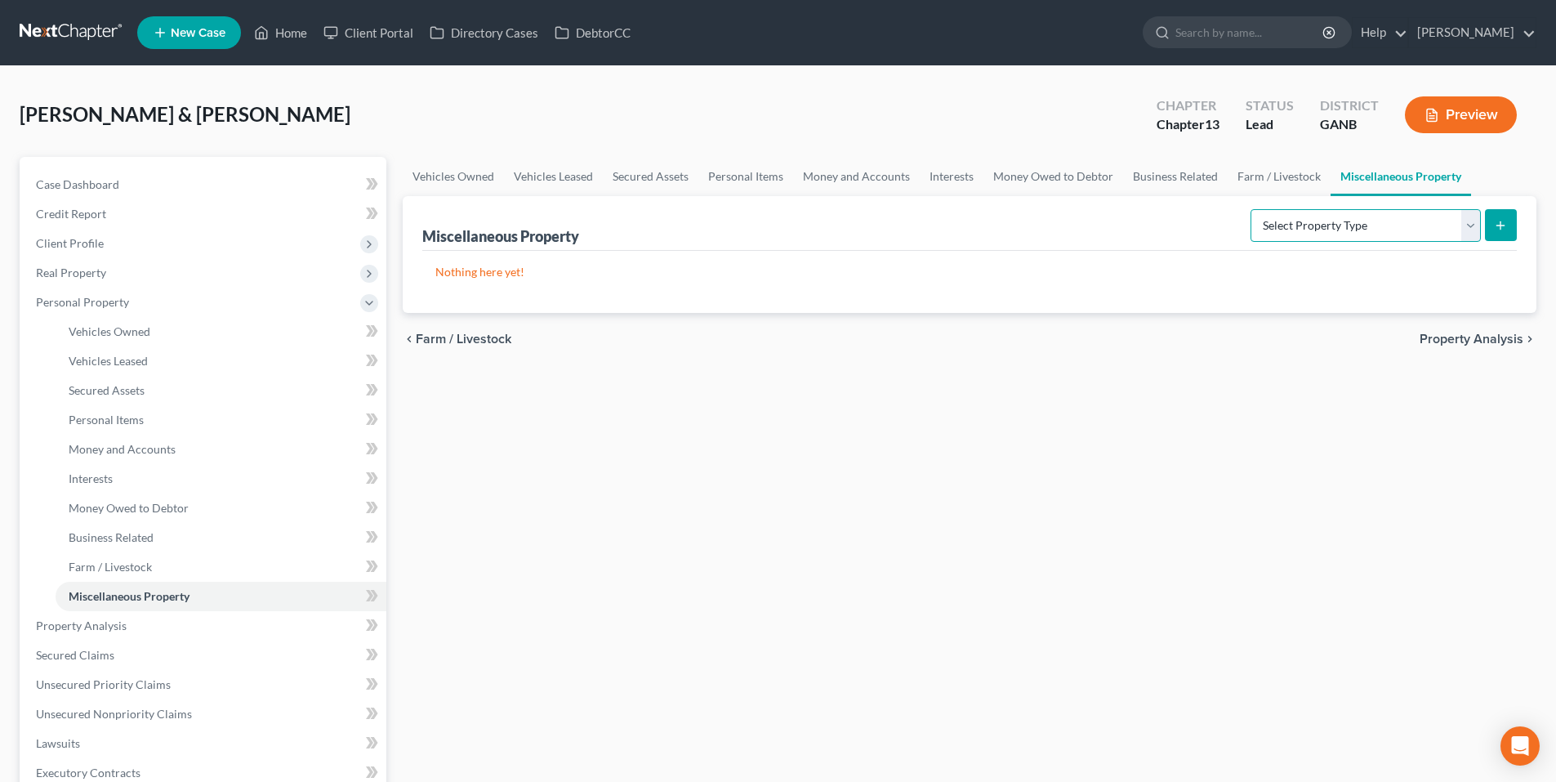
drag, startPoint x: 1385, startPoint y: 240, endPoint x: 1377, endPoint y: 232, distance: 11.6
click at [1385, 240] on select "Select Property Type Assigned for Creditor Benefit Within 1 Year Holding for An…" at bounding box center [1366, 225] width 230 height 33
drag, startPoint x: 1382, startPoint y: 231, endPoint x: 1311, endPoint y: 159, distance: 101.1
click at [1382, 231] on select "Select Property Type Assigned for Creditor Benefit Within 1 Year Holding for An…" at bounding box center [1366, 225] width 230 height 33
click at [1247, 174] on link "Farm / Livestock" at bounding box center [1279, 176] width 103 height 39
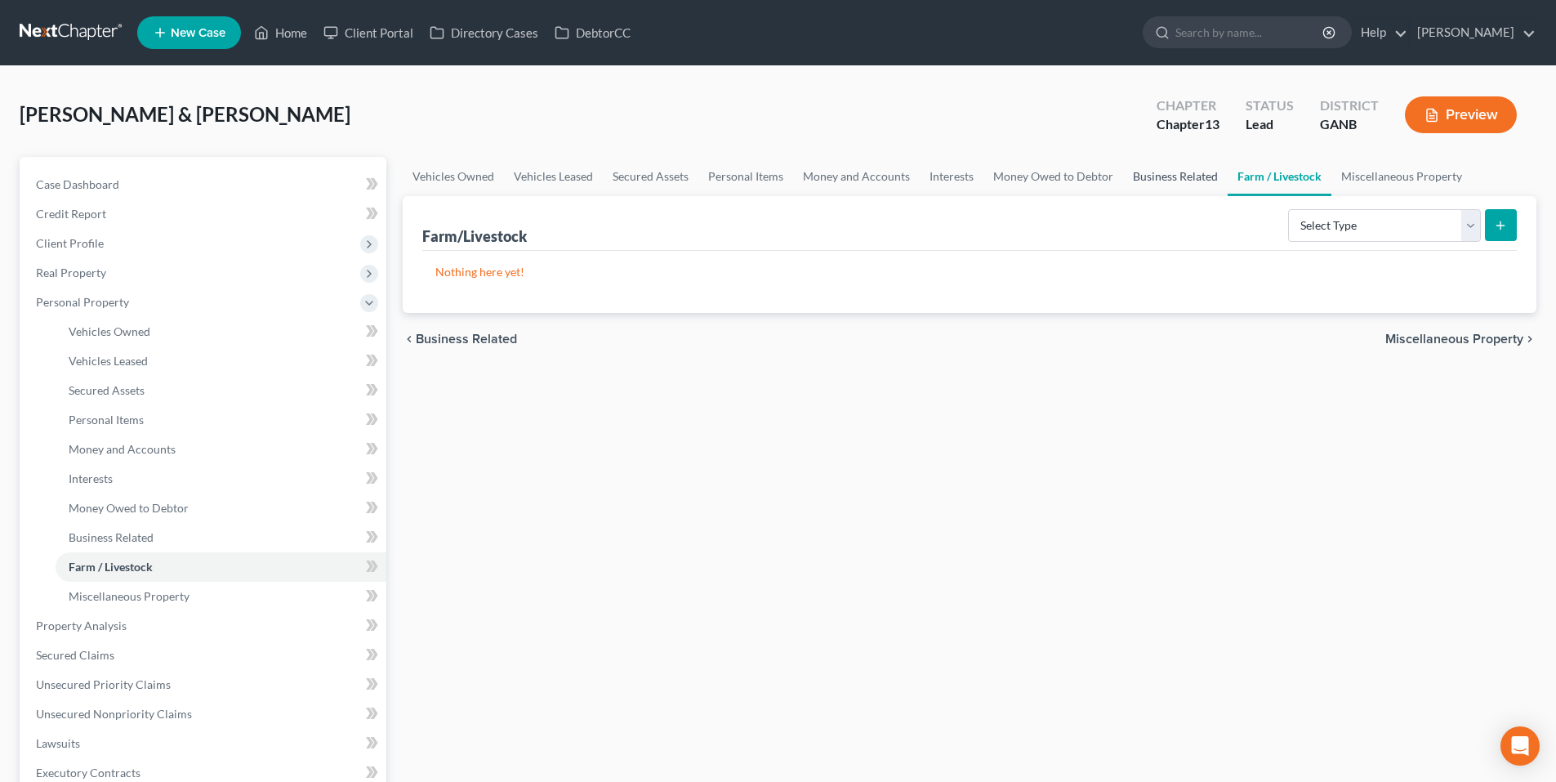
click at [1164, 185] on link "Business Related" at bounding box center [1175, 176] width 105 height 39
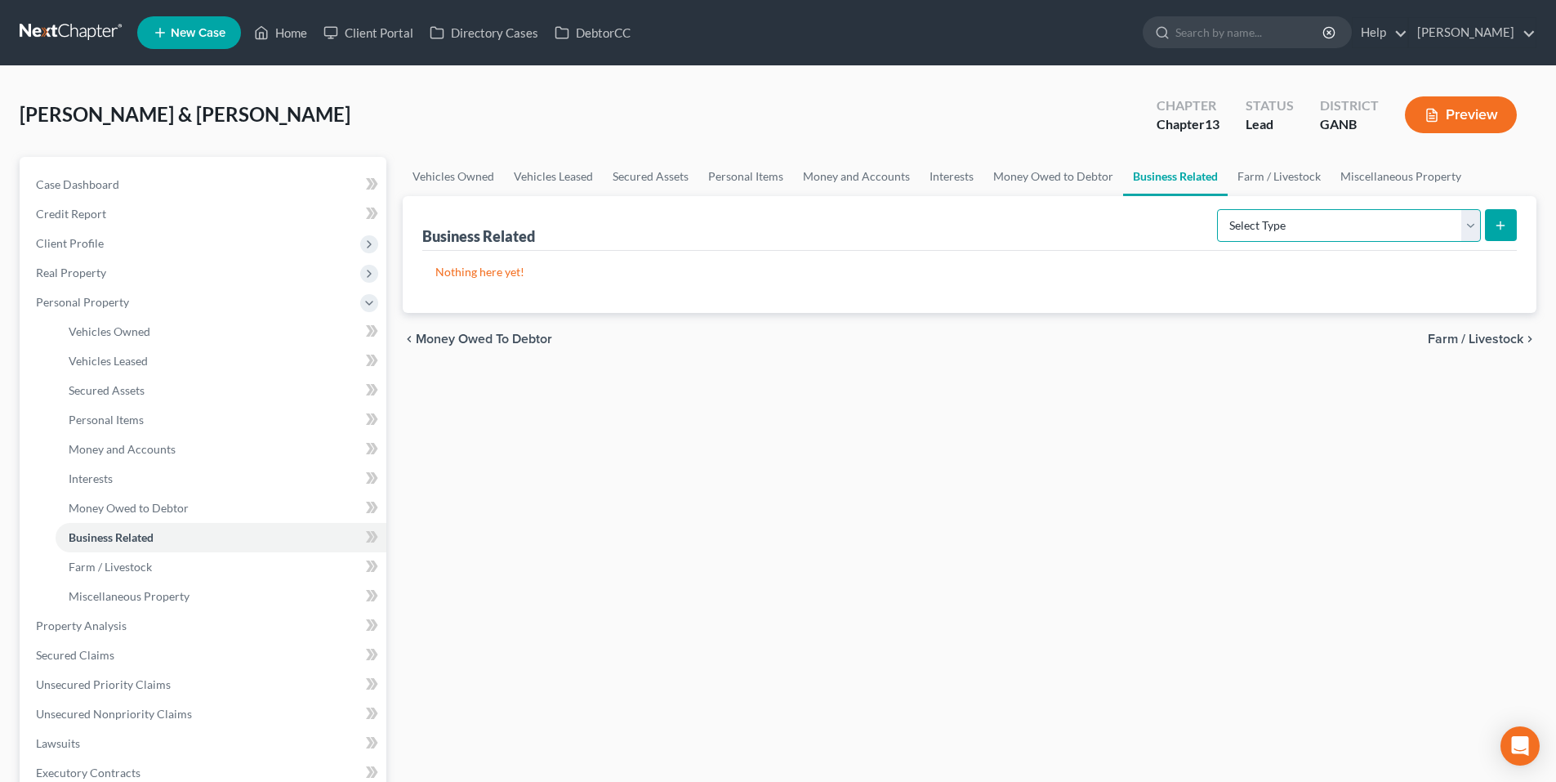
click at [1326, 209] on select "Select Type Customer Lists Franchises Inventory Licenses Machinery Office Equip…" at bounding box center [1349, 225] width 264 height 33
drag, startPoint x: 1326, startPoint y: 209, endPoint x: 1084, endPoint y: 194, distance: 242.3
click at [1326, 209] on select "Select Type Customer Lists Franchises Inventory Licenses Machinery Office Equip…" at bounding box center [1349, 225] width 264 height 33
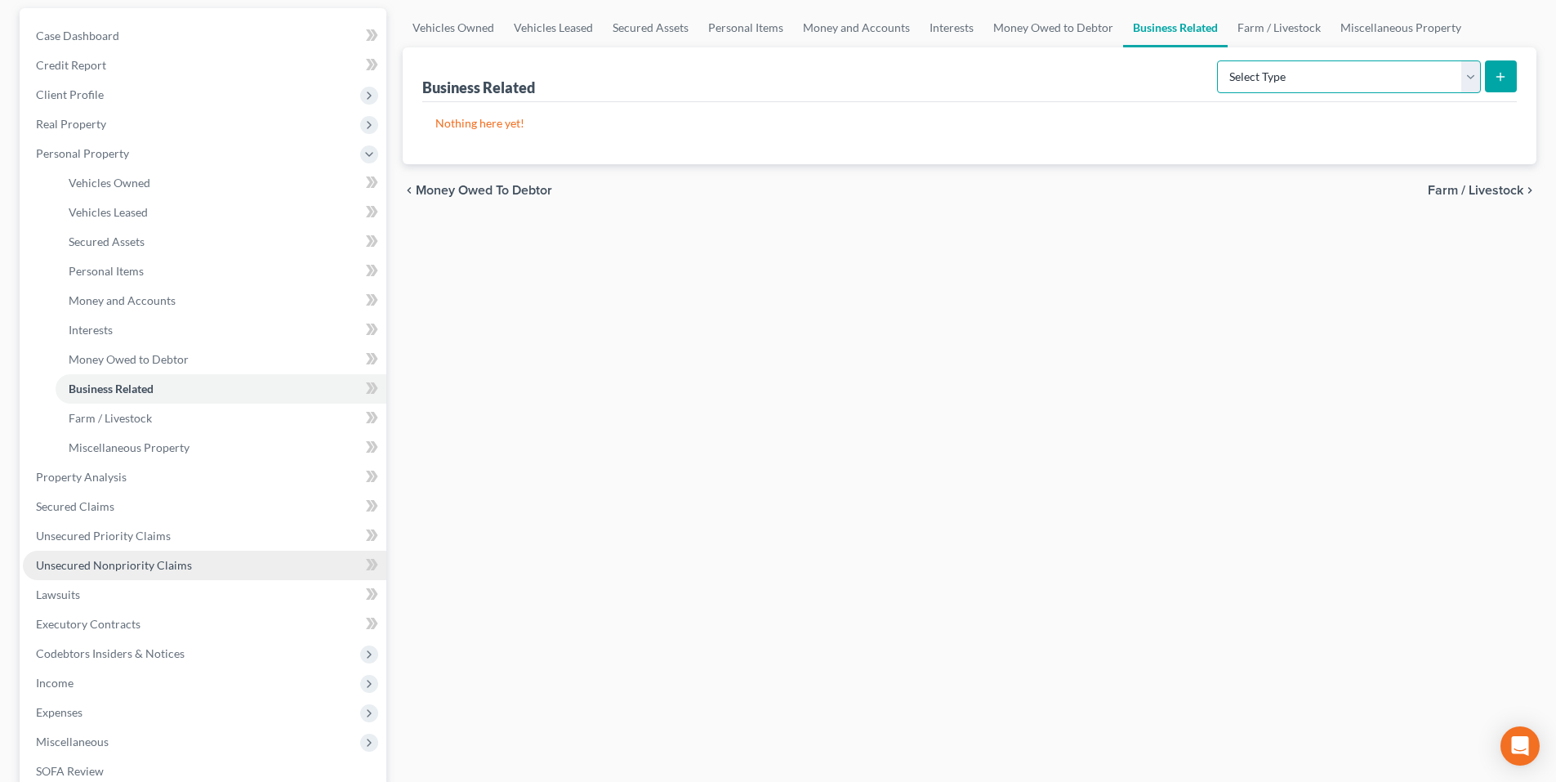
scroll to position [163, 0]
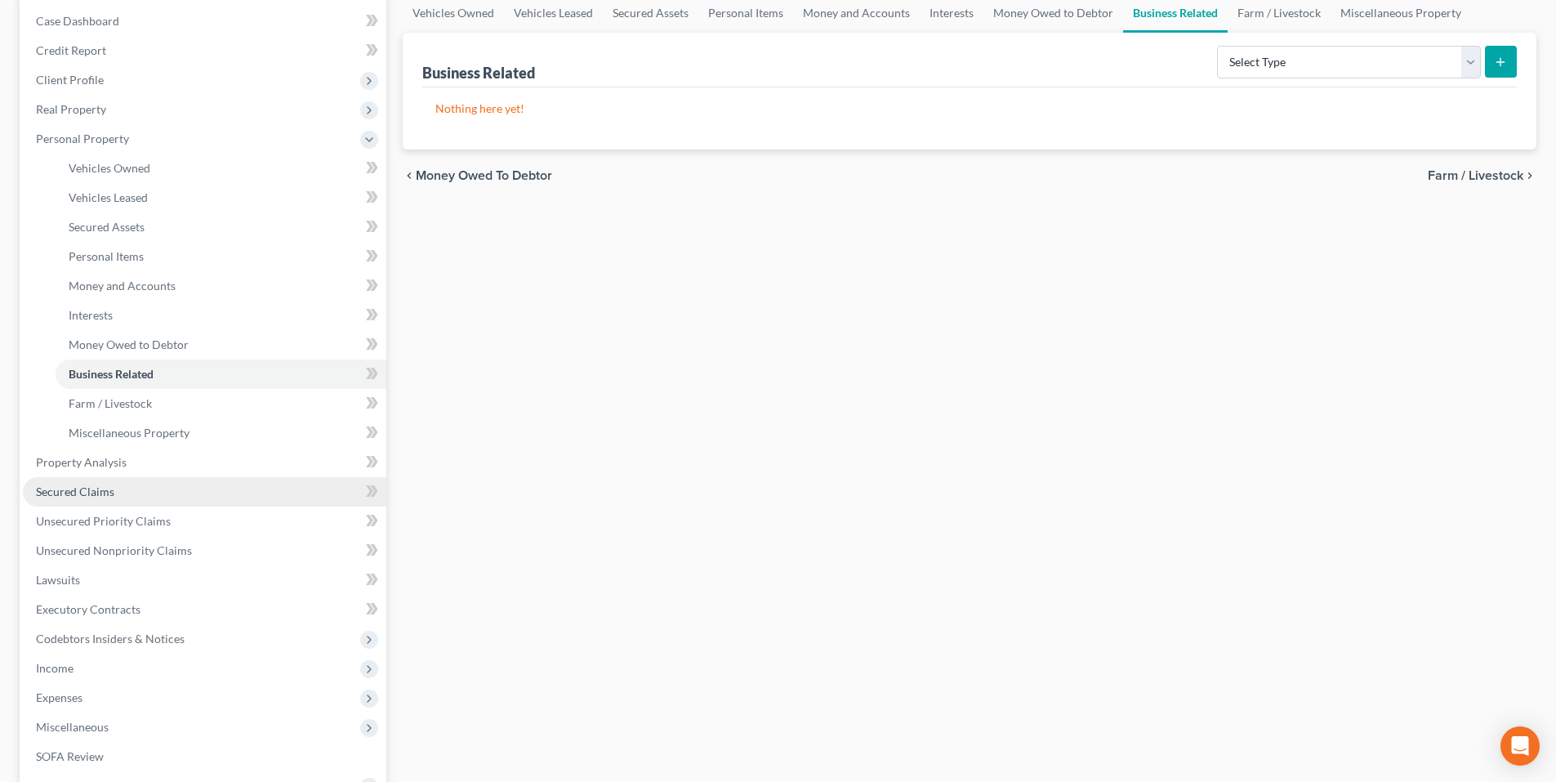
click at [153, 488] on link "Secured Claims" at bounding box center [205, 491] width 364 height 29
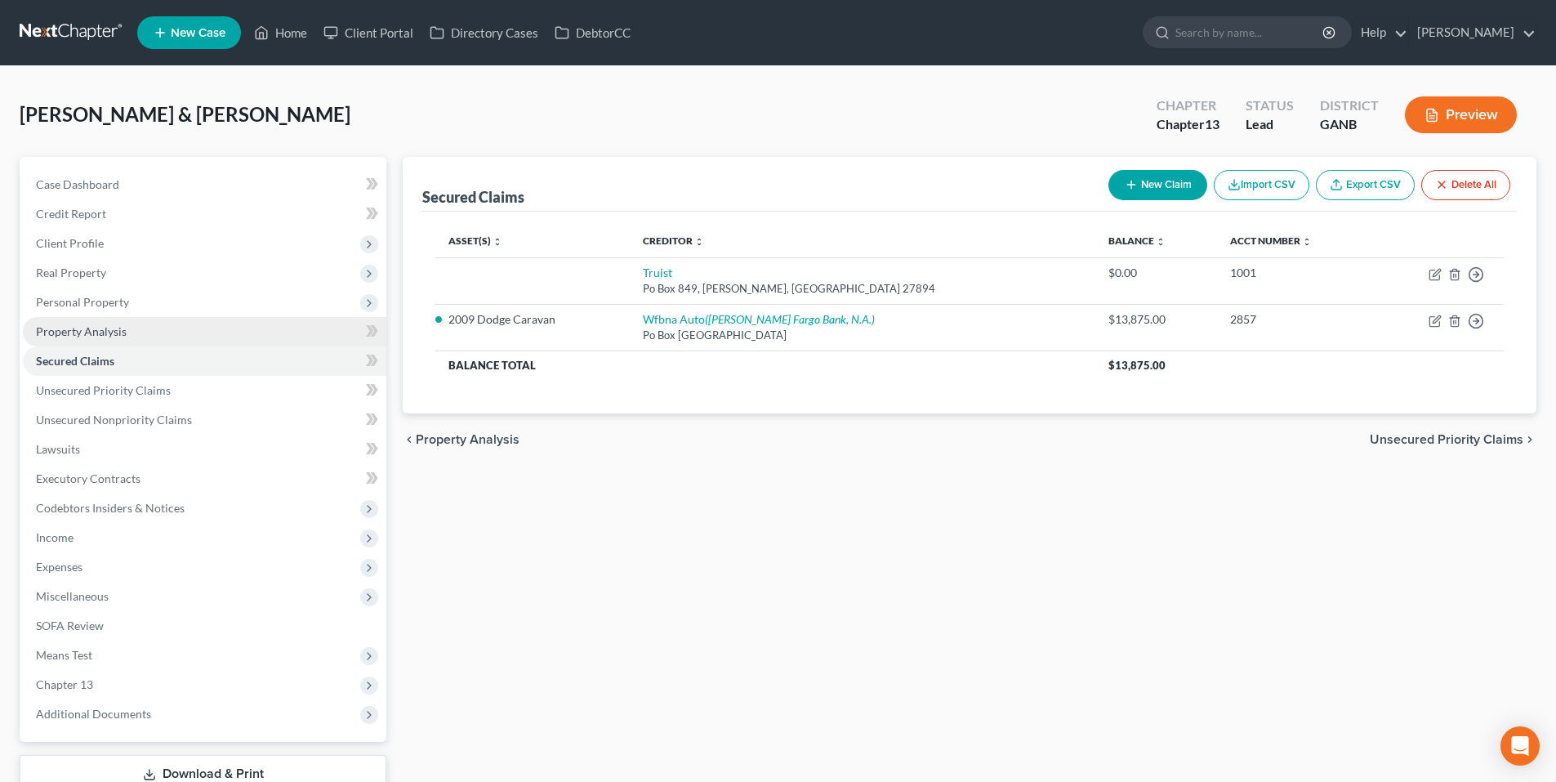
drag, startPoint x: 108, startPoint y: 301, endPoint x: 95, endPoint y: 319, distance: 21.6
click at [108, 301] on span "Personal Property" at bounding box center [82, 302] width 93 height 14
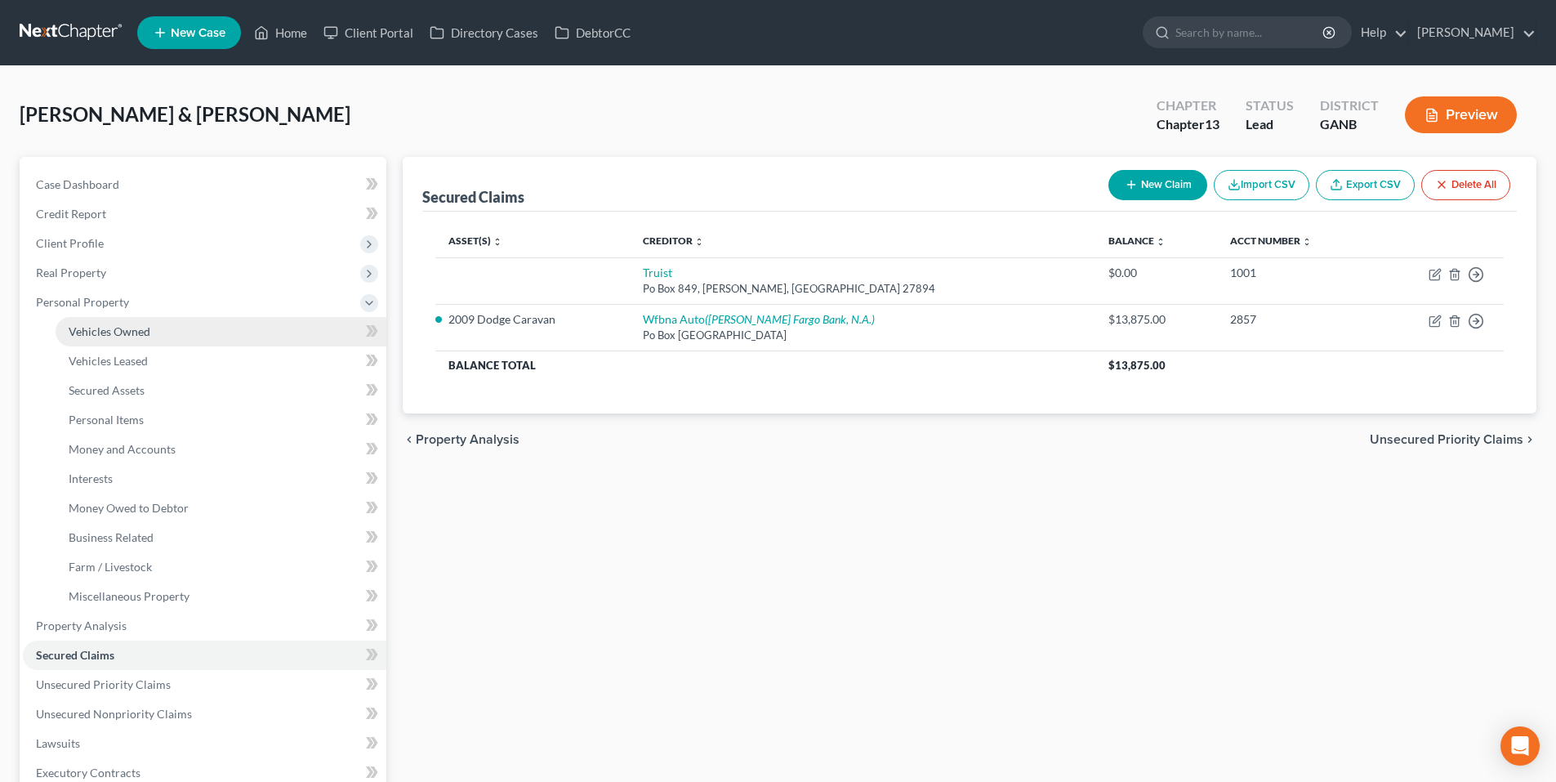
click at [91, 336] on span "Vehicles Owned" at bounding box center [110, 331] width 82 height 14
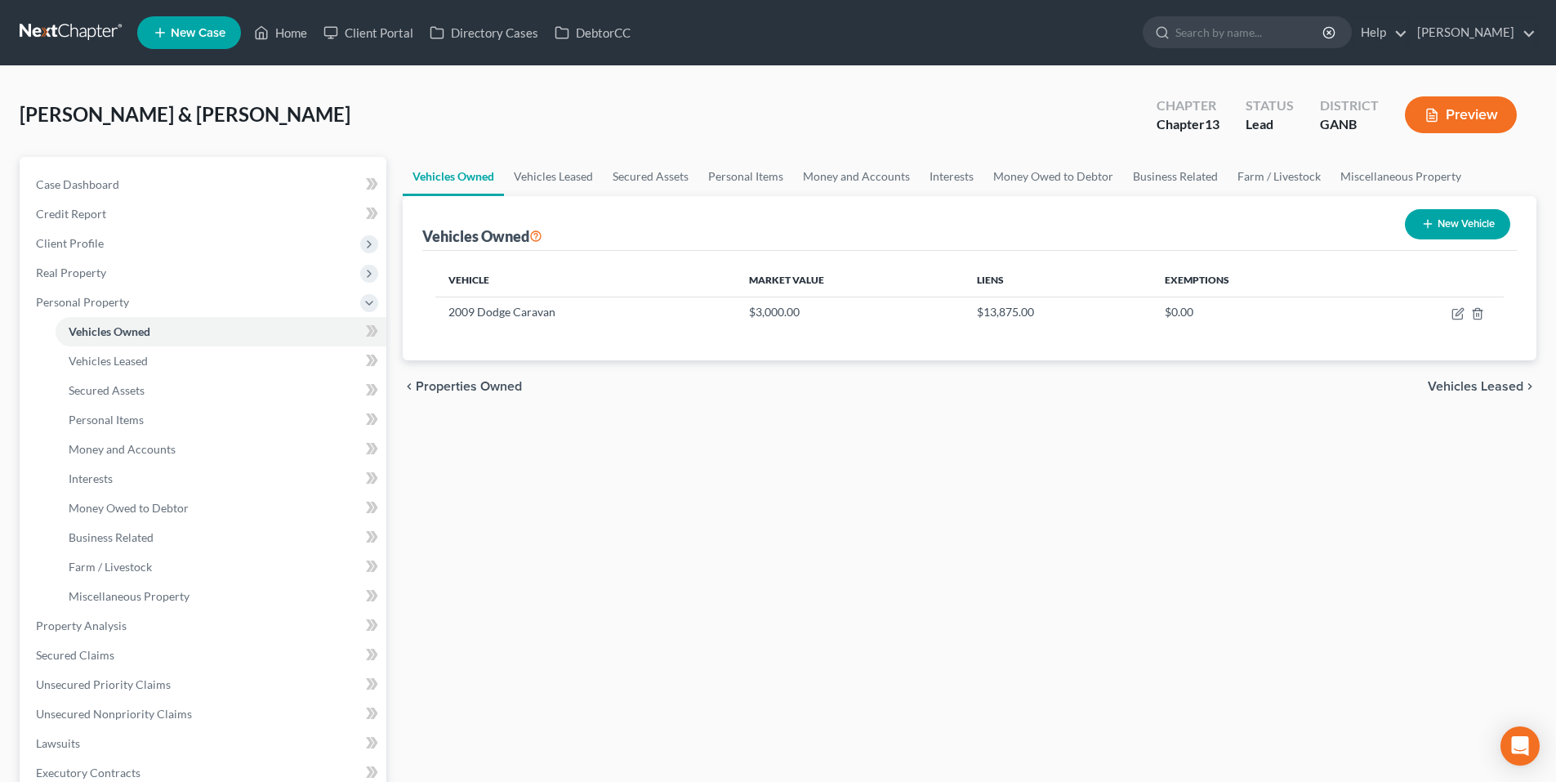
click at [1452, 220] on button "New Vehicle" at bounding box center [1457, 224] width 105 height 30
select select "0"
select select "2"
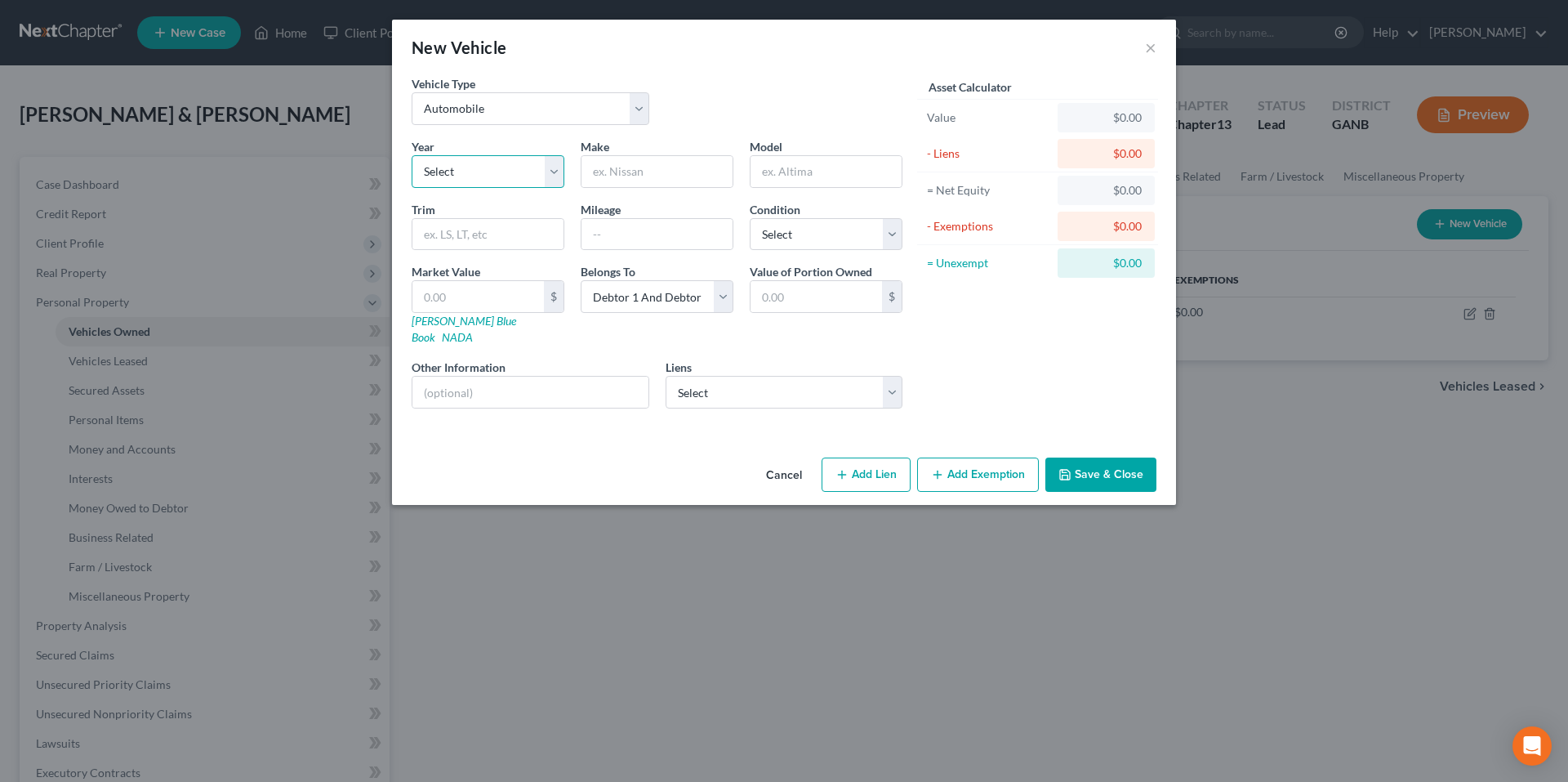
click at [543, 168] on select "Select 2026 2025 2024 2023 2022 2021 2020 2019 2018 2017 2016 2015 2014 2013 20…" at bounding box center [488, 171] width 153 height 33
select select "7"
click at [412, 155] on select "Select 2026 2025 2024 2023 2022 2021 2020 2019 2018 2017 2016 2015 2014 2013 20…" at bounding box center [488, 171] width 153 height 33
click at [635, 162] on input "text" at bounding box center [657, 171] width 151 height 31
type input "Dodge"
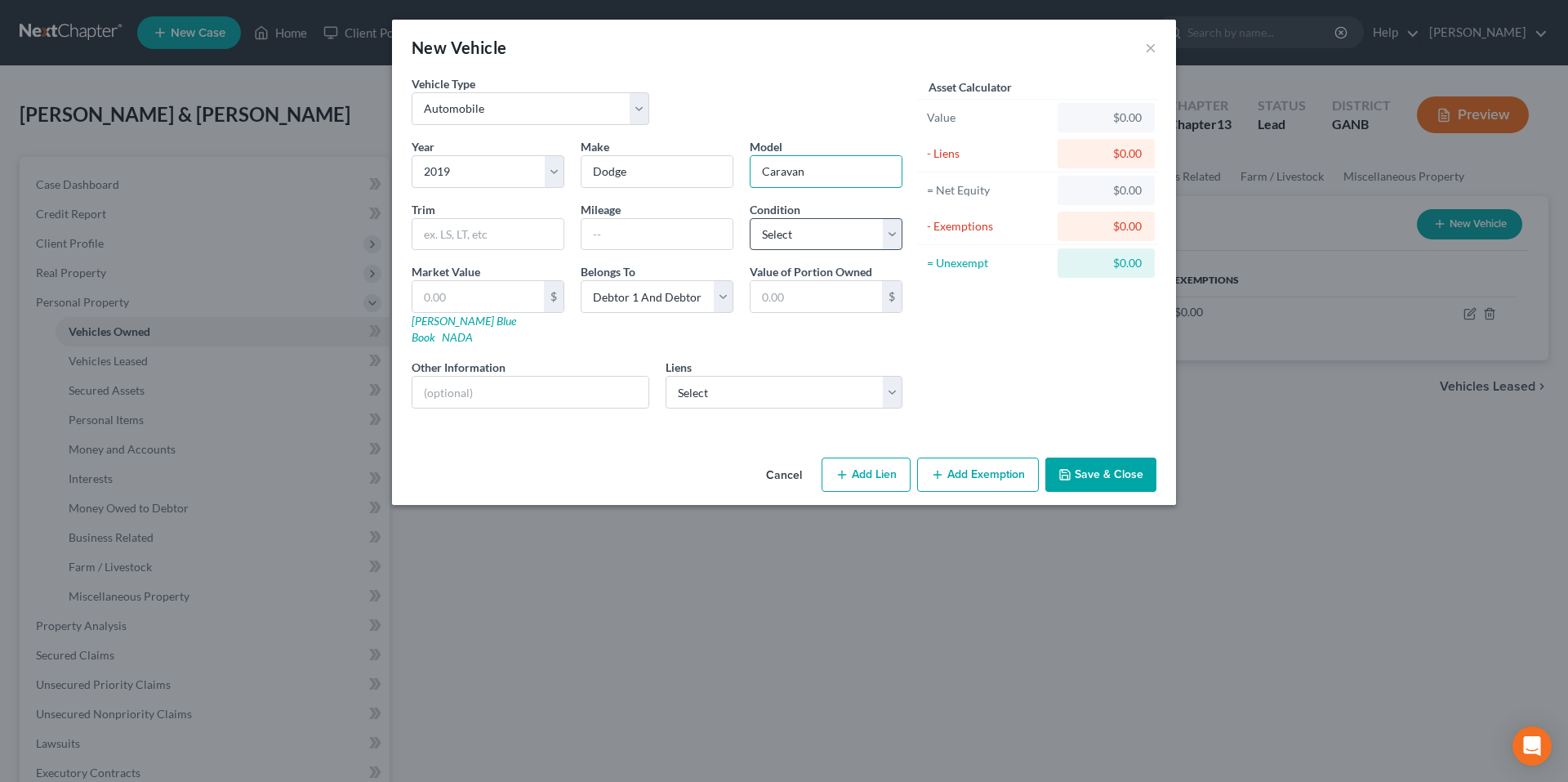
type input "Caravan"
click at [868, 242] on select "Select Excellent Very Good Good Fair Poor" at bounding box center [826, 234] width 153 height 33
select select "2"
click at [750, 218] on select "Select Excellent Very Good Good Fair Poor" at bounding box center [826, 234] width 153 height 33
click at [724, 377] on select "Select Truist - $0.00" at bounding box center [785, 392] width 238 height 33
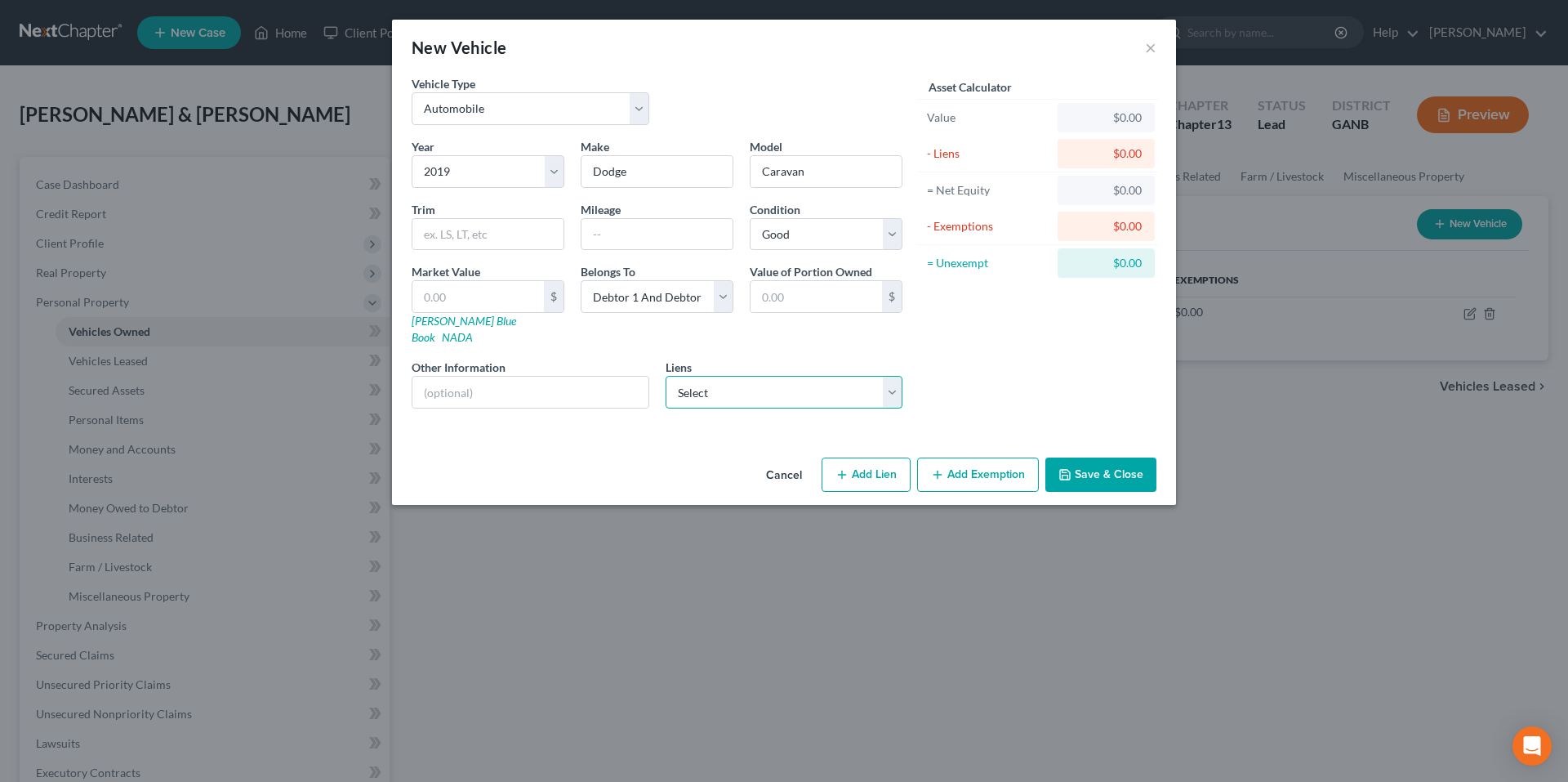
drag, startPoint x: 724, startPoint y: 377, endPoint x: 1120, endPoint y: 427, distance: 399.4
click at [724, 377] on select "Select Truist - $0.00" at bounding box center [785, 392] width 238 height 33
click at [1096, 457] on button "Save & Close" at bounding box center [1101, 474] width 111 height 34
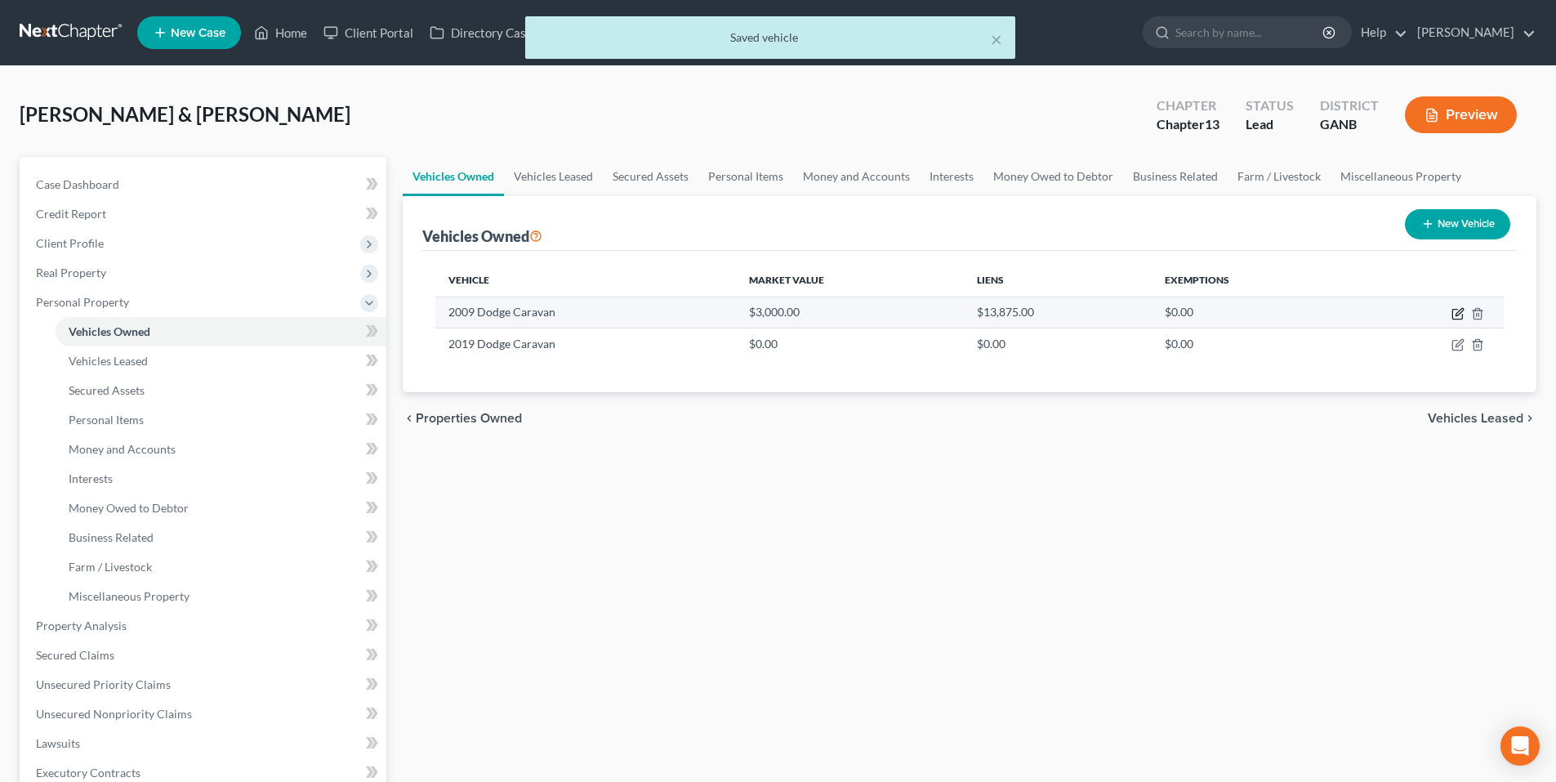
click at [1462, 316] on icon "button" at bounding box center [1457, 315] width 10 height 10
select select "0"
select select "17"
select select "3"
select select "2"
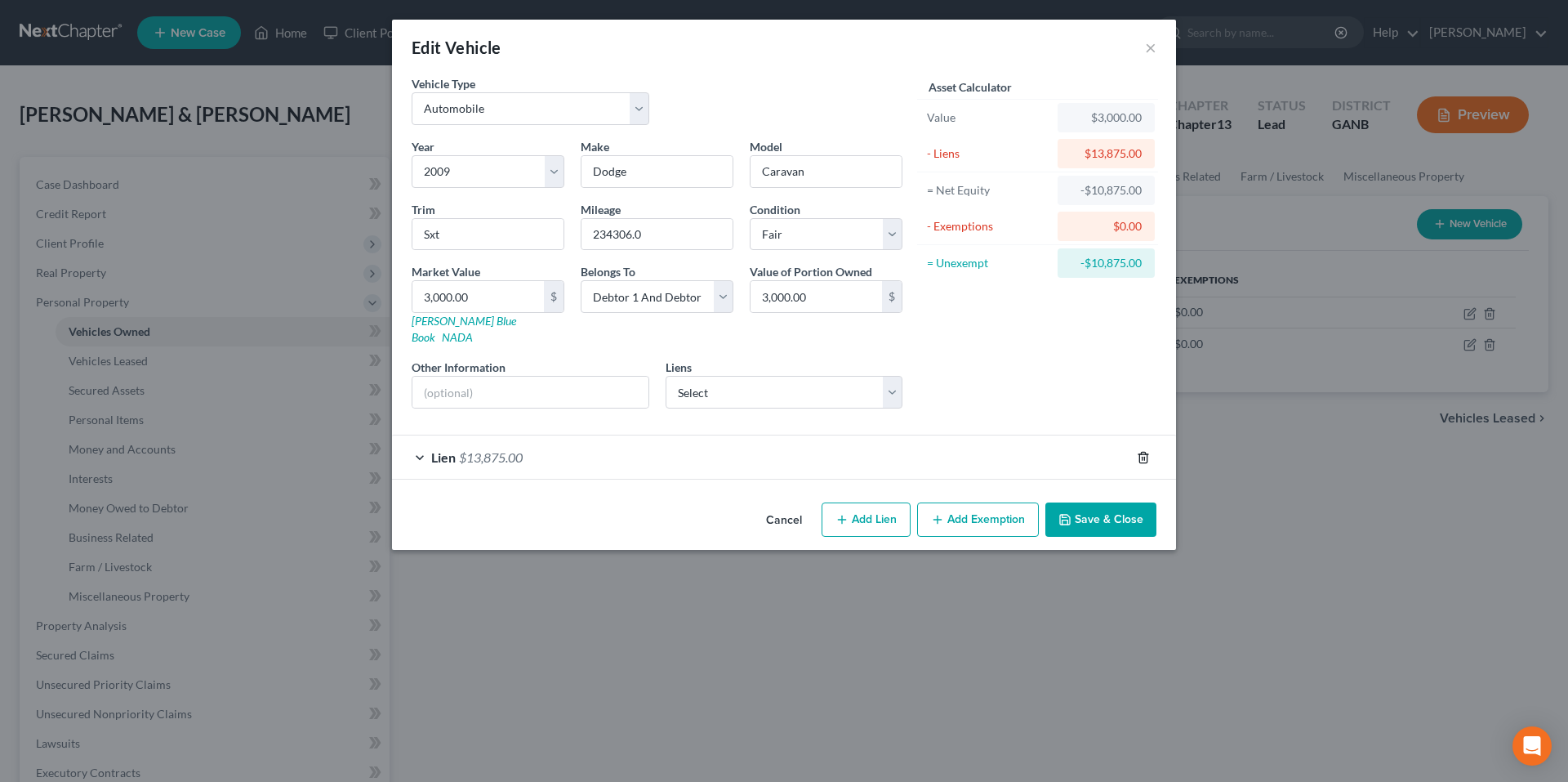
click at [1145, 457] on line "button" at bounding box center [1145, 458] width 0 height 3
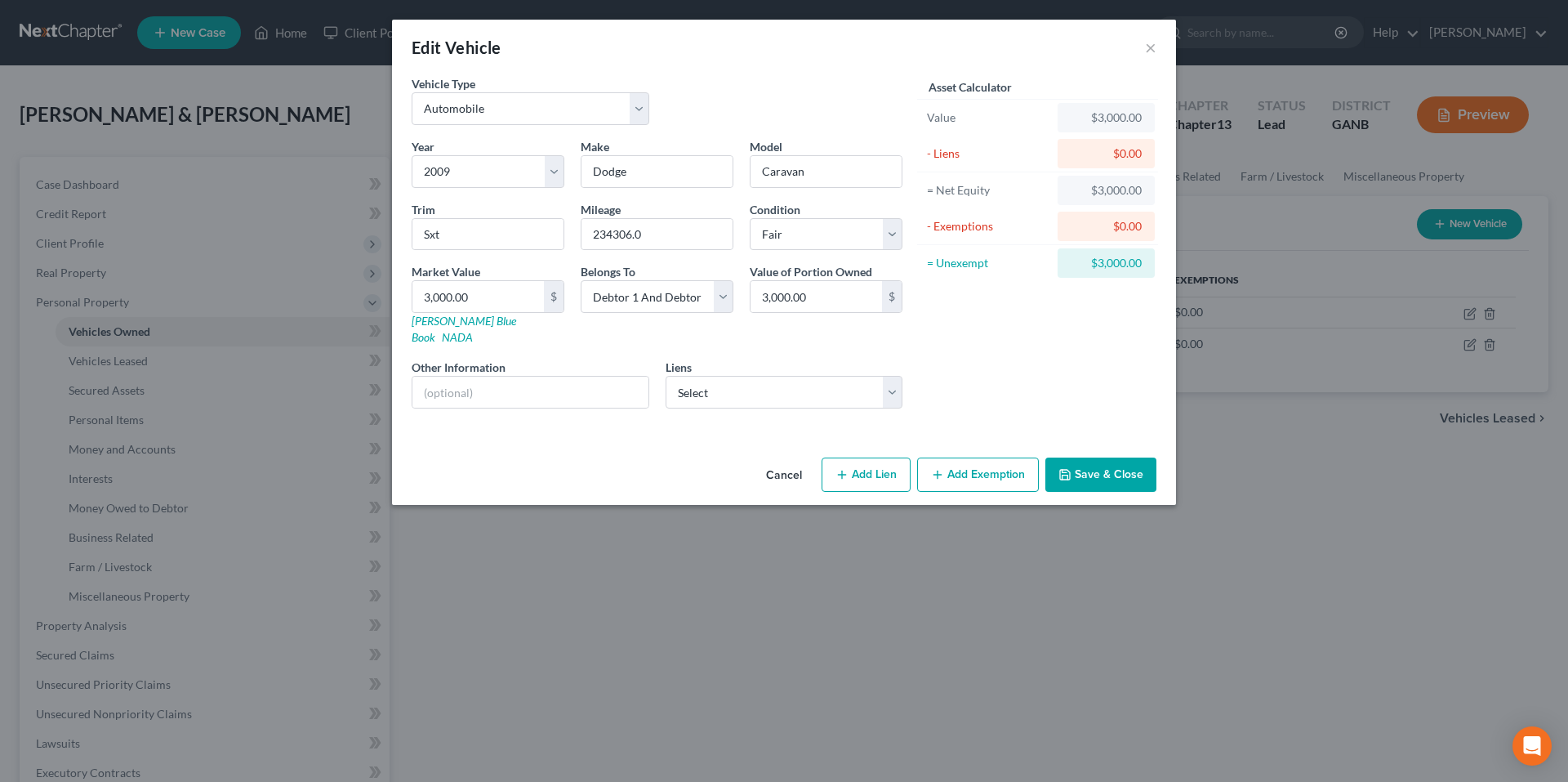
drag, startPoint x: 1128, startPoint y: 464, endPoint x: 1477, endPoint y: 344, distance: 368.9
click at [1128, 463] on button "Save & Close" at bounding box center [1101, 474] width 111 height 34
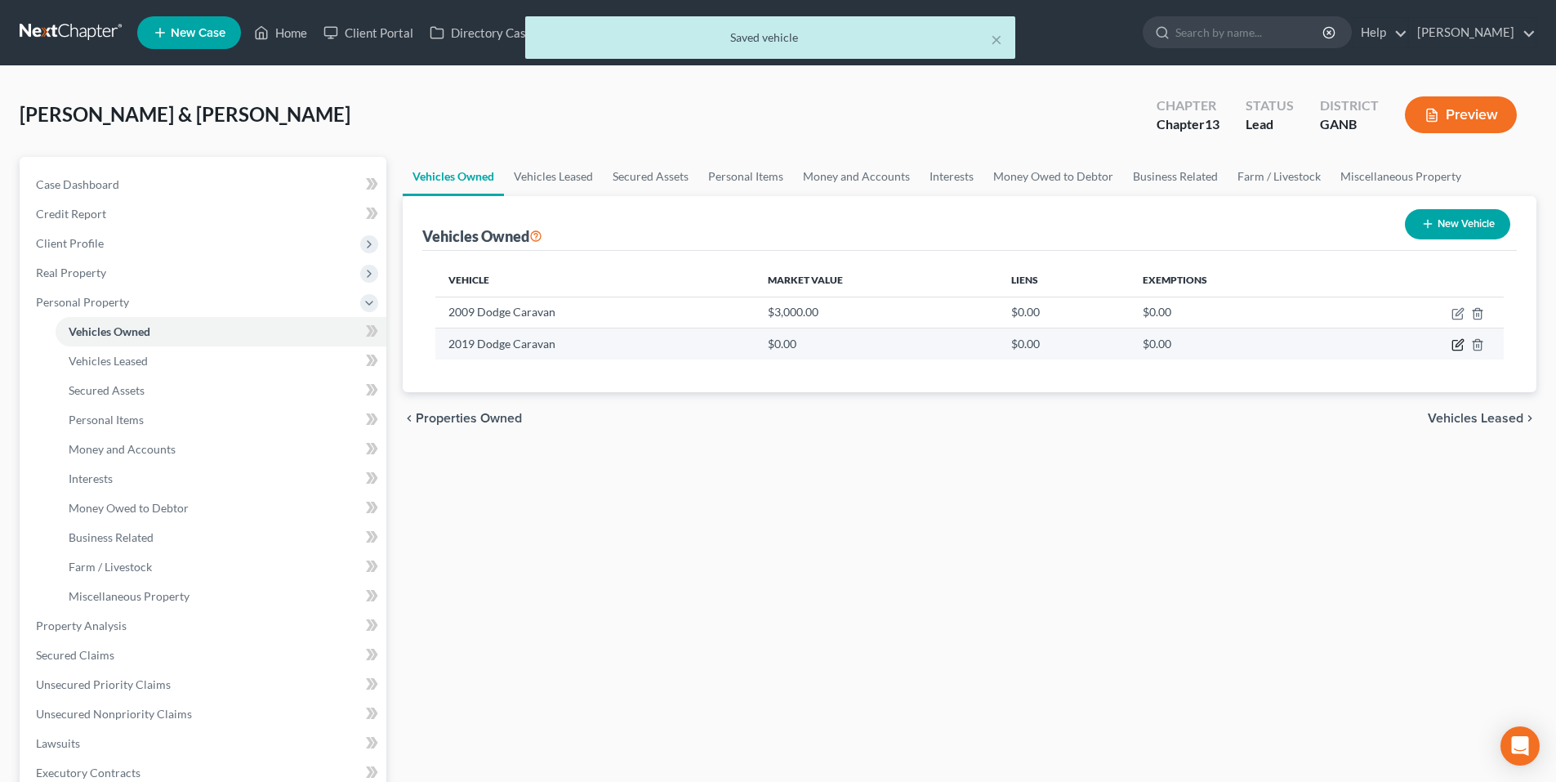
click at [1456, 343] on icon "button" at bounding box center [1458, 344] width 13 height 13
select select "0"
select select "7"
select select "2"
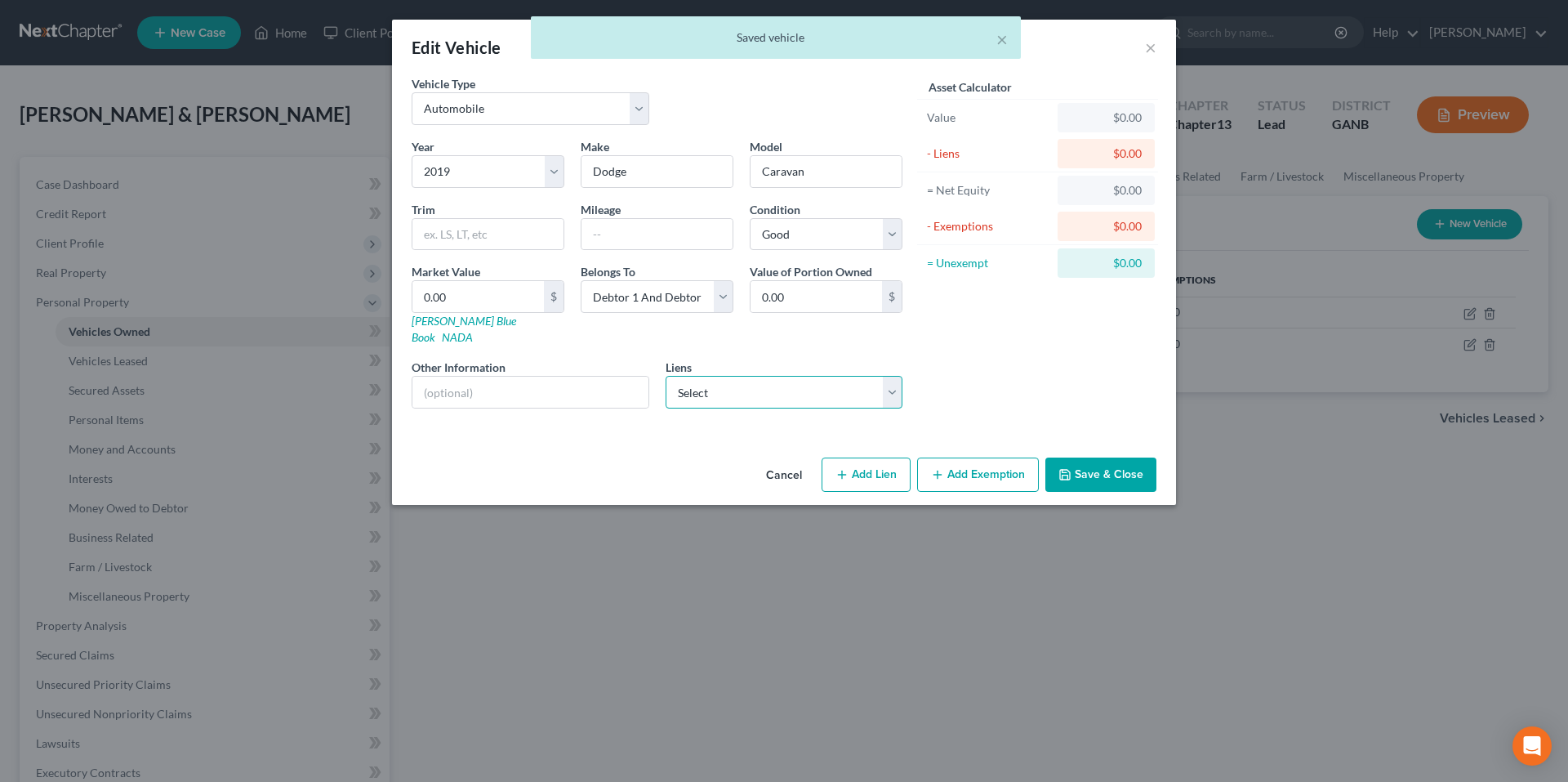
click at [779, 382] on select "Select Wfbna Auto - $13,875.00 Truist - $0.00" at bounding box center [785, 392] width 238 height 33
select select "0"
click at [666, 376] on select "Select Wfbna Auto - $13,875.00 Truist - $0.00" at bounding box center [785, 392] width 238 height 33
select select
select select "28"
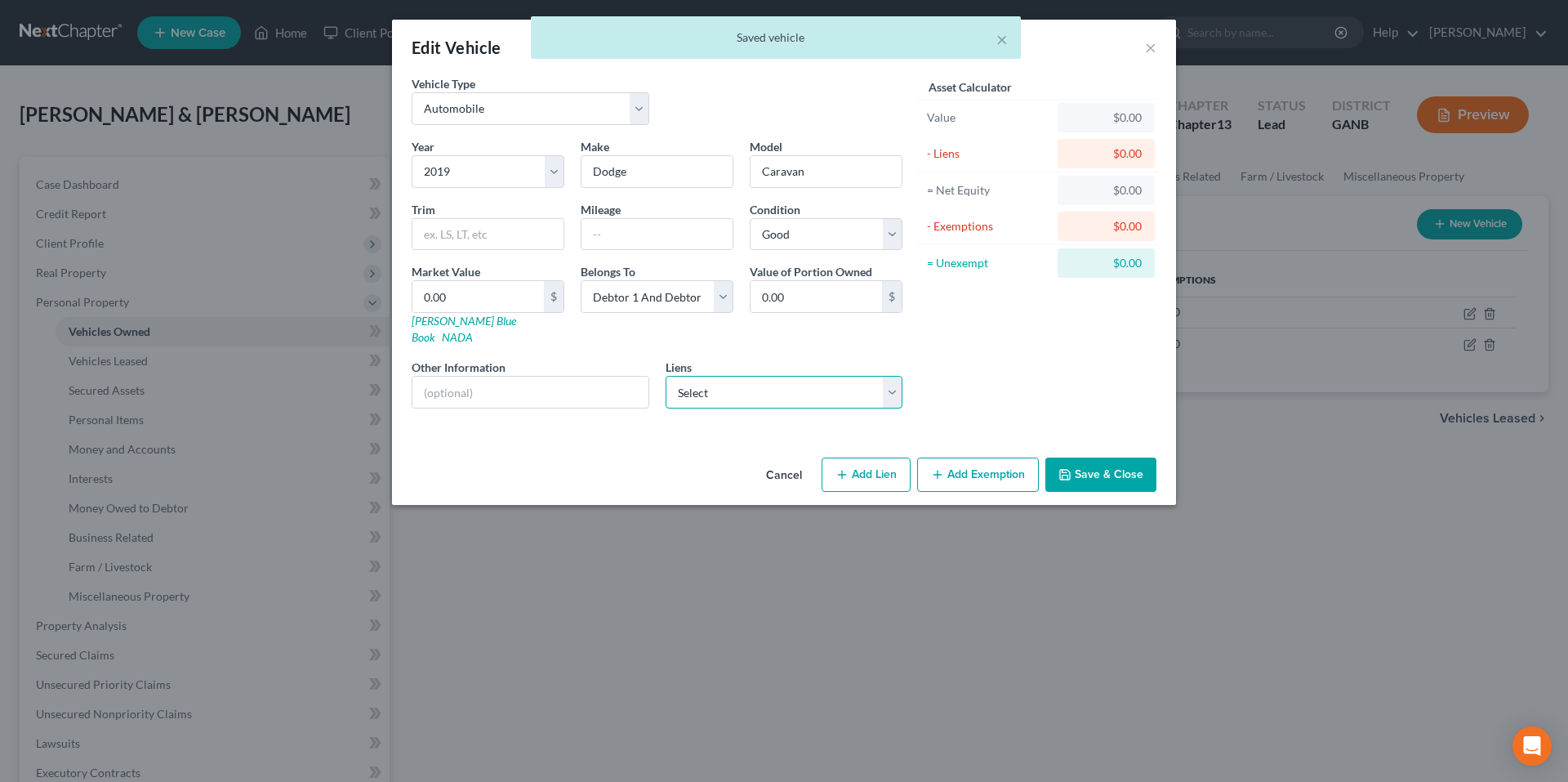
select select "2"
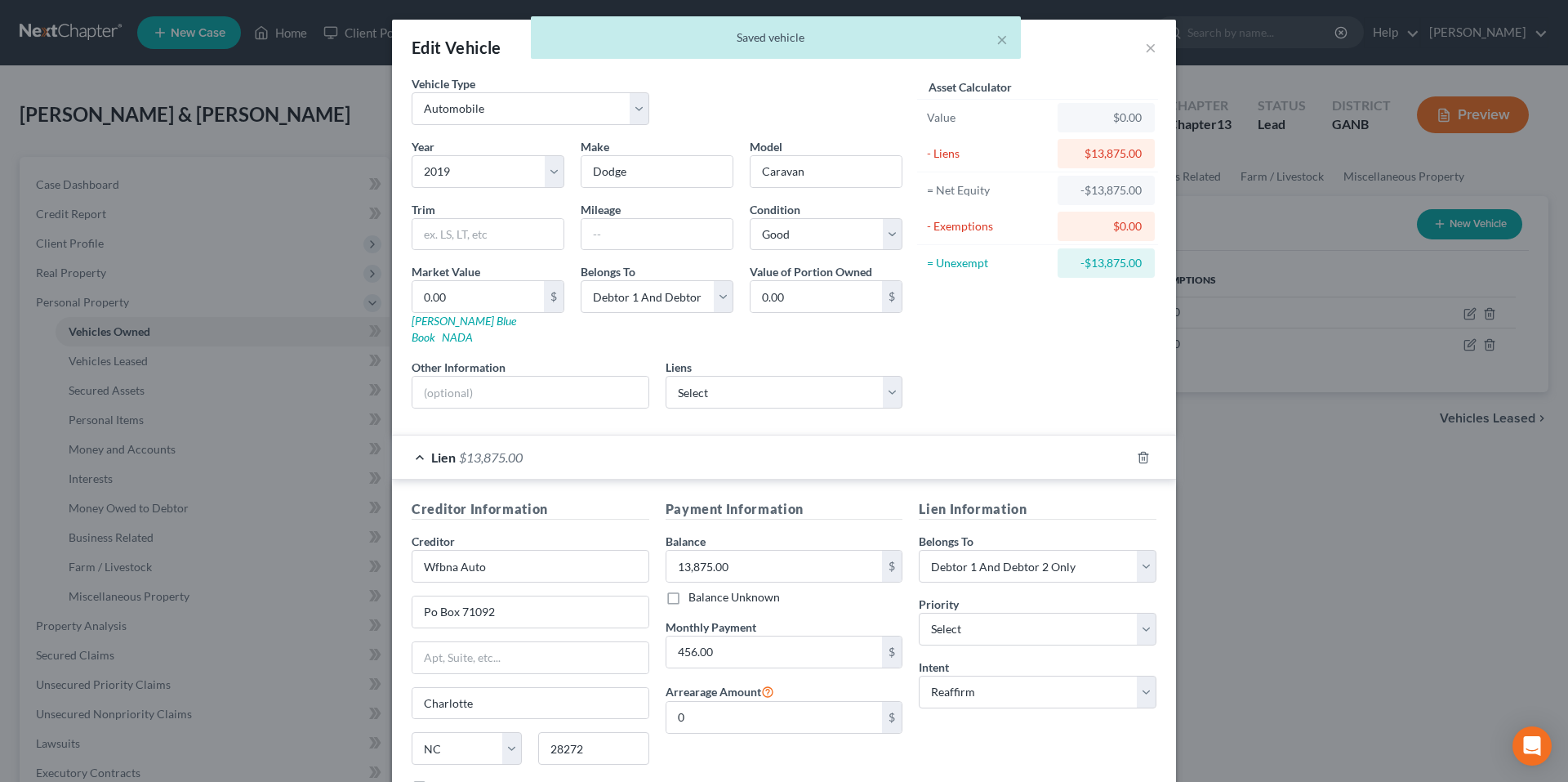
click at [1120, 462] on div "Lien $13,875.00" at bounding box center [761, 456] width 738 height 43
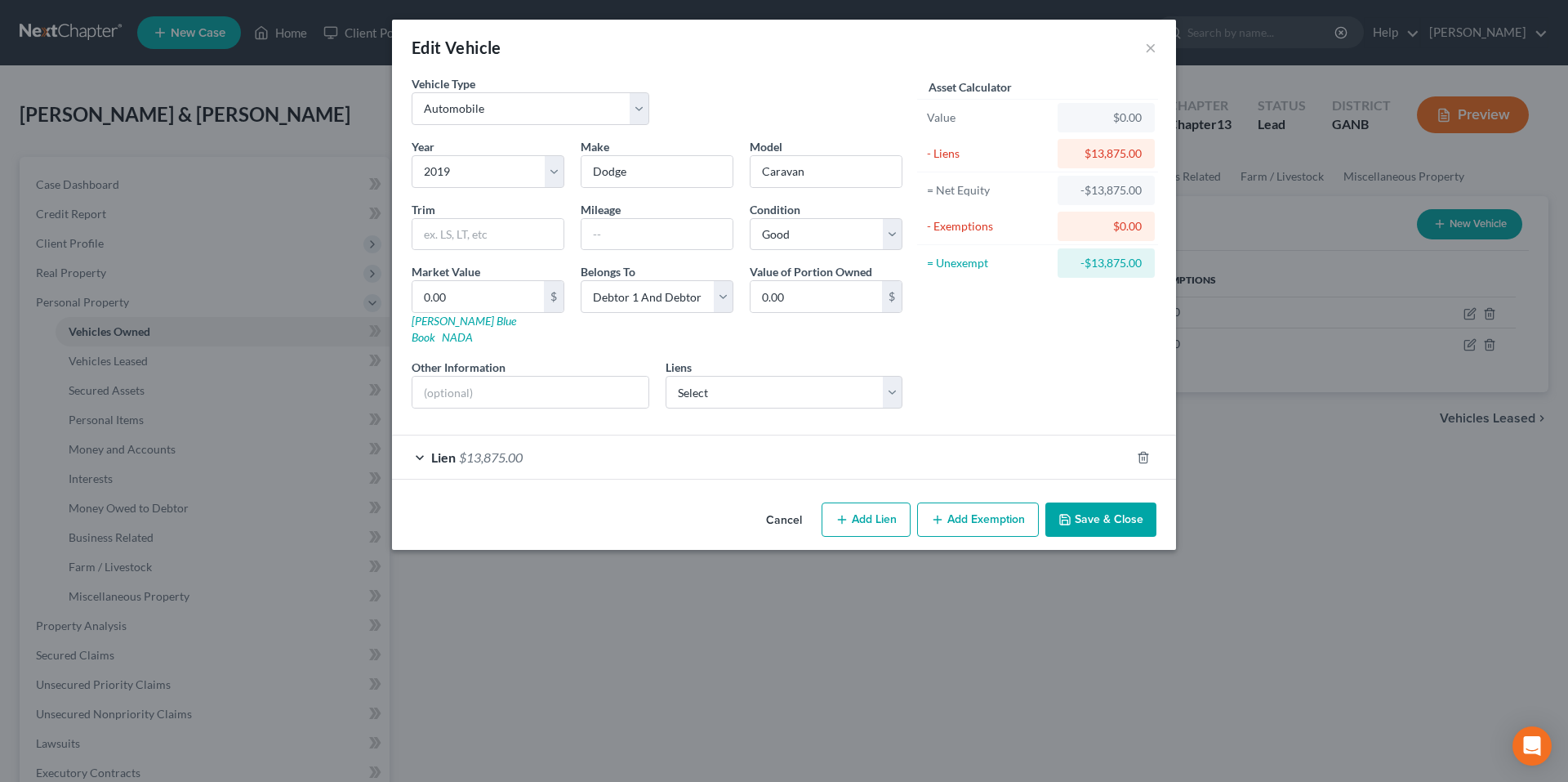
click at [1104, 504] on button "Save & Close" at bounding box center [1101, 519] width 111 height 34
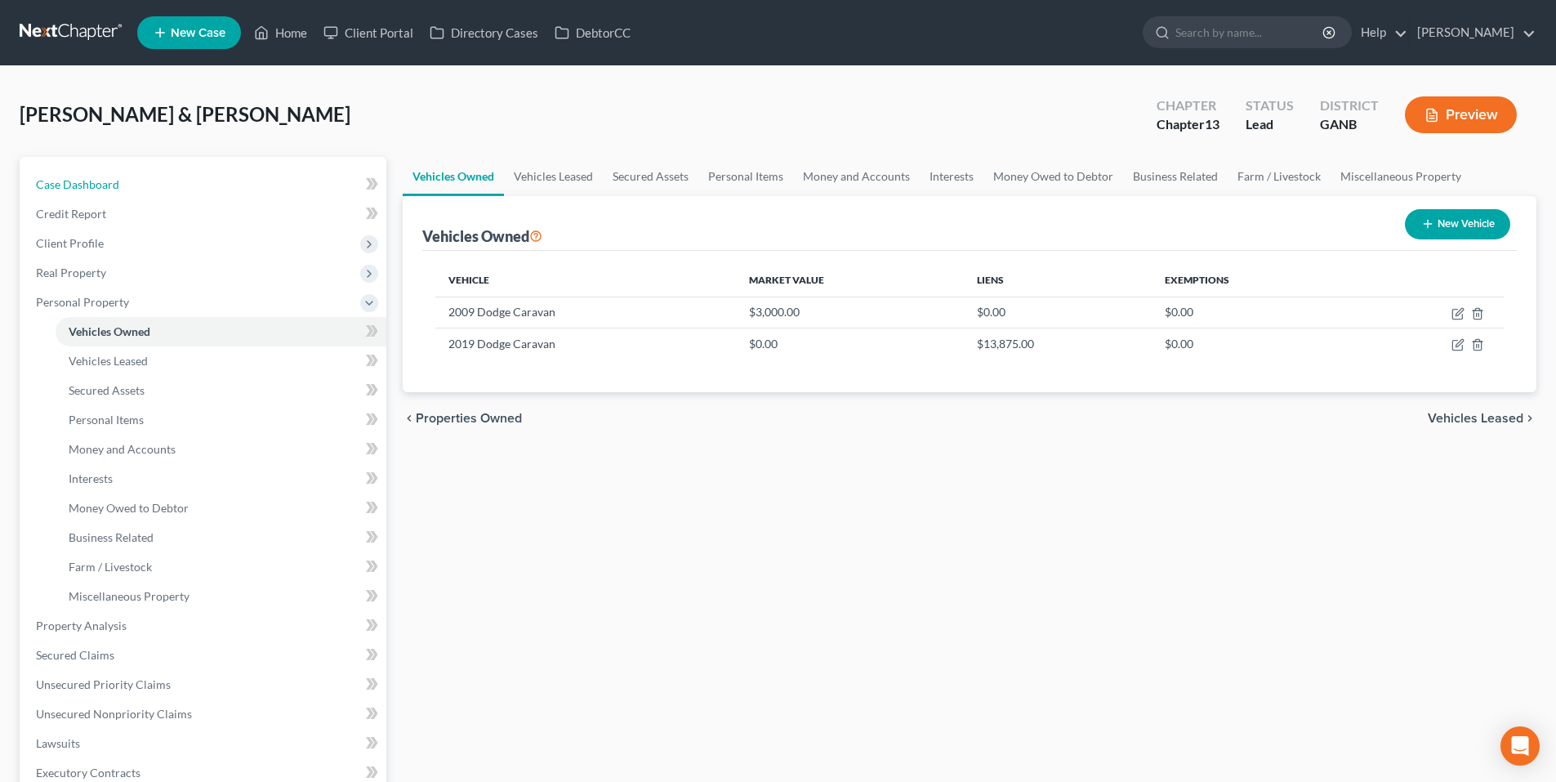
drag, startPoint x: 211, startPoint y: 170, endPoint x: 221, endPoint y: 168, distance: 10.7
click at [211, 170] on link "Case Dashboard" at bounding box center [205, 184] width 364 height 29
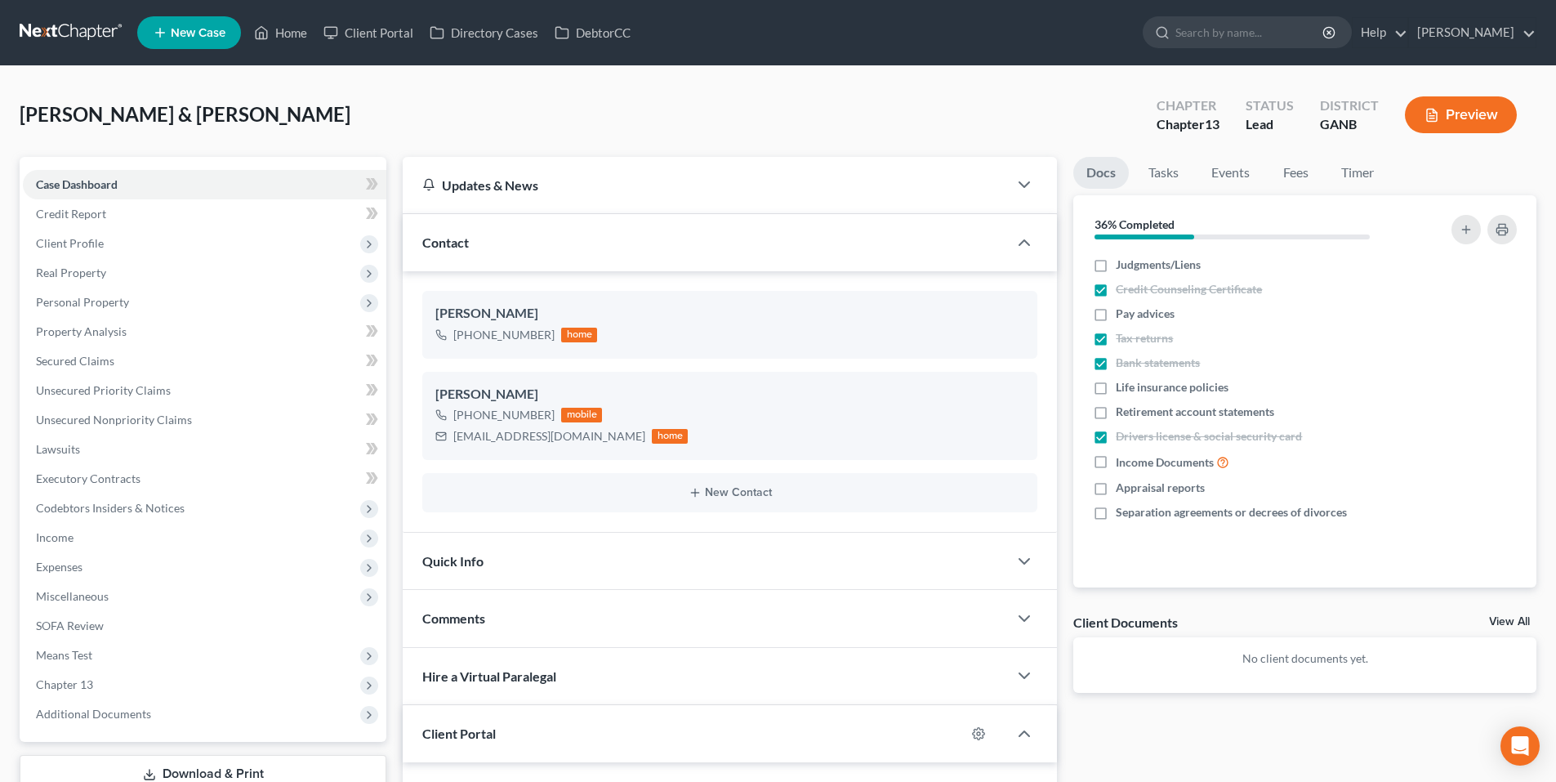
drag, startPoint x: 48, startPoint y: 27, endPoint x: 1545, endPoint y: 10, distance: 1496.7
click at [47, 27] on link at bounding box center [72, 32] width 105 height 29
